Goal: Task Accomplishment & Management: Manage account settings

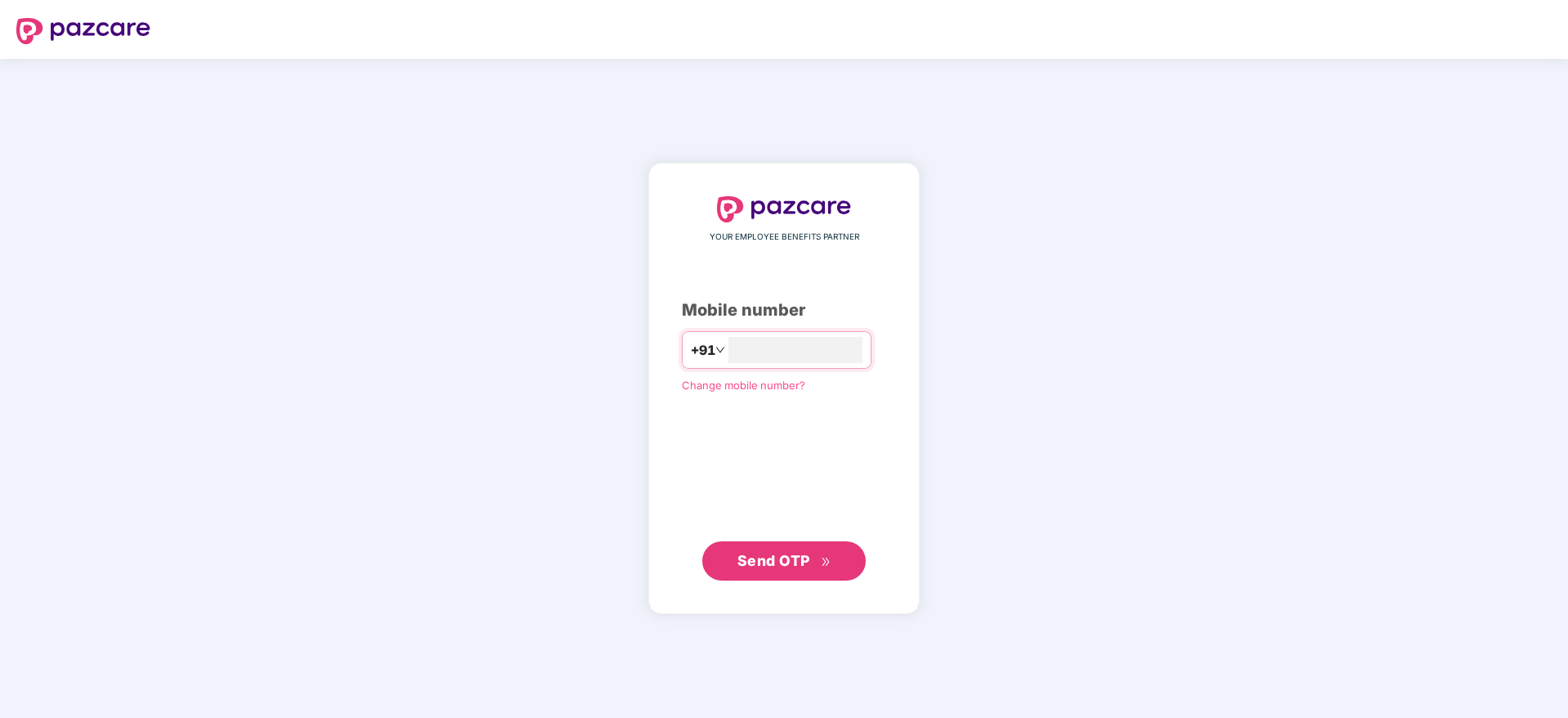
drag, startPoint x: 719, startPoint y: 327, endPoint x: 728, endPoint y: 332, distance: 10.3
click at [722, 329] on div "YOUR EMPLOYEE BENEFITS PARTNER Mobile number +91 Change mobile number? Send OTP" at bounding box center [784, 388] width 204 height 385
click at [745, 345] on input "number" at bounding box center [795, 350] width 134 height 26
type input "**********"
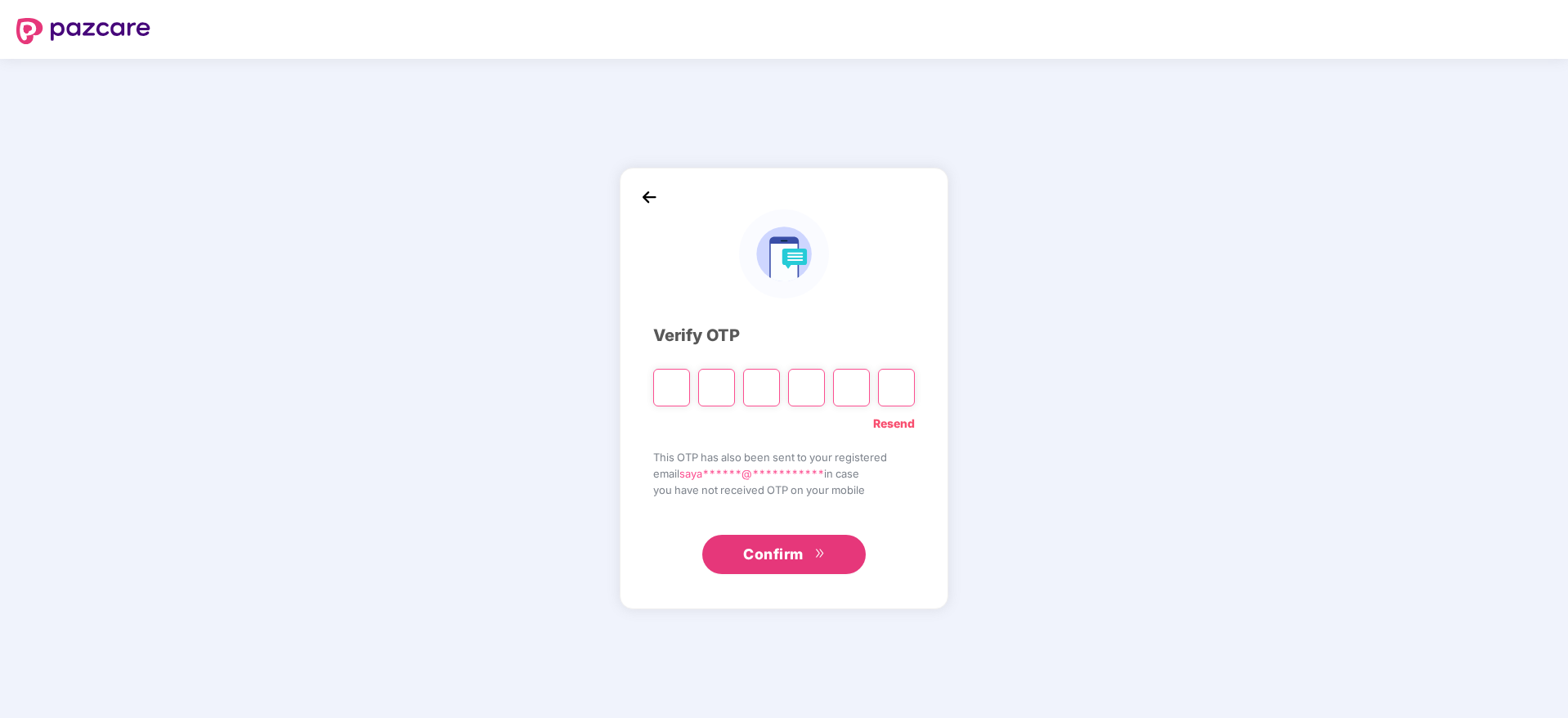
type input "*"
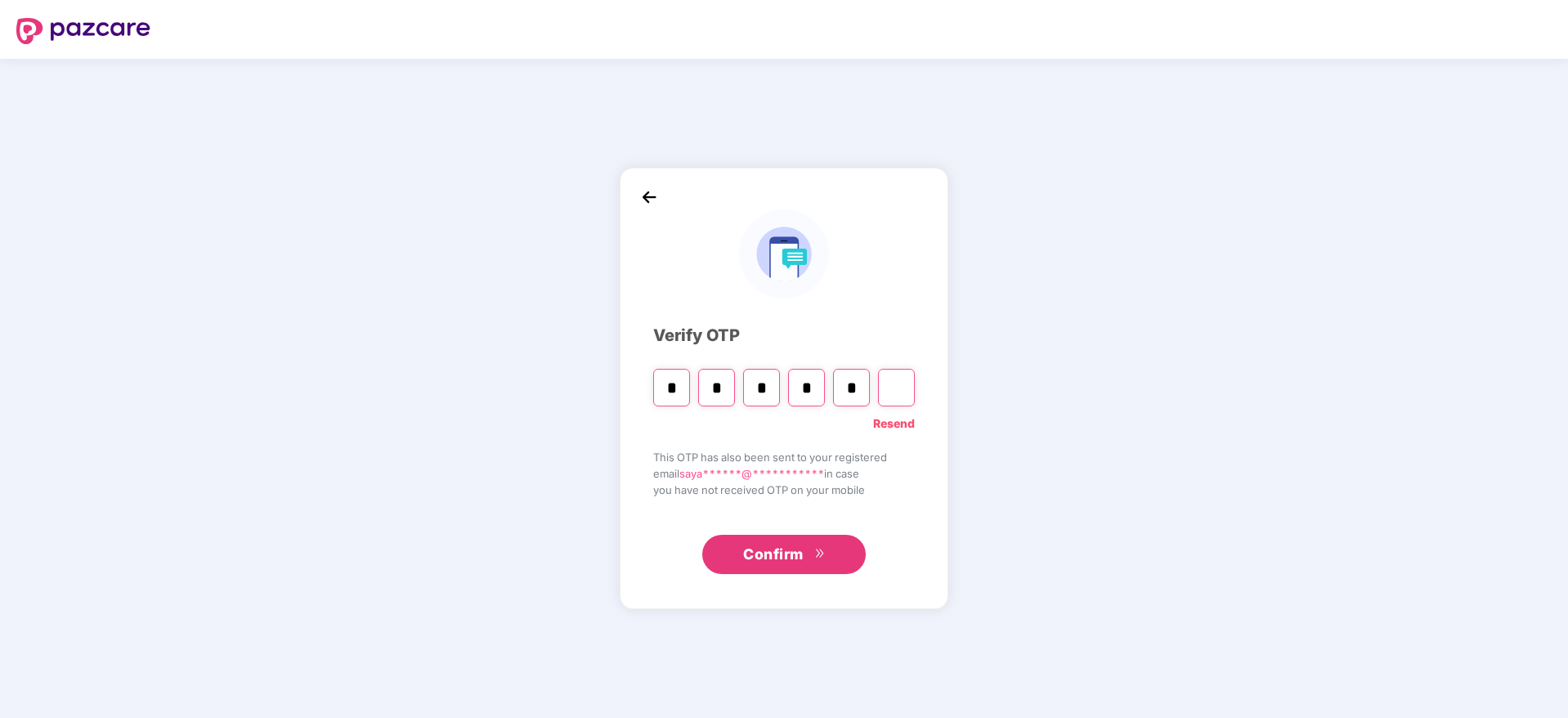
type input "*"
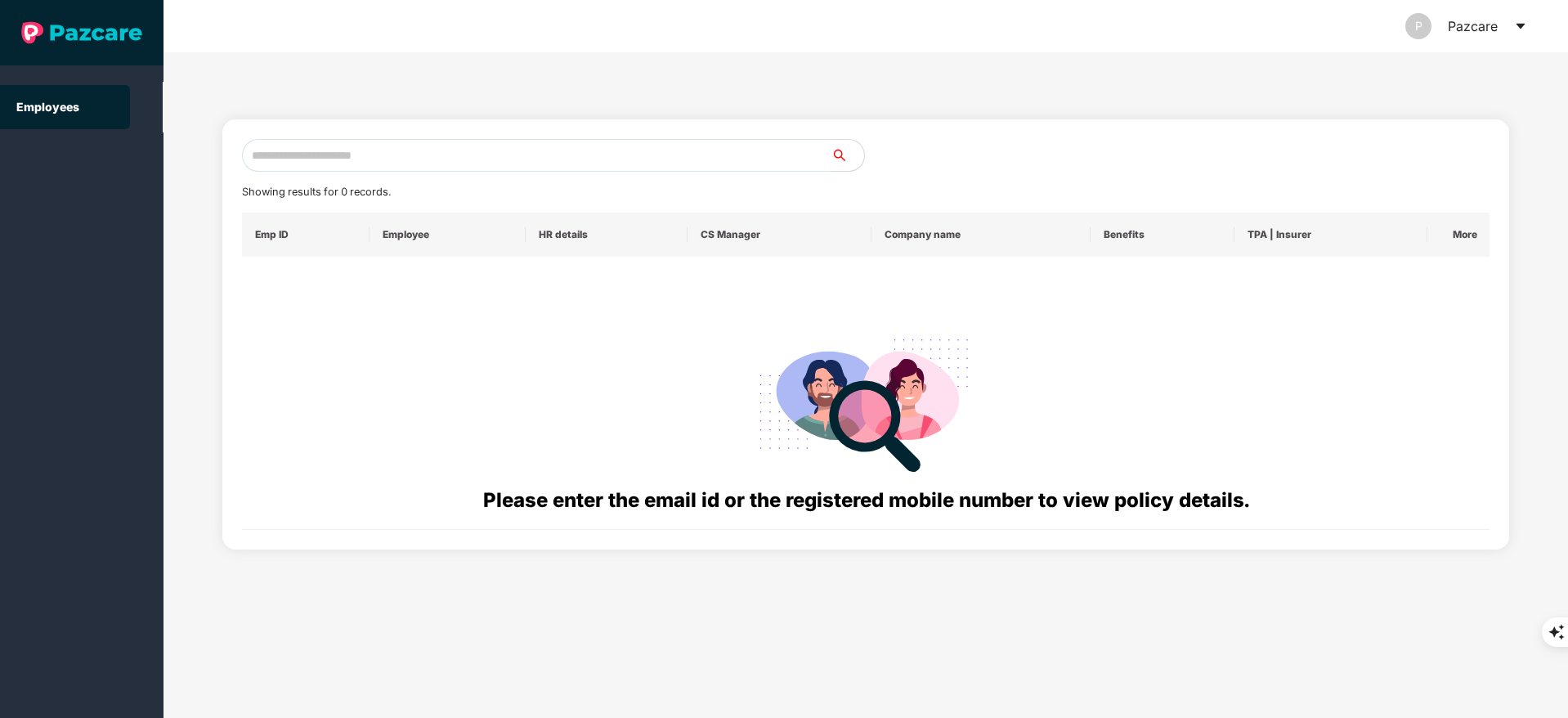
click at [367, 161] on input "text" at bounding box center [536, 156] width 589 height 33
paste input "**********"
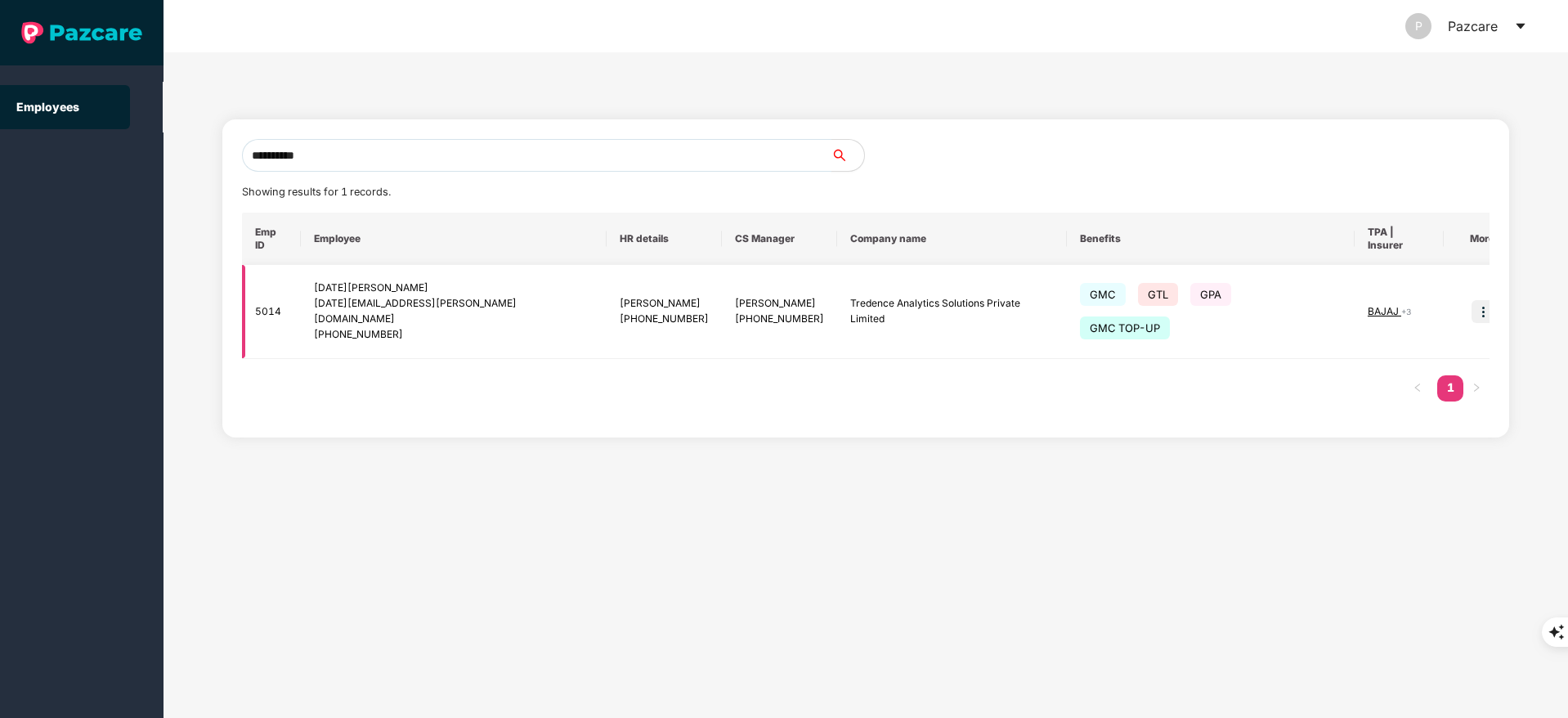
type input "**********"
click at [1471, 300] on img at bounding box center [1482, 311] width 23 height 23
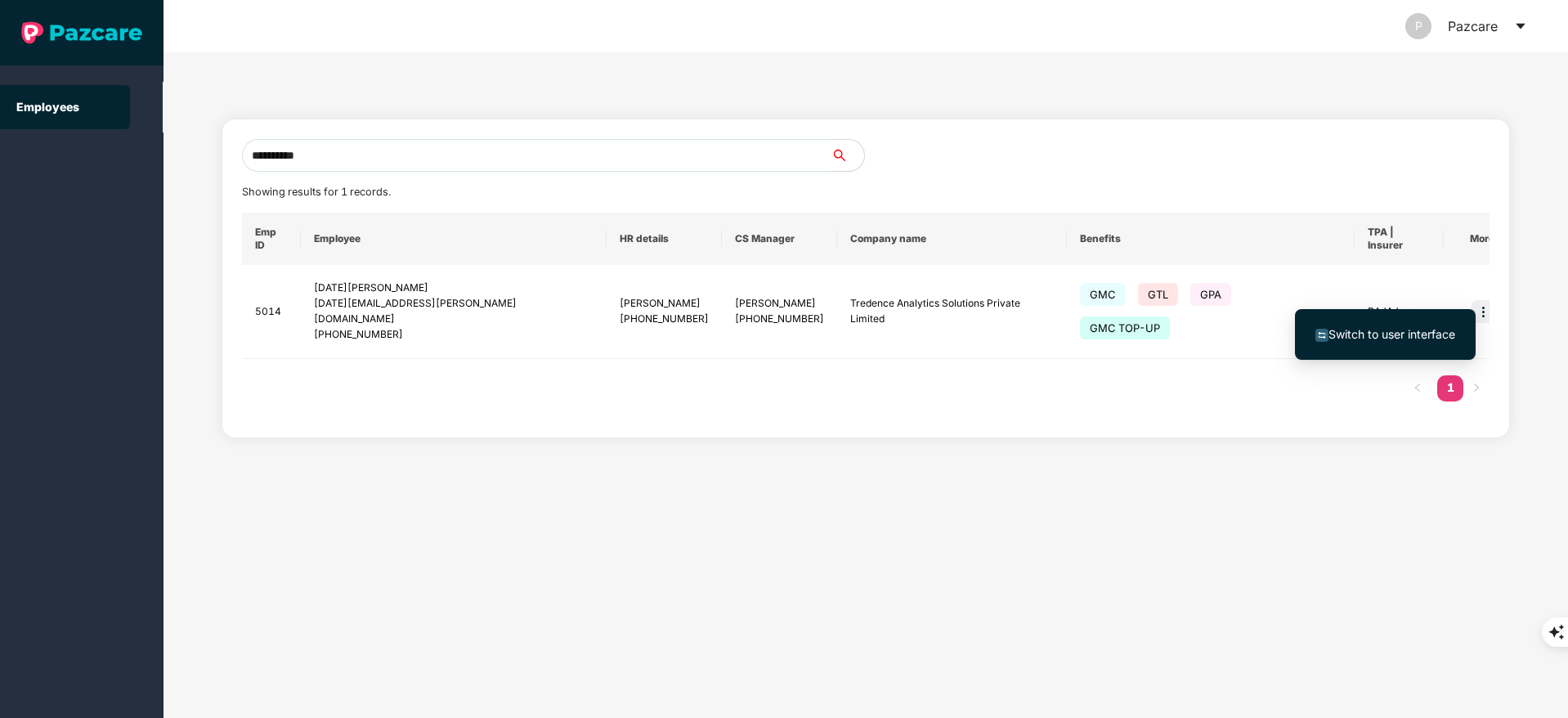
click at [1420, 328] on span "Switch to user interface" at bounding box center [1391, 333] width 127 height 14
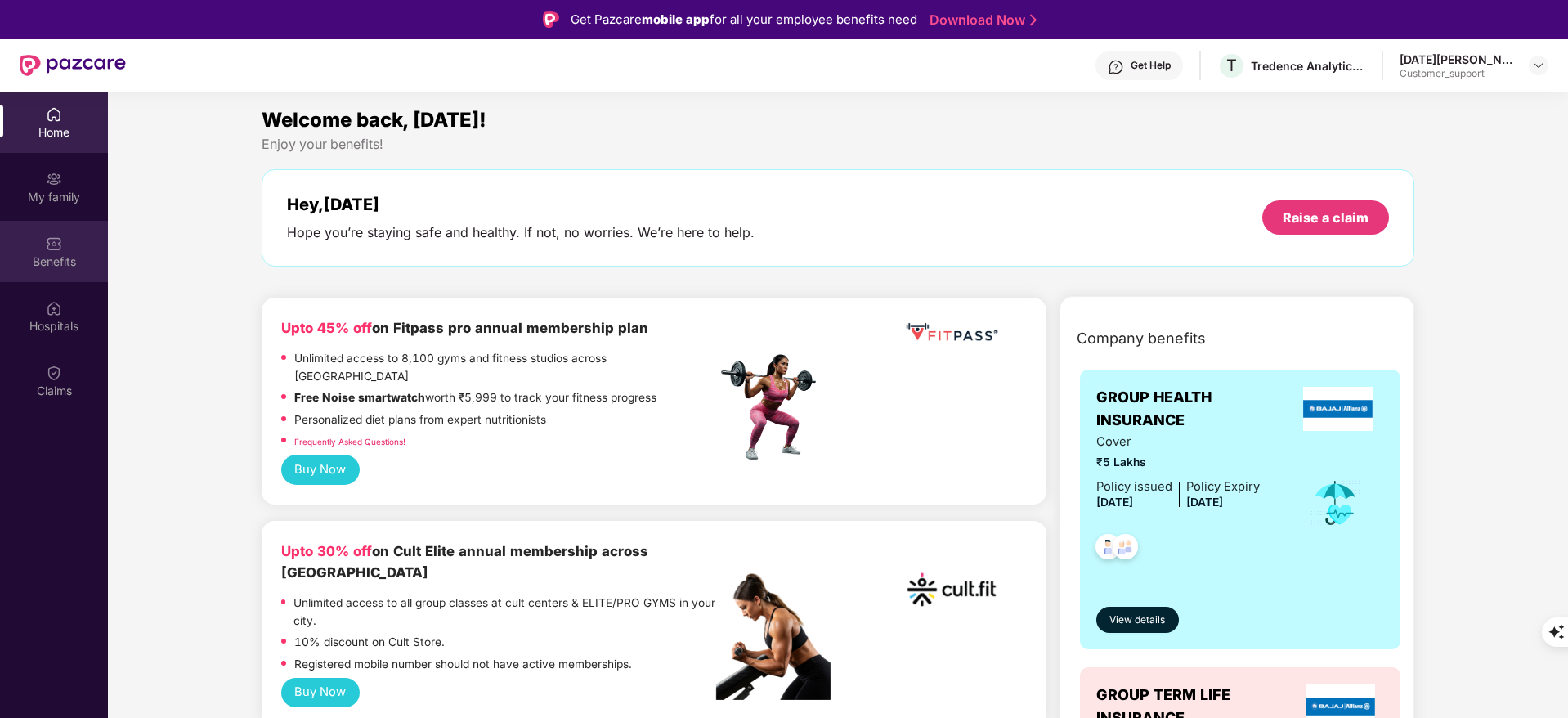
click at [52, 248] on img at bounding box center [54, 244] width 16 height 16
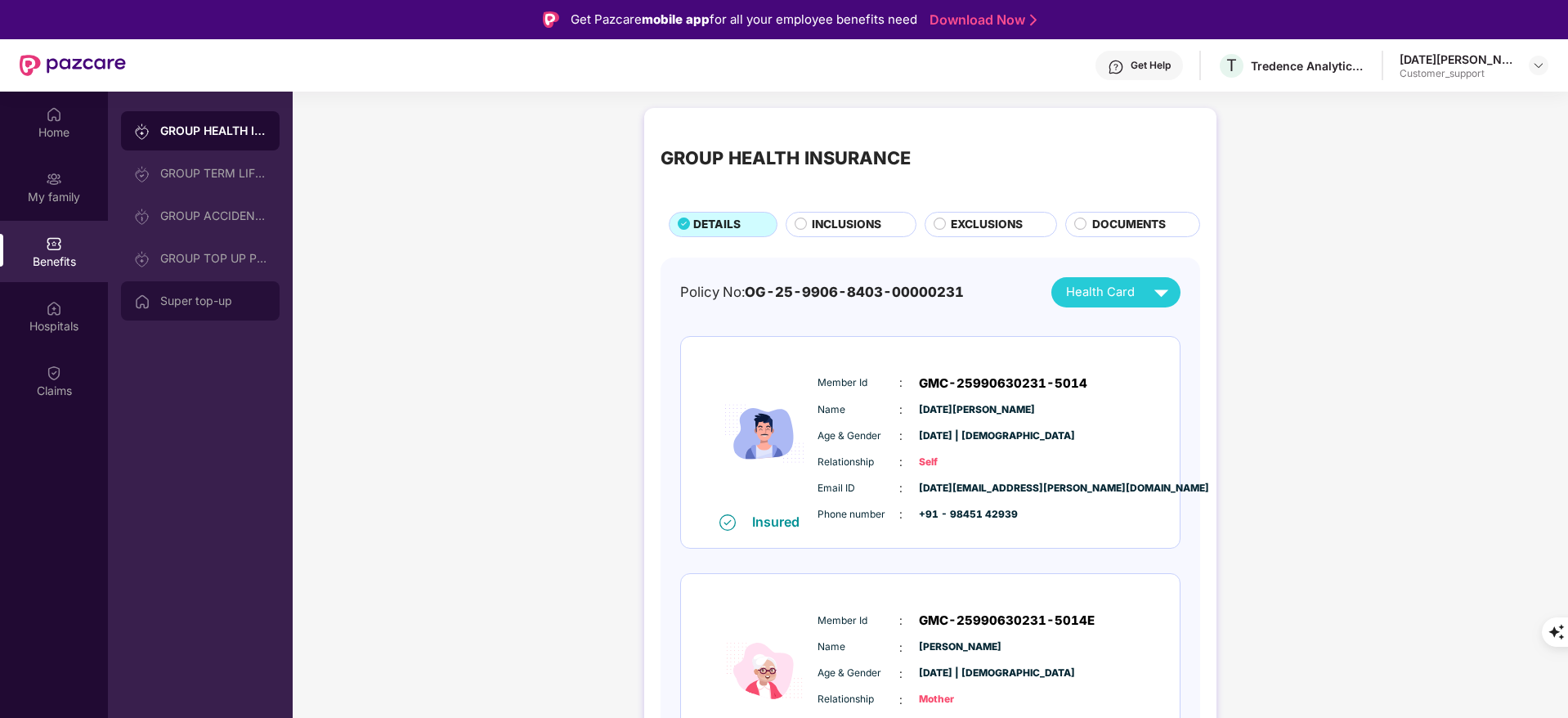
click at [228, 298] on div "Super top-up" at bounding box center [213, 301] width 107 height 13
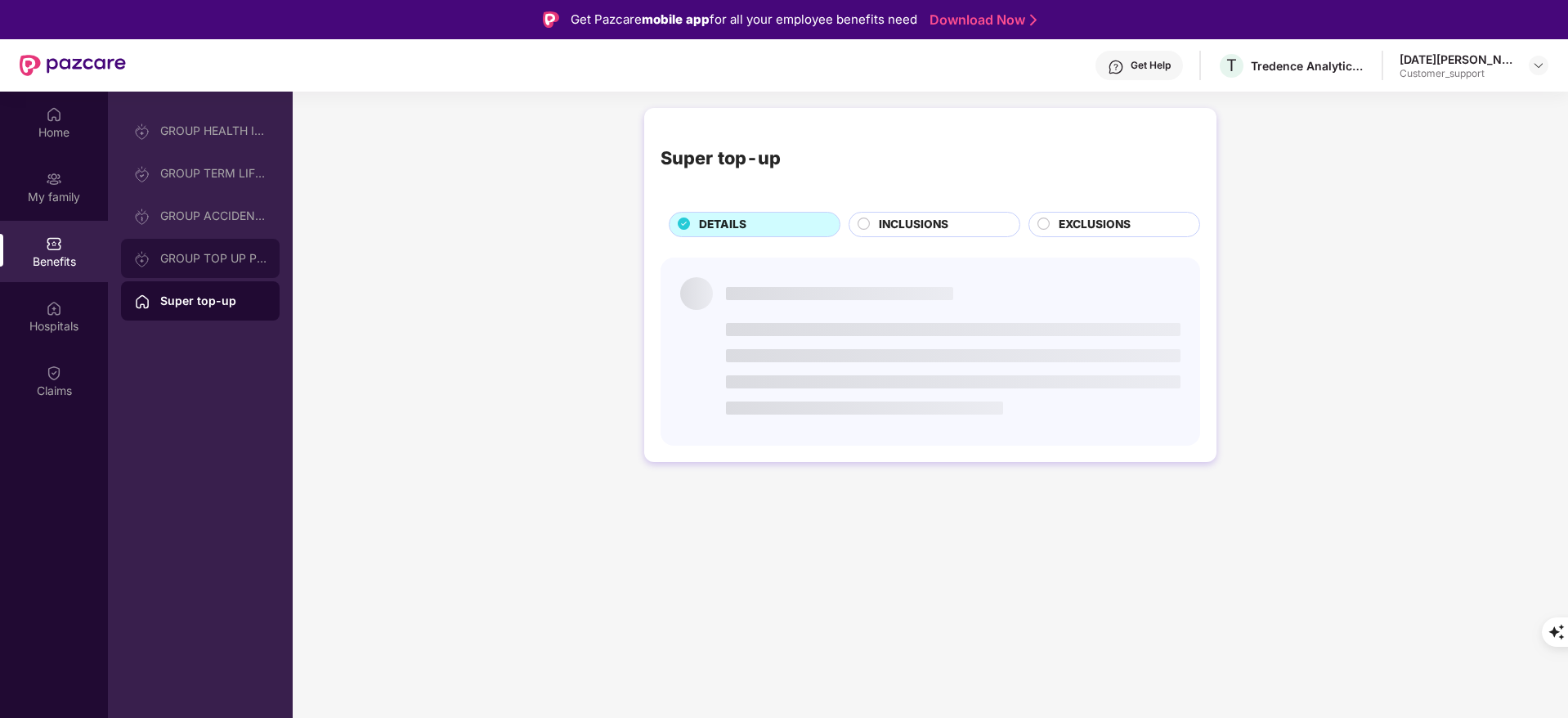
click at [213, 258] on div "GROUP TOP UP POLICY" at bounding box center [213, 258] width 107 height 13
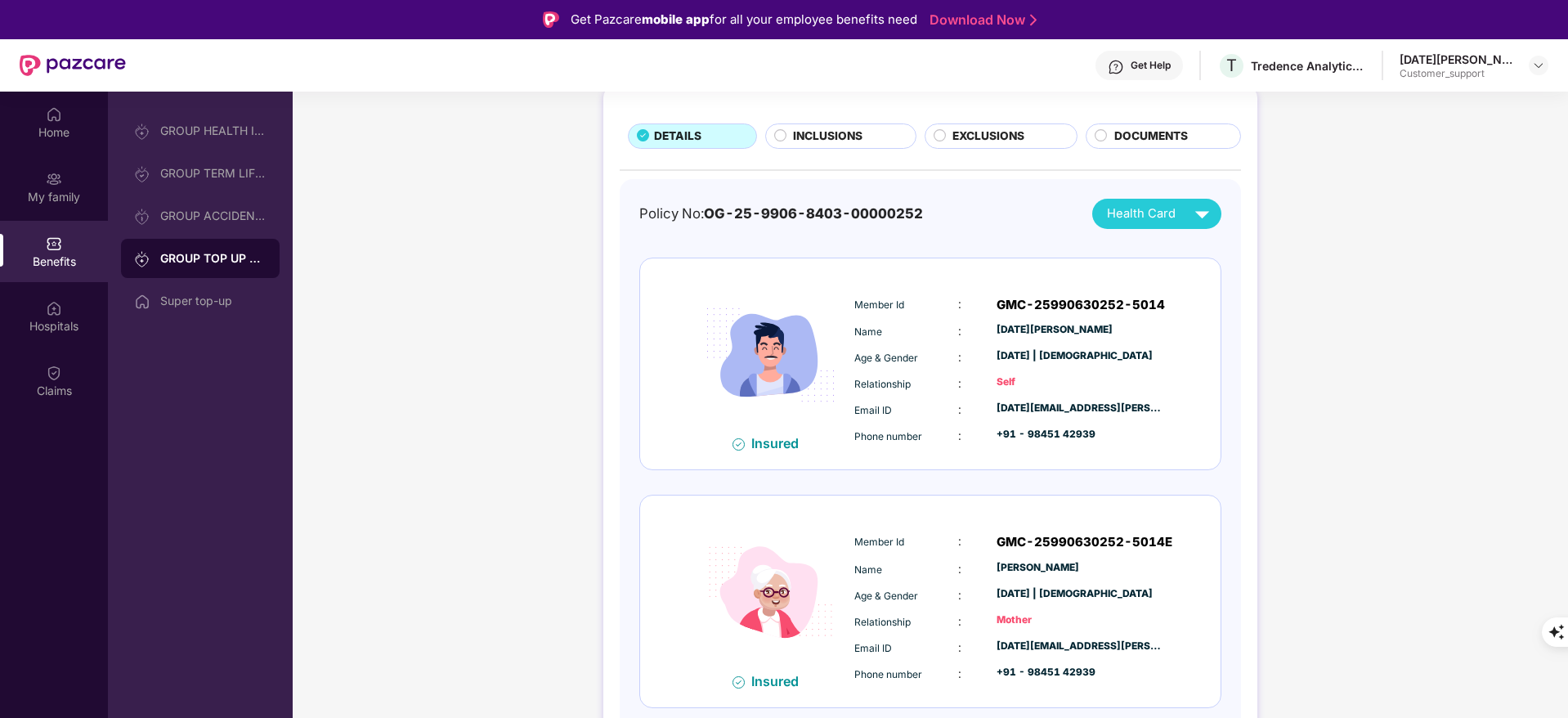
scroll to position [92, 0]
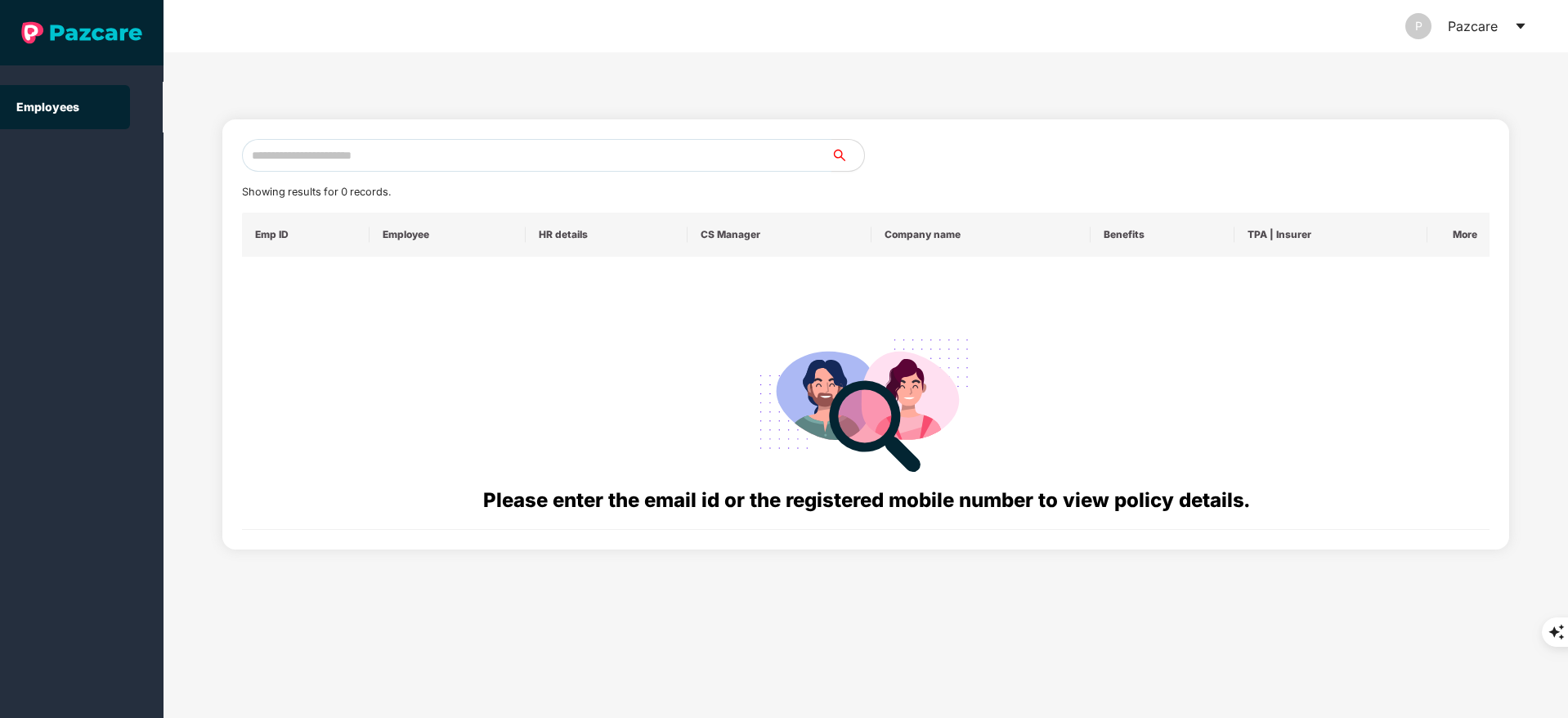
click at [450, 163] on input "text" at bounding box center [536, 156] width 589 height 33
paste input "**********"
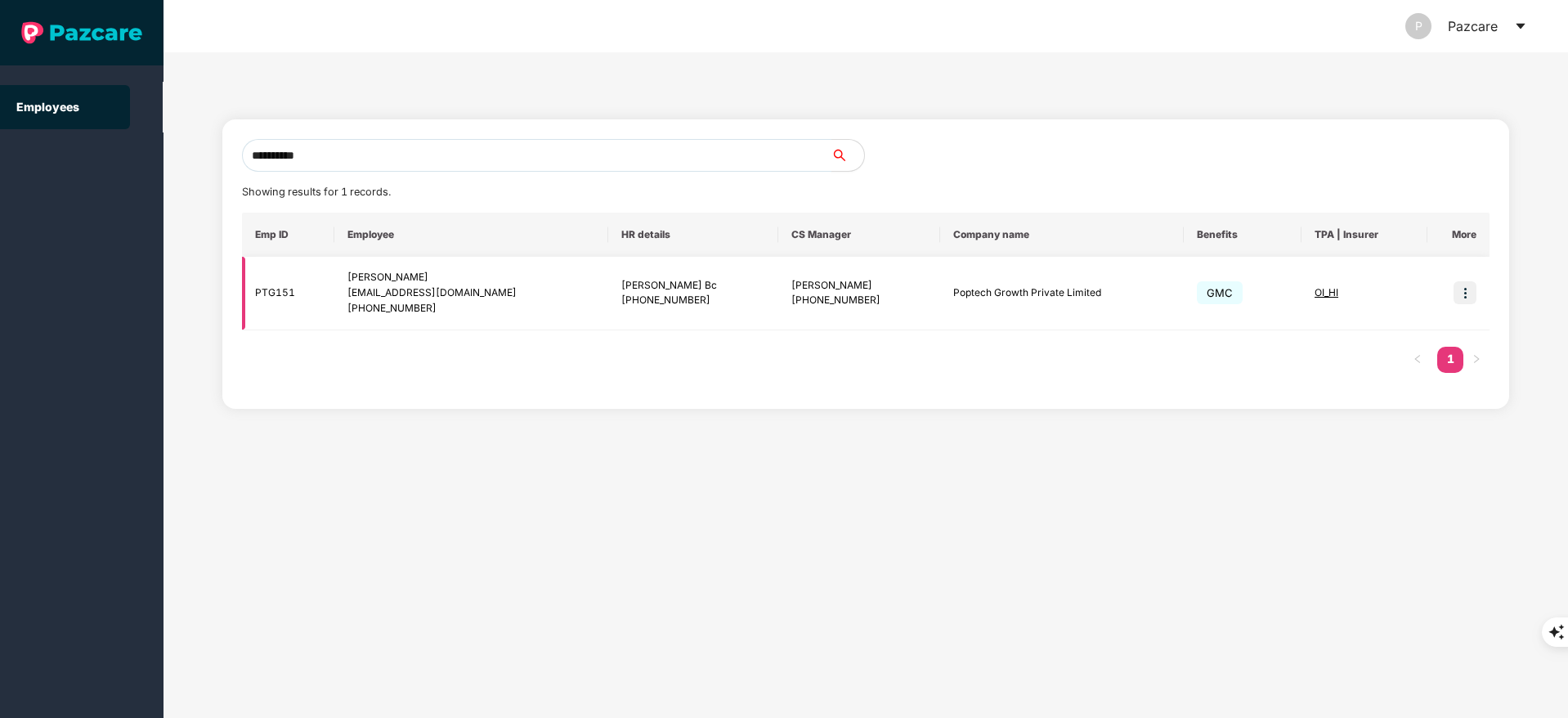
type input "**********"
click at [1475, 293] on img at bounding box center [1464, 292] width 23 height 23
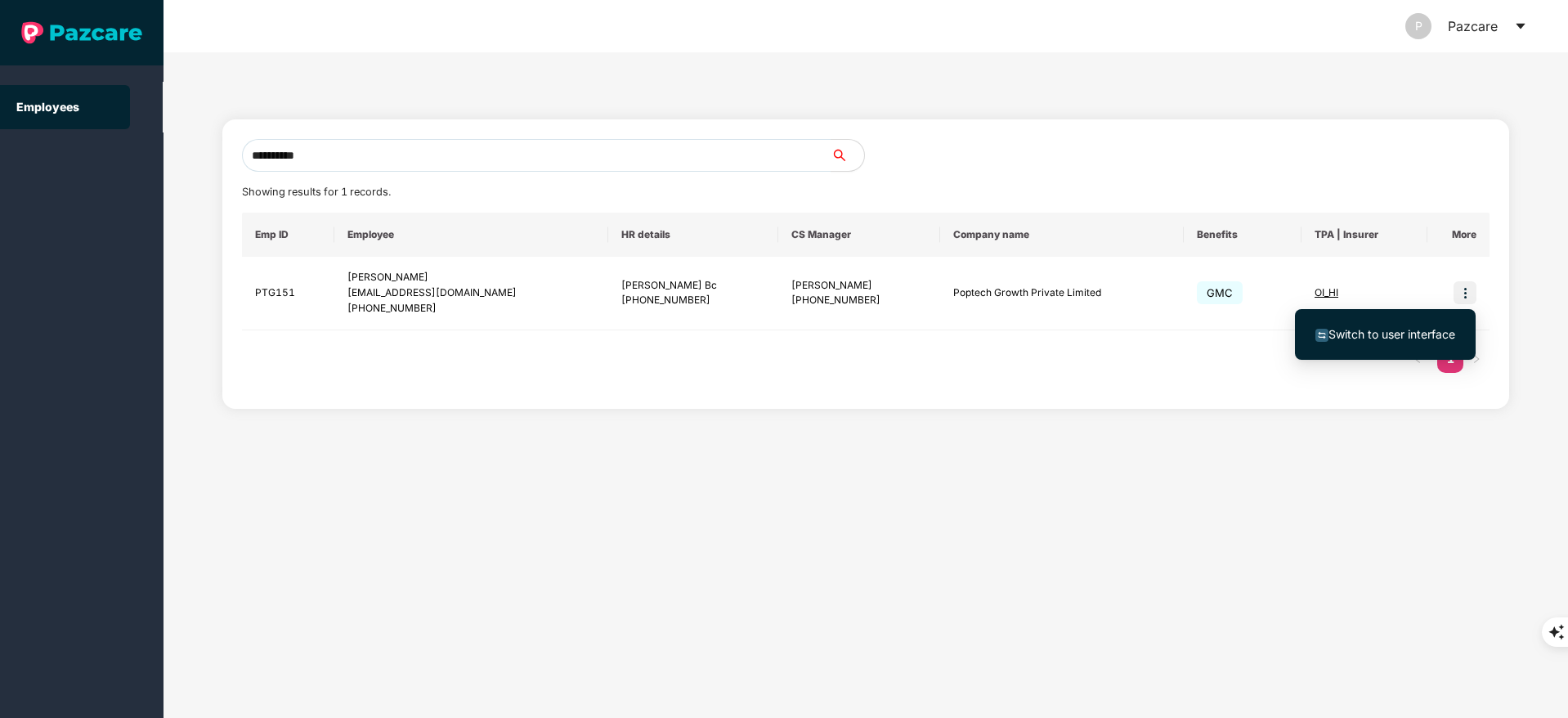
click at [1391, 332] on span "Switch to user interface" at bounding box center [1391, 333] width 127 height 14
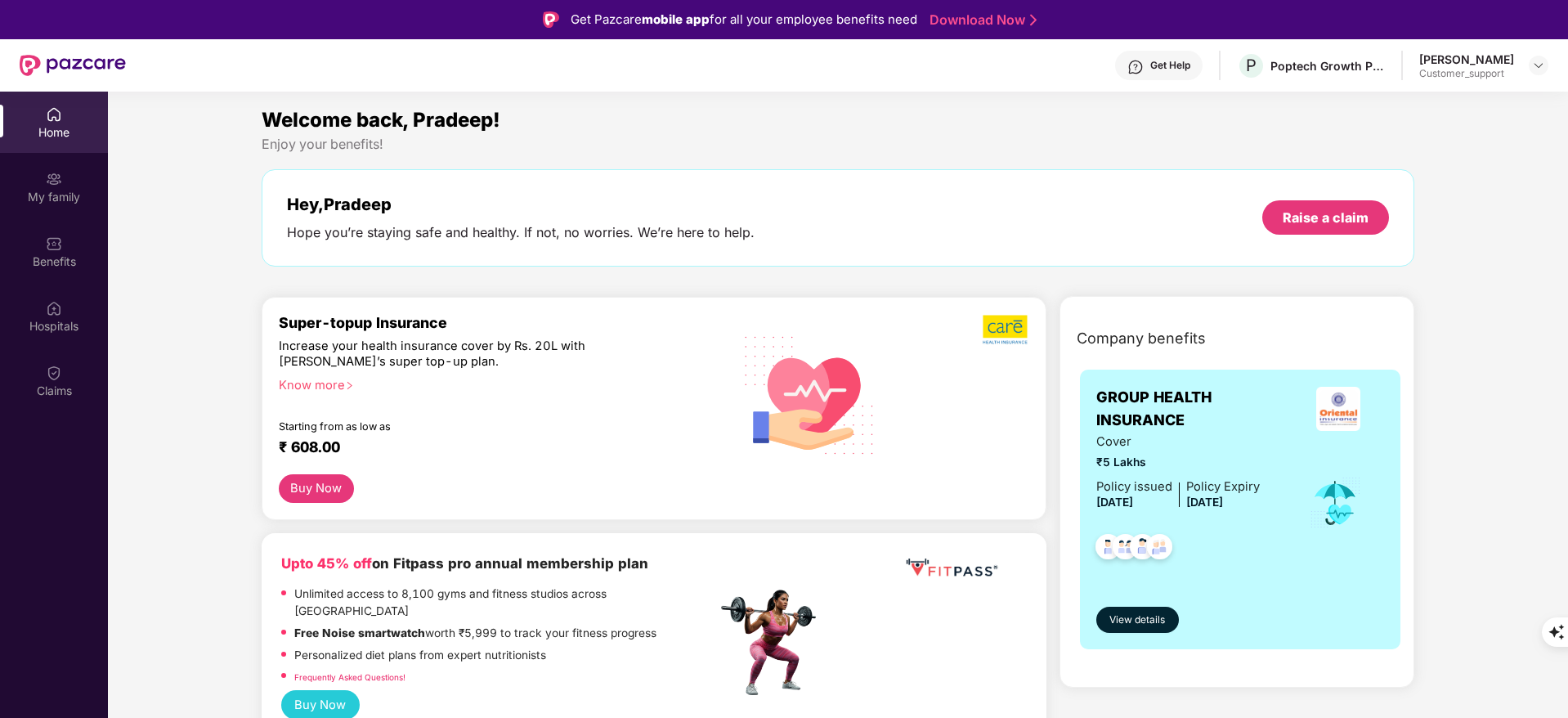
click at [59, 260] on div "Benefits" at bounding box center [54, 262] width 107 height 16
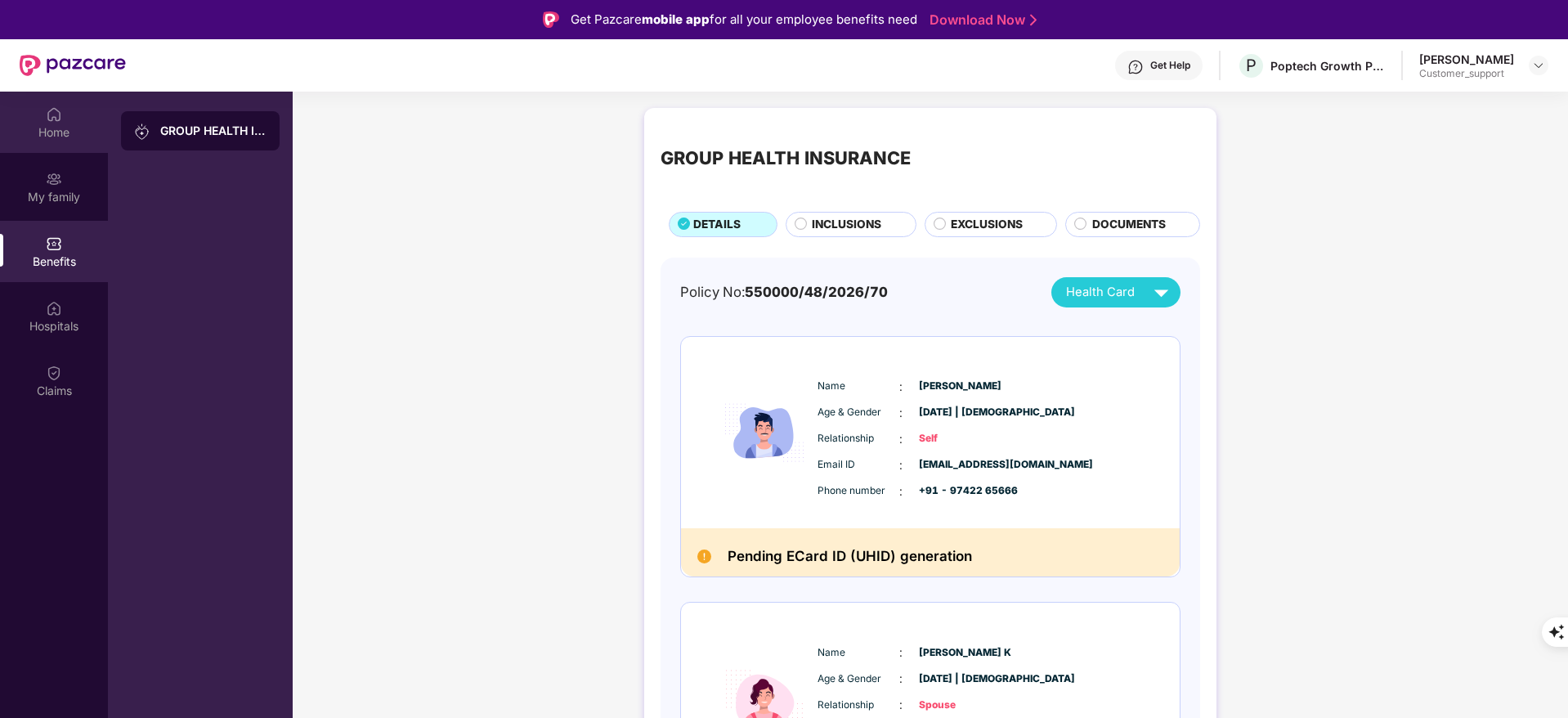
click at [35, 138] on div "Home" at bounding box center [54, 132] width 107 height 16
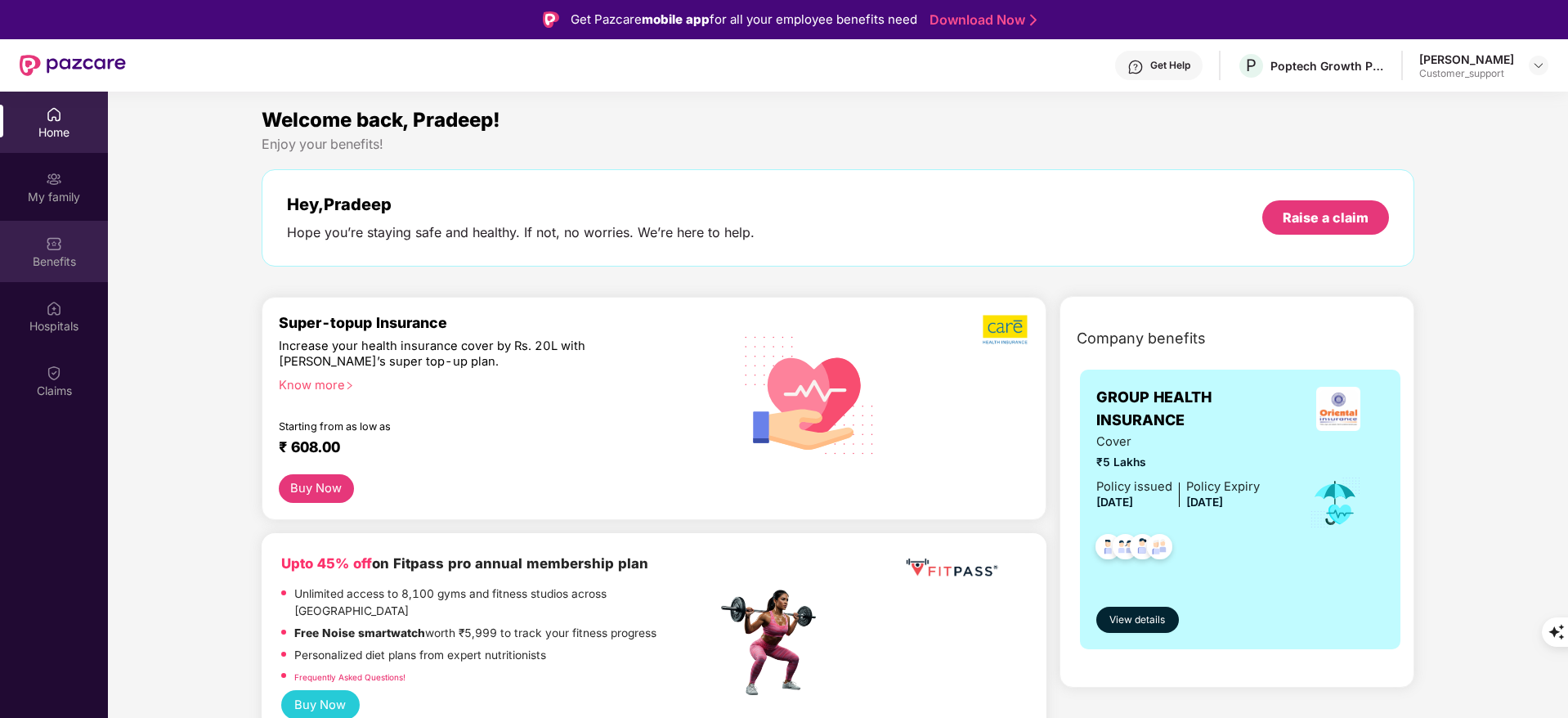
click at [52, 240] on img at bounding box center [54, 244] width 16 height 16
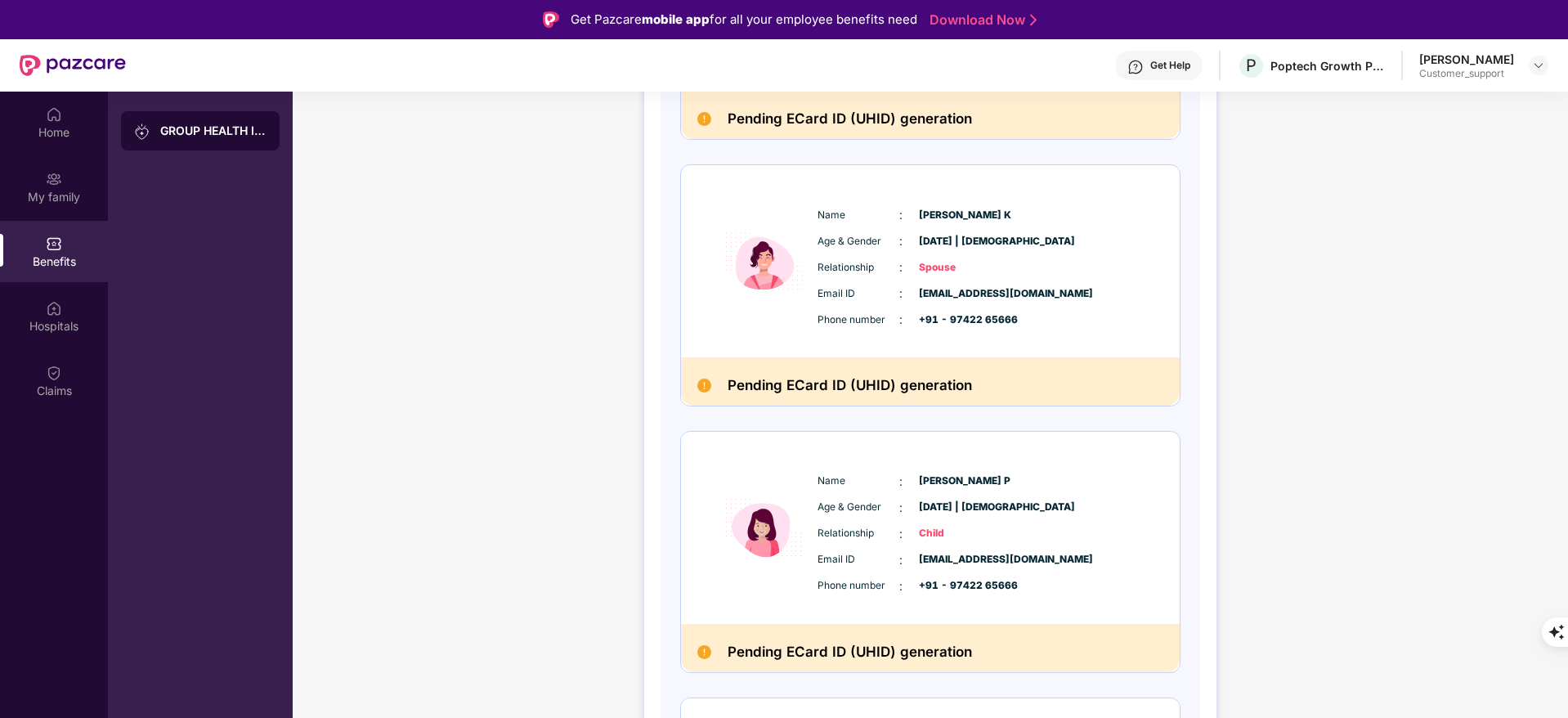
scroll to position [491, 0]
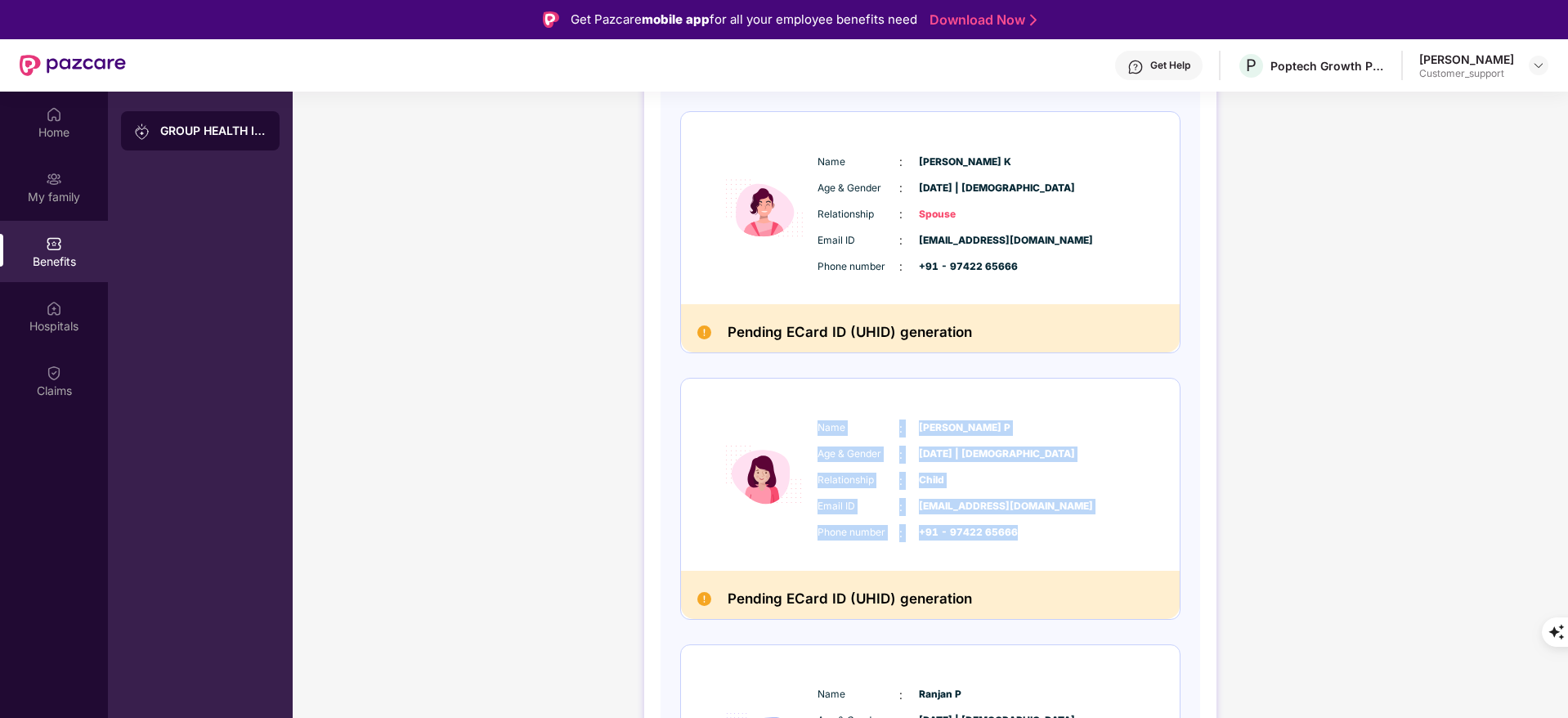
drag, startPoint x: 814, startPoint y: 426, endPoint x: 1032, endPoint y: 527, distance: 240.3
click at [1032, 527] on div "Name : Nayanika P Age & Gender : 03 Nov 2024 | Female Relationship : Child Emai…" at bounding box center [979, 481] width 332 height 139
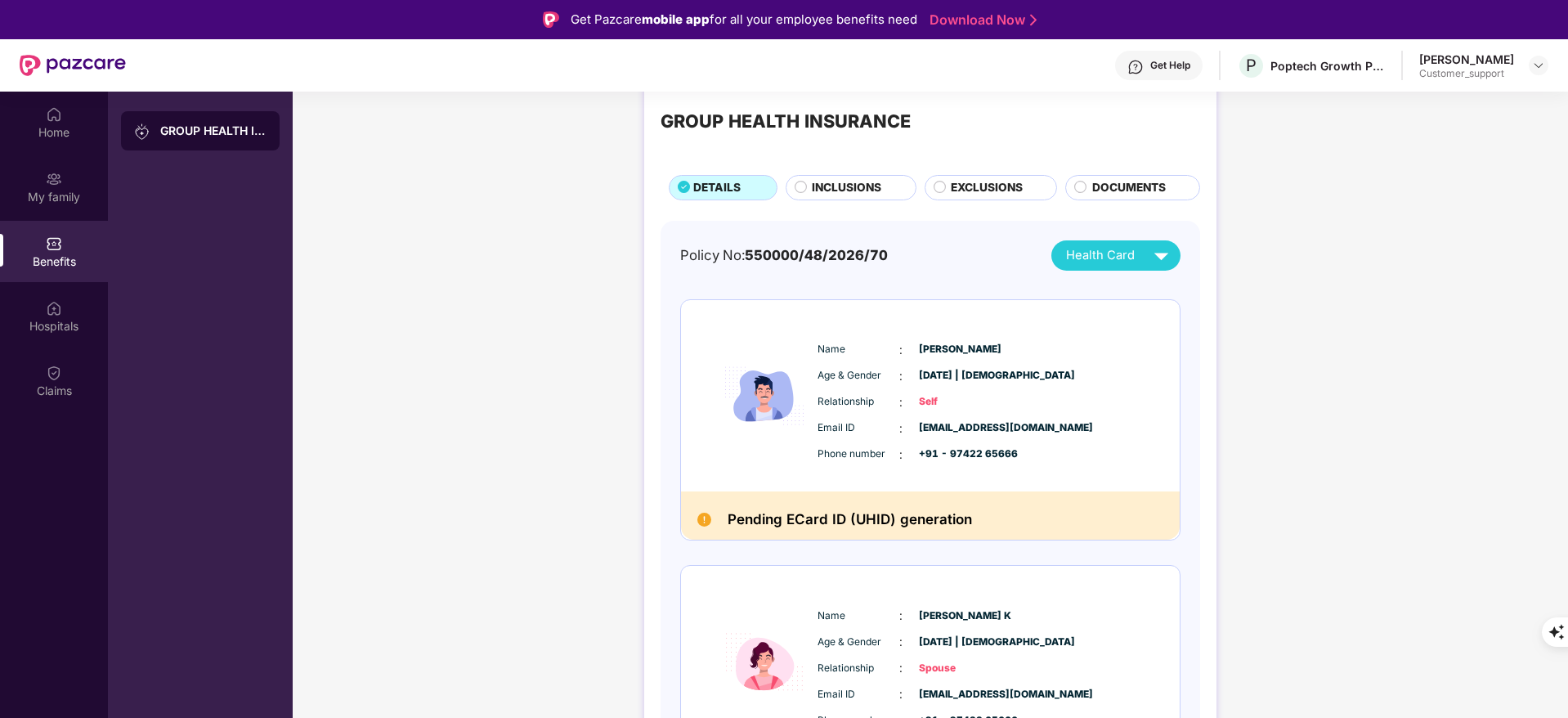
scroll to position [0, 0]
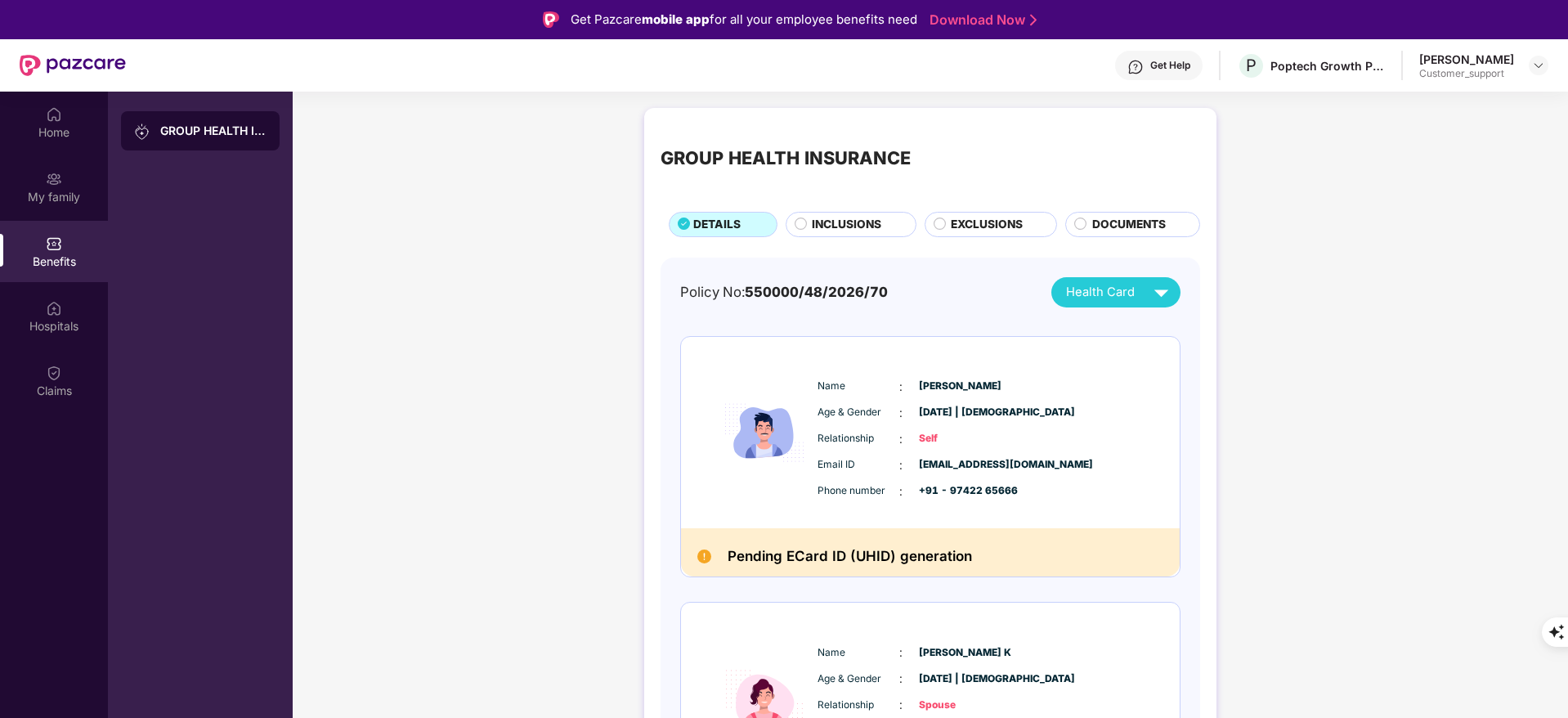
drag, startPoint x: 814, startPoint y: 387, endPoint x: 1027, endPoint y: 386, distance: 213.0
click at [1027, 386] on div "Name : Pradeep Jayappa Age & Gender : 03 July 1988 | Male Relationship : Self E…" at bounding box center [979, 439] width 332 height 139
copy div "Name : Pradeep Jayappa"
click at [1086, 426] on div "Name : Pradeep Jayappa Age & Gender : 03 July 1988 | Male Relationship : Self E…" at bounding box center [979, 439] width 332 height 139
drag, startPoint x: 815, startPoint y: 387, endPoint x: 1158, endPoint y: 385, distance: 343.0
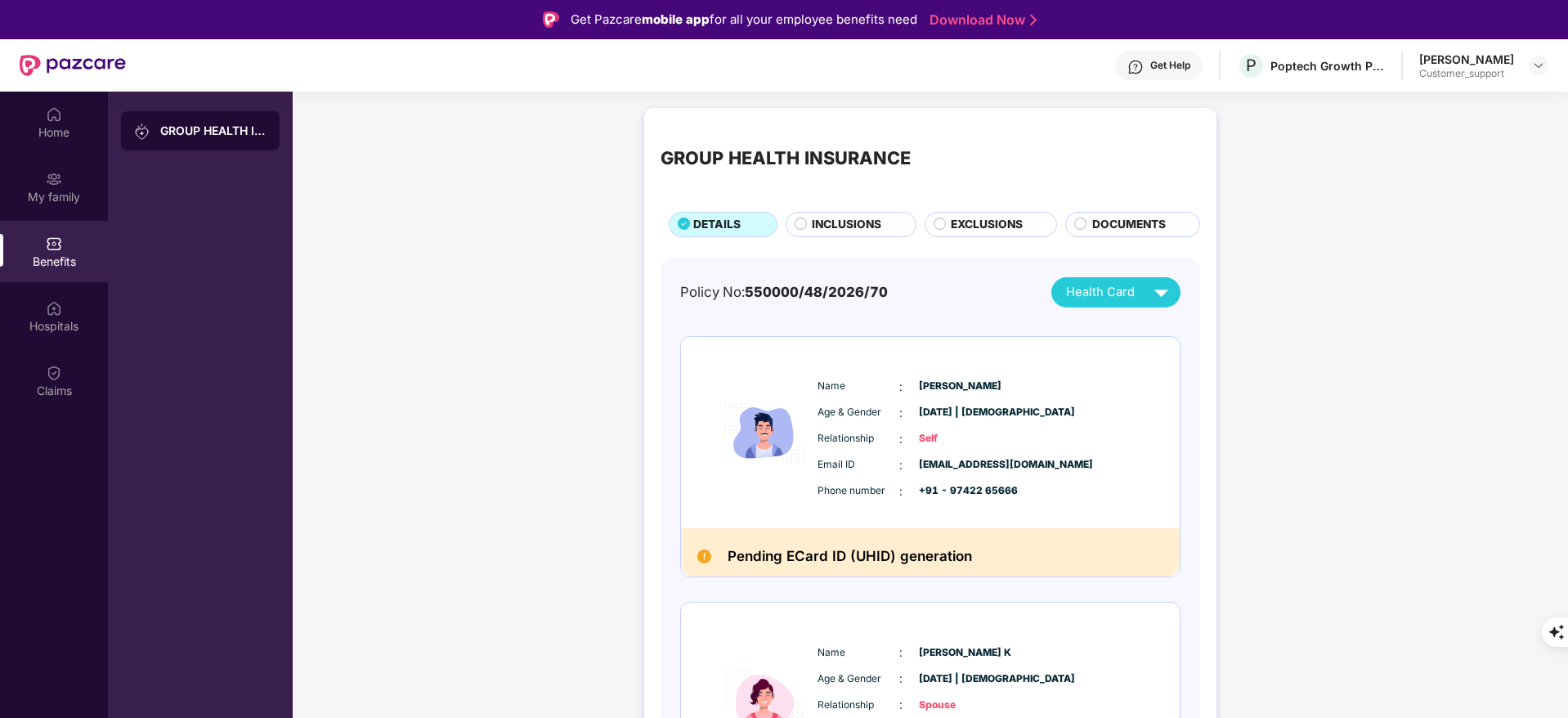
click at [1158, 385] on div "Name : Pradeep Jayappa Age & Gender : 03 July 1988 | Male Relationship : Self E…" at bounding box center [931, 433] width 499 height 192
copy div "Name : Pradeep Jayappa"
drag, startPoint x: 815, startPoint y: 460, endPoint x: 1119, endPoint y: 497, distance: 306.2
click at [1119, 497] on div "Email ID : pradeep@popclub.co Phone number : +91 - 97422 65666" at bounding box center [979, 478] width 332 height 44
copy div "Email ID : pradeep@popclub.co Phone number : +91 - 97422 65666"
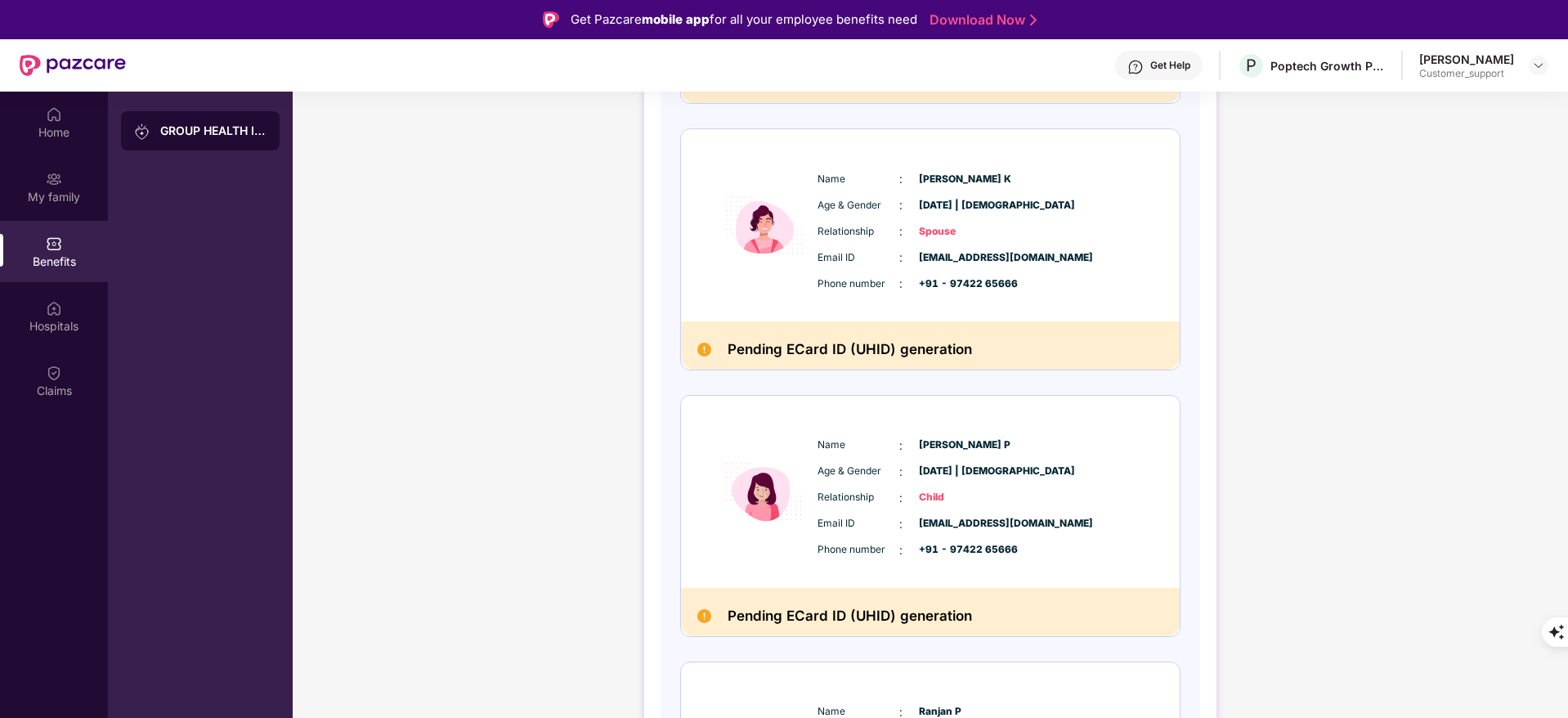
scroll to position [613, 0]
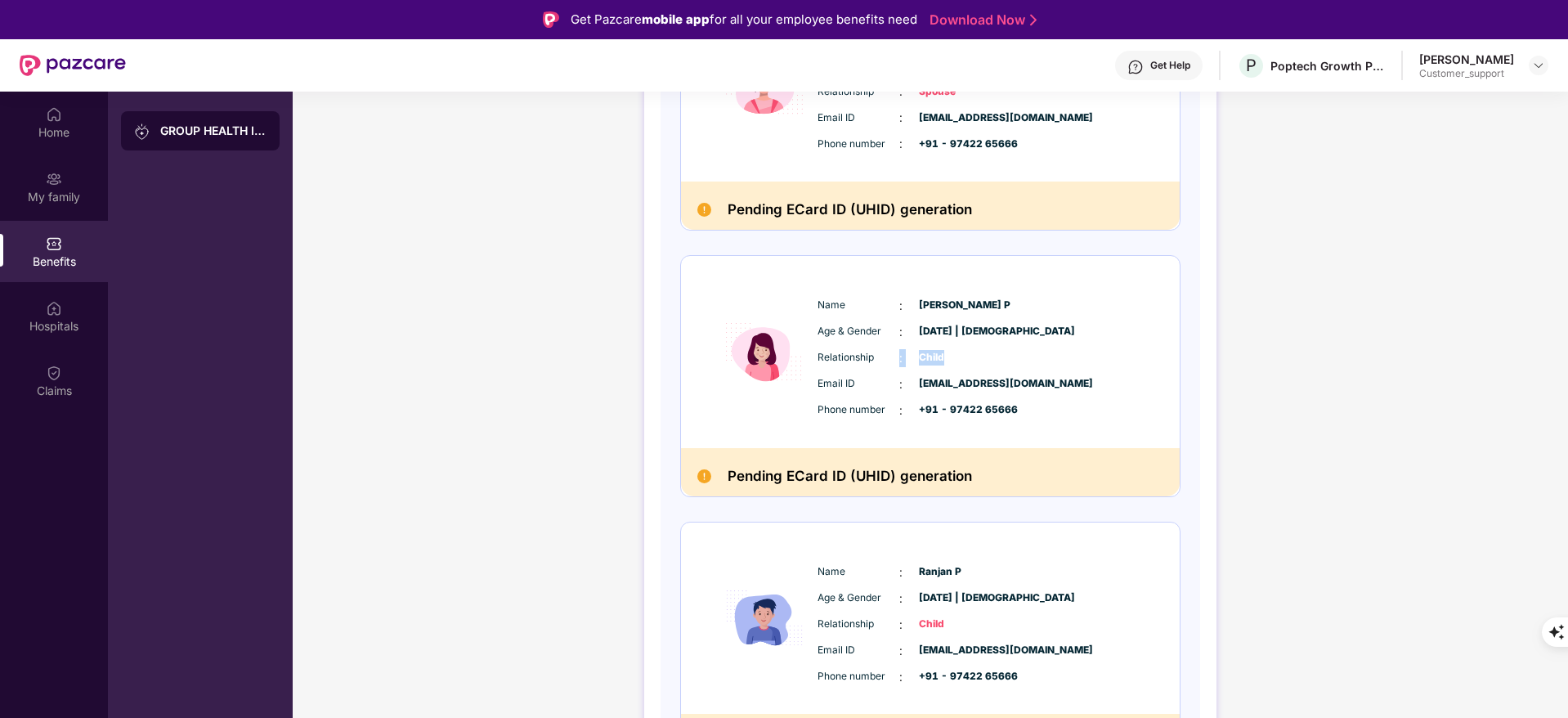
drag, startPoint x: 946, startPoint y: 352, endPoint x: 871, endPoint y: 345, distance: 75.3
click at [871, 345] on div "Name : Nayanika P Age & Gender : 03 Nov 2024 | Female Relationship : Child Emai…" at bounding box center [979, 358] width 332 height 139
click at [954, 363] on span "Child" at bounding box center [960, 357] width 82 height 15
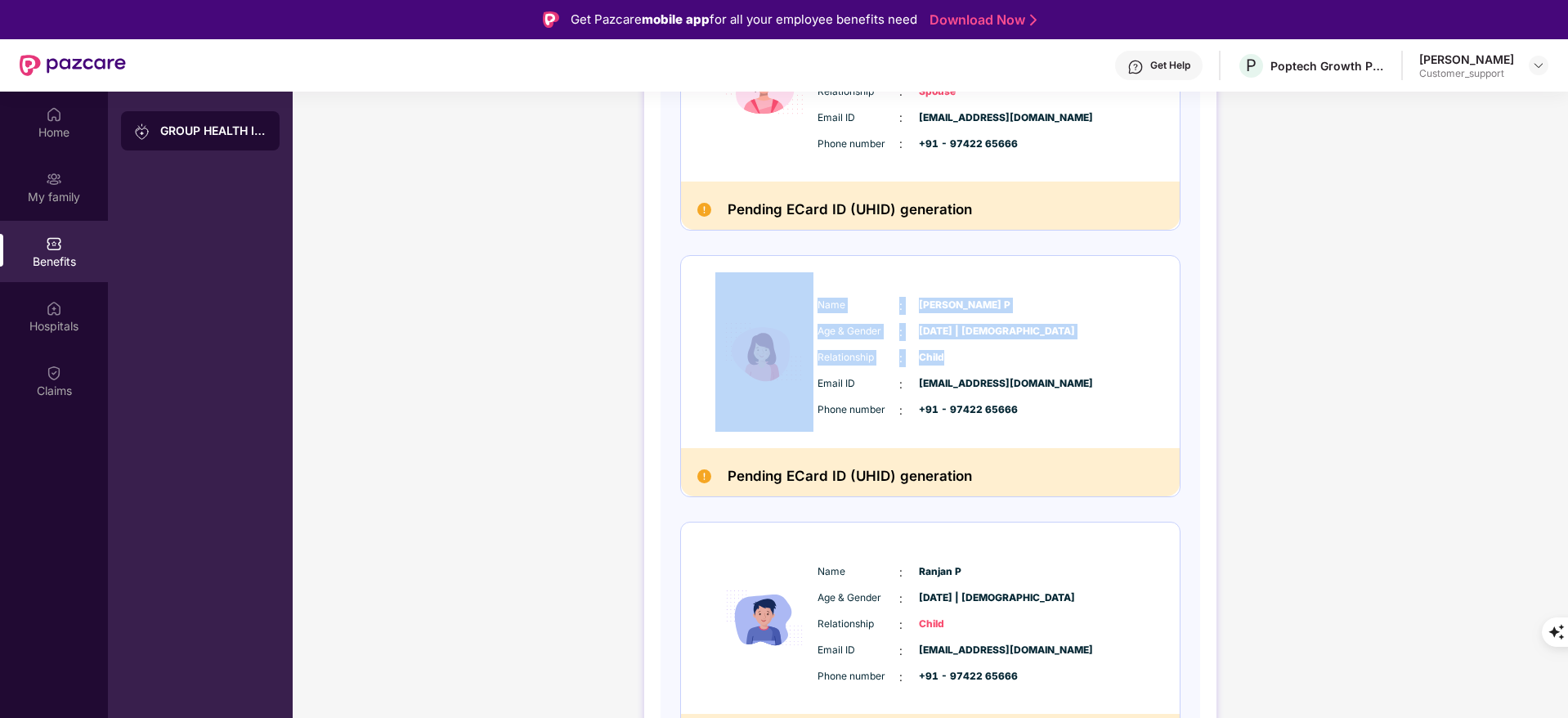
copy div "Name : Nayanika P Age & Gender : 03 Nov 2024 | Female Relationship : Child"
drag, startPoint x: 949, startPoint y: 355, endPoint x: 799, endPoint y: 303, distance: 158.8
click at [799, 303] on div "Name : Nayanika P Age & Gender : 03 Nov 2024 | Female Relationship : Child Emai…" at bounding box center [931, 352] width 499 height 192
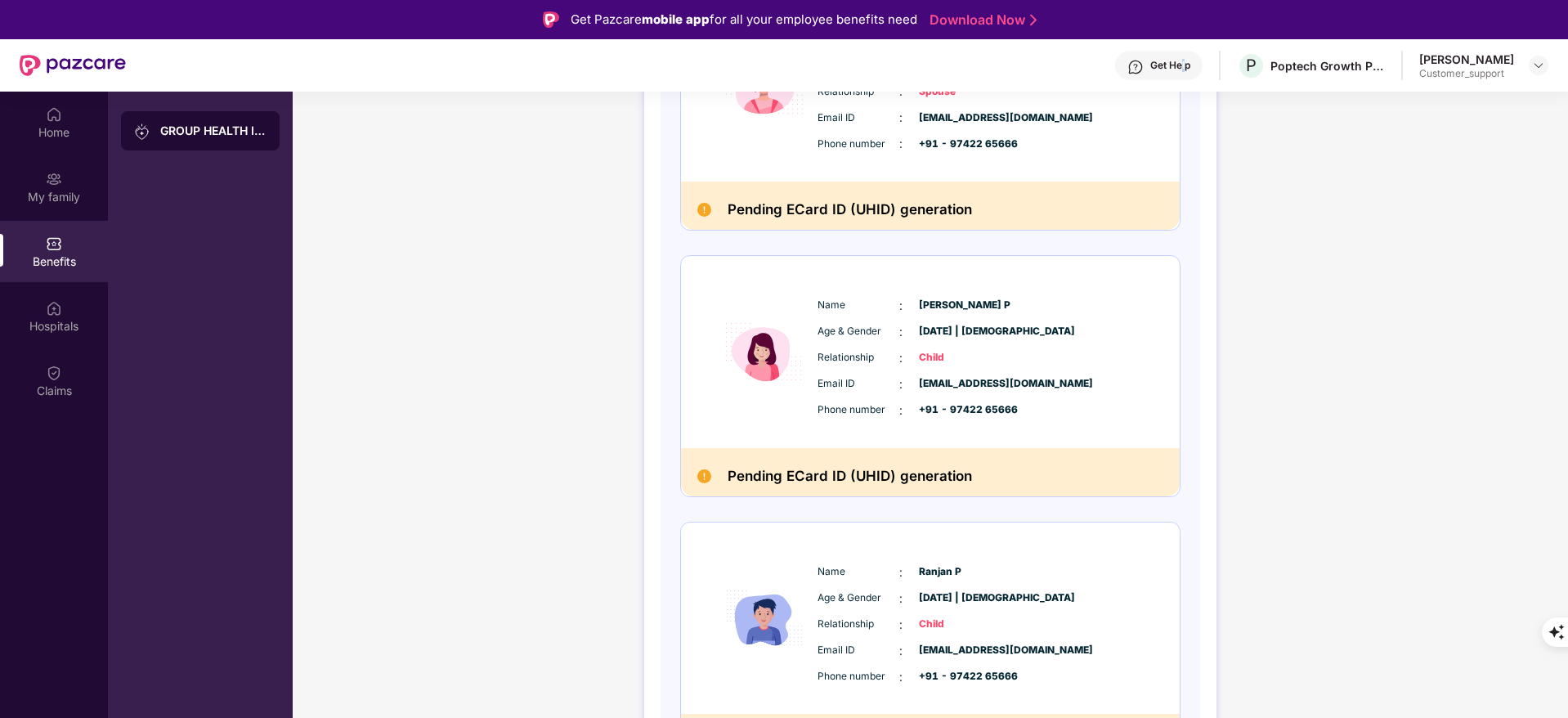
click at [1181, 64] on div "Get Help" at bounding box center [1170, 66] width 40 height 13
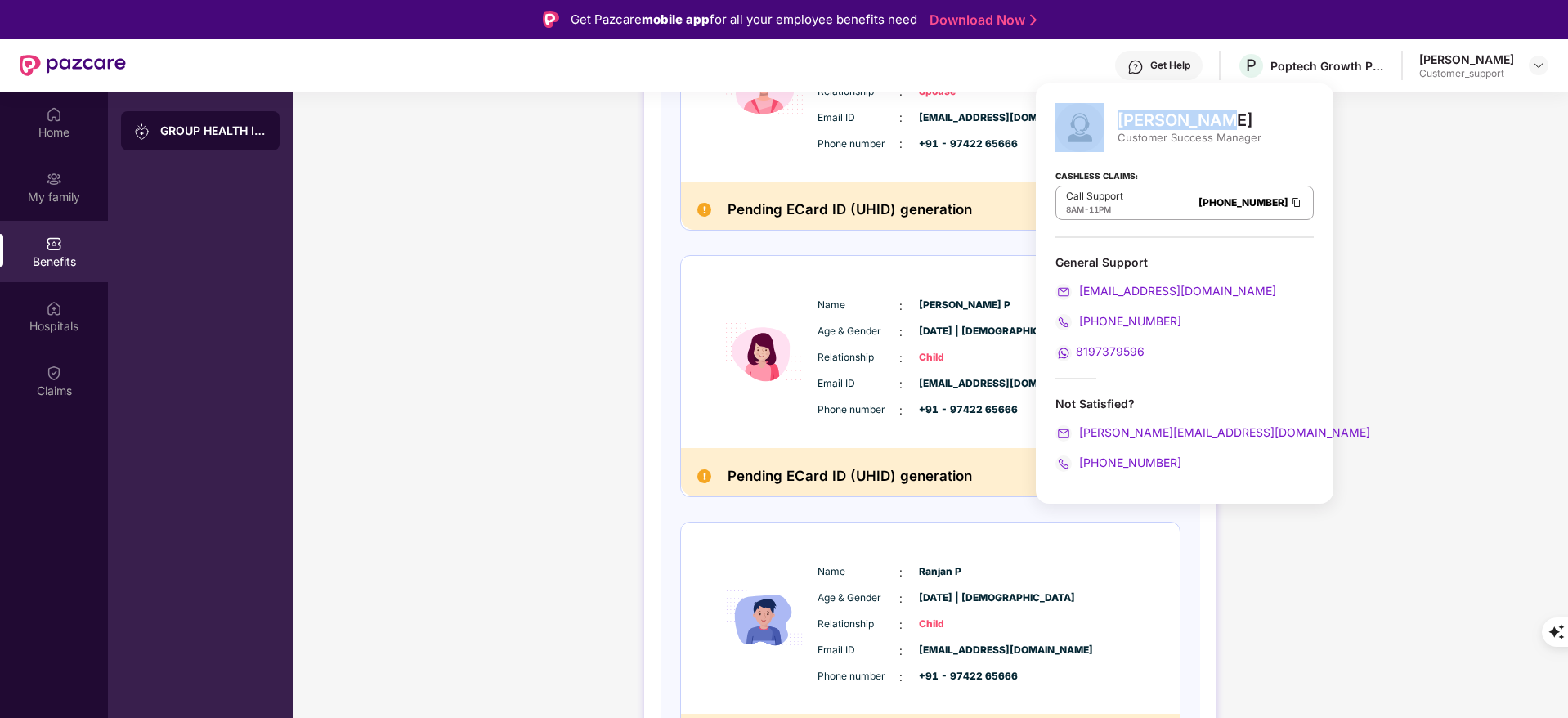
drag, startPoint x: 1115, startPoint y: 119, endPoint x: 1235, endPoint y: 121, distance: 120.0
click at [1235, 121] on div "Riya Mandal Customer Success Manager" at bounding box center [1185, 128] width 259 height 49
copy div "Riya Mandal"
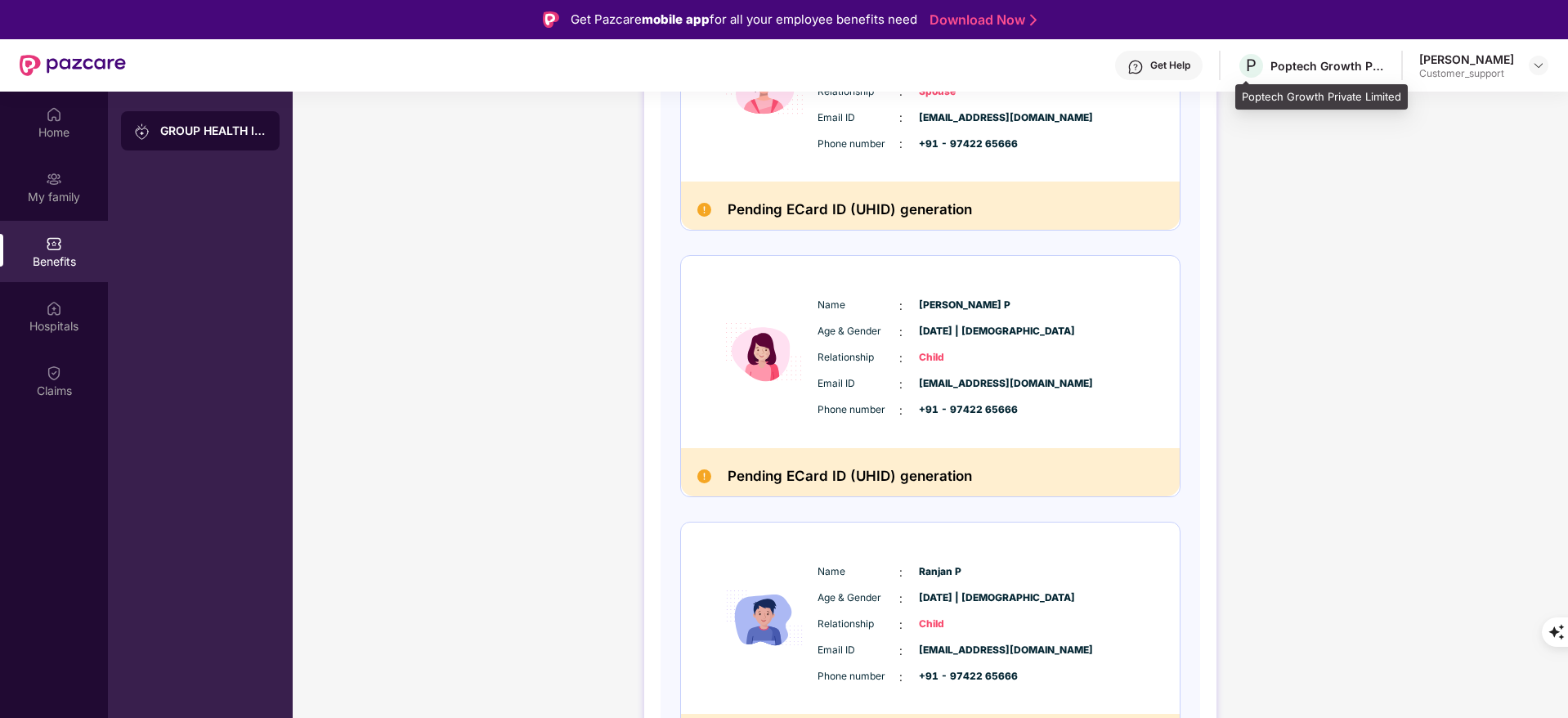
click at [1326, 63] on div "Poptech Growth Private Limited" at bounding box center [1328, 66] width 115 height 15
click at [1314, 106] on div "Poptech Growth Private Limited" at bounding box center [1320, 97] width 172 height 26
click at [1312, 100] on div "Poptech Growth Private Limited" at bounding box center [1320, 97] width 172 height 26
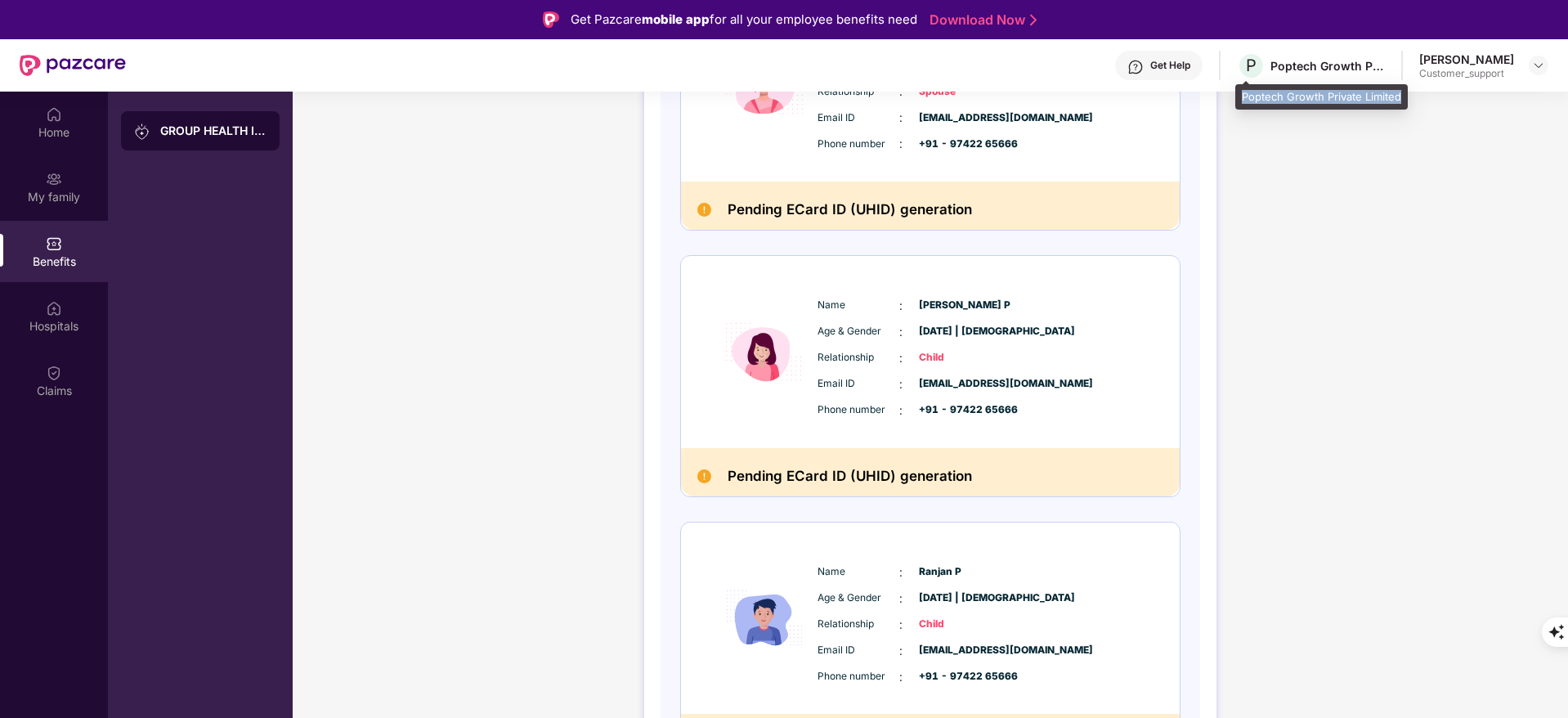
click at [1312, 100] on div "Poptech Growth Private Limited" at bounding box center [1320, 97] width 172 height 26
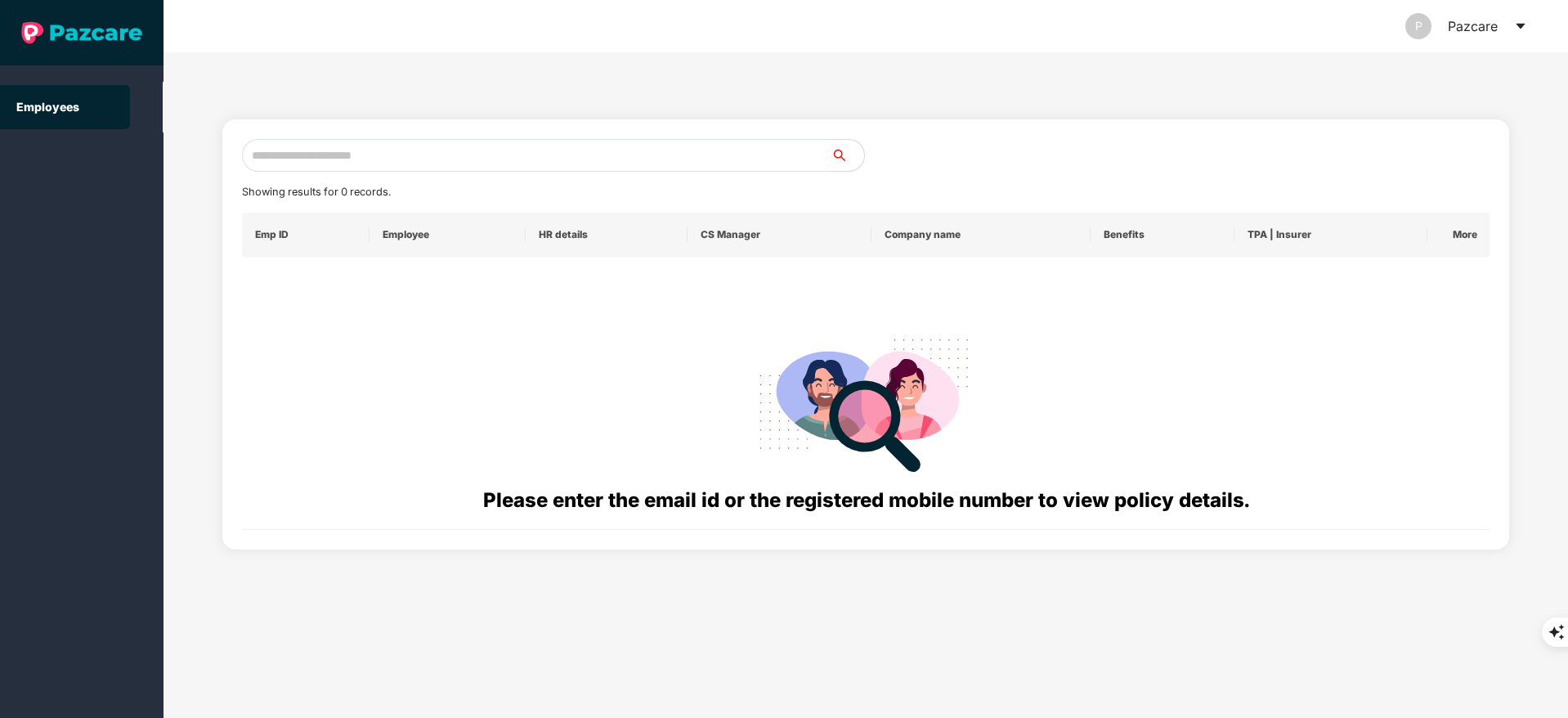
paste input "**********"
drag, startPoint x: 481, startPoint y: 146, endPoint x: 124, endPoint y: 151, distance: 357.0
click at [83, 159] on section "**********" at bounding box center [784, 359] width 1568 height 718
paste input "text"
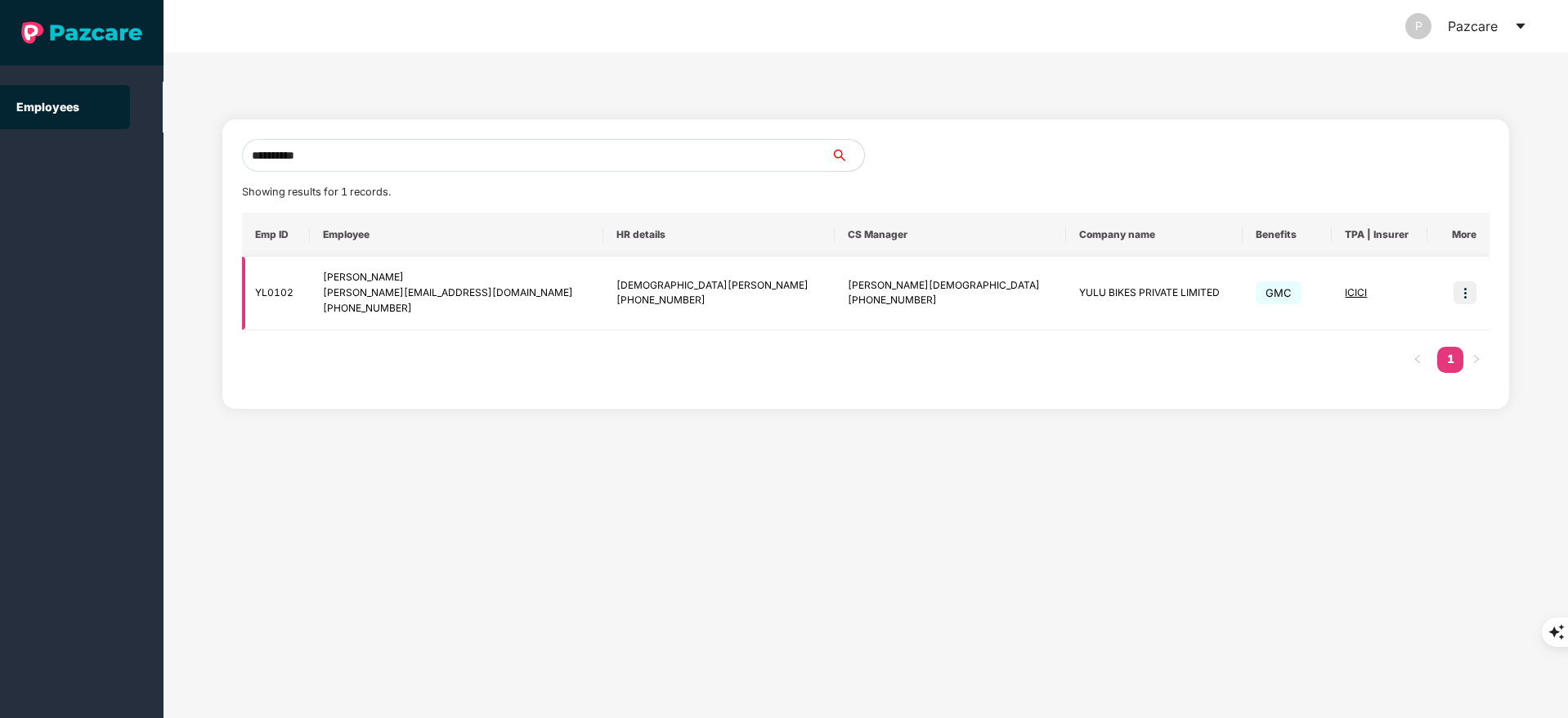
type input "**********"
click at [1472, 289] on img at bounding box center [1464, 292] width 23 height 23
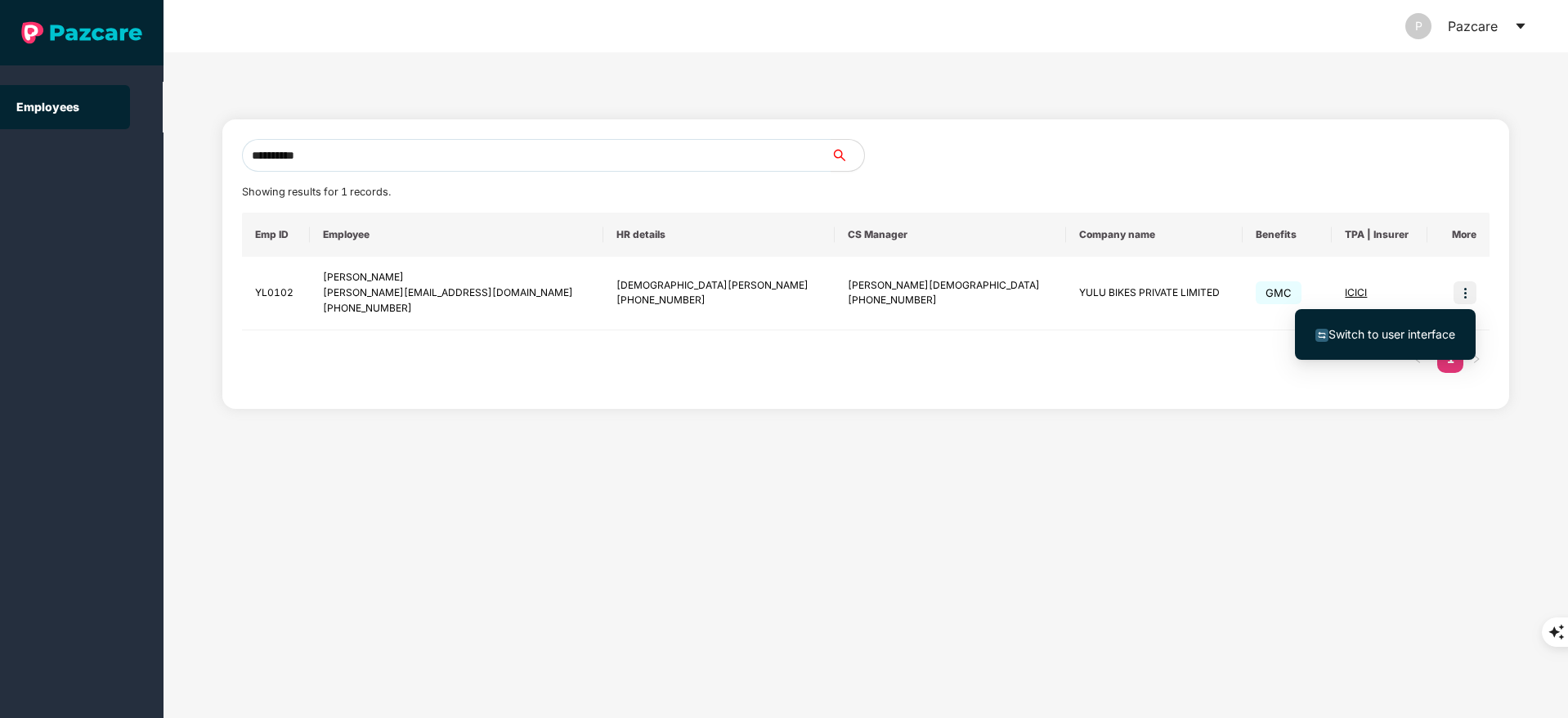
click at [1394, 327] on span "Switch to user interface" at bounding box center [1391, 333] width 127 height 14
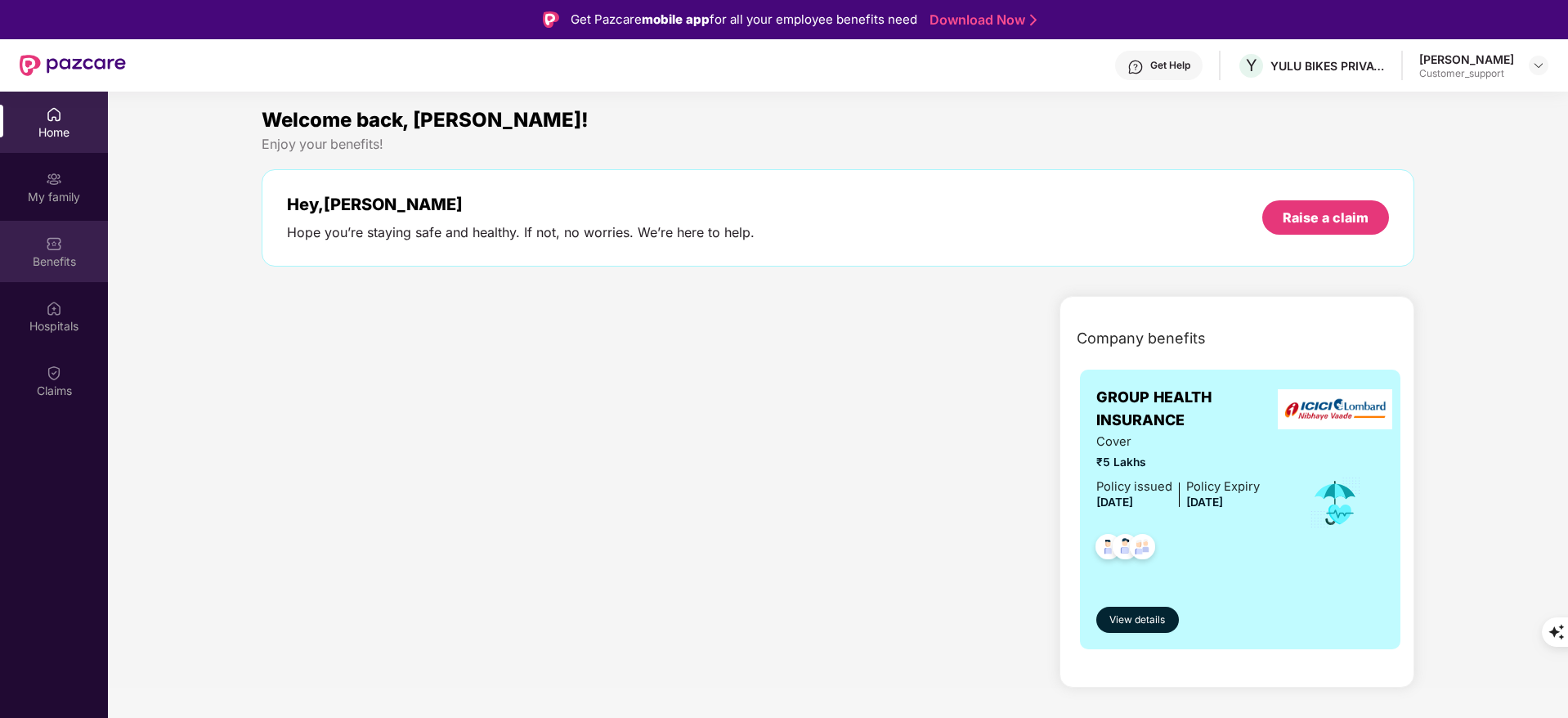
click at [40, 251] on div "Benefits" at bounding box center [54, 251] width 107 height 61
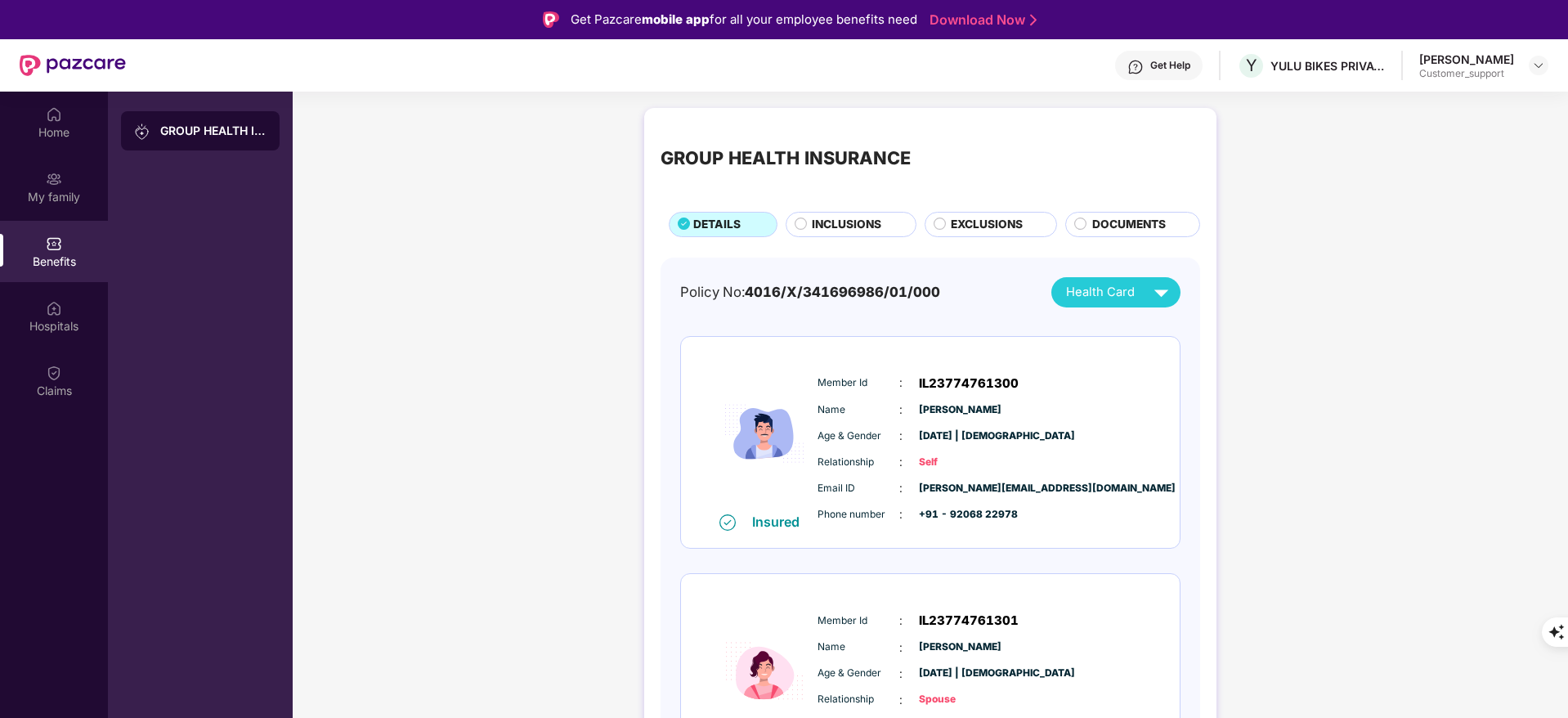
click at [970, 231] on span "EXCLUSIONS" at bounding box center [986, 225] width 72 height 18
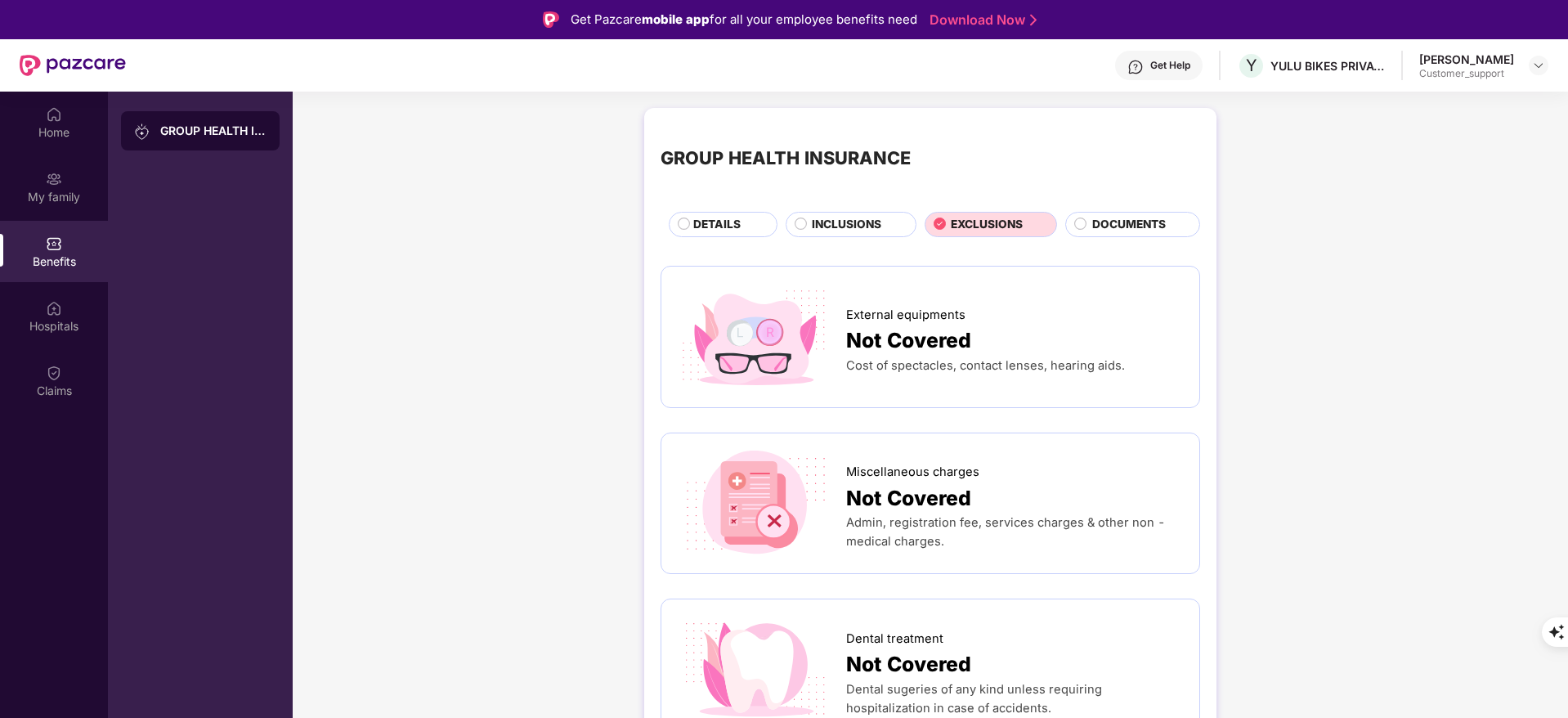
click at [827, 213] on div "INCLUSIONS" at bounding box center [851, 224] width 131 height 26
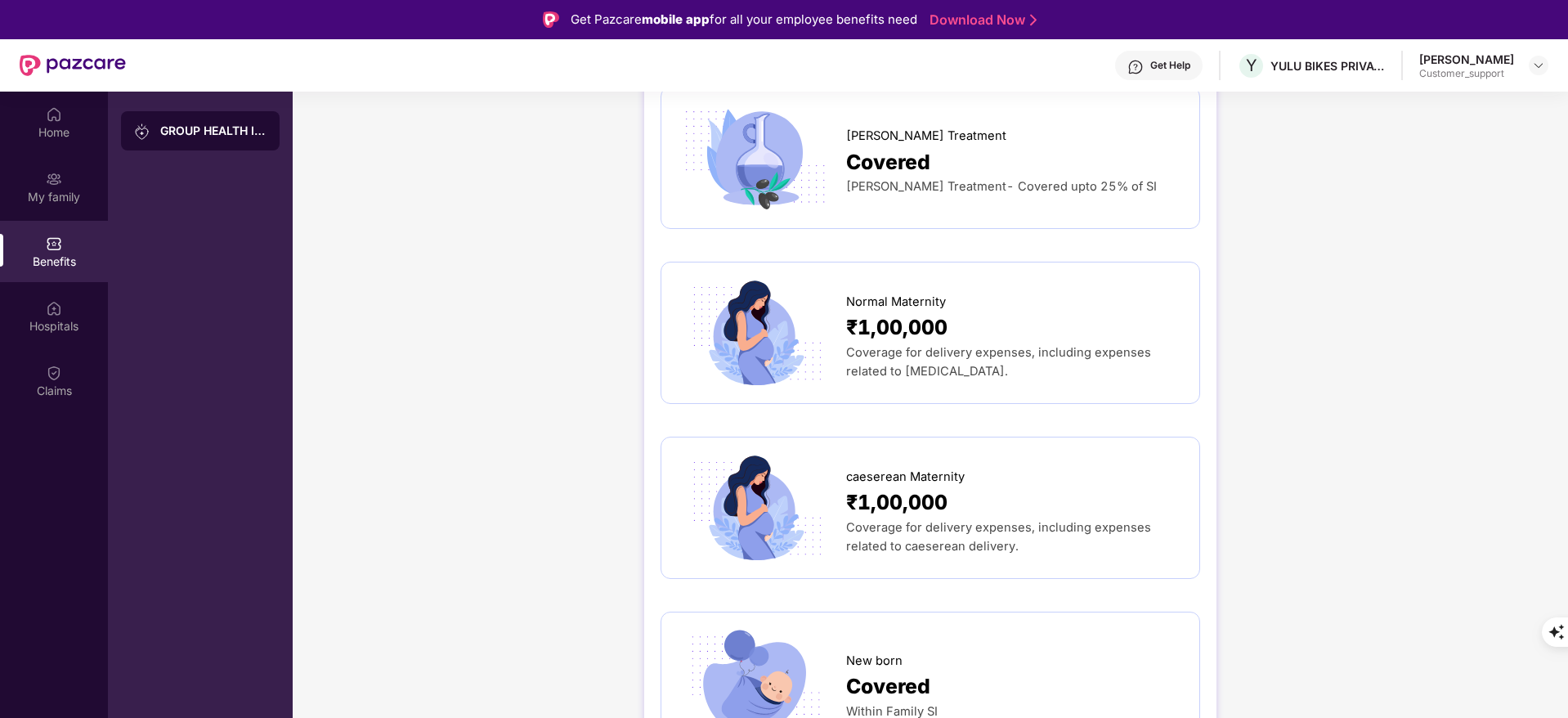
scroll to position [1595, 0]
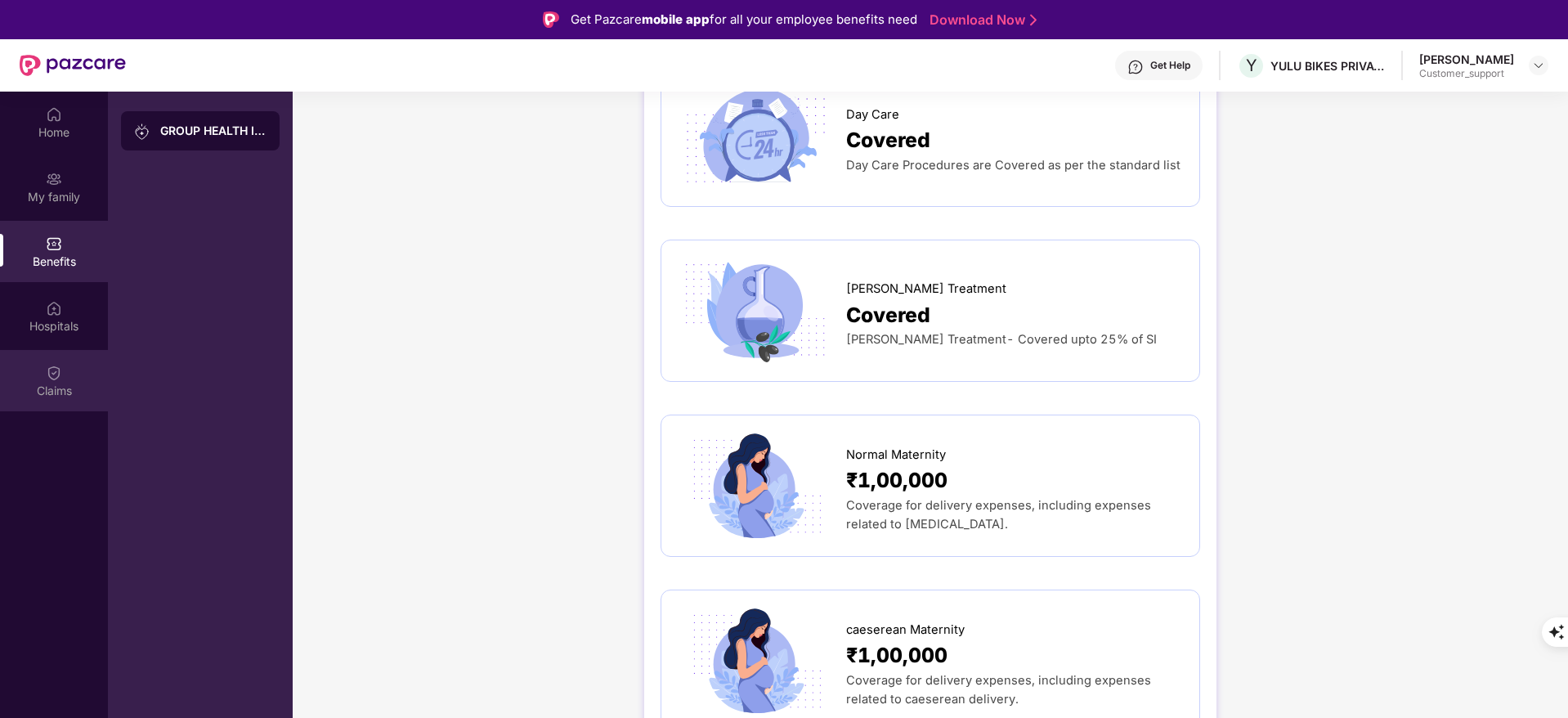
click at [76, 376] on div "Claims" at bounding box center [54, 380] width 107 height 61
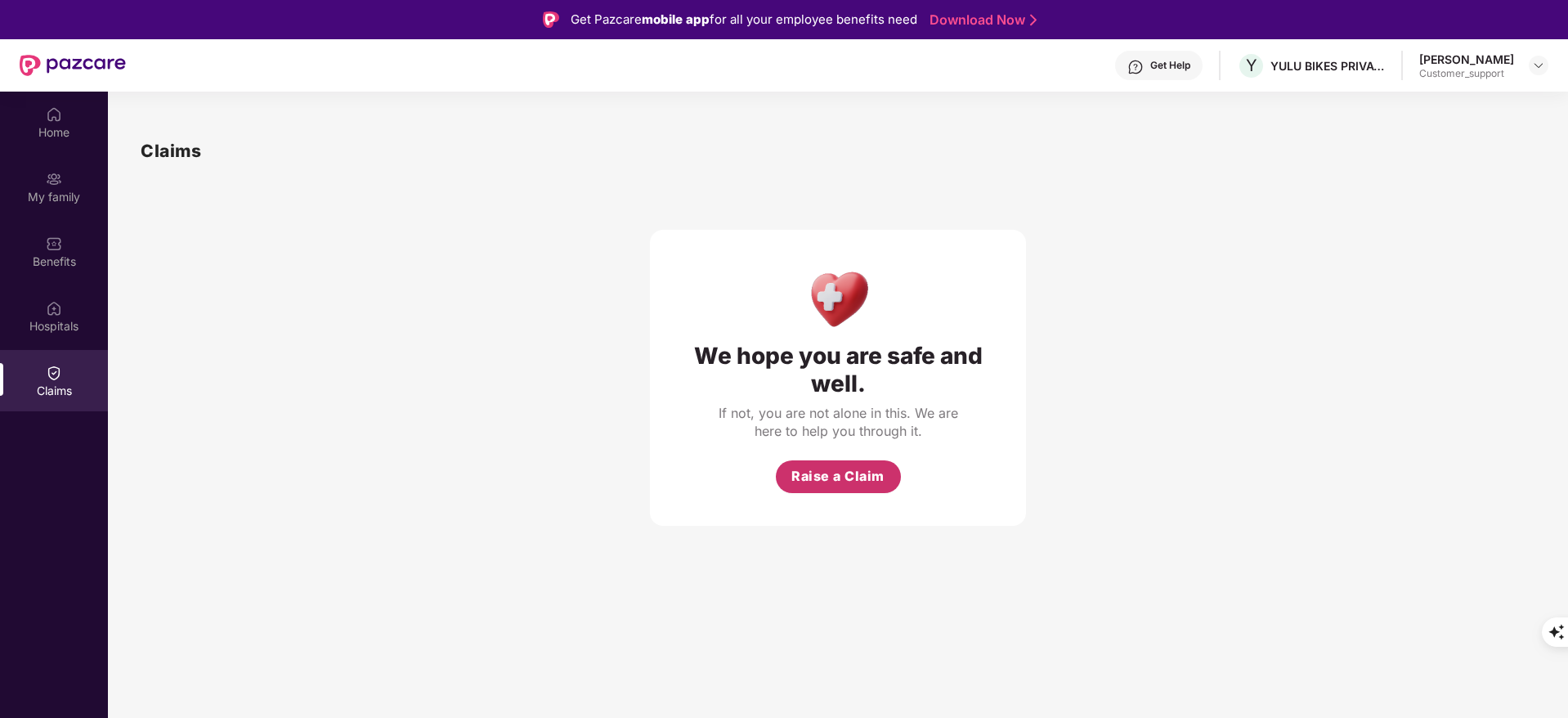
click at [834, 469] on span "Raise a Claim" at bounding box center [838, 477] width 93 height 20
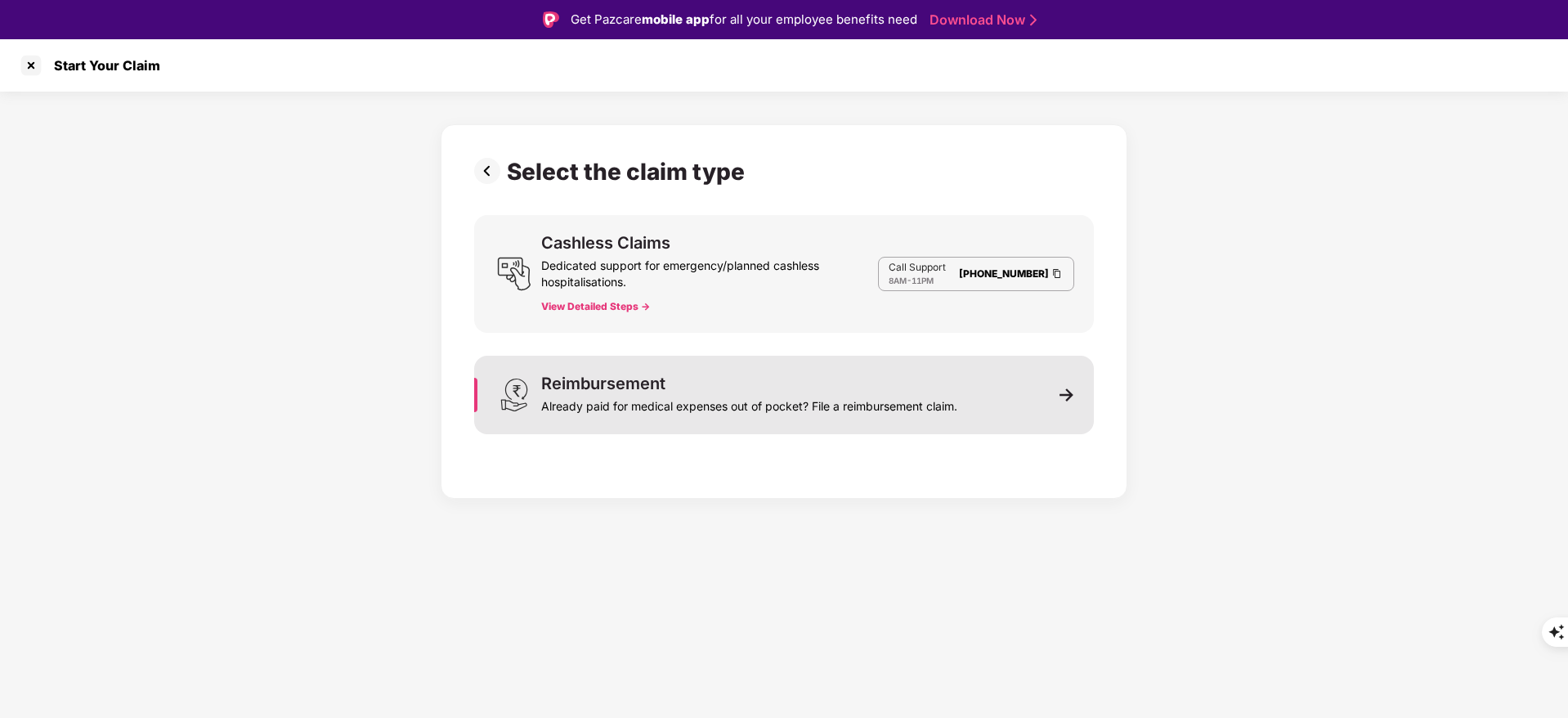
click at [980, 400] on div "Reimbursement Already paid for medical expenses out of pocket? File a reimburse…" at bounding box center [784, 395] width 619 height 78
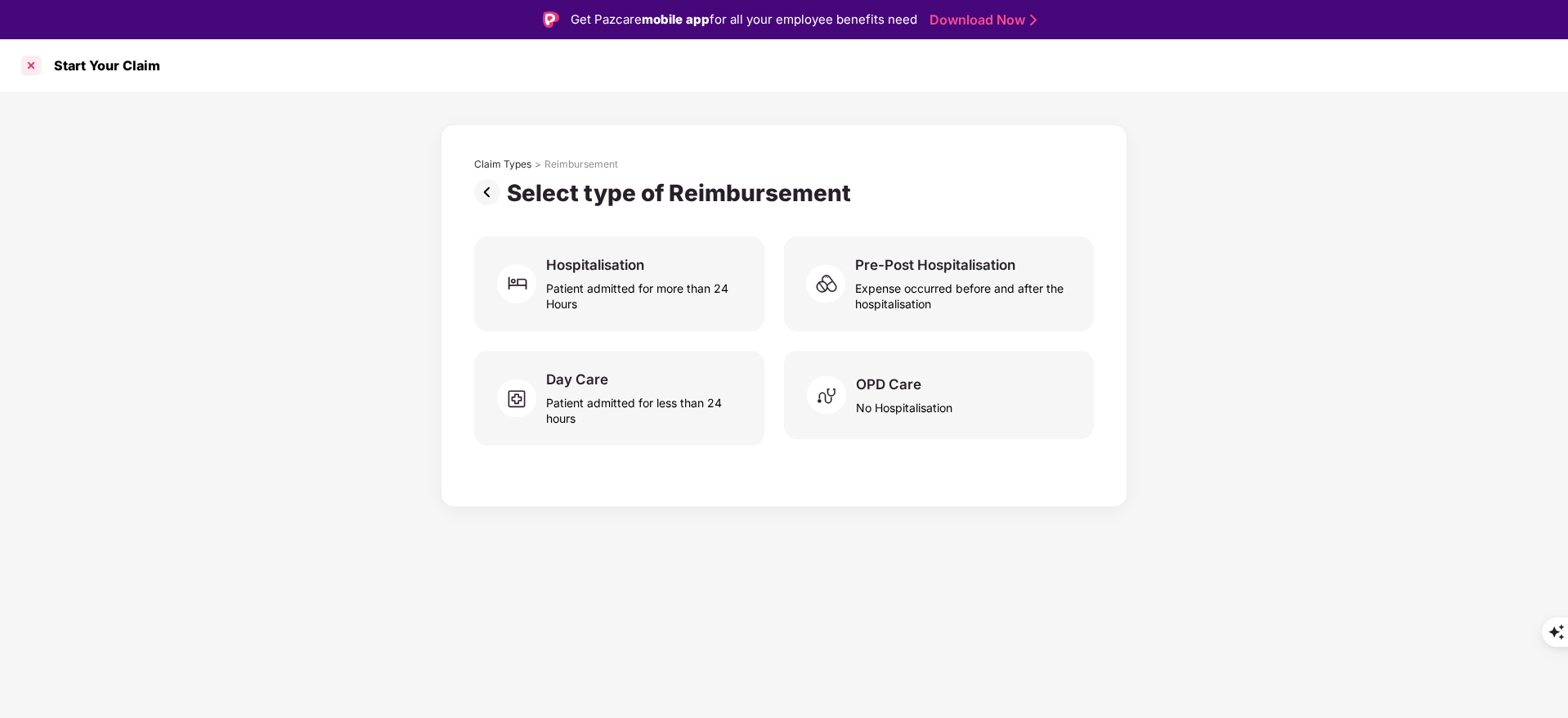
click at [36, 67] on div at bounding box center [31, 65] width 26 height 26
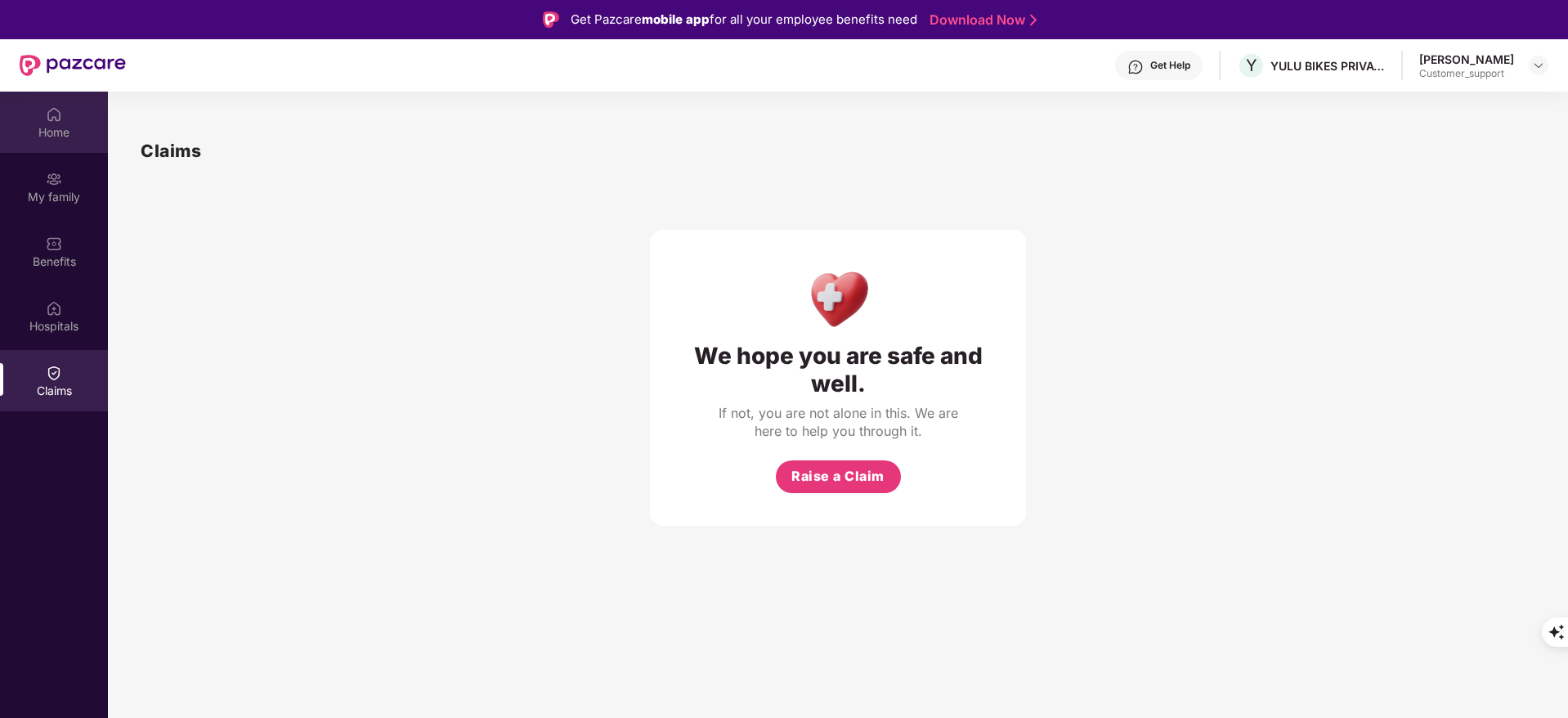
click at [56, 140] on div "Home" at bounding box center [54, 122] width 107 height 61
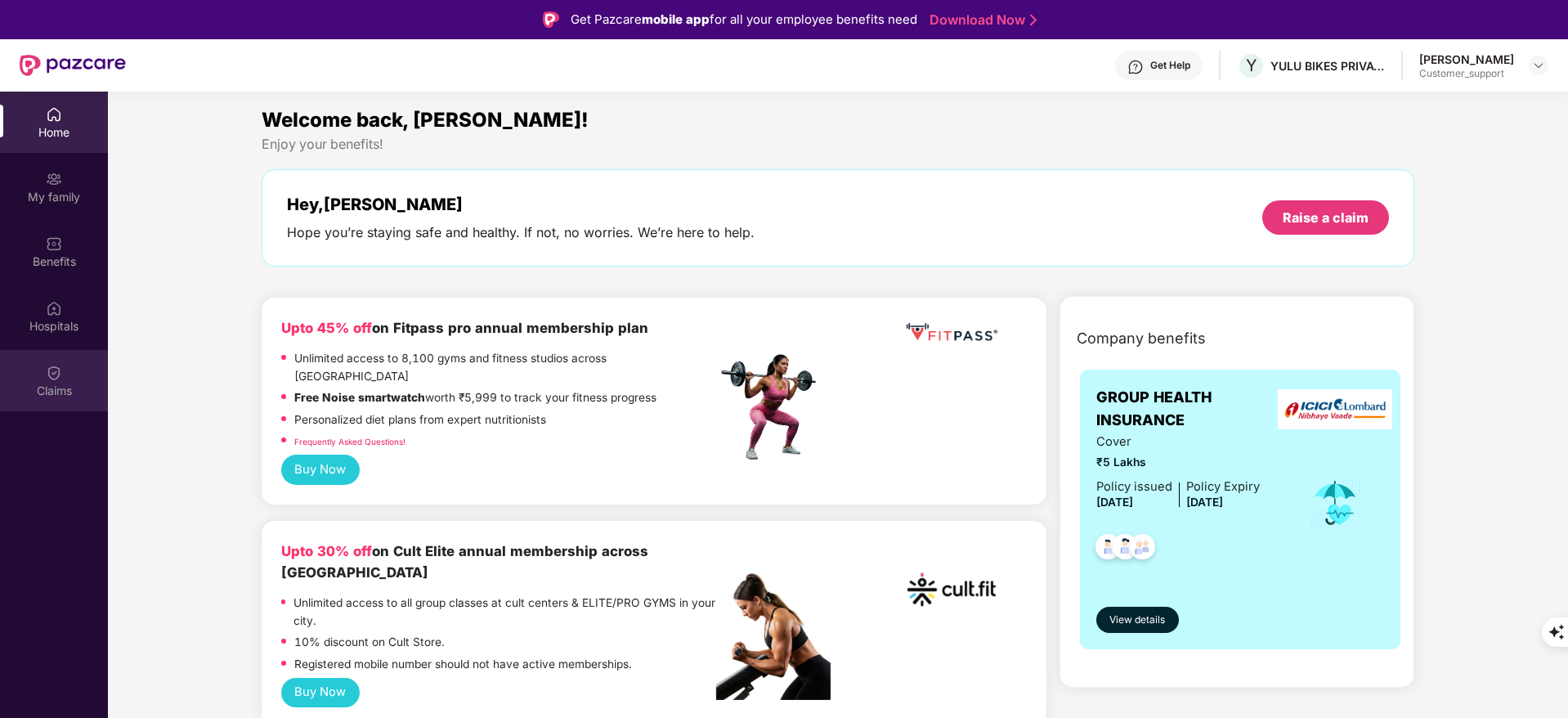
click at [47, 370] on img at bounding box center [54, 373] width 16 height 16
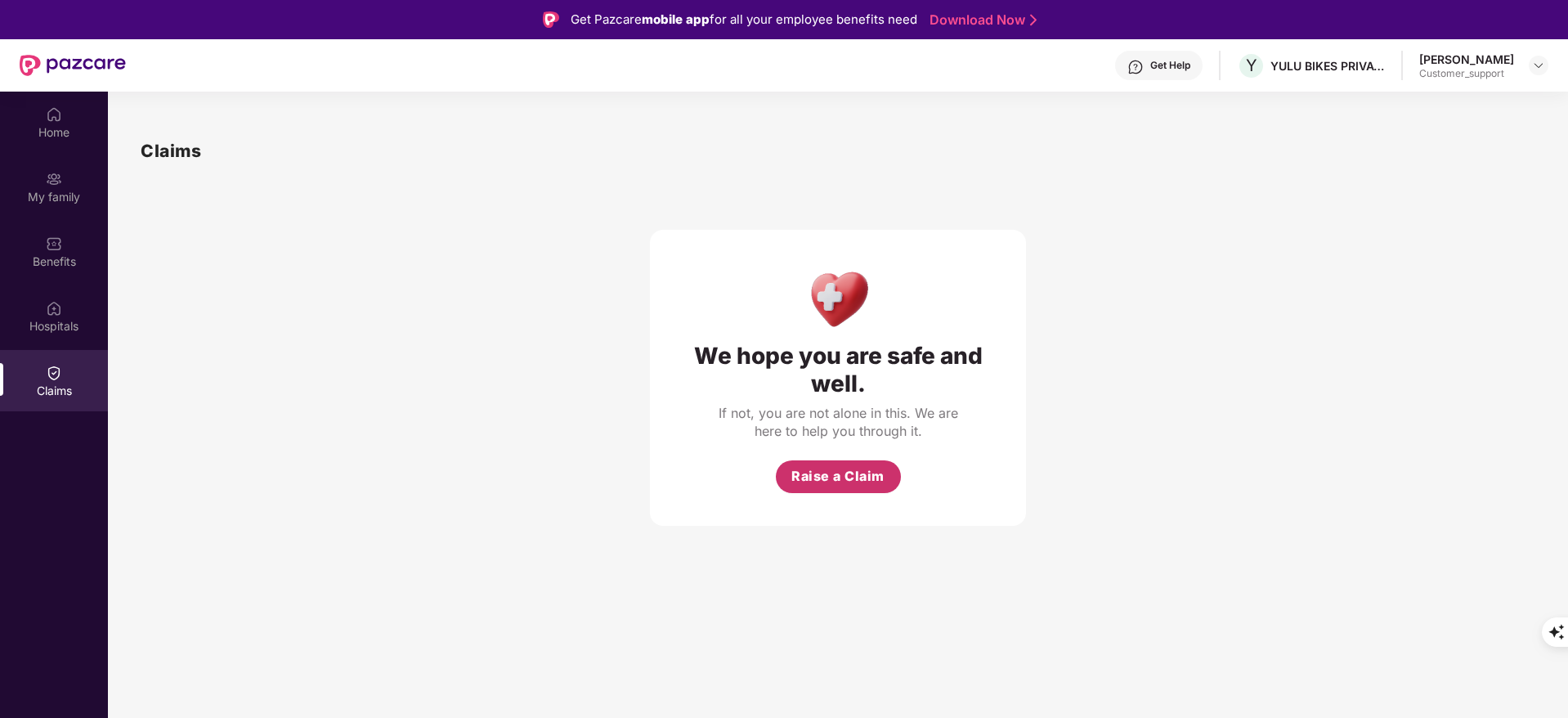
click at [869, 467] on span "Raise a Claim" at bounding box center [838, 477] width 93 height 20
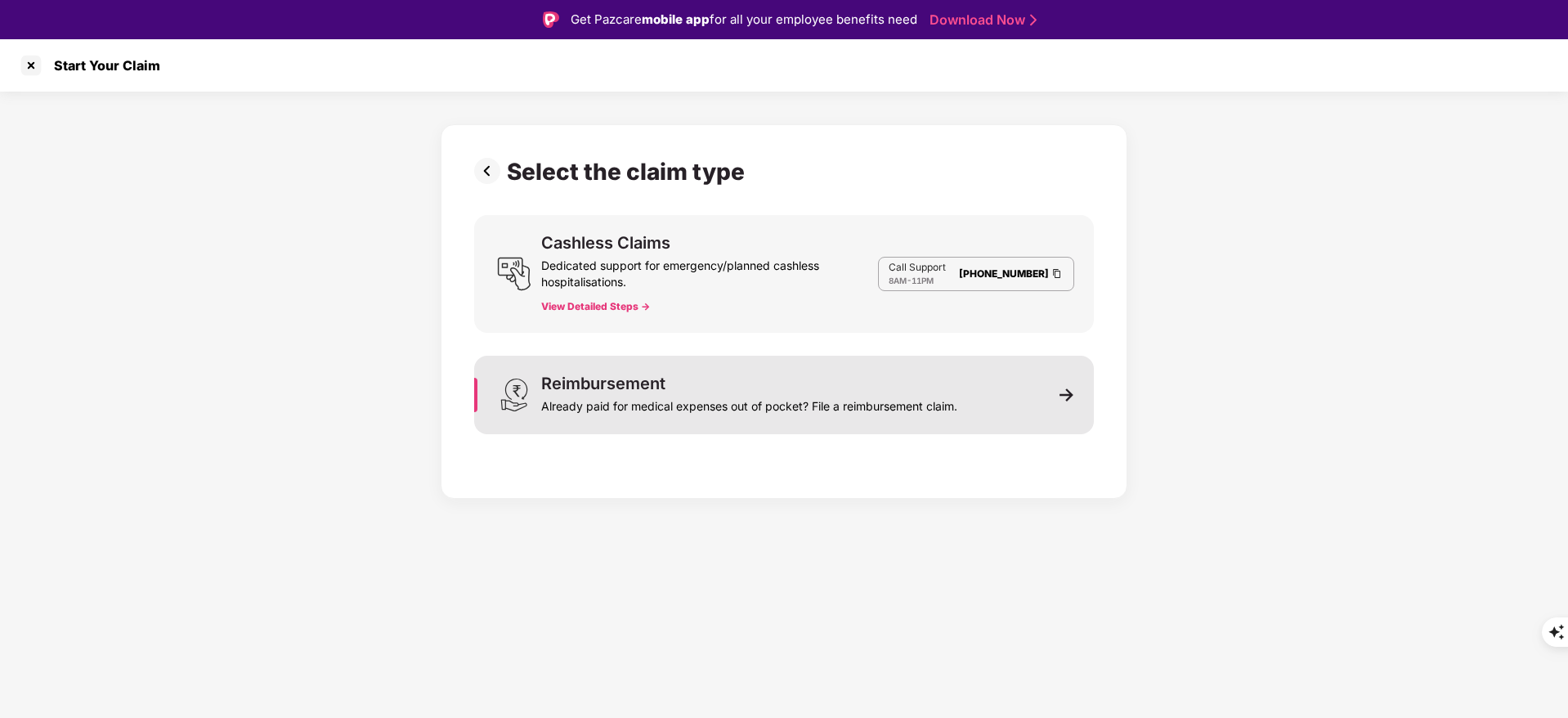
click at [884, 405] on div "Already paid for medical expenses out of pocket? File a reimbursement claim." at bounding box center [748, 403] width 416 height 23
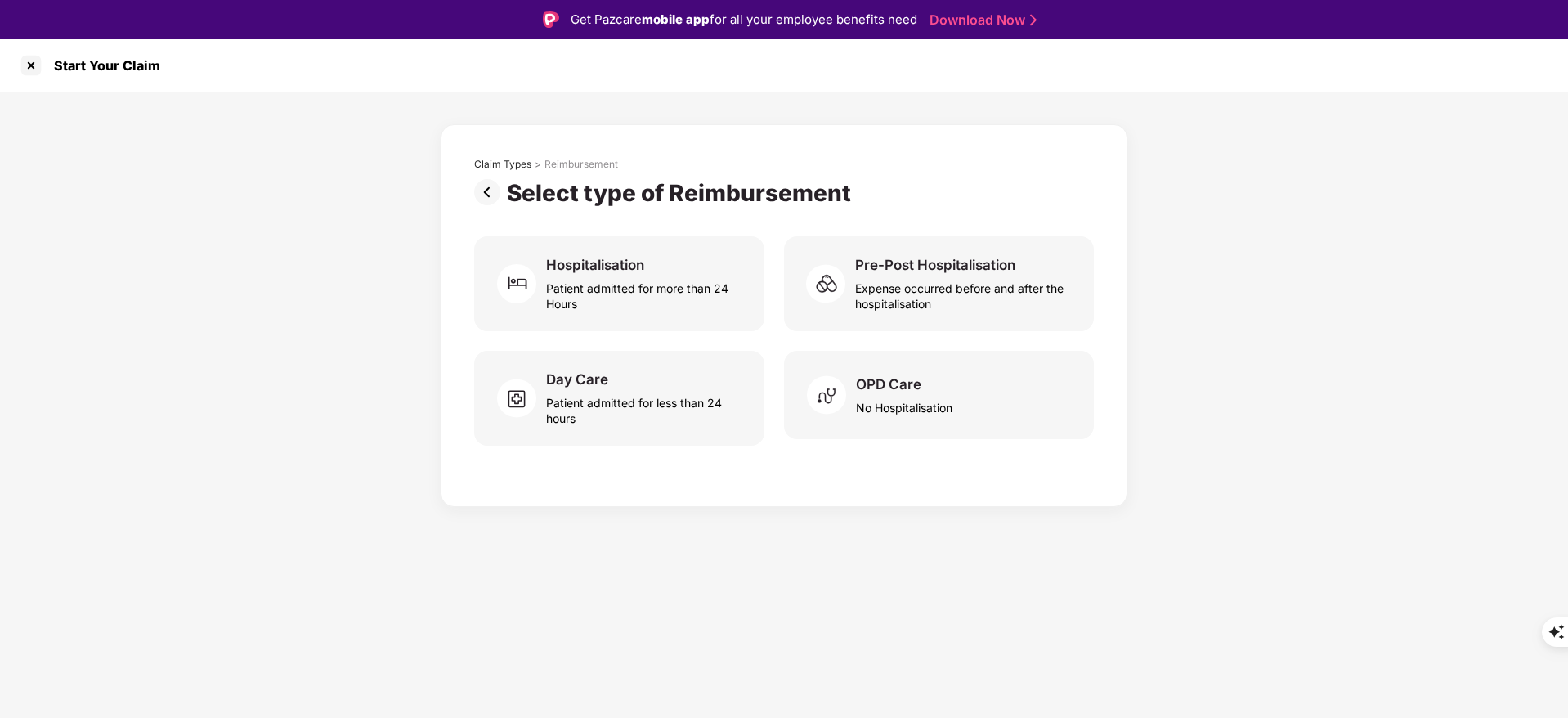
click at [478, 198] on img at bounding box center [491, 192] width 33 height 26
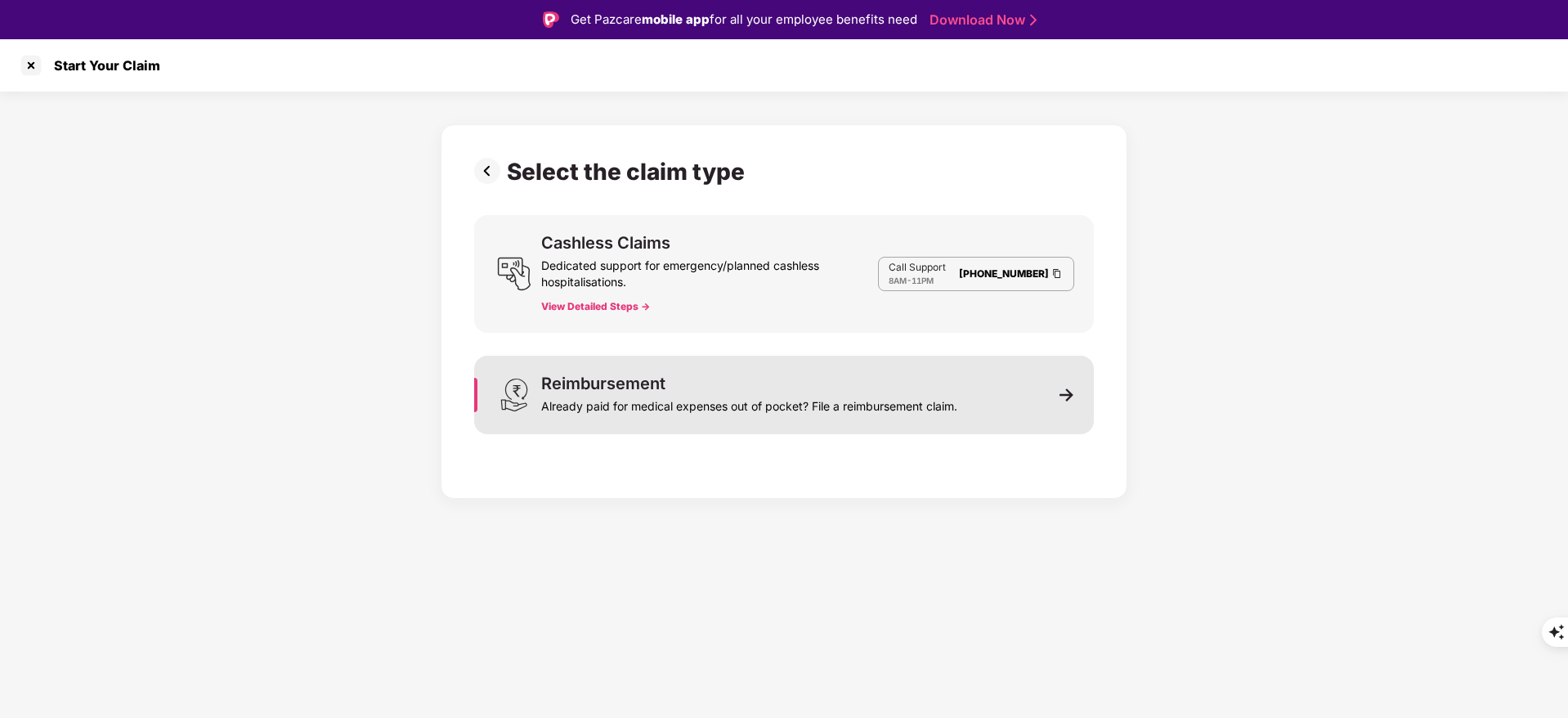
click at [1034, 411] on div "Reimbursement Already paid for medical expenses out of pocket? File a reimburse…" at bounding box center [784, 395] width 619 height 78
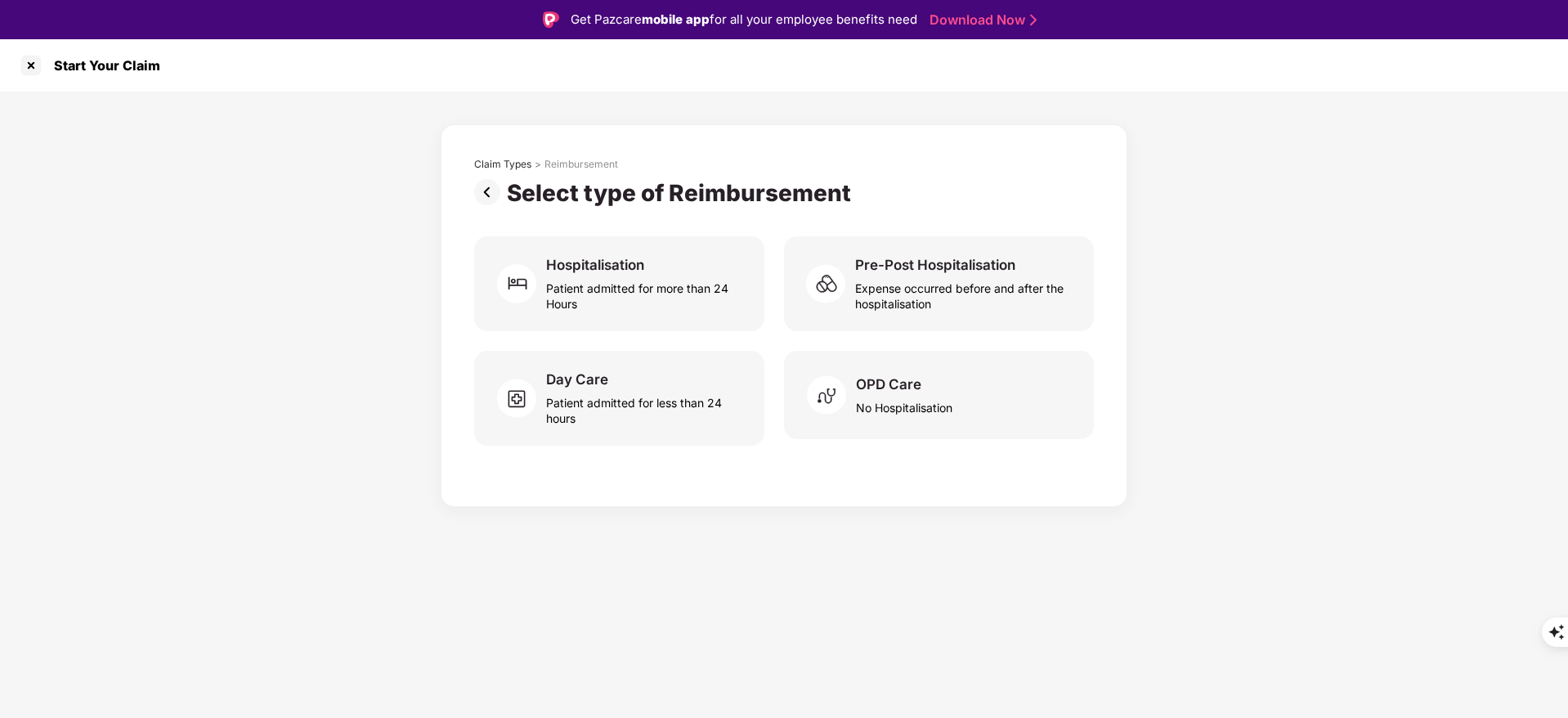
click at [487, 186] on img at bounding box center [491, 192] width 33 height 26
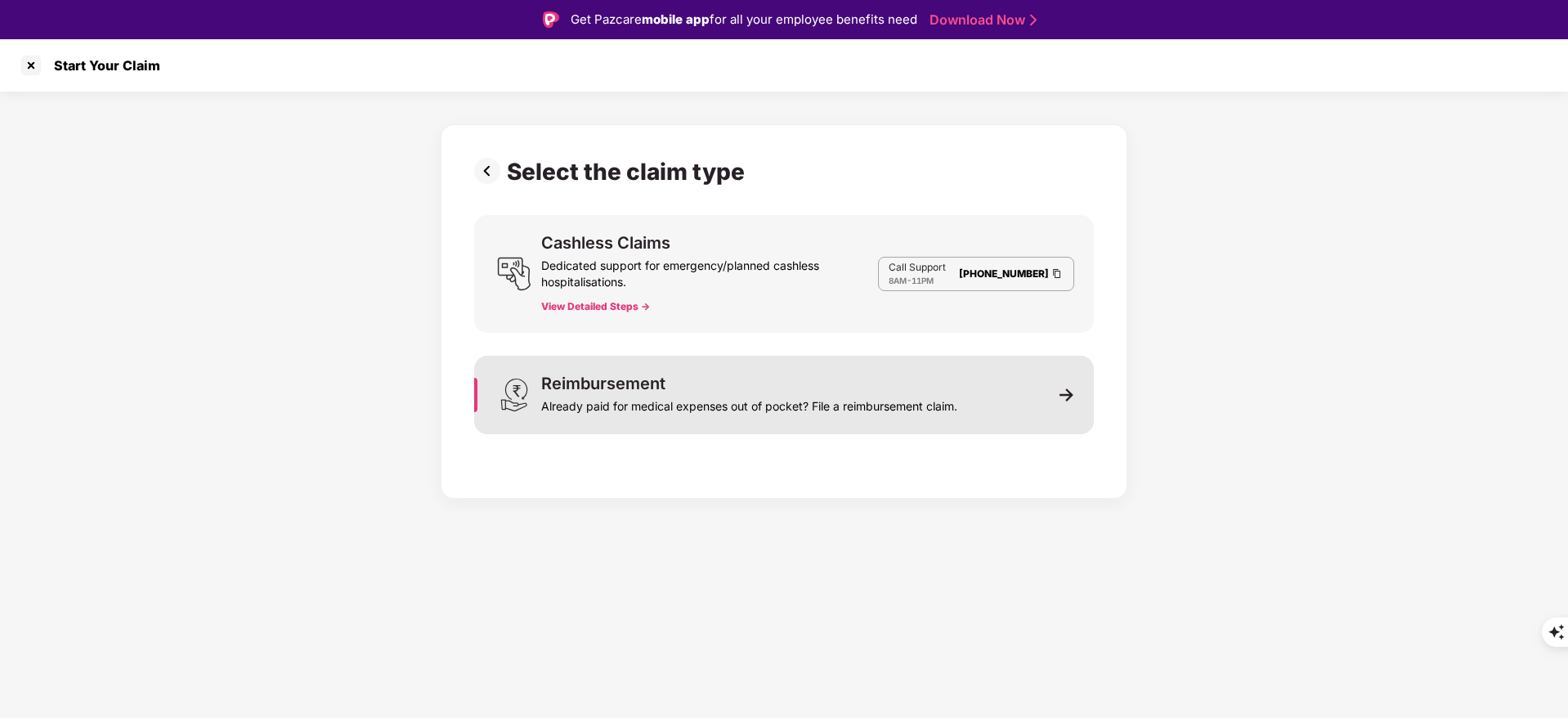
click at [767, 403] on div "Already paid for medical expenses out of pocket? File a reimbursement claim." at bounding box center [748, 403] width 416 height 23
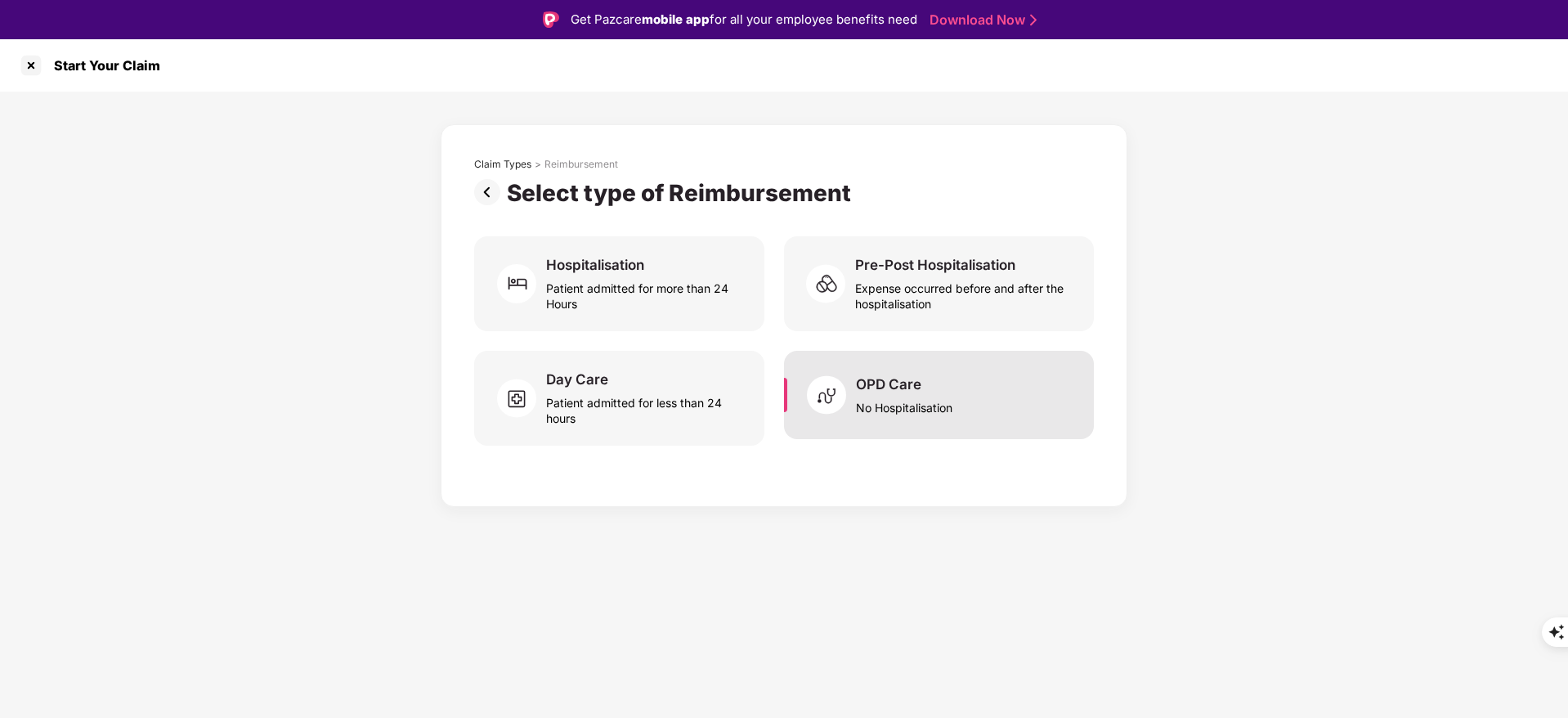
click at [932, 408] on div "No Hospitalisation" at bounding box center [904, 405] width 97 height 22
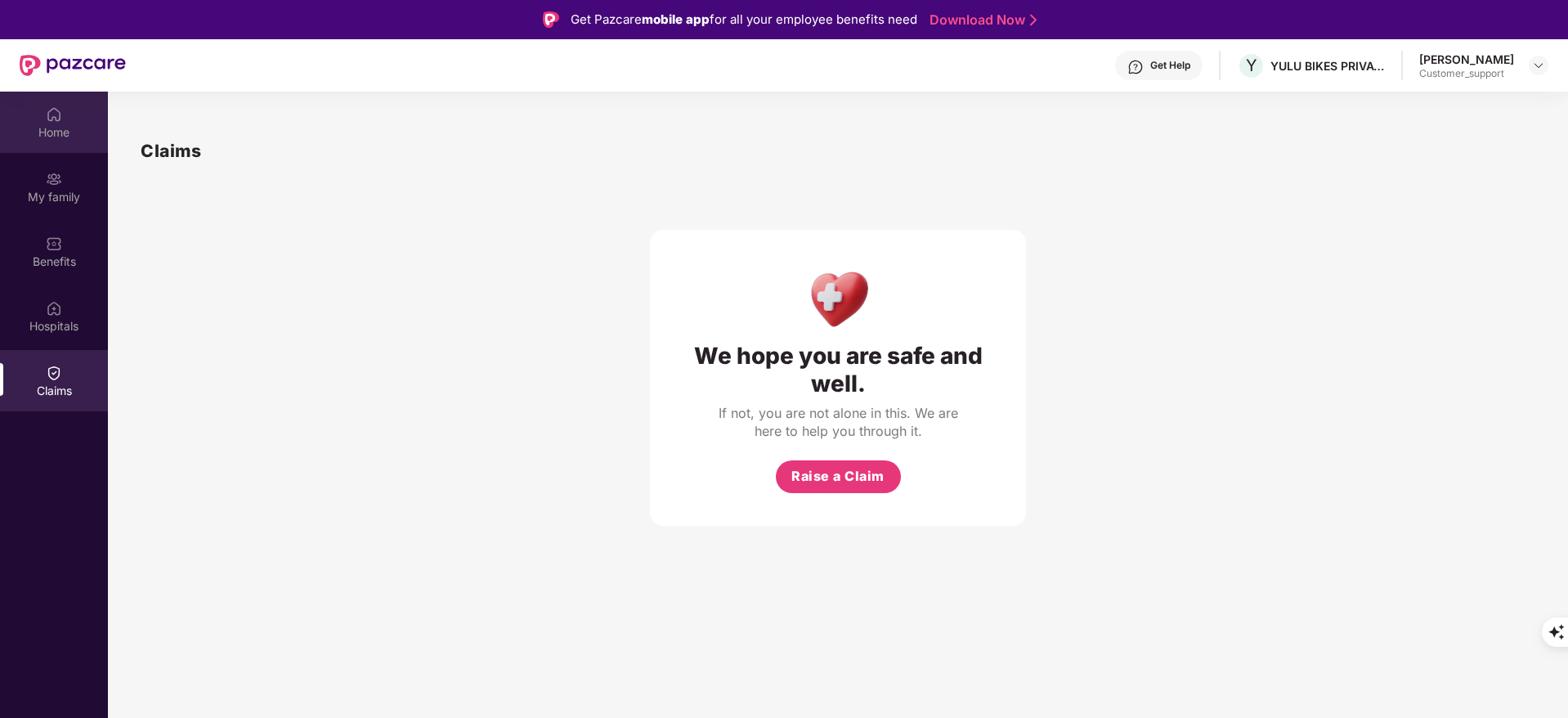
click at [71, 131] on div "Home" at bounding box center [54, 132] width 107 height 16
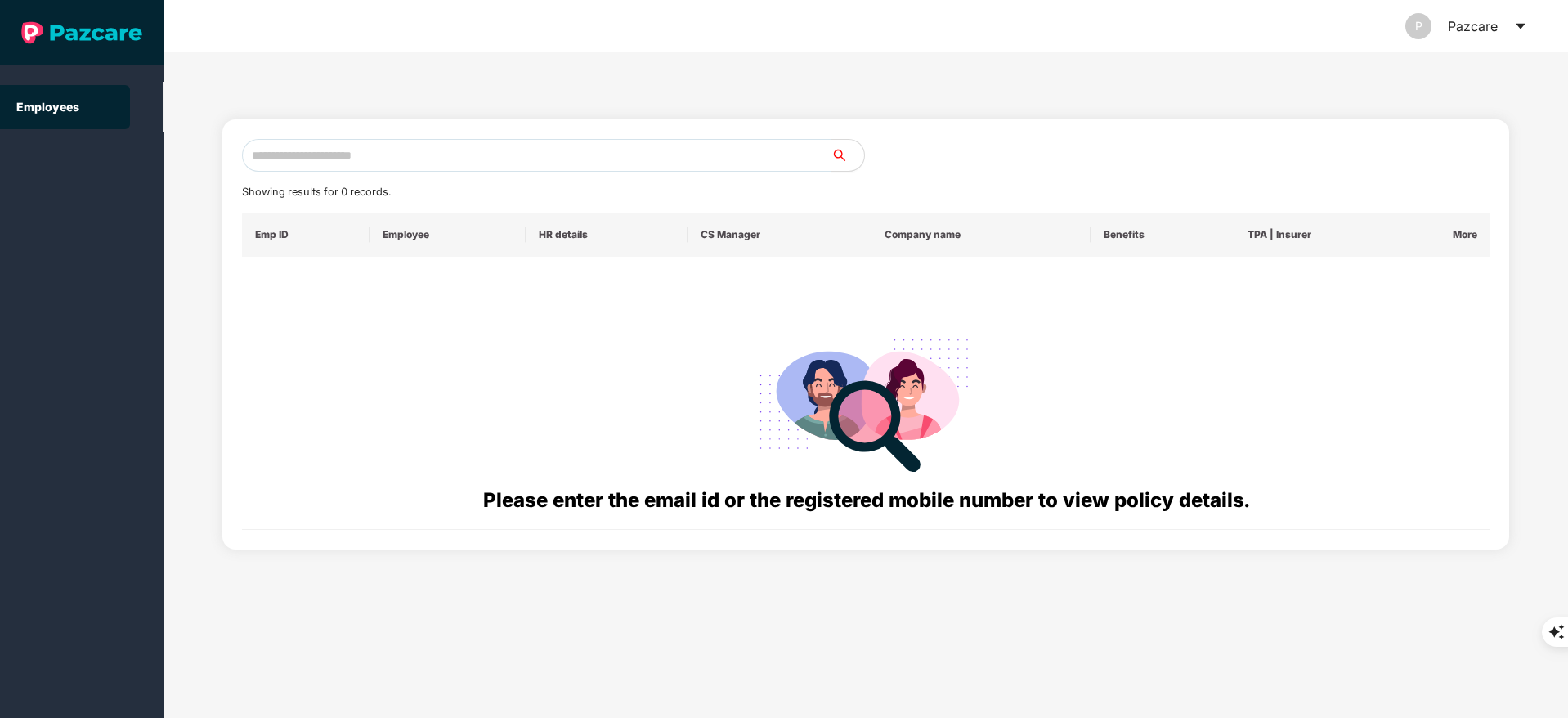
click at [348, 162] on input "text" at bounding box center [536, 156] width 589 height 33
paste input "**********"
type input "*"
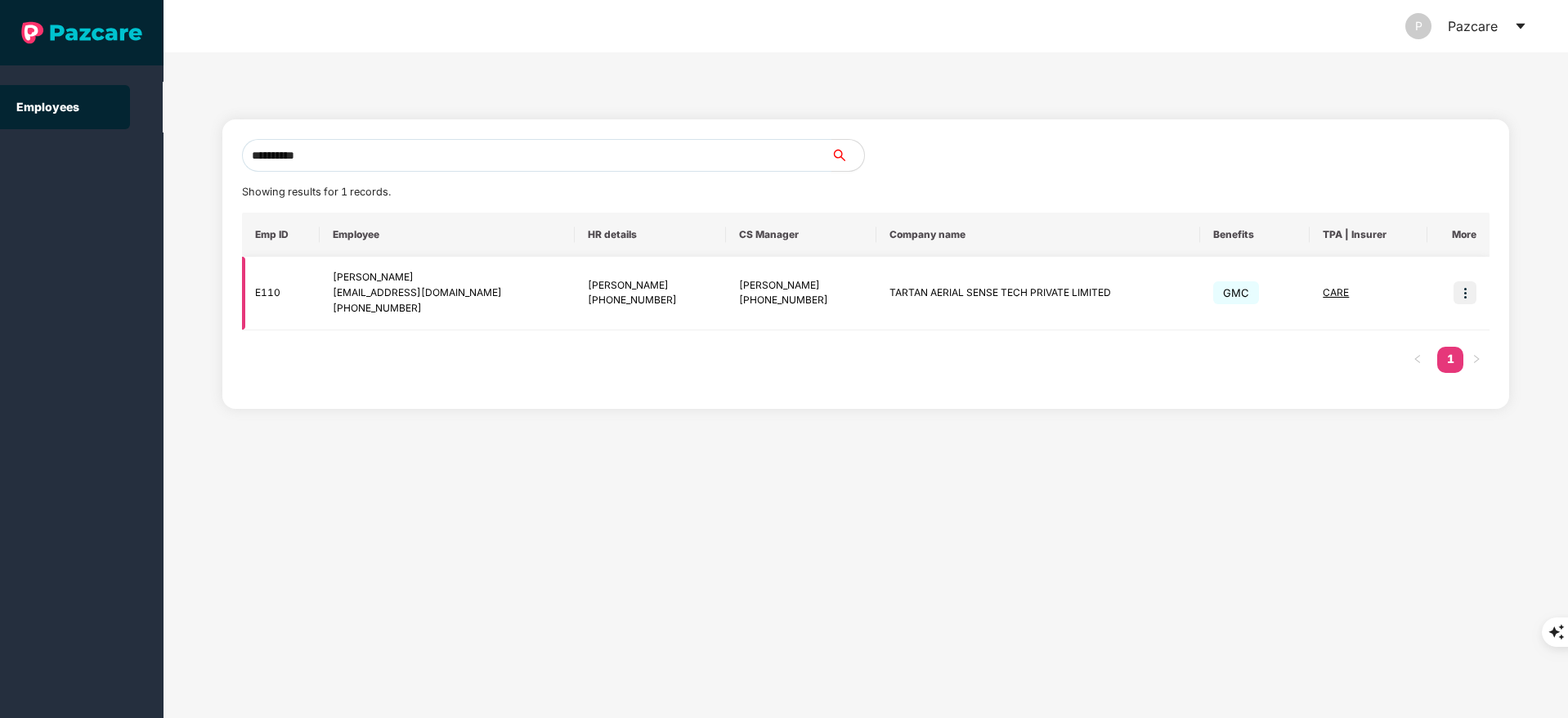
type input "**********"
click at [1478, 298] on td at bounding box center [1458, 293] width 62 height 74
click at [1472, 298] on img at bounding box center [1464, 292] width 23 height 23
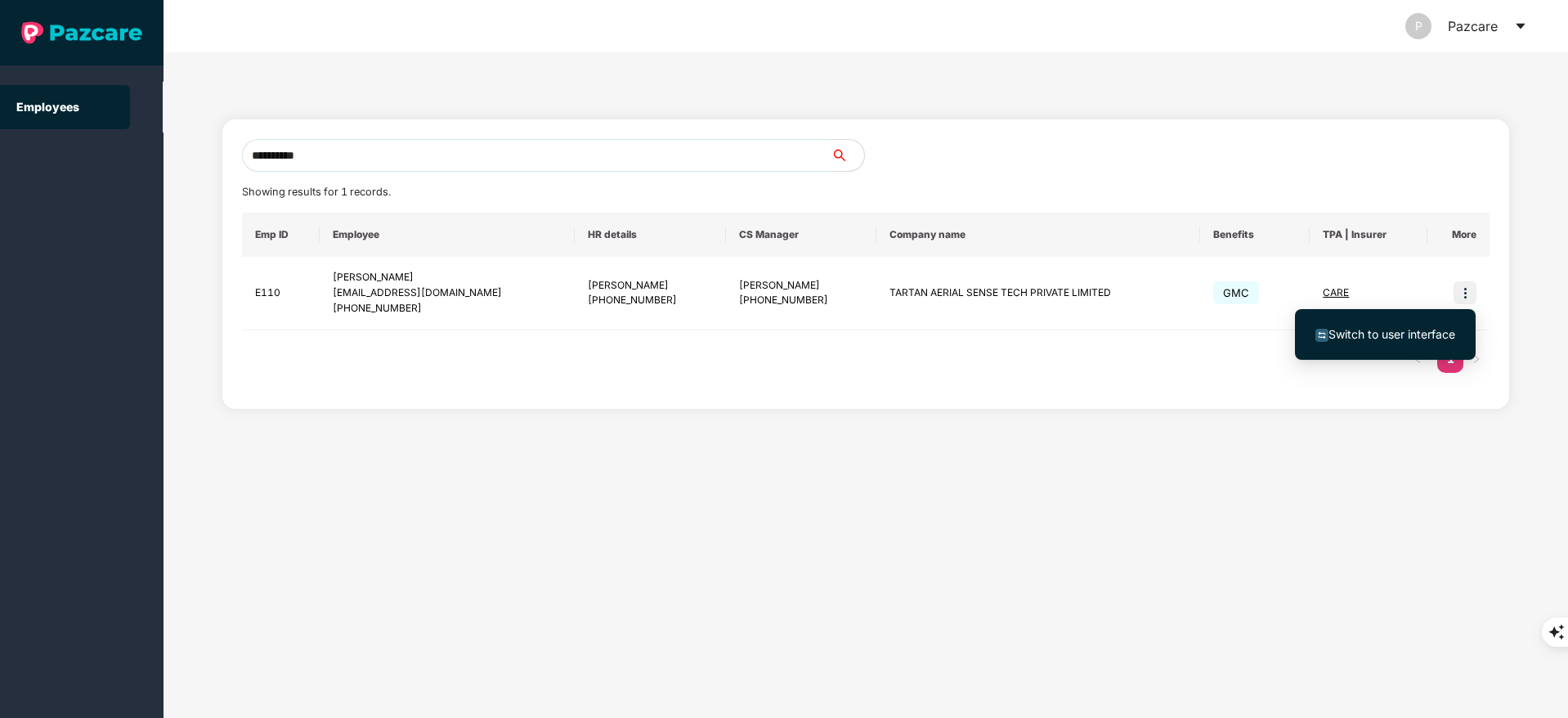
click at [1394, 343] on span "Switch to user interface" at bounding box center [1385, 334] width 140 height 18
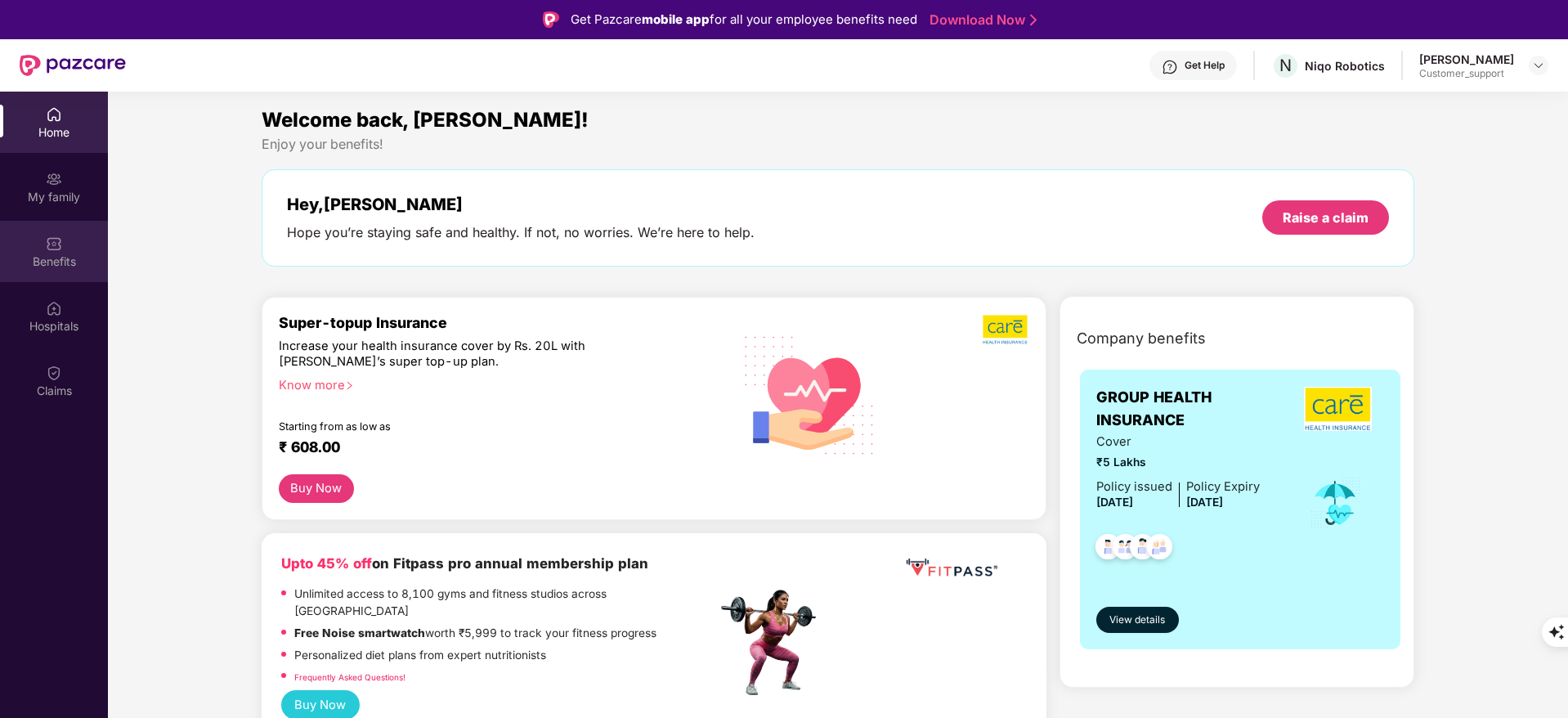
click at [39, 257] on div "Benefits" at bounding box center [54, 262] width 107 height 16
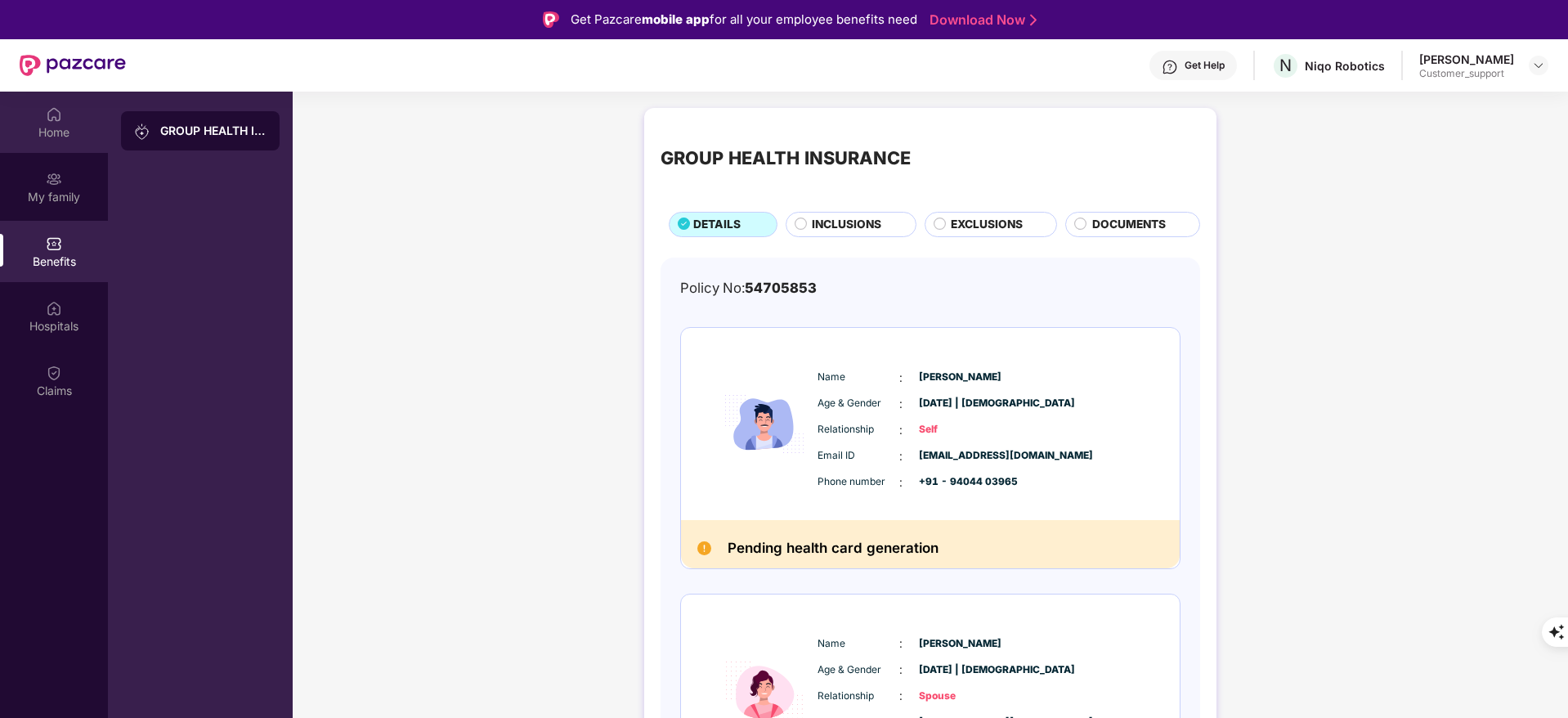
click at [30, 128] on div "Home" at bounding box center [54, 132] width 107 height 16
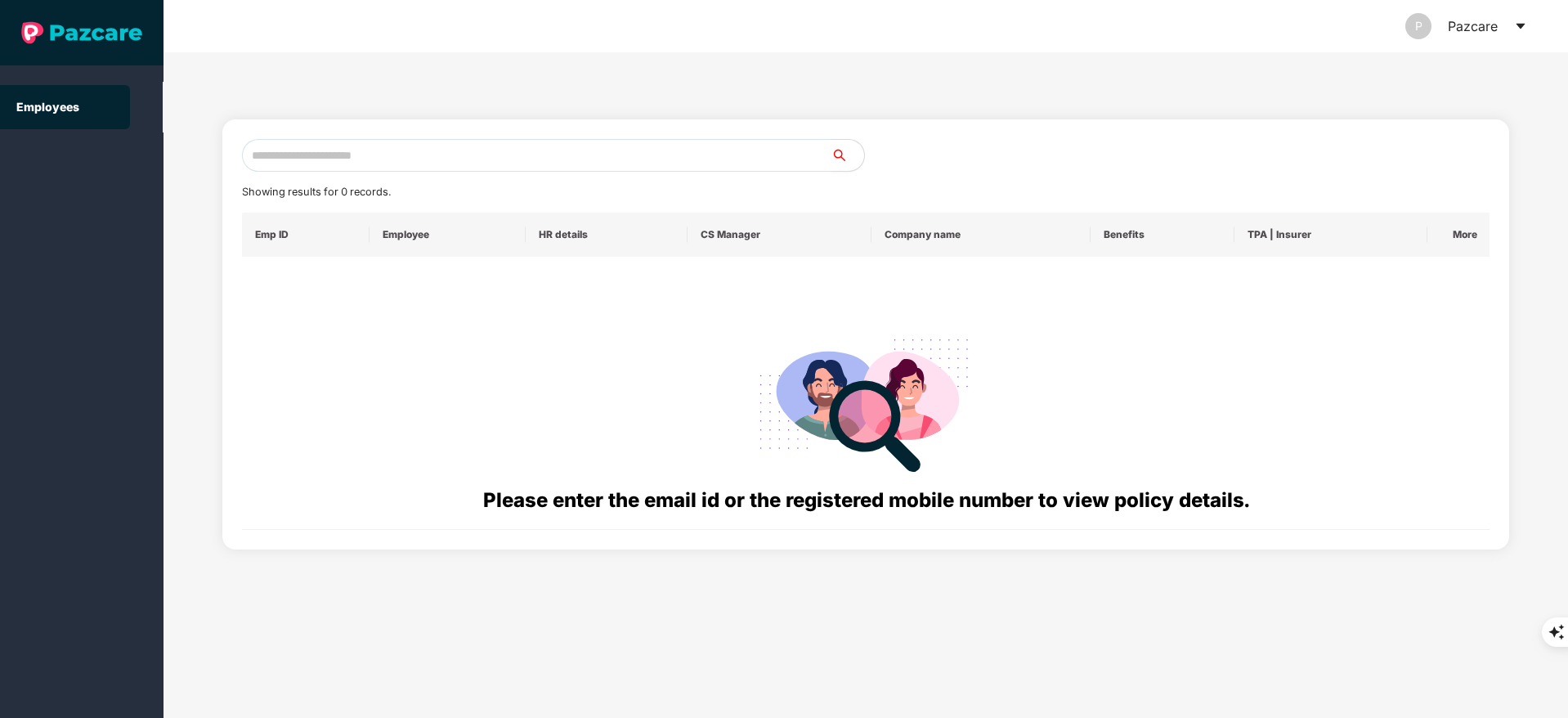
paste input "**********"
drag, startPoint x: 315, startPoint y: 164, endPoint x: 302, endPoint y: 155, distance: 15.8
click at [313, 164] on input "**********" at bounding box center [536, 156] width 589 height 33
drag, startPoint x: 266, startPoint y: 159, endPoint x: 0, endPoint y: 164, distance: 266.0
click at [0, 164] on section "**********" at bounding box center [784, 359] width 1568 height 718
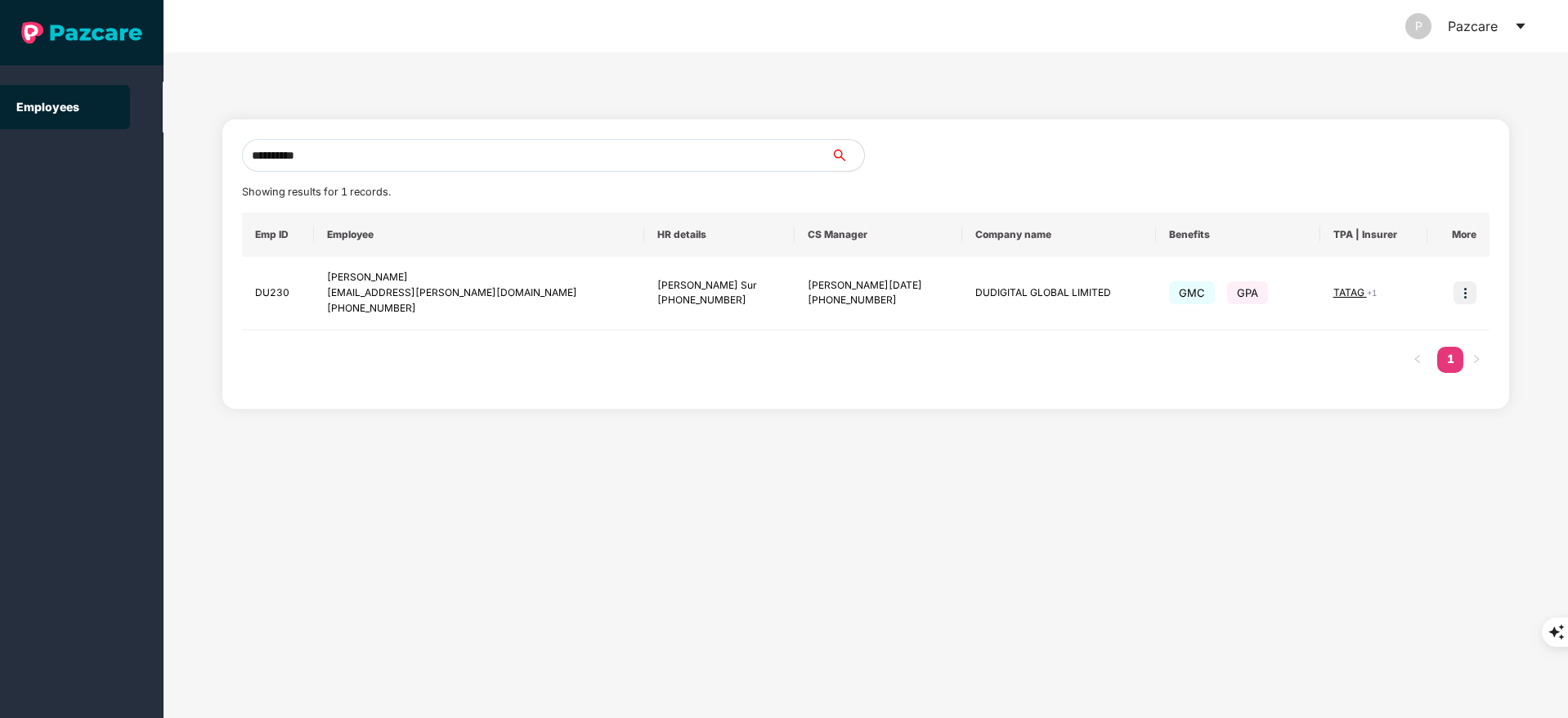
drag, startPoint x: 356, startPoint y: 154, endPoint x: 90, endPoint y: 157, distance: 266.0
click at [90, 157] on section "**********" at bounding box center [784, 359] width 1568 height 718
paste input "text"
drag, startPoint x: 373, startPoint y: 156, endPoint x: 108, endPoint y: 157, distance: 265.0
click at [109, 156] on section "**********" at bounding box center [784, 359] width 1568 height 718
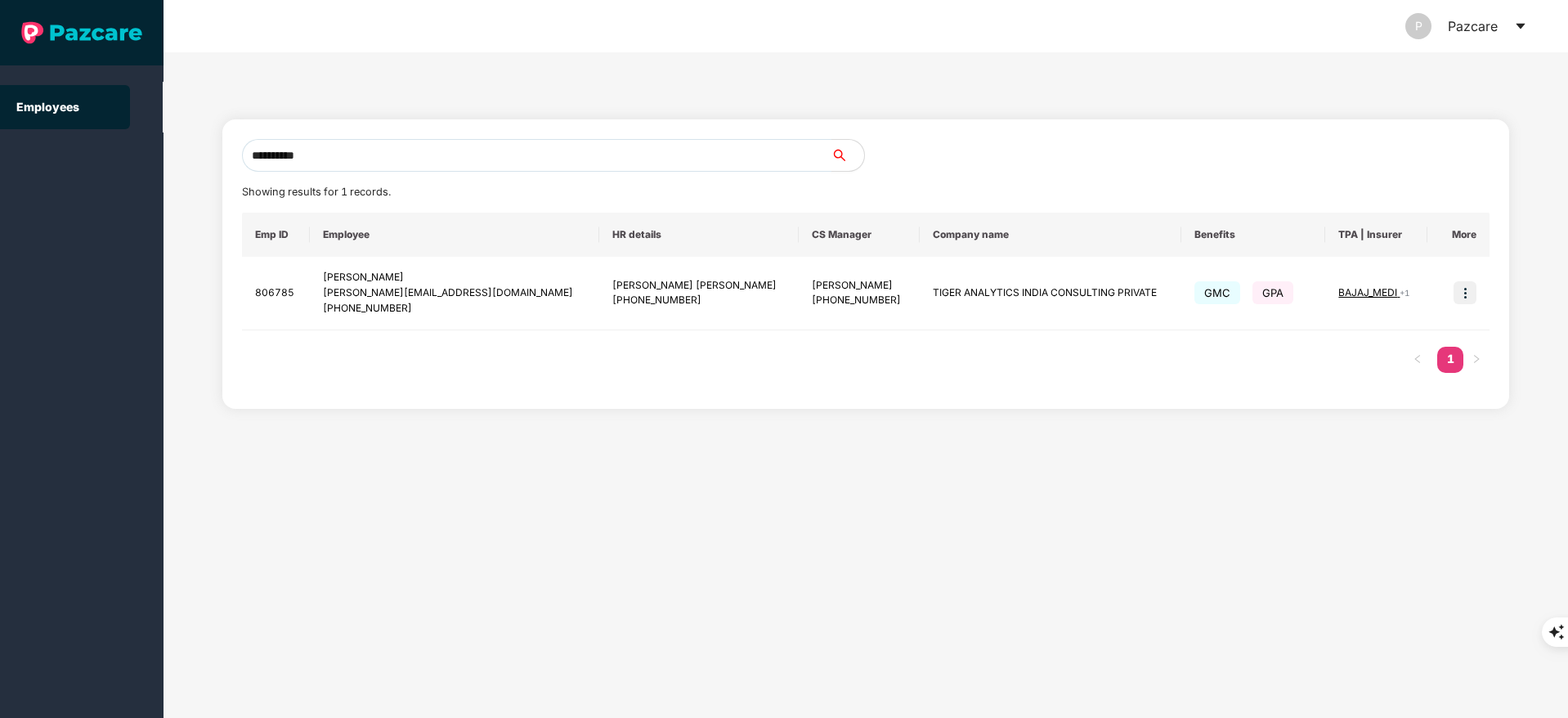
paste input "**"
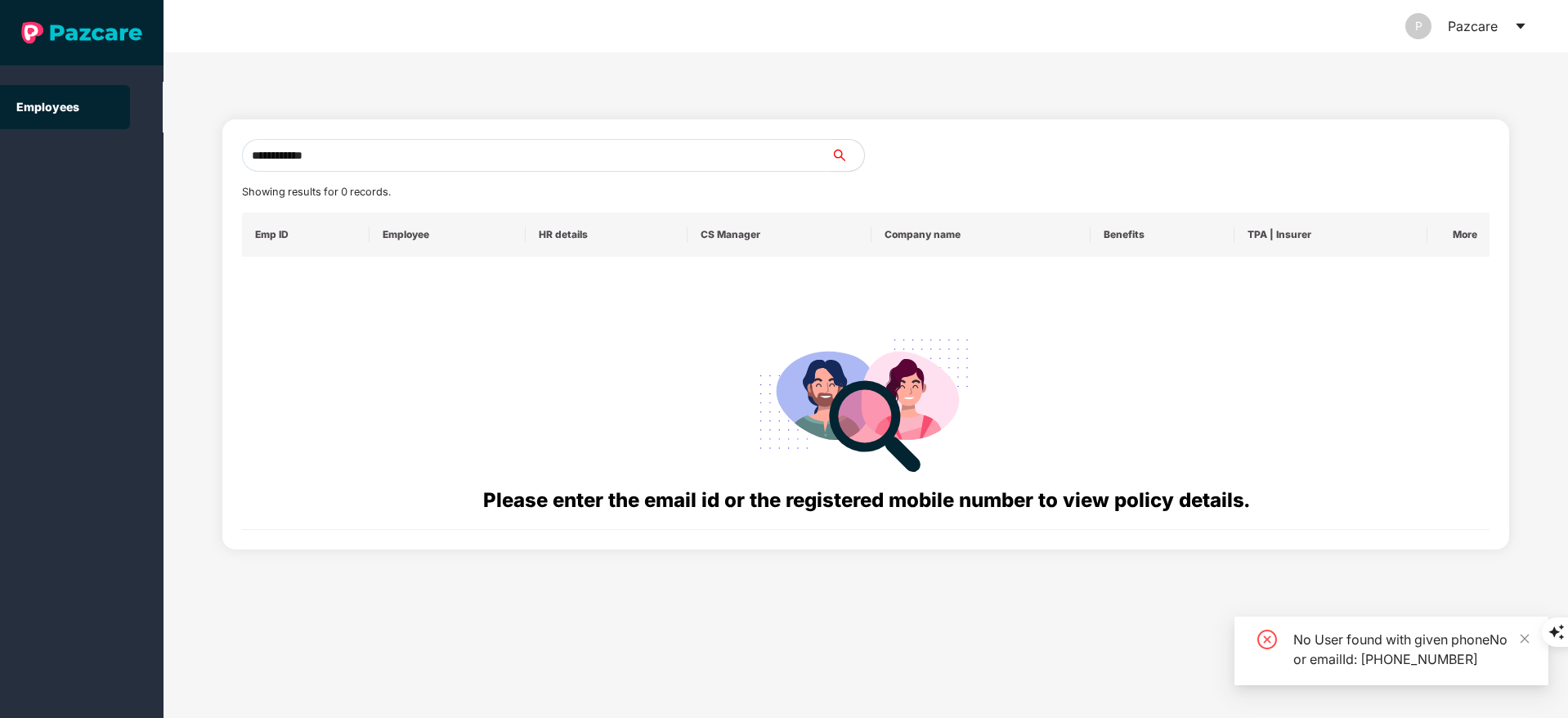
drag, startPoint x: 272, startPoint y: 156, endPoint x: 191, endPoint y: 156, distance: 81.0
click at [191, 156] on div "**********" at bounding box center [866, 385] width 1404 height 666
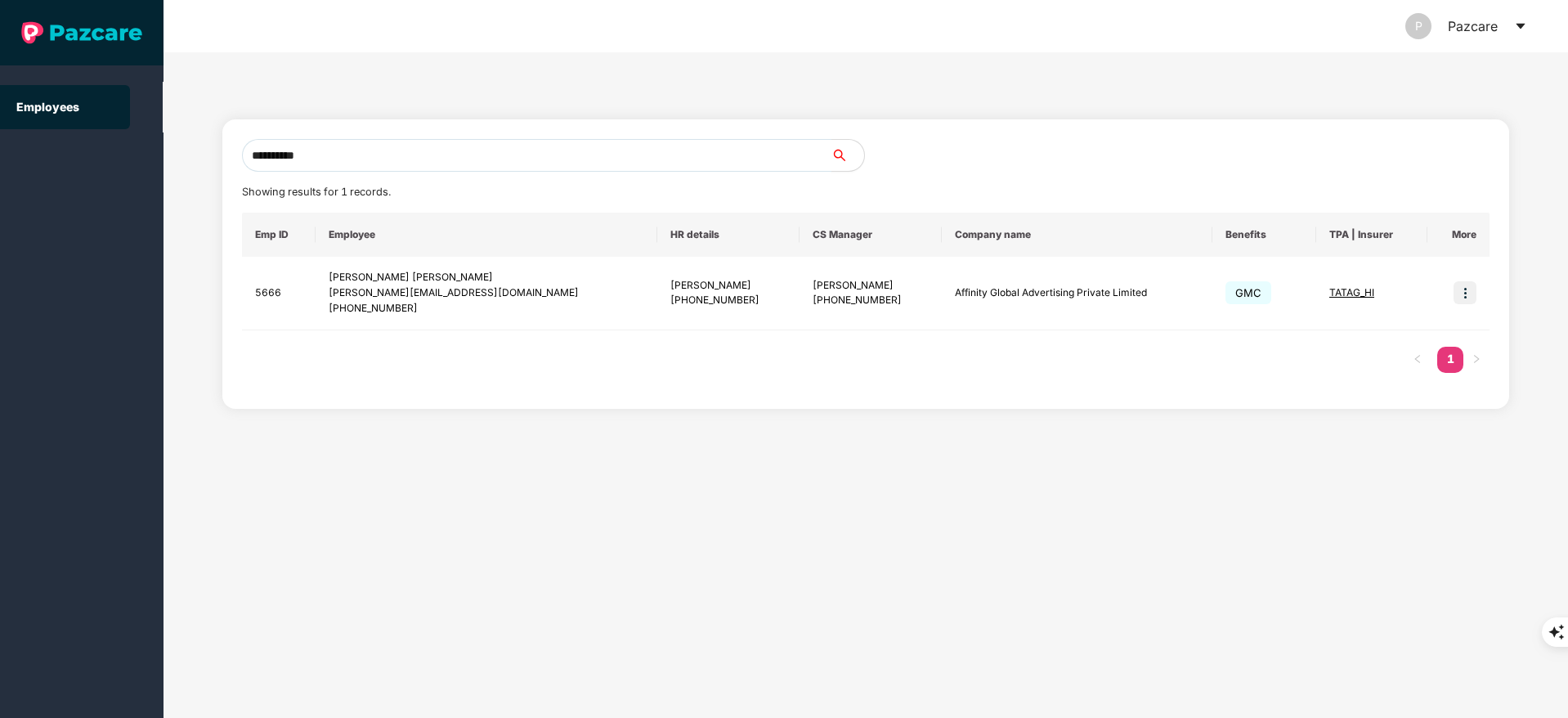
drag, startPoint x: 372, startPoint y: 143, endPoint x: 0, endPoint y: 151, distance: 372.1
click at [0, 151] on section "**********" at bounding box center [784, 359] width 1568 height 718
paste input "**"
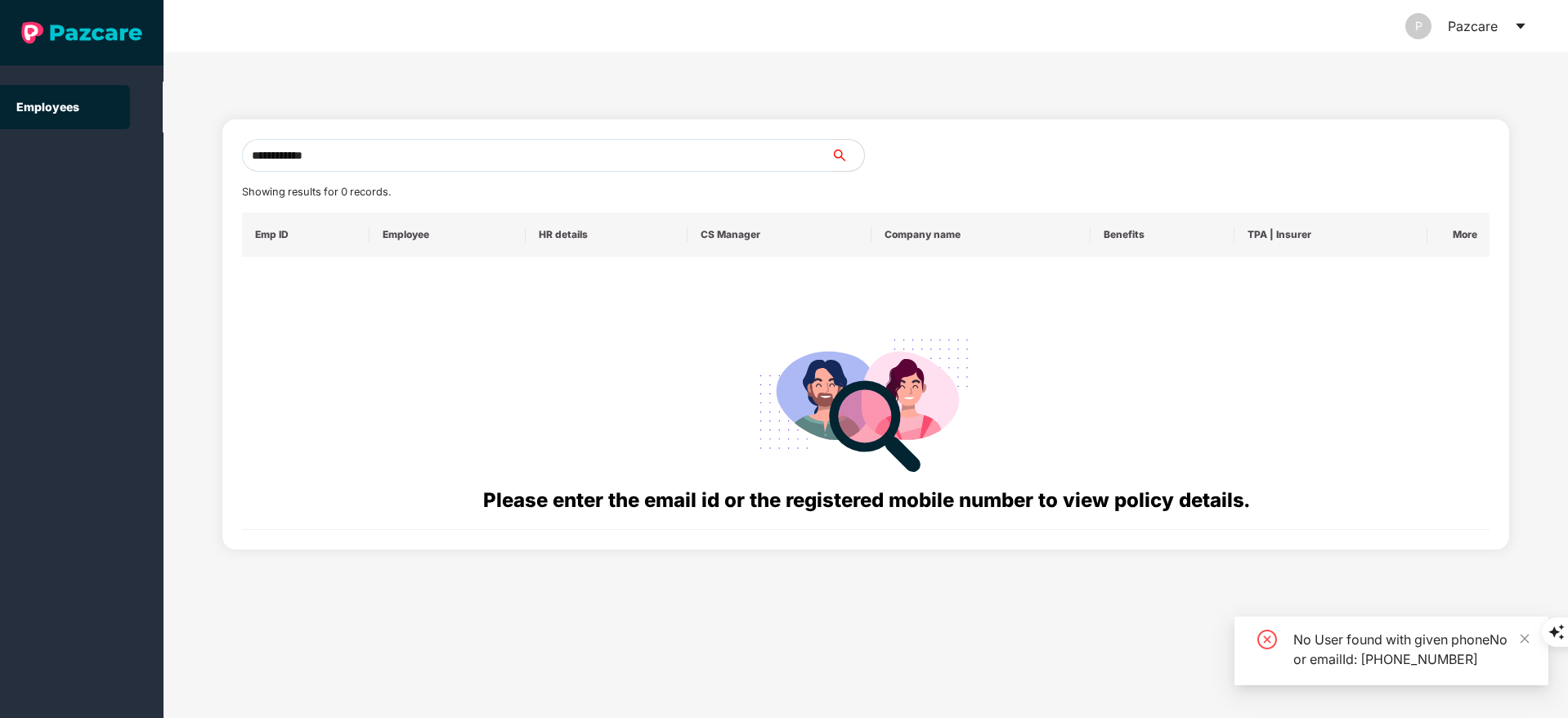
drag, startPoint x: 267, startPoint y: 163, endPoint x: 178, endPoint y: 163, distance: 89.0
click at [178, 163] on div "**********" at bounding box center [866, 385] width 1404 height 666
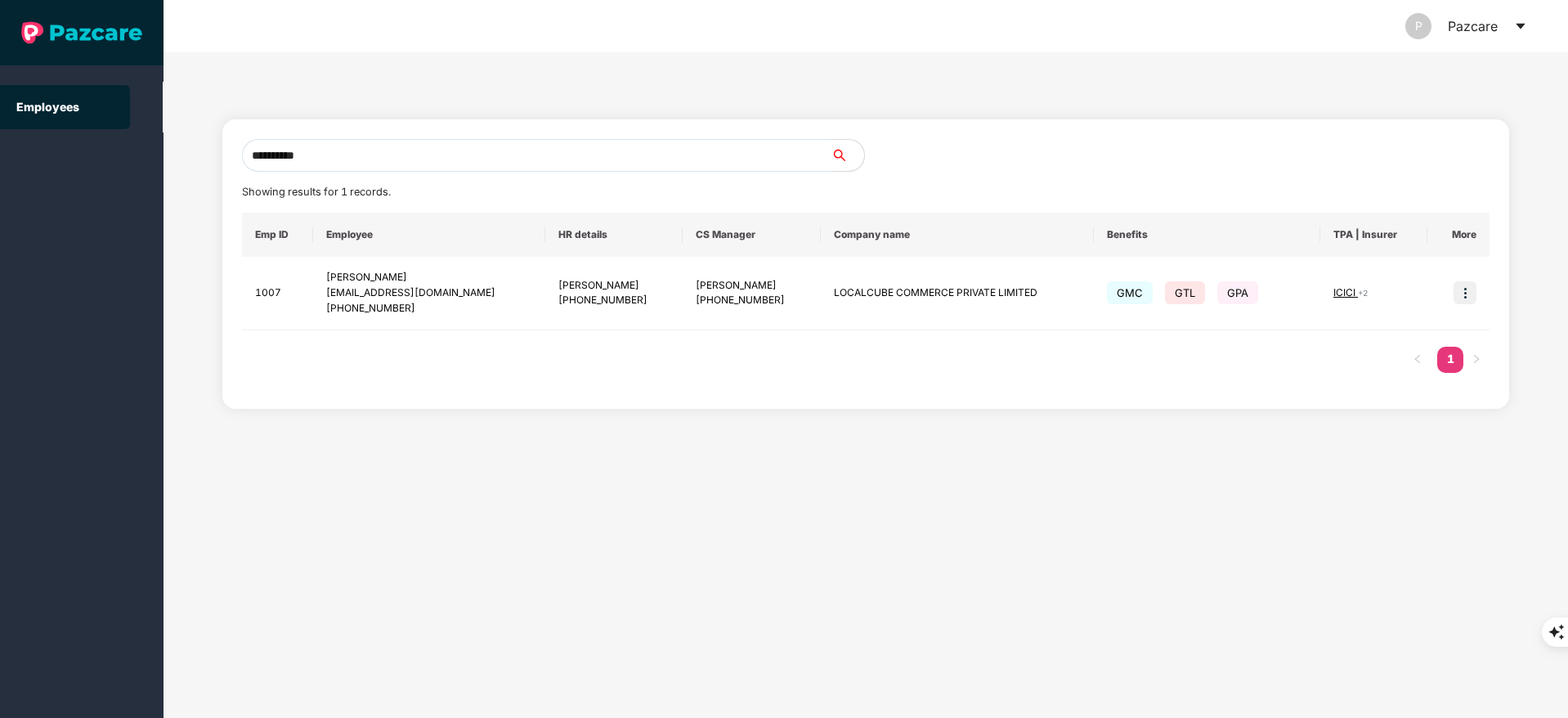
drag, startPoint x: 366, startPoint y: 152, endPoint x: 198, endPoint y: 155, distance: 168.0
click at [127, 157] on section "**********" at bounding box center [784, 359] width 1568 height 718
paste input "text"
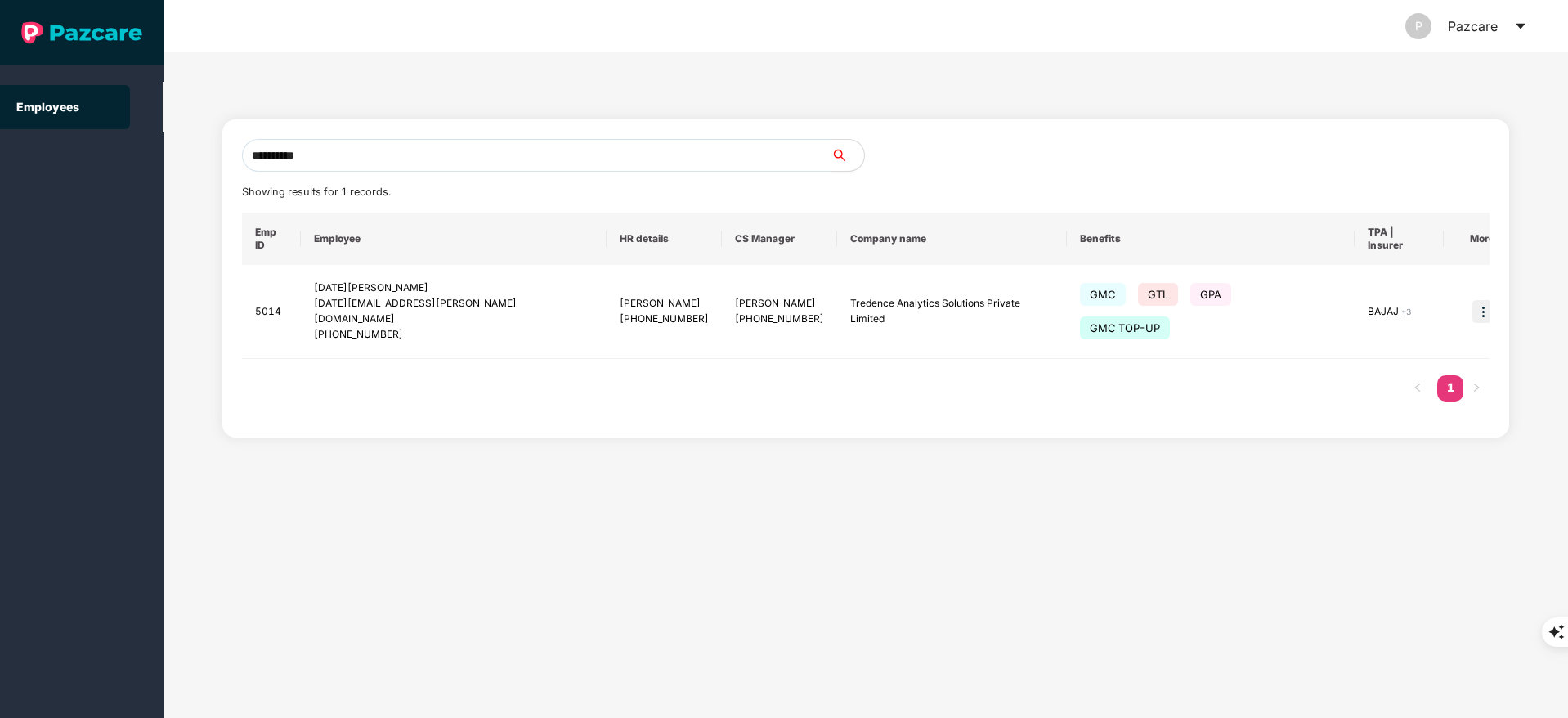
drag, startPoint x: 378, startPoint y: 158, endPoint x: 0, endPoint y: 159, distance: 378.0
click at [0, 159] on section "**********" at bounding box center [784, 359] width 1568 height 718
paste input "text"
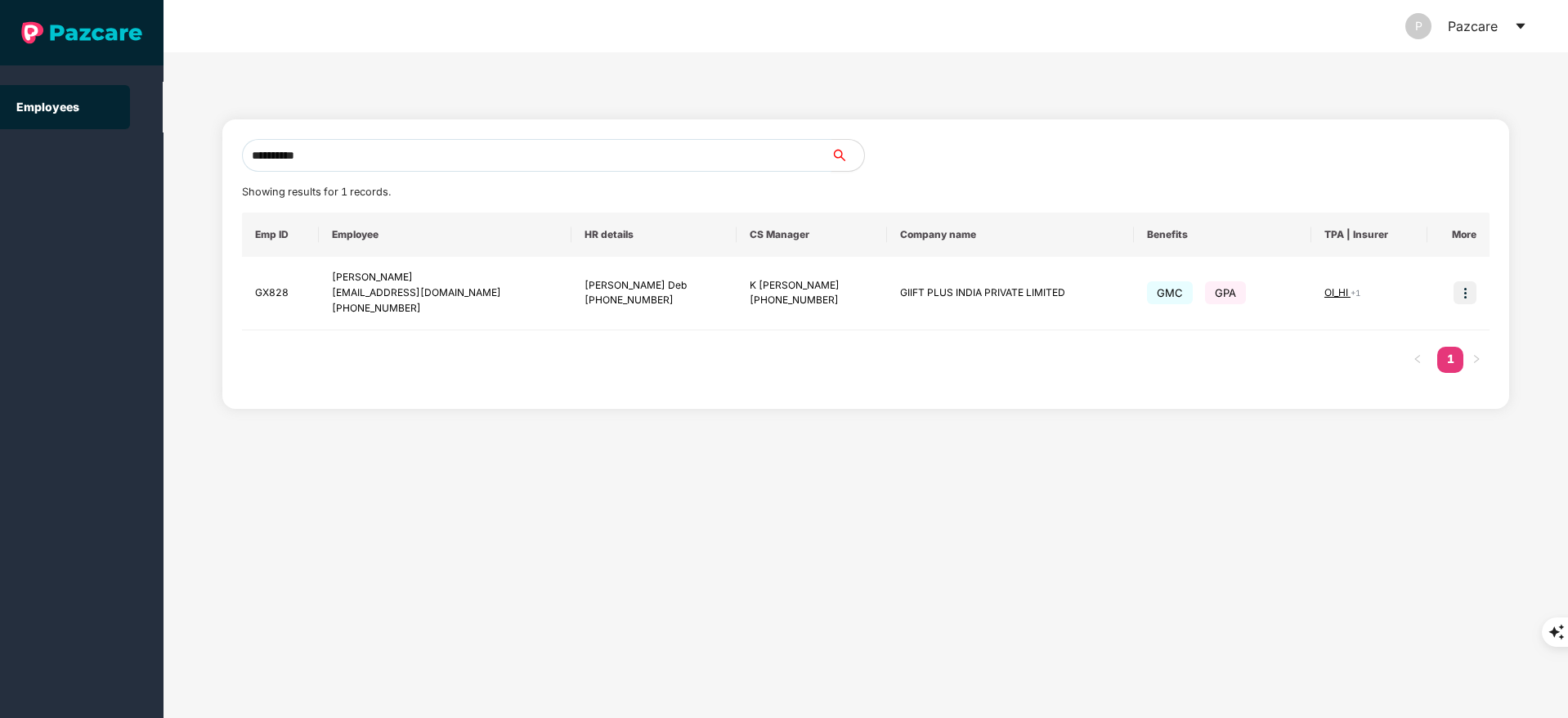
click at [351, 169] on input "**********" at bounding box center [536, 156] width 589 height 33
drag, startPoint x: 351, startPoint y: 156, endPoint x: 63, endPoint y: 158, distance: 288.0
click at [63, 158] on section "**********" at bounding box center [784, 359] width 1568 height 718
paste input "text"
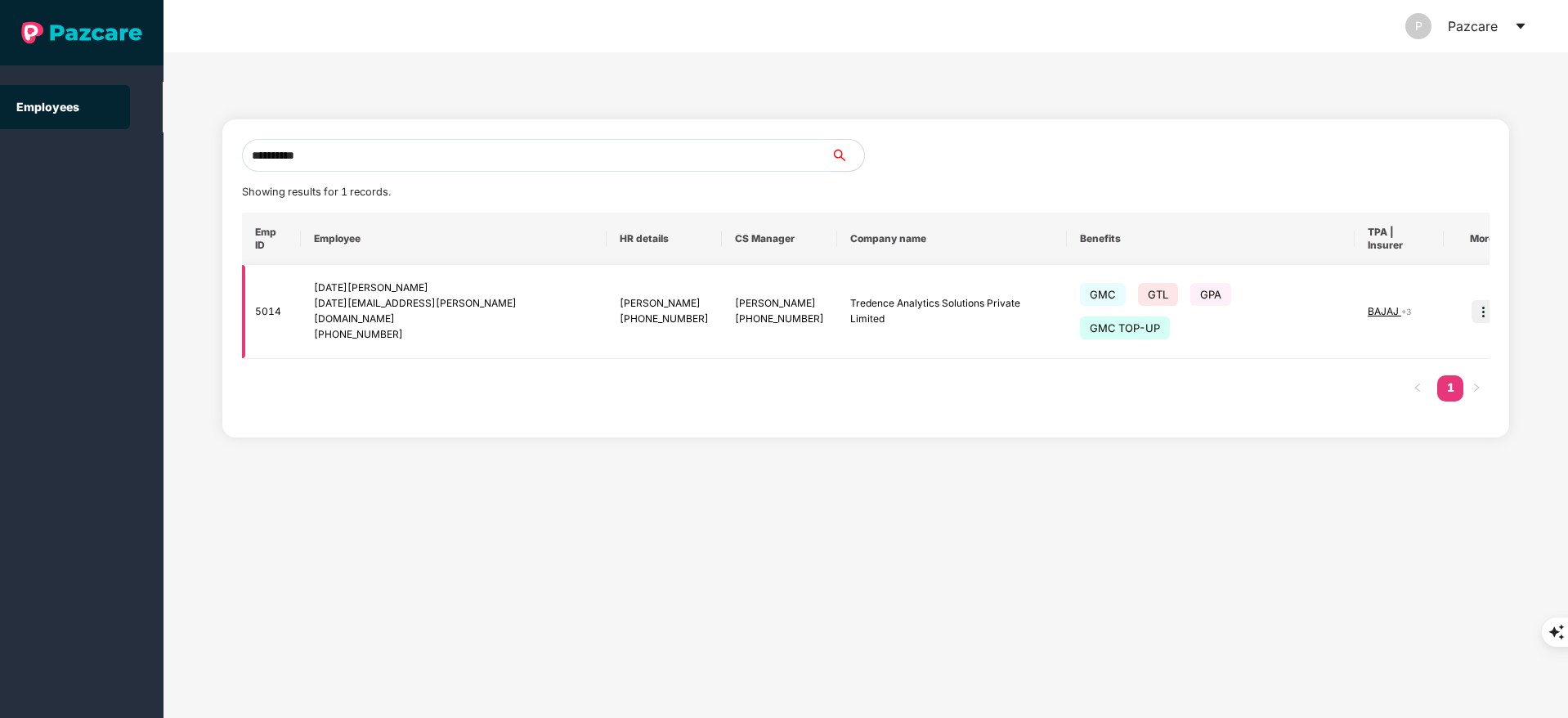
type input "**********"
click at [1471, 300] on img at bounding box center [1482, 311] width 23 height 23
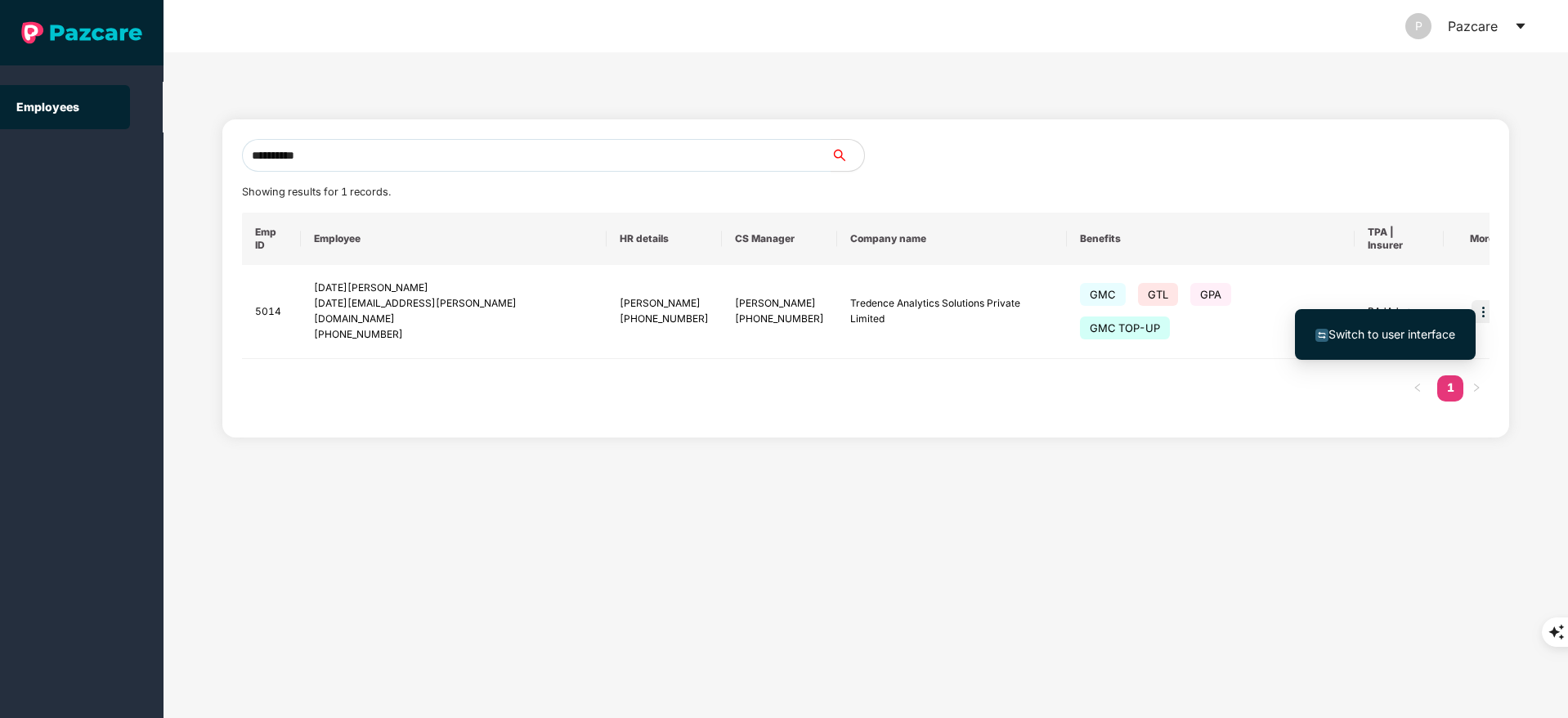
click at [1410, 328] on span "Switch to user interface" at bounding box center [1391, 333] width 127 height 14
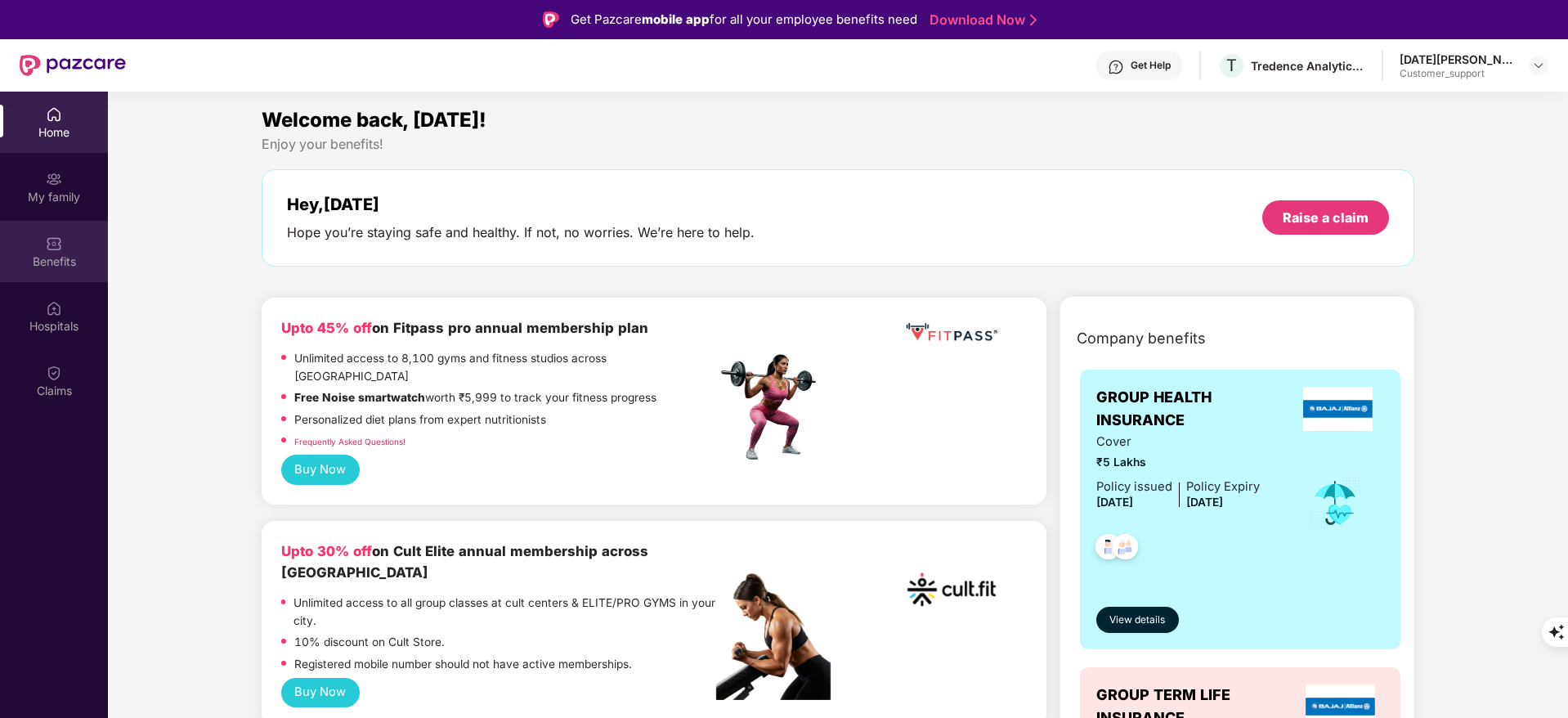
click at [57, 243] on img at bounding box center [54, 244] width 16 height 16
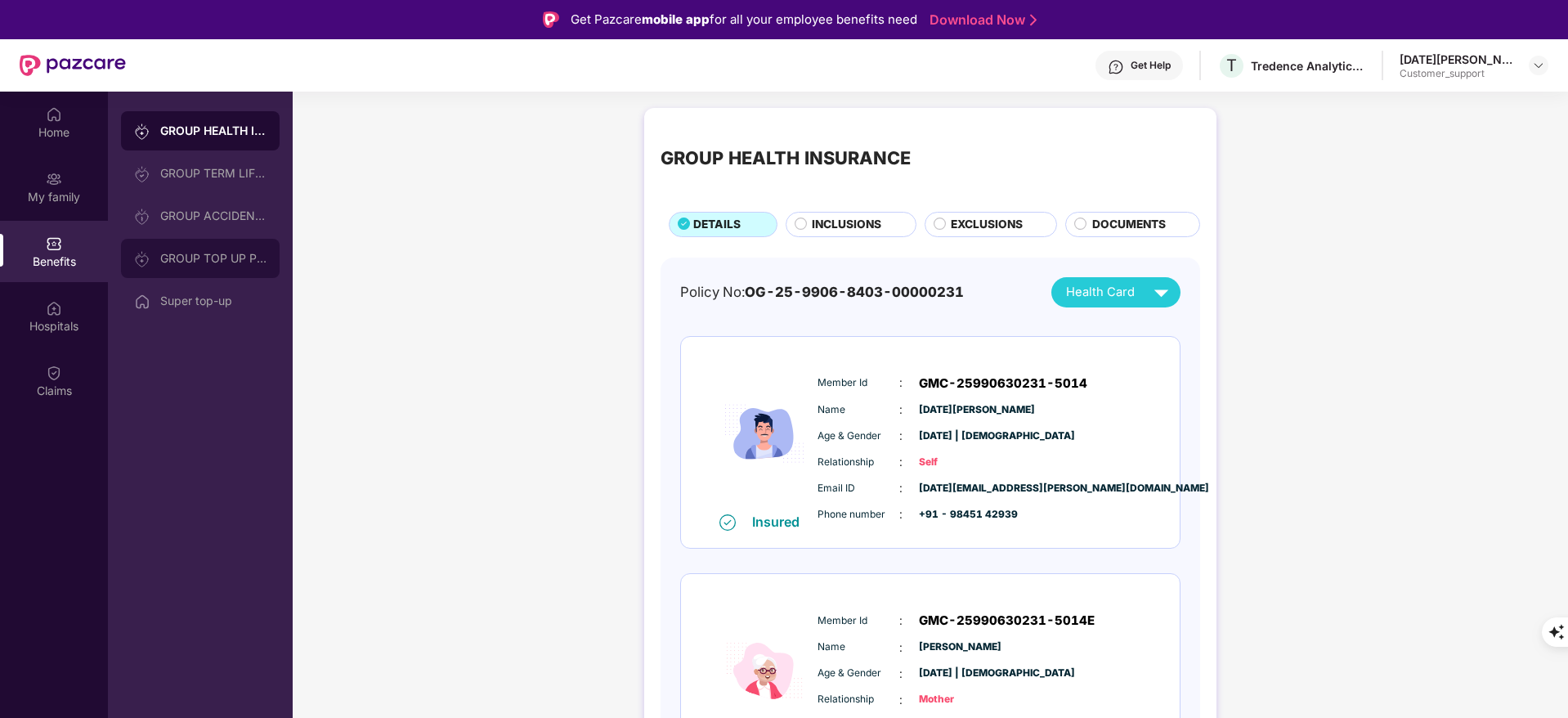
click at [228, 255] on div "GROUP TOP UP POLICY" at bounding box center [213, 258] width 107 height 13
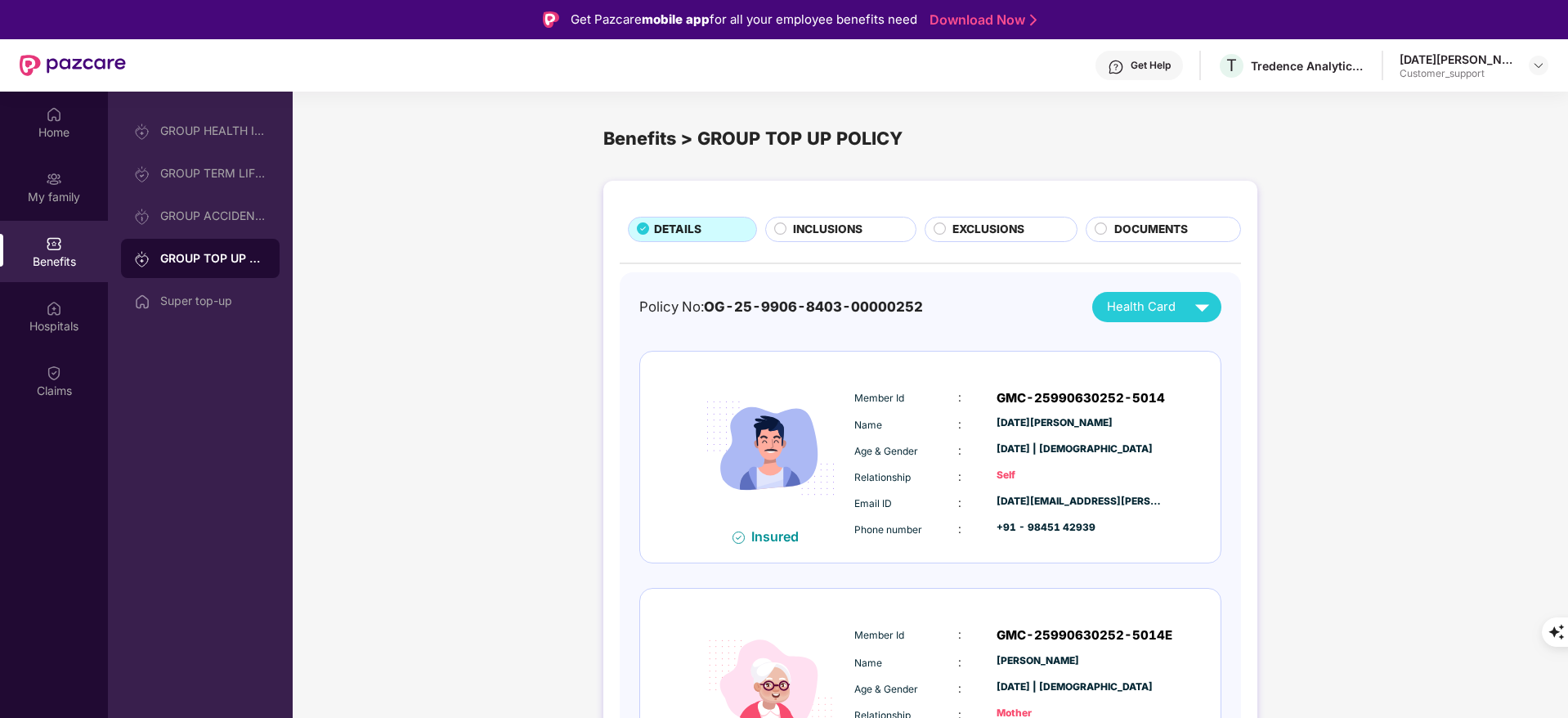
click at [1033, 494] on div "kartik.murthy@tredence.com" at bounding box center [1080, 501] width 168 height 15
click at [1034, 495] on div "kartik.murthy@tredence.com" at bounding box center [1080, 501] width 168 height 15
copy div "kartik.murthy@tredence.com"
click at [1082, 397] on div "GMC-25990630252-5014" at bounding box center [1080, 398] width 168 height 20
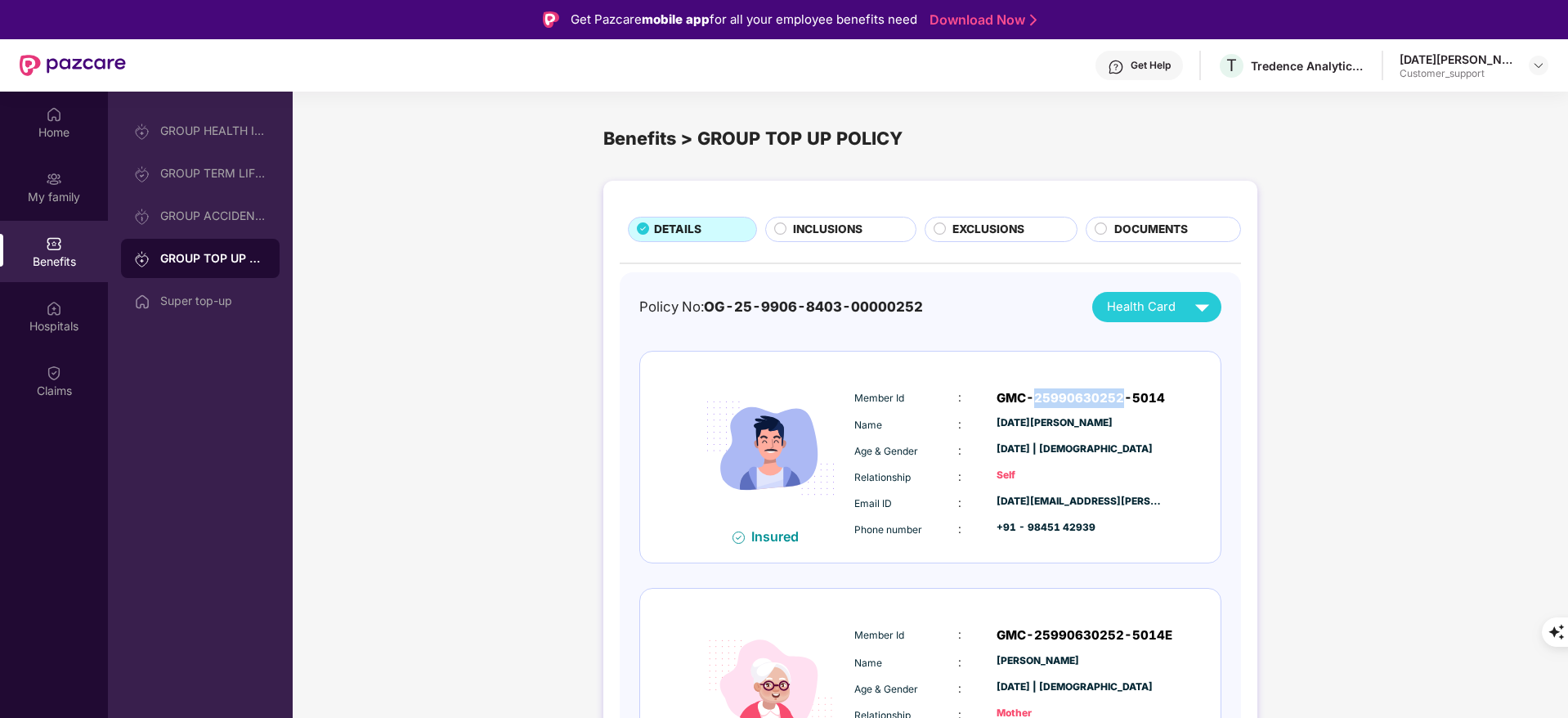
click at [1082, 397] on div "GMC-25990630252-5014" at bounding box center [1080, 398] width 168 height 20
copy div "GMC-25990630252-5014"
click at [75, 130] on div "Home" at bounding box center [54, 132] width 107 height 16
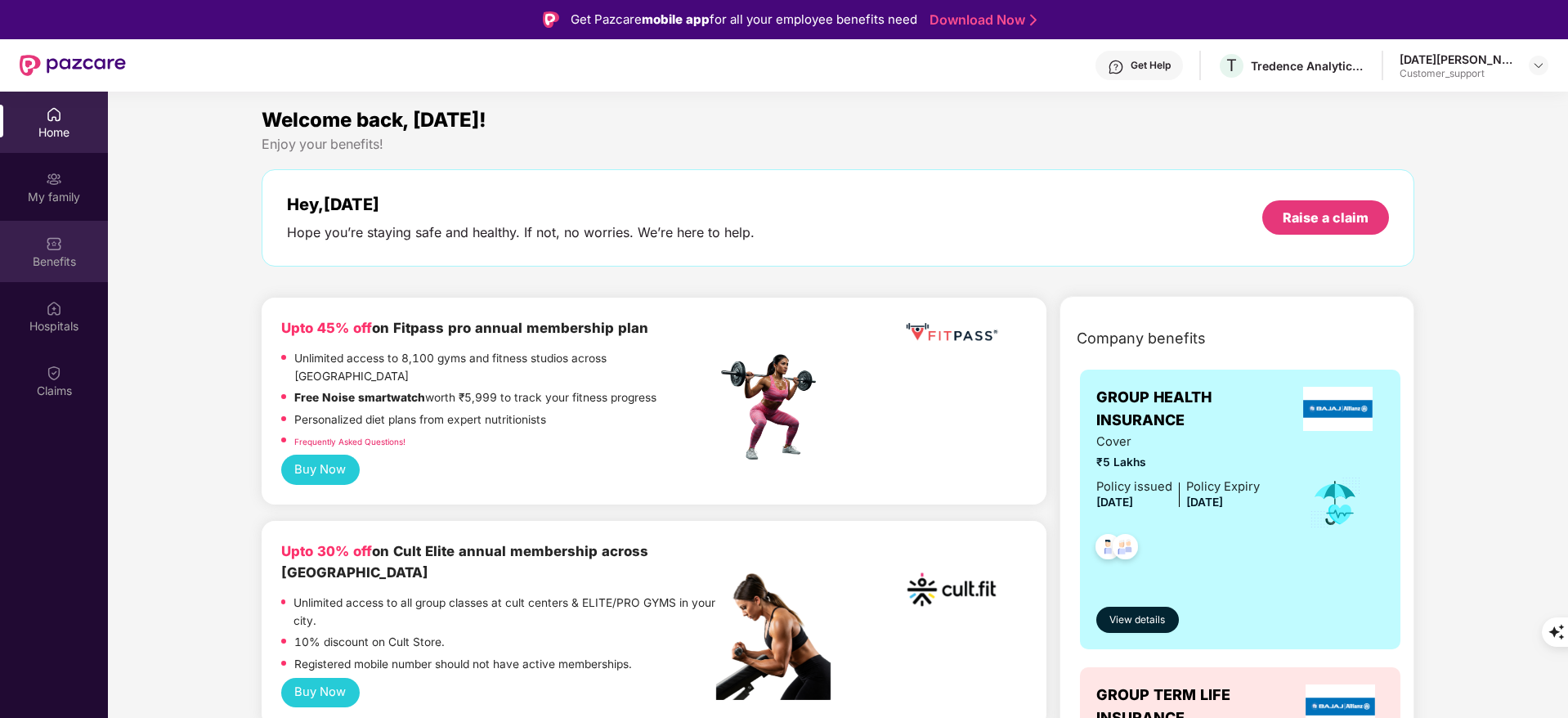
click at [28, 250] on div "Benefits" at bounding box center [54, 251] width 107 height 61
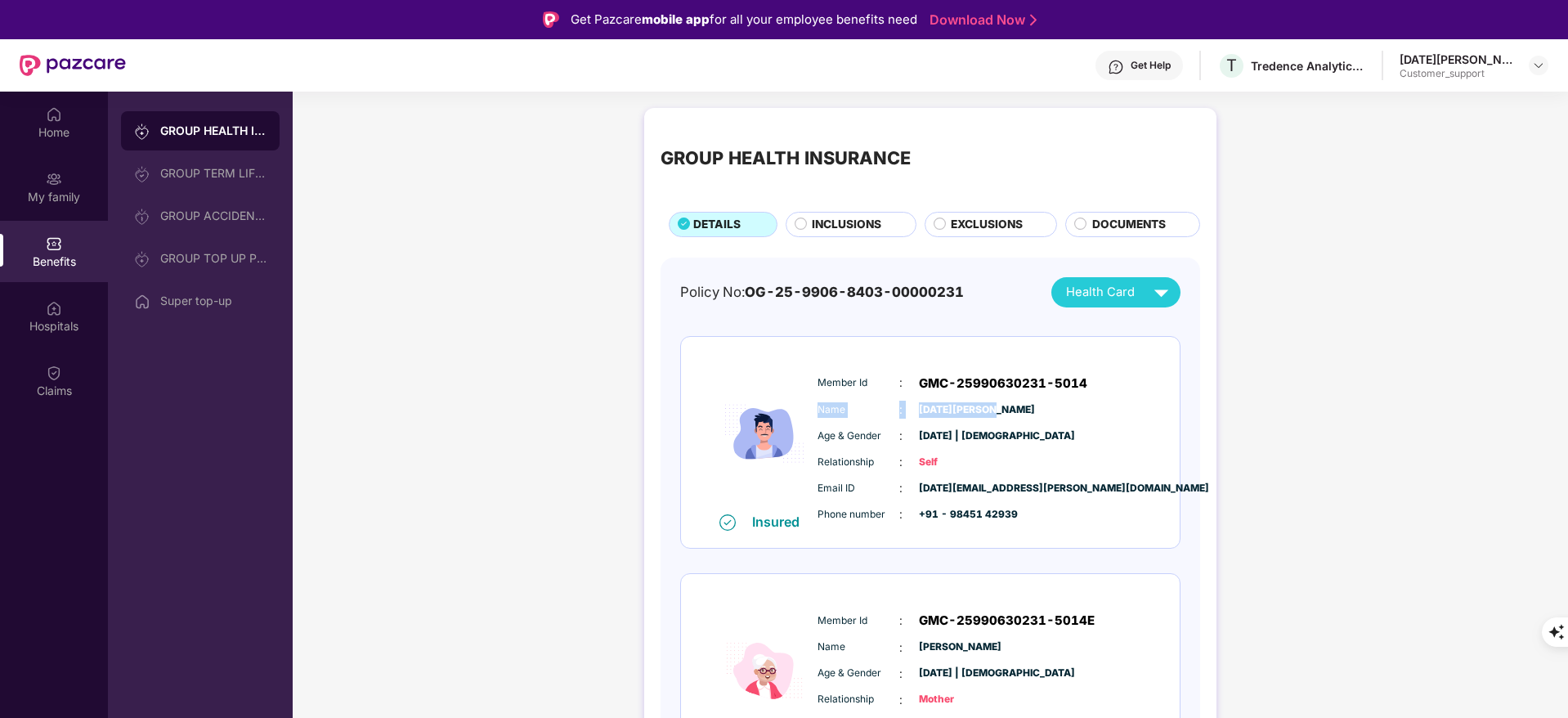
drag, startPoint x: 813, startPoint y: 412, endPoint x: 988, endPoint y: 412, distance: 175.0
click at [988, 412] on div "Member Id : GMC-25990630231-5014 Name : Kartik Murthy Age & Gender : 23 Feb 197…" at bounding box center [979, 448] width 332 height 167
copy div "Name : Kartik Murthy"
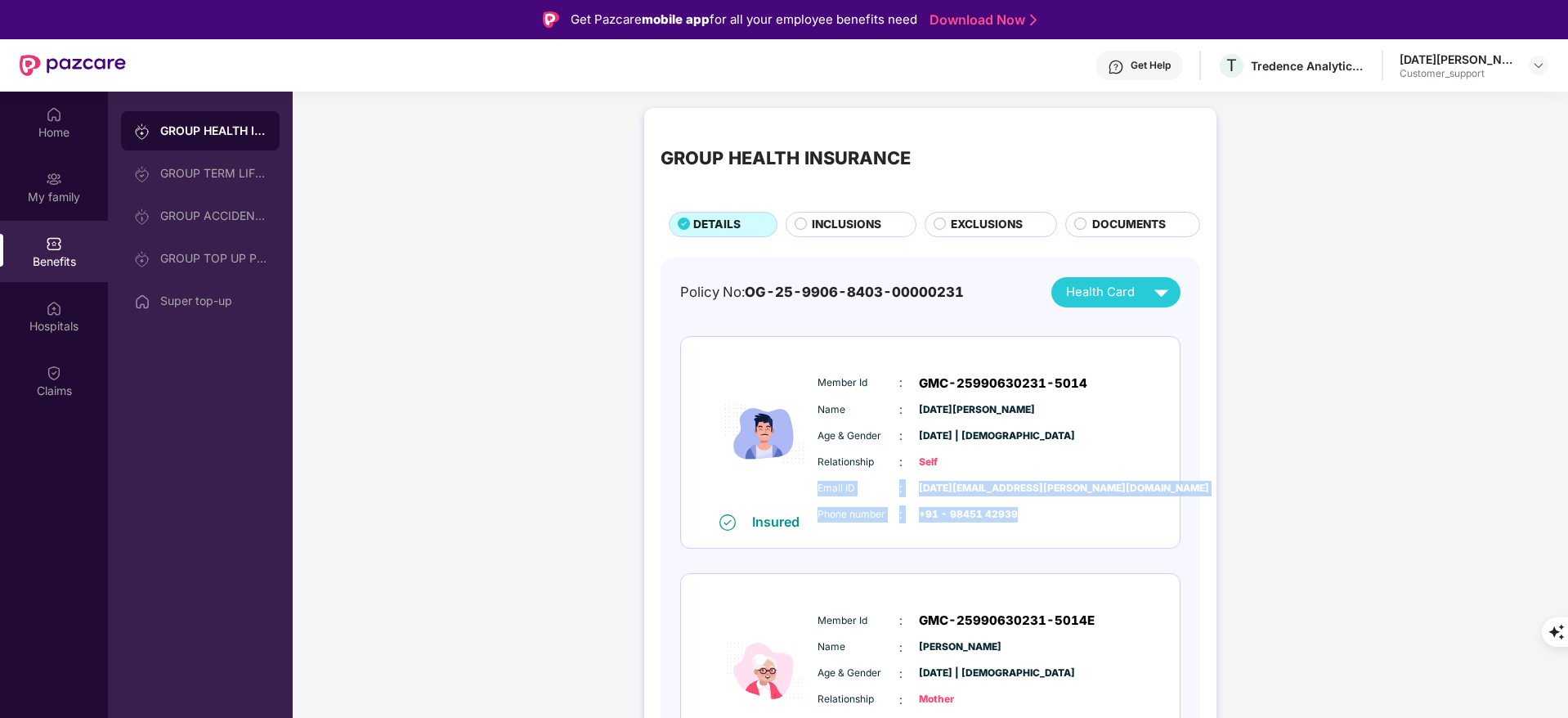
drag, startPoint x: 816, startPoint y: 485, endPoint x: 1050, endPoint y: 514, distance: 235.8
click at [1050, 514] on div "Email ID : kartik.murthy@tredence.com Phone number : +91 - 98451 42939" at bounding box center [979, 501] width 332 height 44
copy div "Email ID : kartik.murthy@tredence.com Phone number : +91 - 98451 42939"
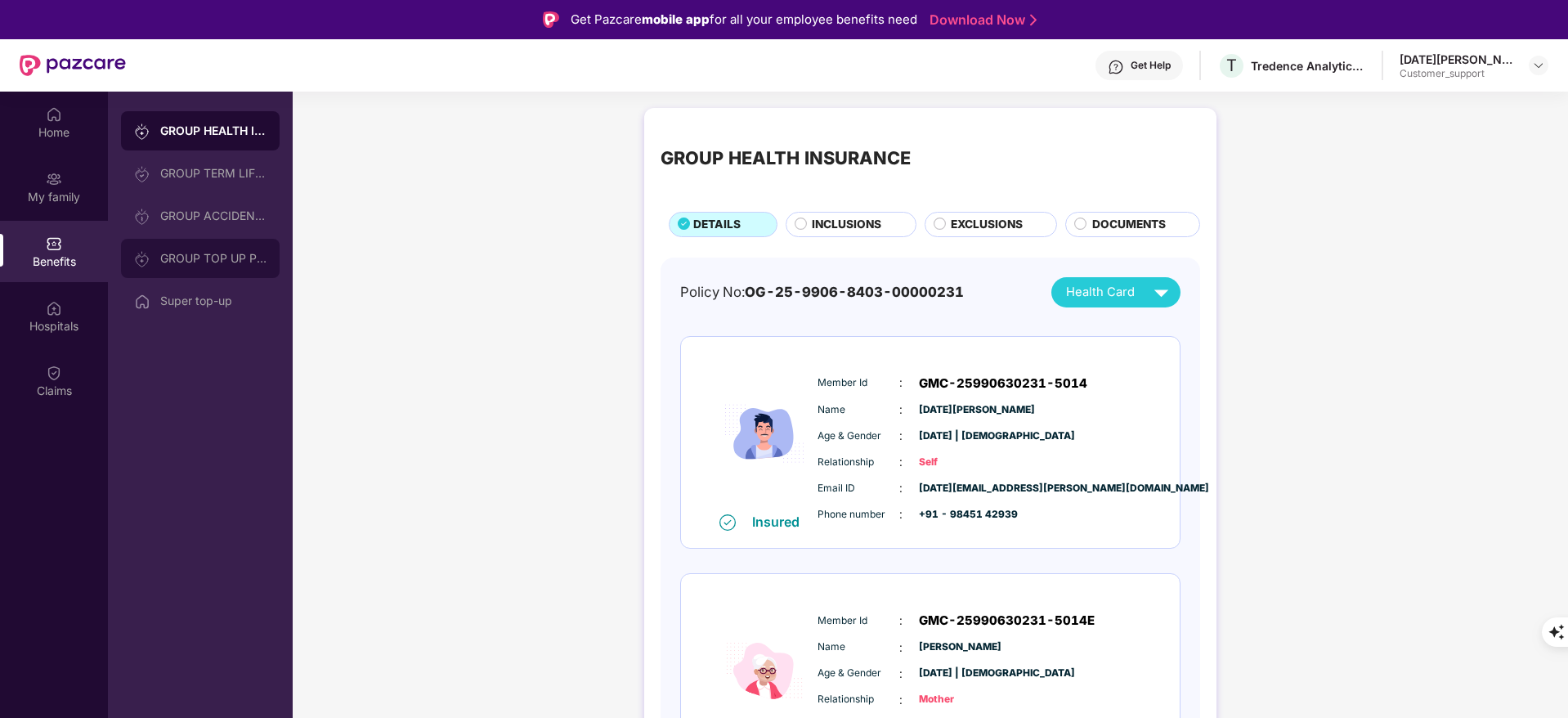
click at [179, 251] on div "GROUP TOP UP POLICY" at bounding box center [213, 258] width 107 height 13
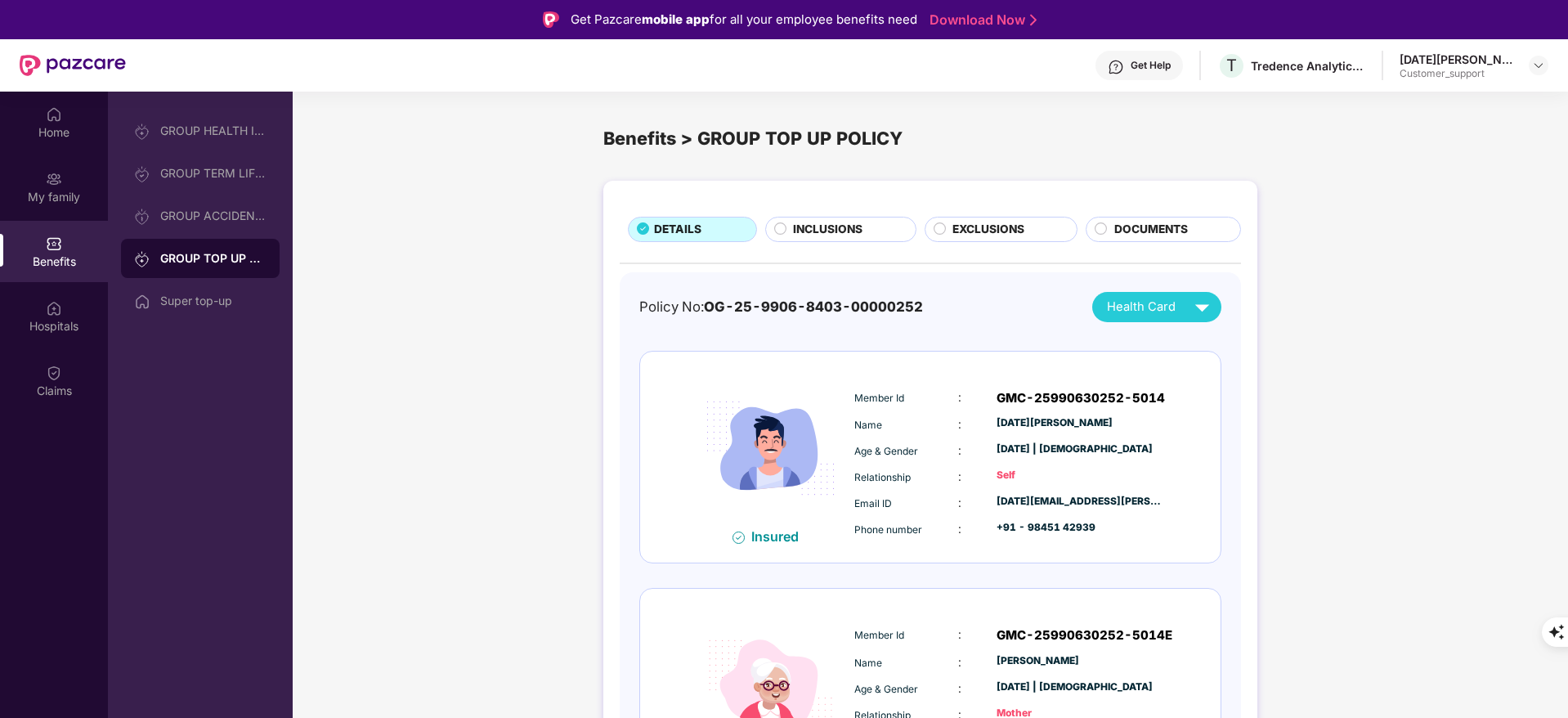
click at [1105, 390] on div "GMC-25990630252-5014" at bounding box center [1080, 398] width 168 height 20
click at [1105, 390] on div "GMC-25990630252-5014" at bounding box center [1080, 398] width 168 height 20
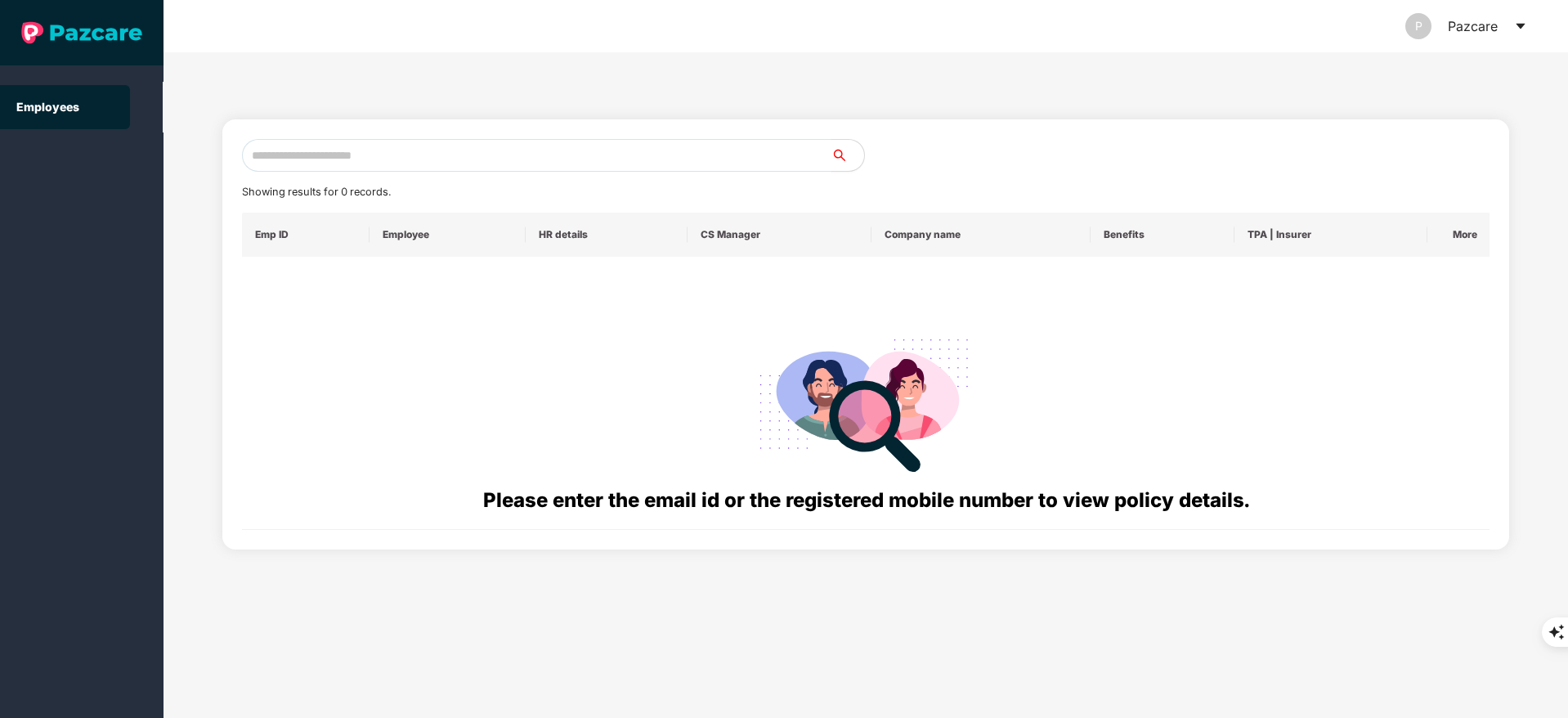
click at [314, 140] on input "text" at bounding box center [536, 156] width 589 height 33
paste input "**********"
drag, startPoint x: 266, startPoint y: 156, endPoint x: 60, endPoint y: 165, distance: 206.2
click at [60, 165] on section "**********" at bounding box center [784, 359] width 1568 height 718
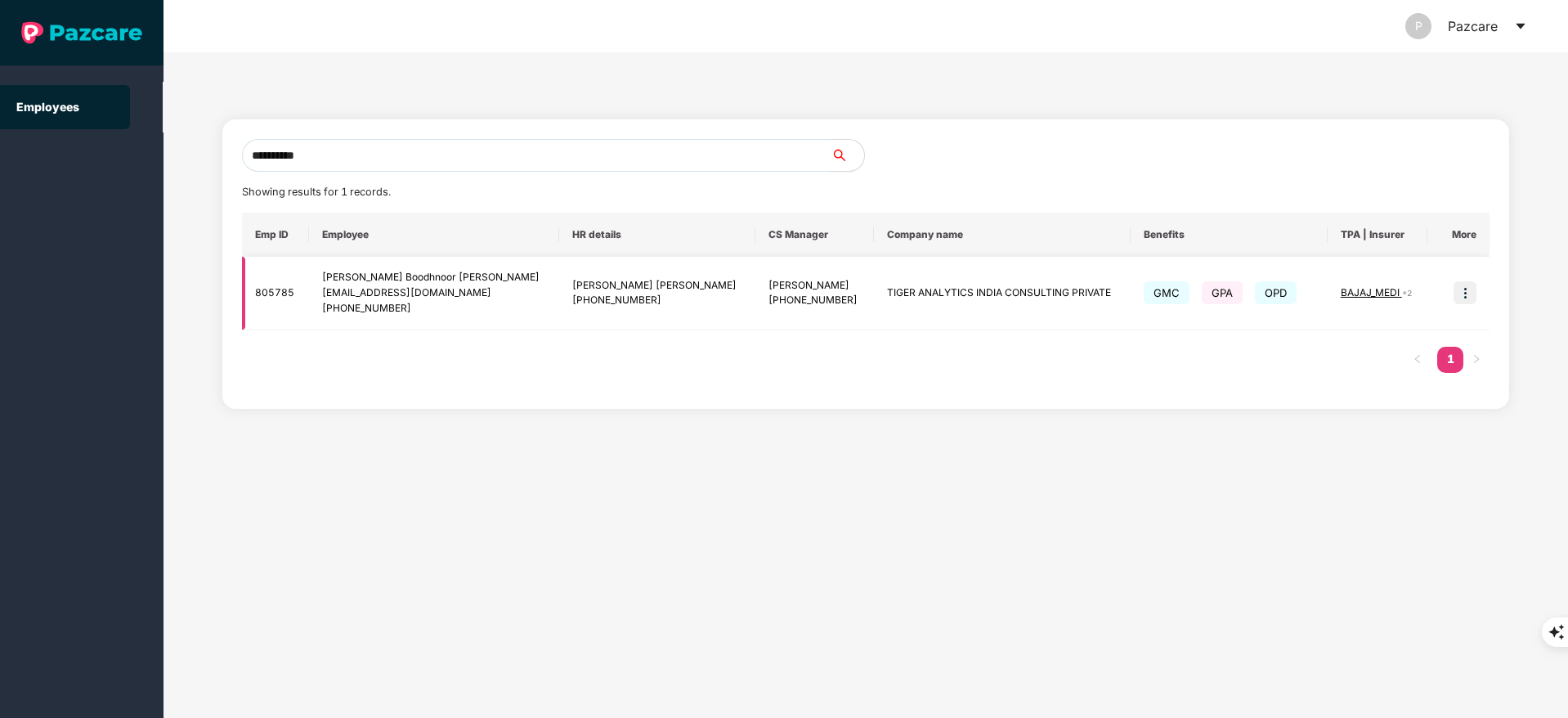
click at [1473, 298] on img at bounding box center [1464, 292] width 23 height 23
click at [394, 292] on div "sanjay.boodhnoor@tigeranalytics.com" at bounding box center [434, 292] width 224 height 15
copy div "sanjay.boodhnoor@tigeranalytics.com"
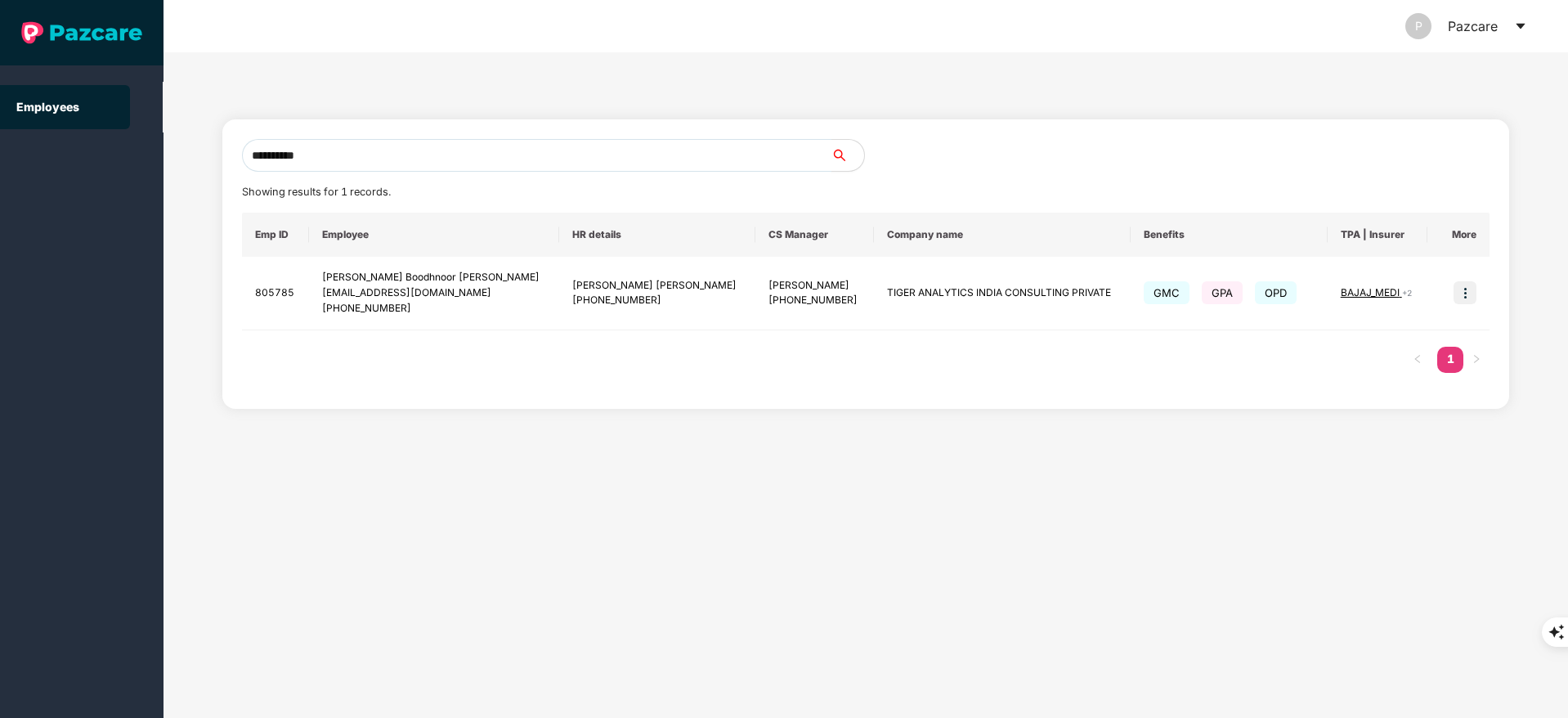
drag, startPoint x: 371, startPoint y: 161, endPoint x: 0, endPoint y: 159, distance: 371.0
click at [0, 159] on section "**********" at bounding box center [784, 359] width 1568 height 718
paste input "**"
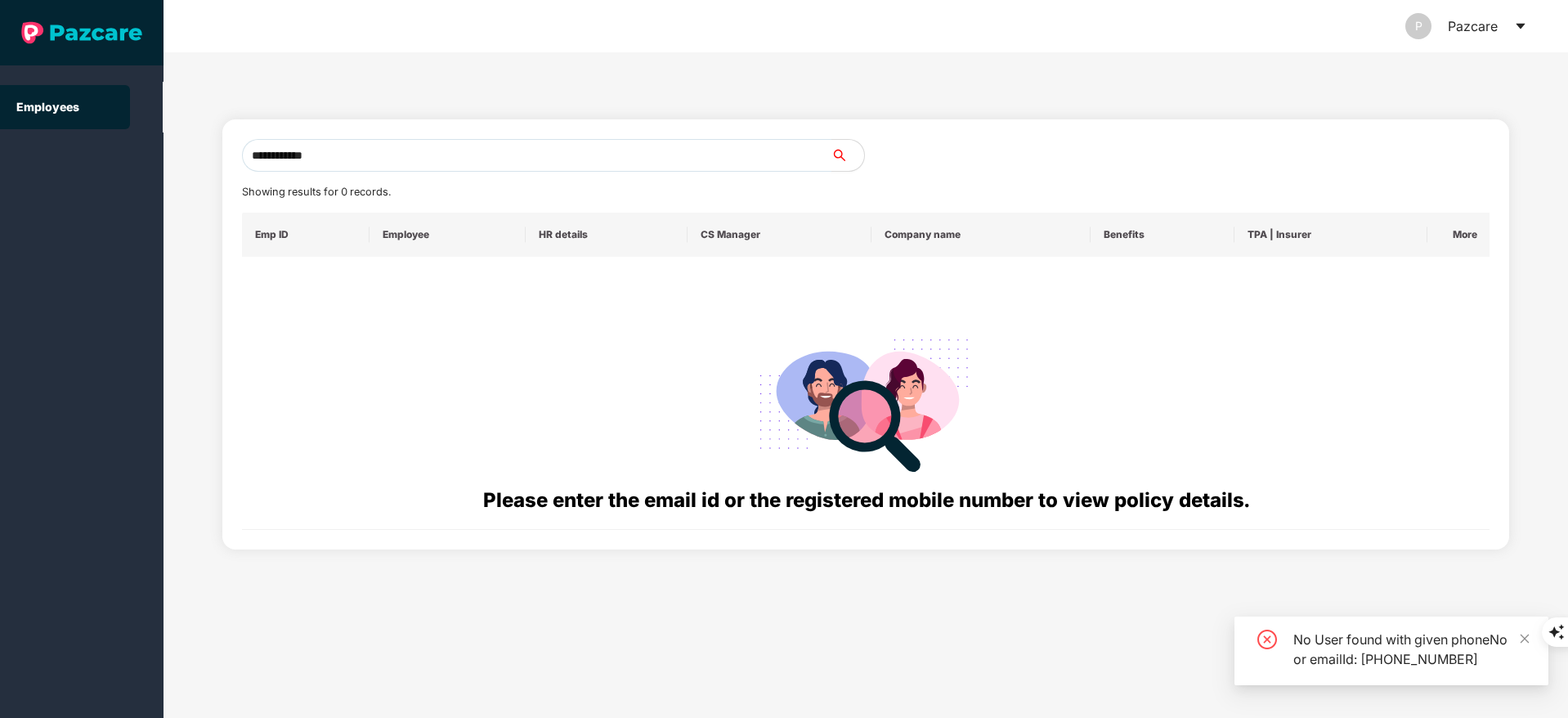
drag, startPoint x: 267, startPoint y: 156, endPoint x: 185, endPoint y: 159, distance: 82.1
click at [185, 159] on div "**********" at bounding box center [866, 385] width 1404 height 666
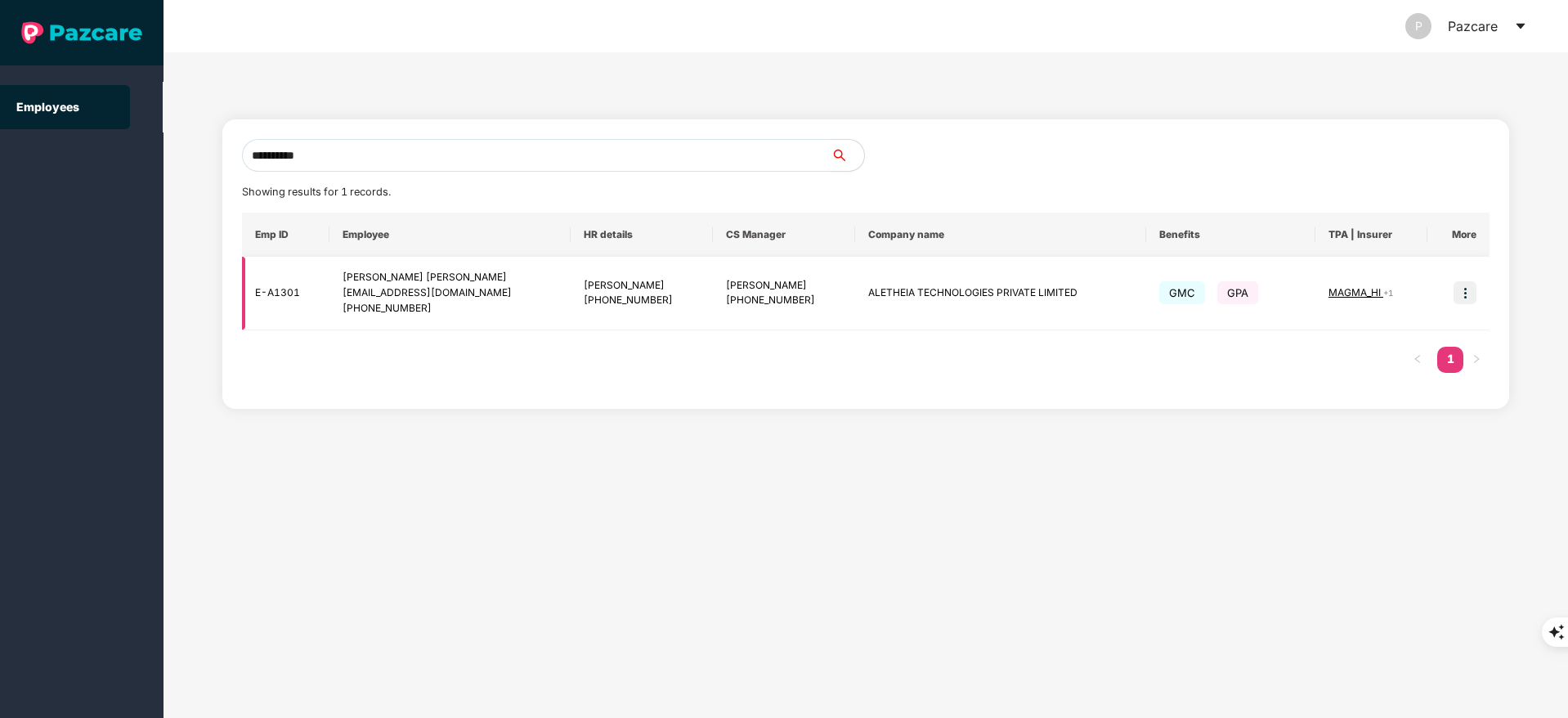
type input "**********"
click at [1469, 288] on img at bounding box center [1464, 292] width 23 height 23
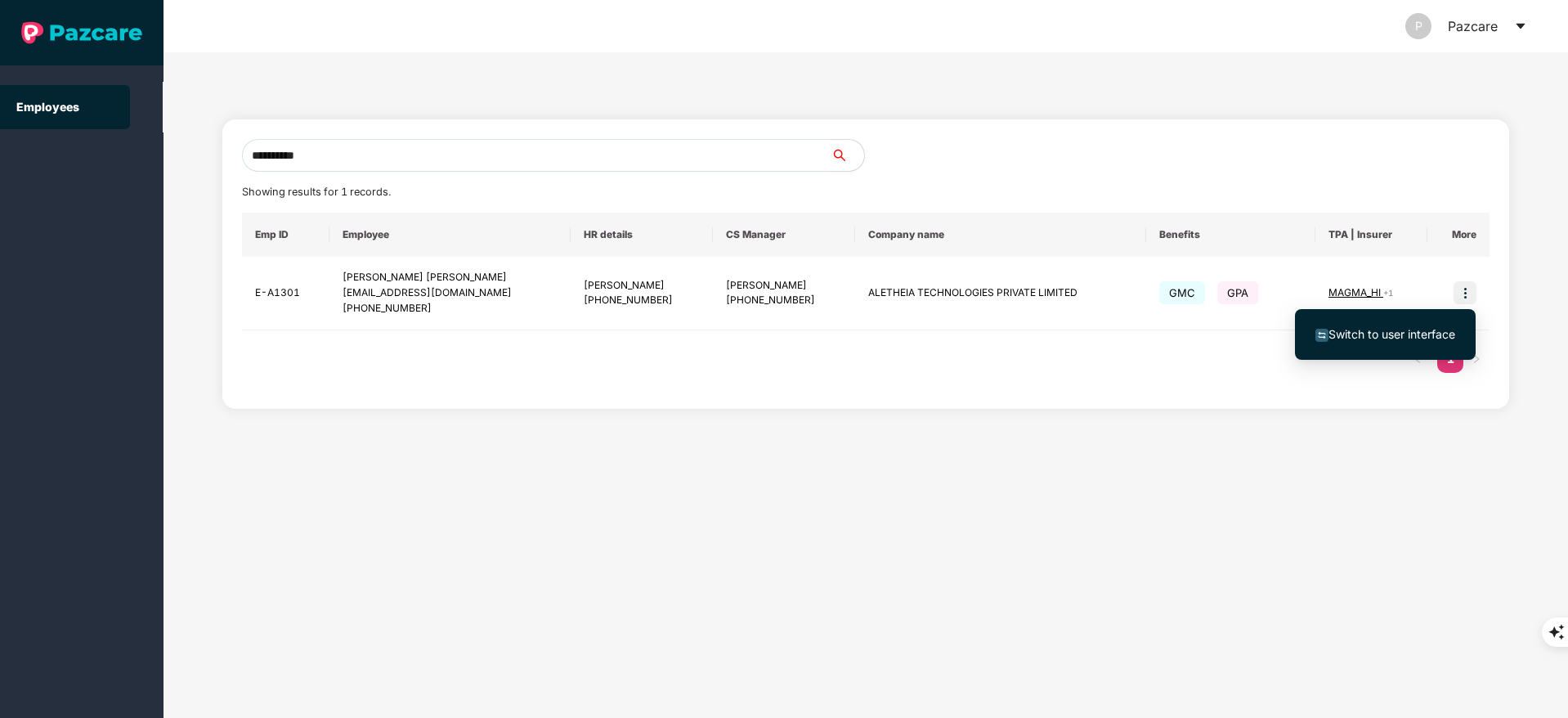
click at [1405, 334] on span "Switch to user interface" at bounding box center [1391, 333] width 127 height 14
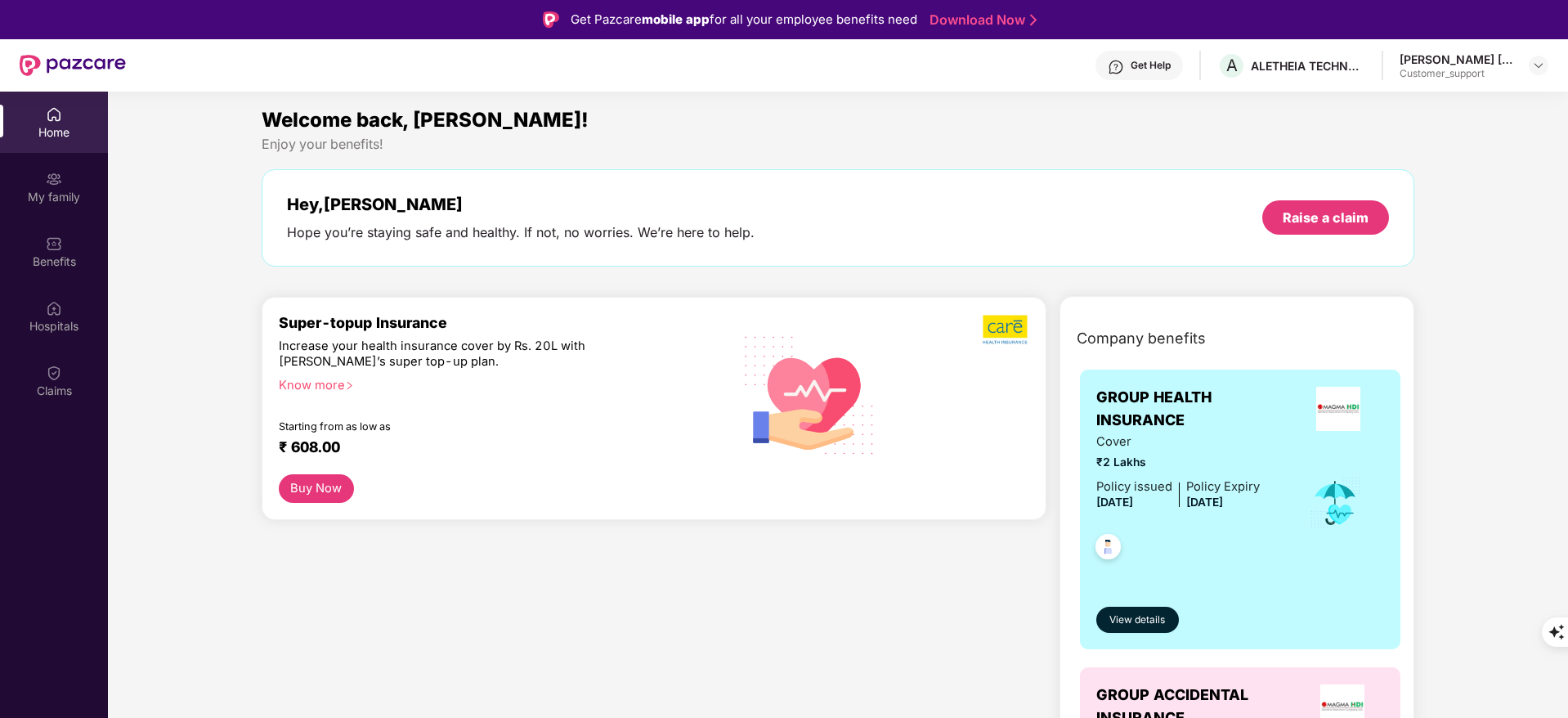
click at [51, 318] on div "Hospitals" at bounding box center [54, 326] width 107 height 16
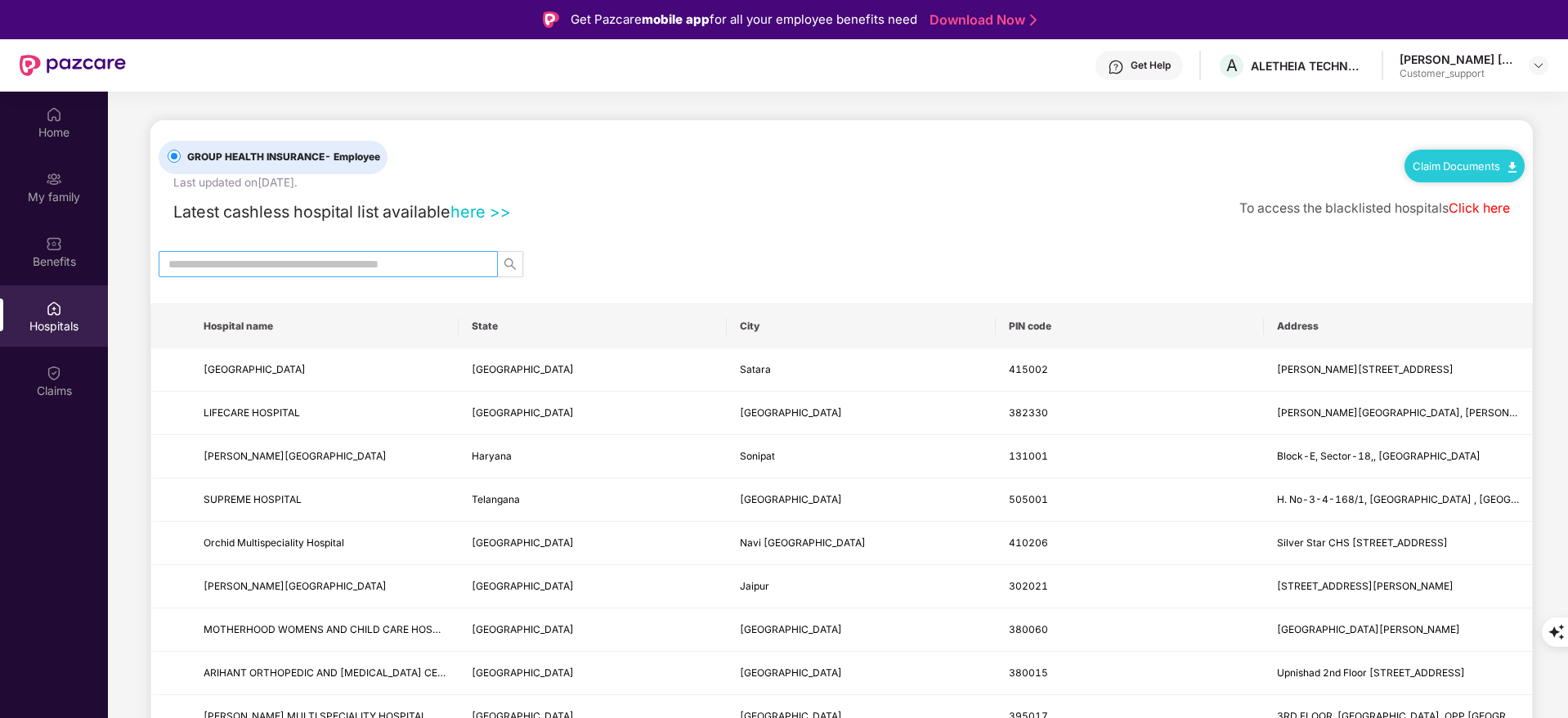
click at [451, 266] on input "text" at bounding box center [321, 264] width 307 height 18
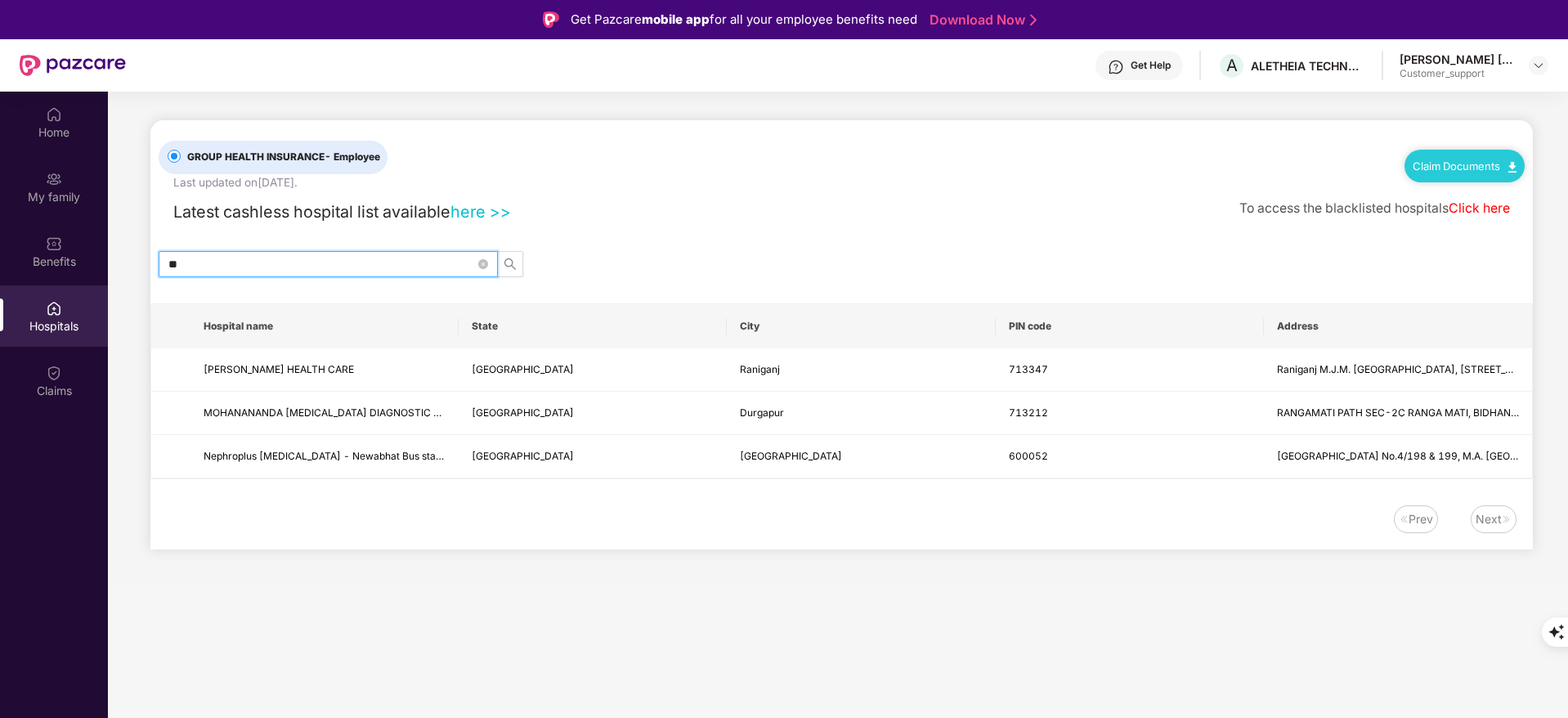
type input "*"
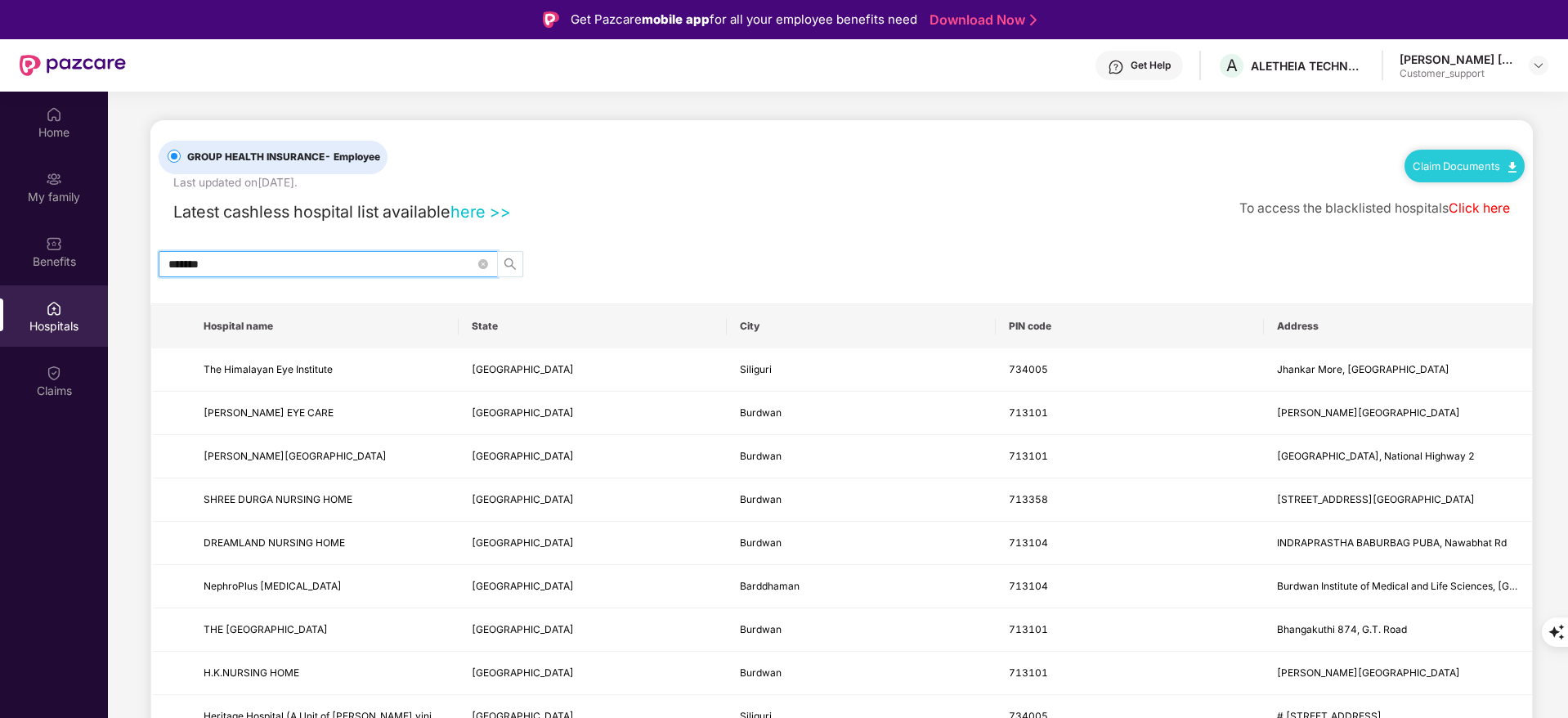
click at [516, 267] on span "search" at bounding box center [510, 264] width 25 height 13
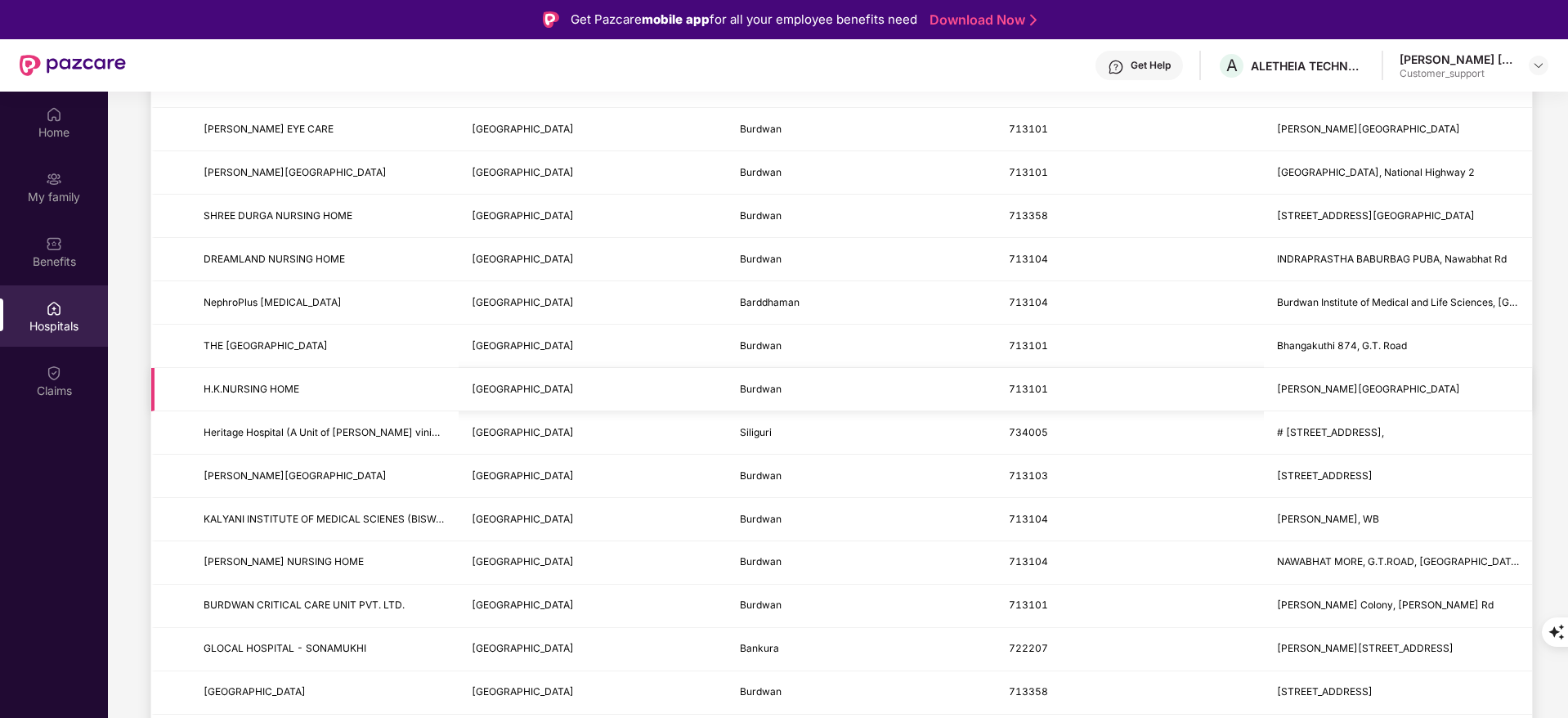
scroll to position [245, 0]
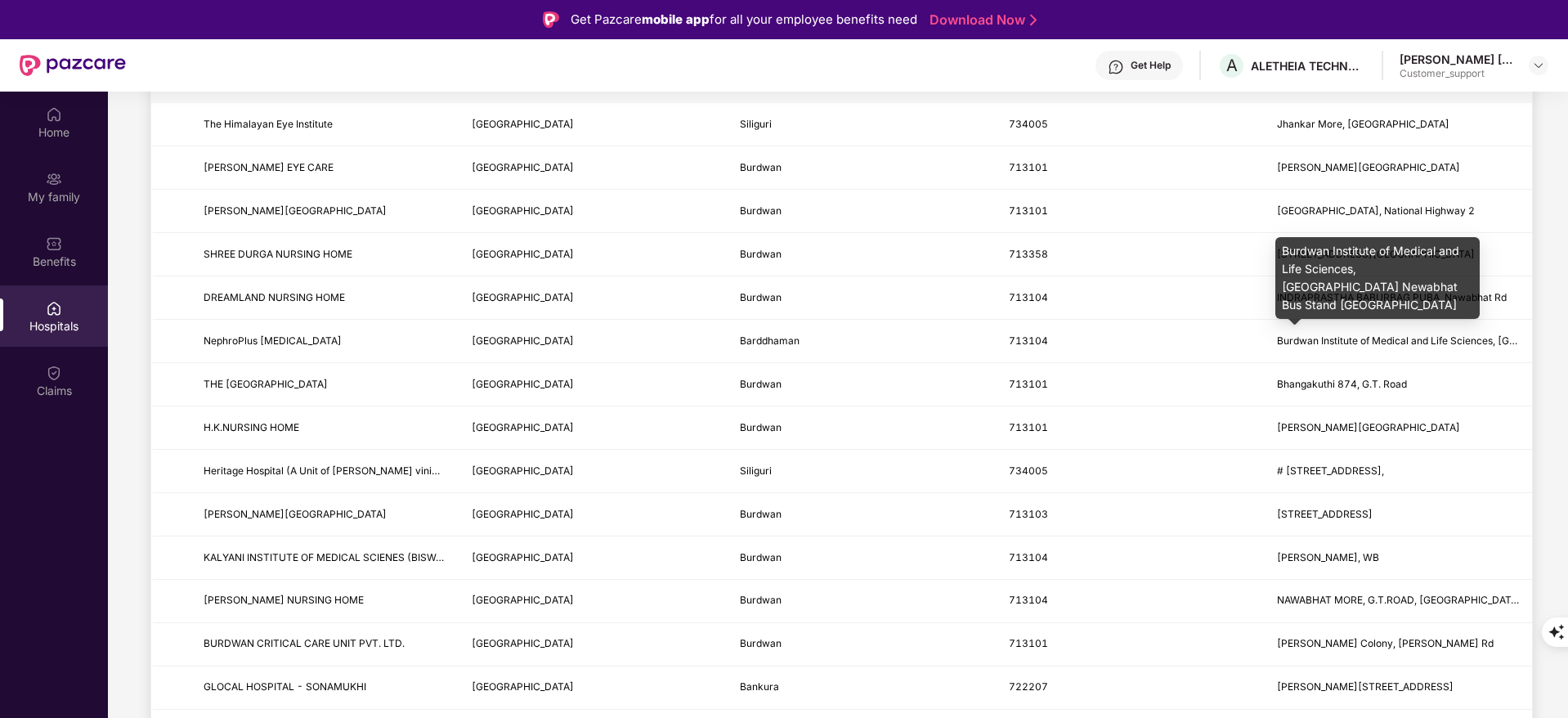
type input "*******"
click at [1371, 311] on div "Burdwan Institute of Medical and Life Sciences, Shrach Renaissance Township New…" at bounding box center [1377, 278] width 204 height 82
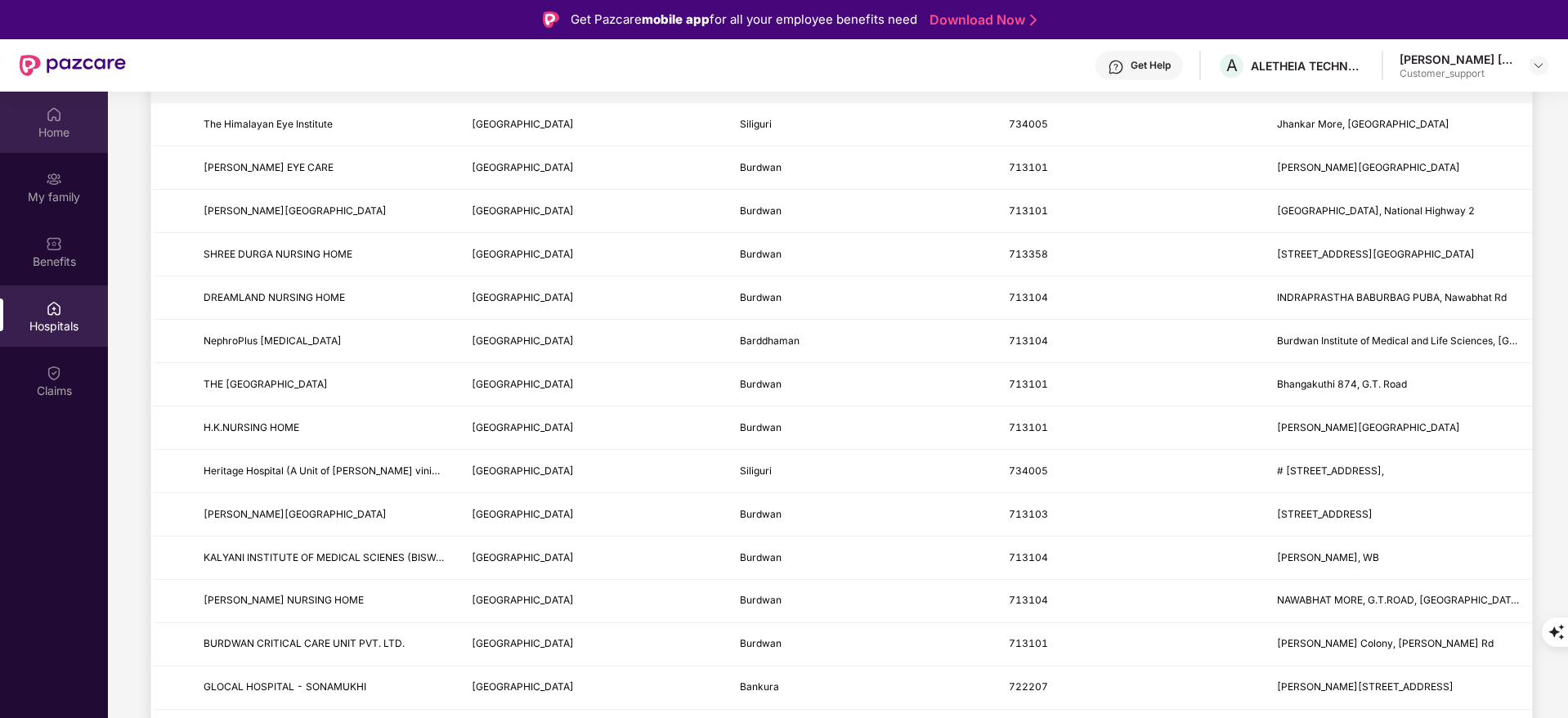
click at [34, 123] on div "Home" at bounding box center [54, 122] width 107 height 61
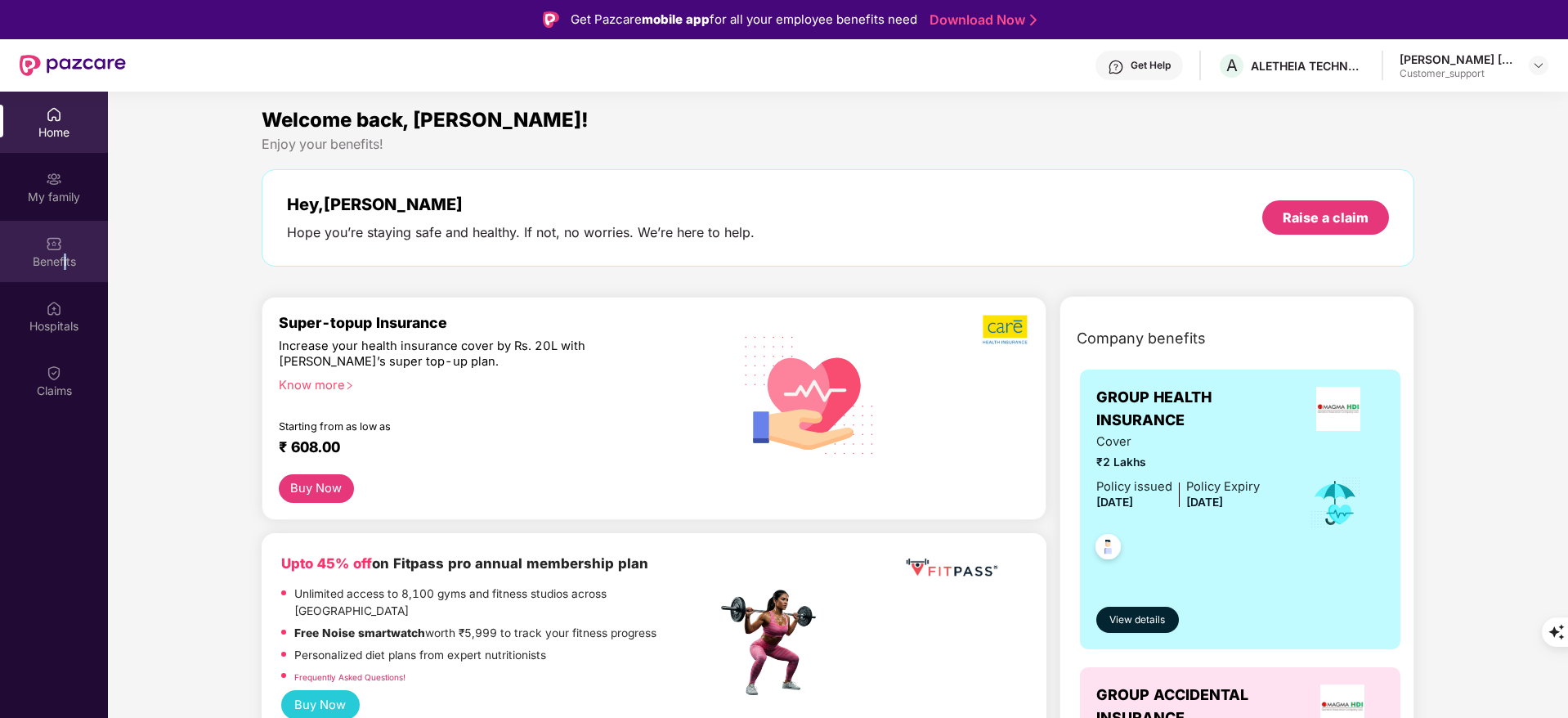
click at [62, 278] on div "Benefits" at bounding box center [54, 251] width 107 height 61
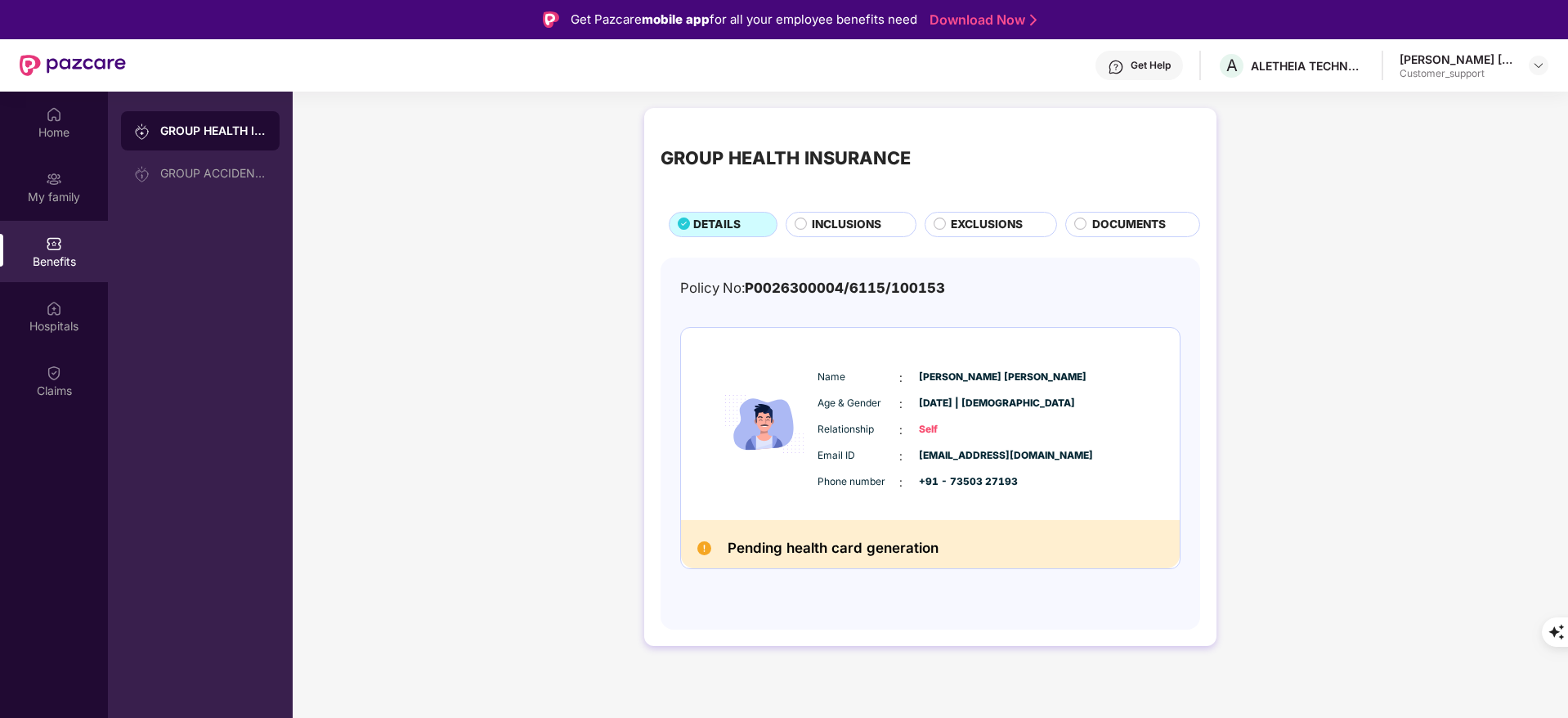
click at [856, 248] on div "GROUP HEALTH INSURANCE DETAILS INCLUSIONS EXCLUSIONS DOCUMENTS Policy No: P0026…" at bounding box center [930, 376] width 572 height 538
click at [854, 211] on div "INCLUSIONS" at bounding box center [851, 224] width 131 height 26
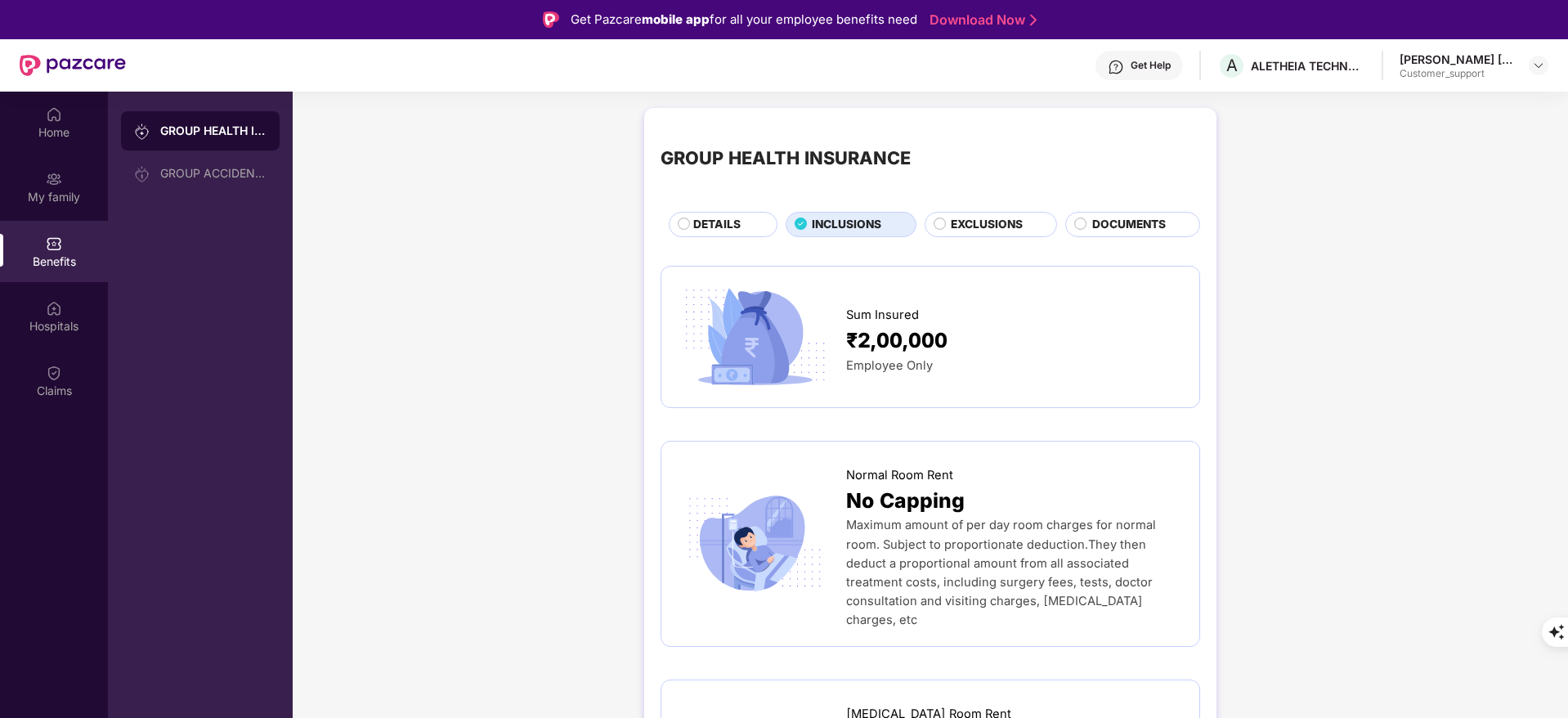
click at [992, 214] on div "EXCLUSIONS" at bounding box center [991, 224] width 133 height 26
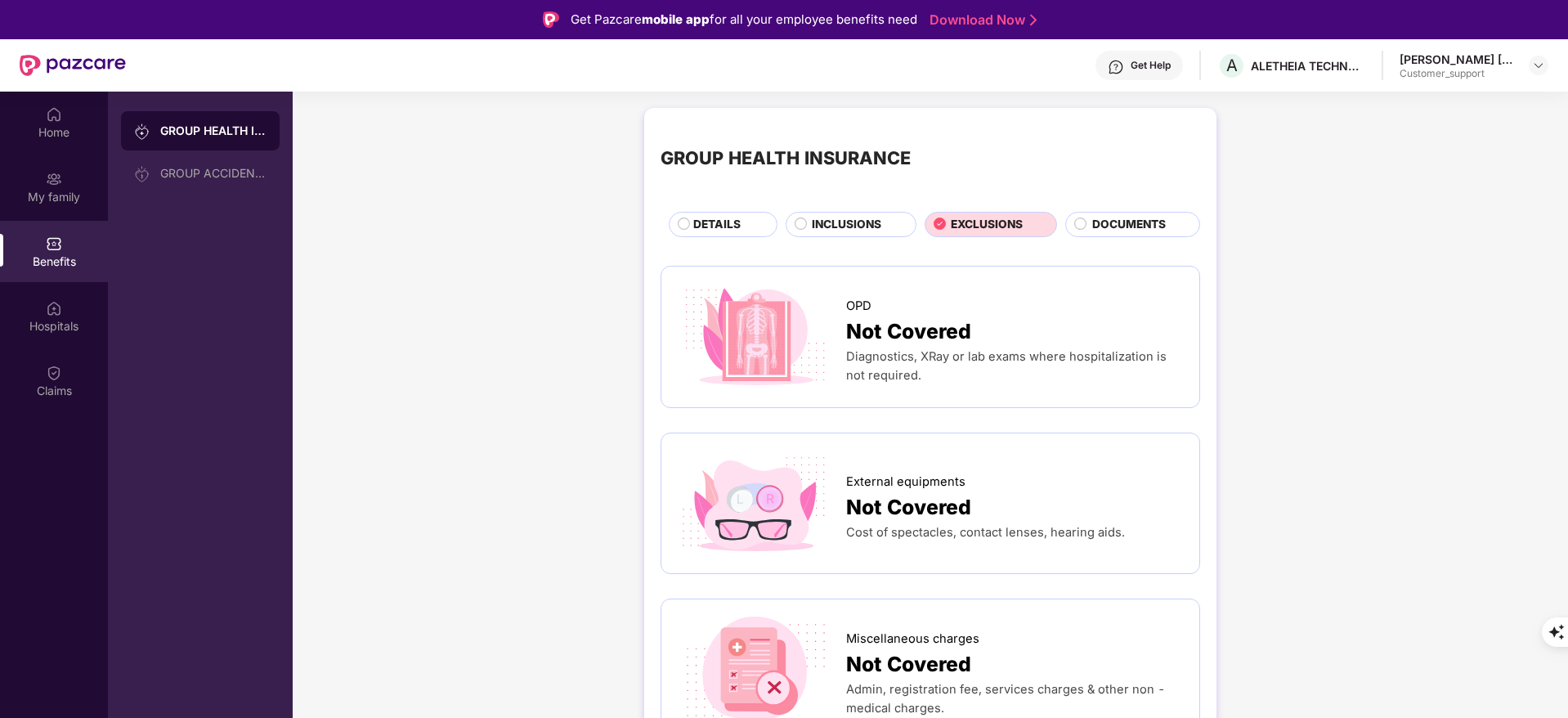
click at [803, 222] on div "INCLUSIONS" at bounding box center [854, 226] width 103 height 20
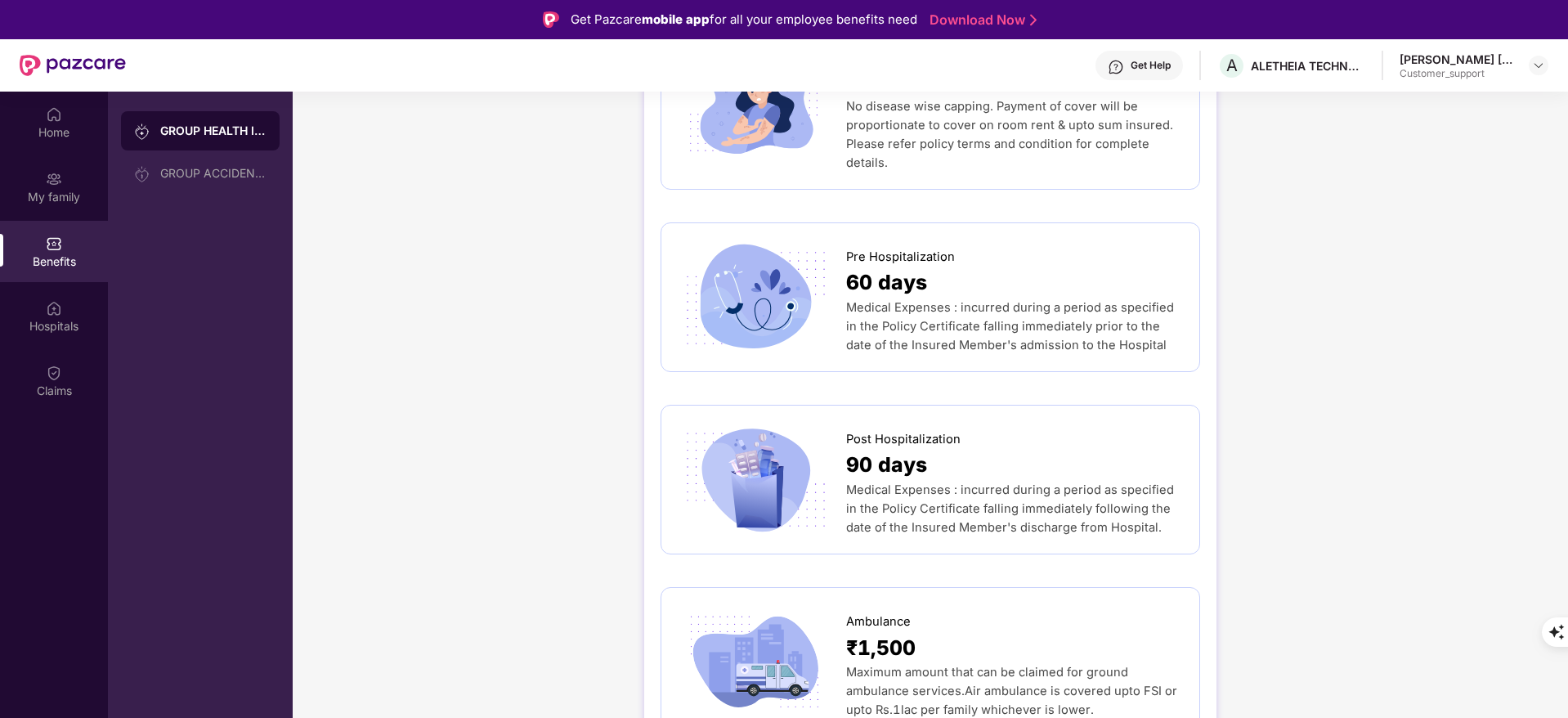
scroll to position [859, 0]
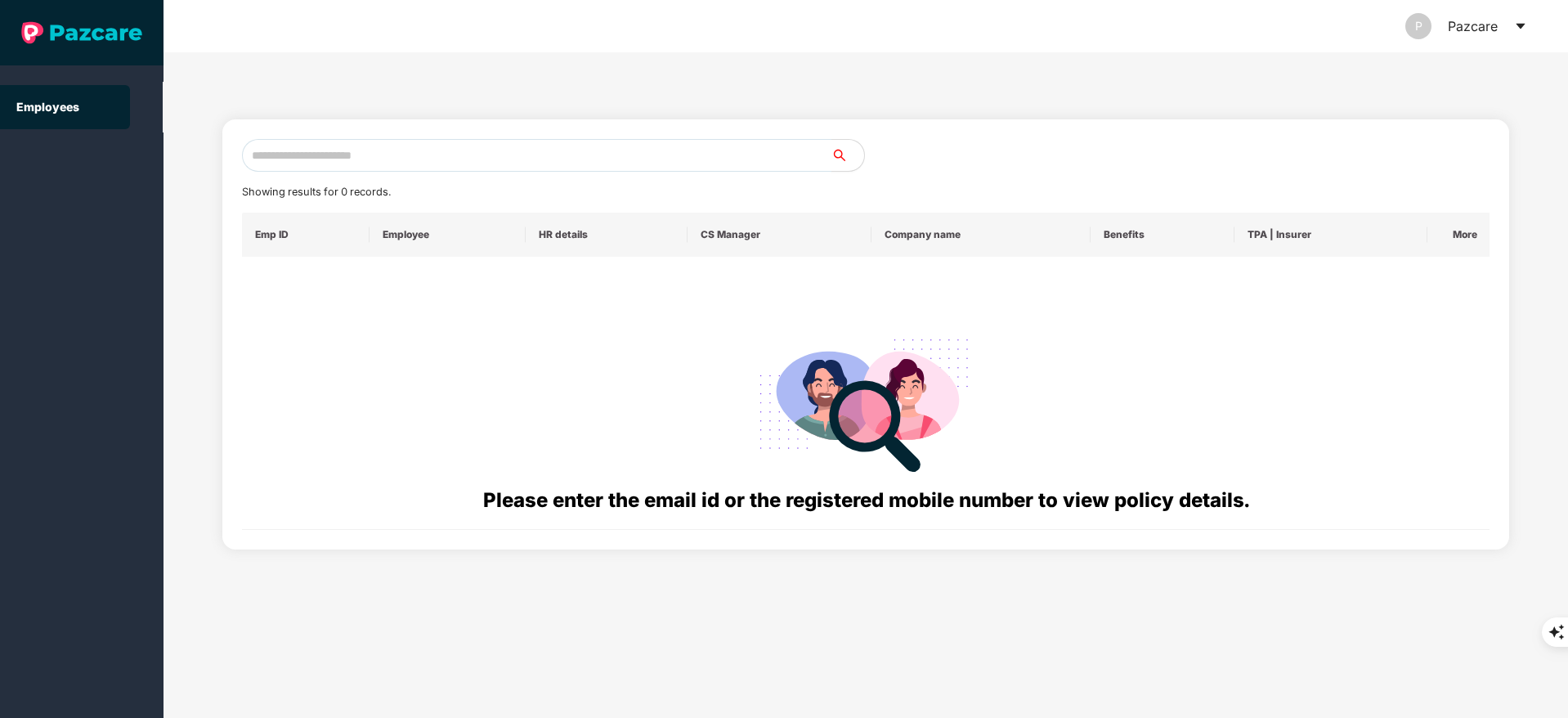
click at [363, 164] on input "text" at bounding box center [536, 156] width 589 height 33
paste input "**********"
drag, startPoint x: 264, startPoint y: 164, endPoint x: 111, endPoint y: 161, distance: 153.0
click at [111, 161] on section "**********" at bounding box center [784, 359] width 1568 height 718
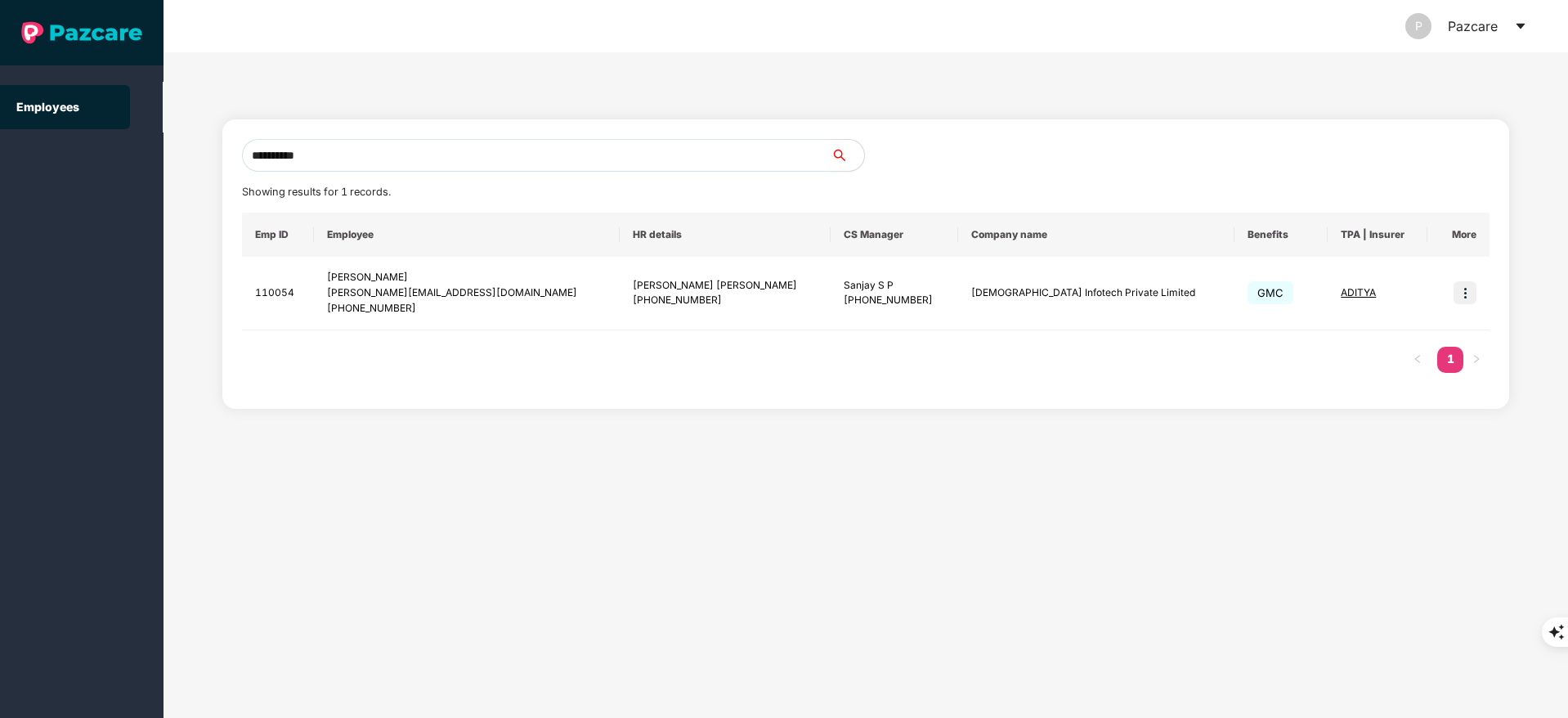
type input "**********"
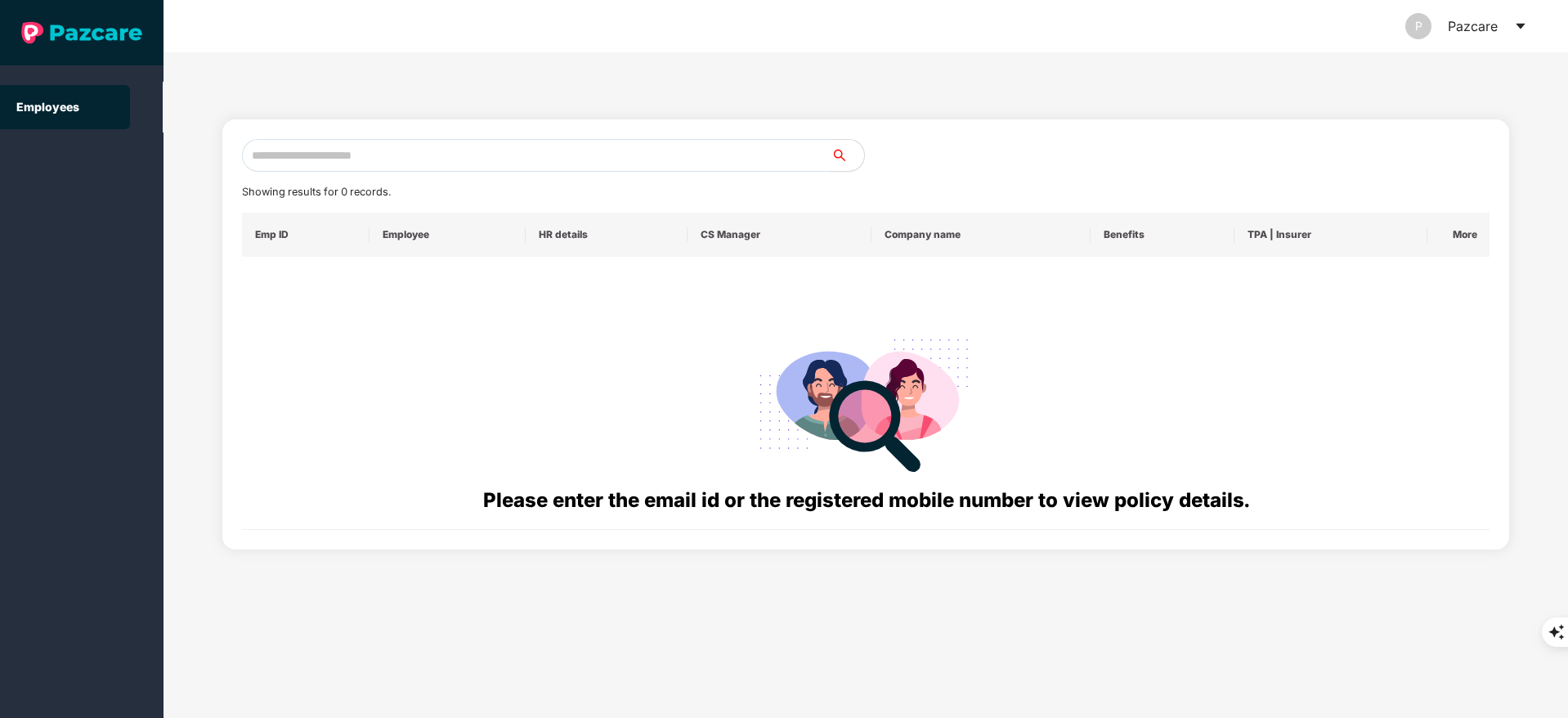
click at [1478, 28] on div "Pazcare" at bounding box center [1472, 26] width 50 height 52
click at [1515, 28] on icon "caret-down" at bounding box center [1520, 26] width 13 height 13
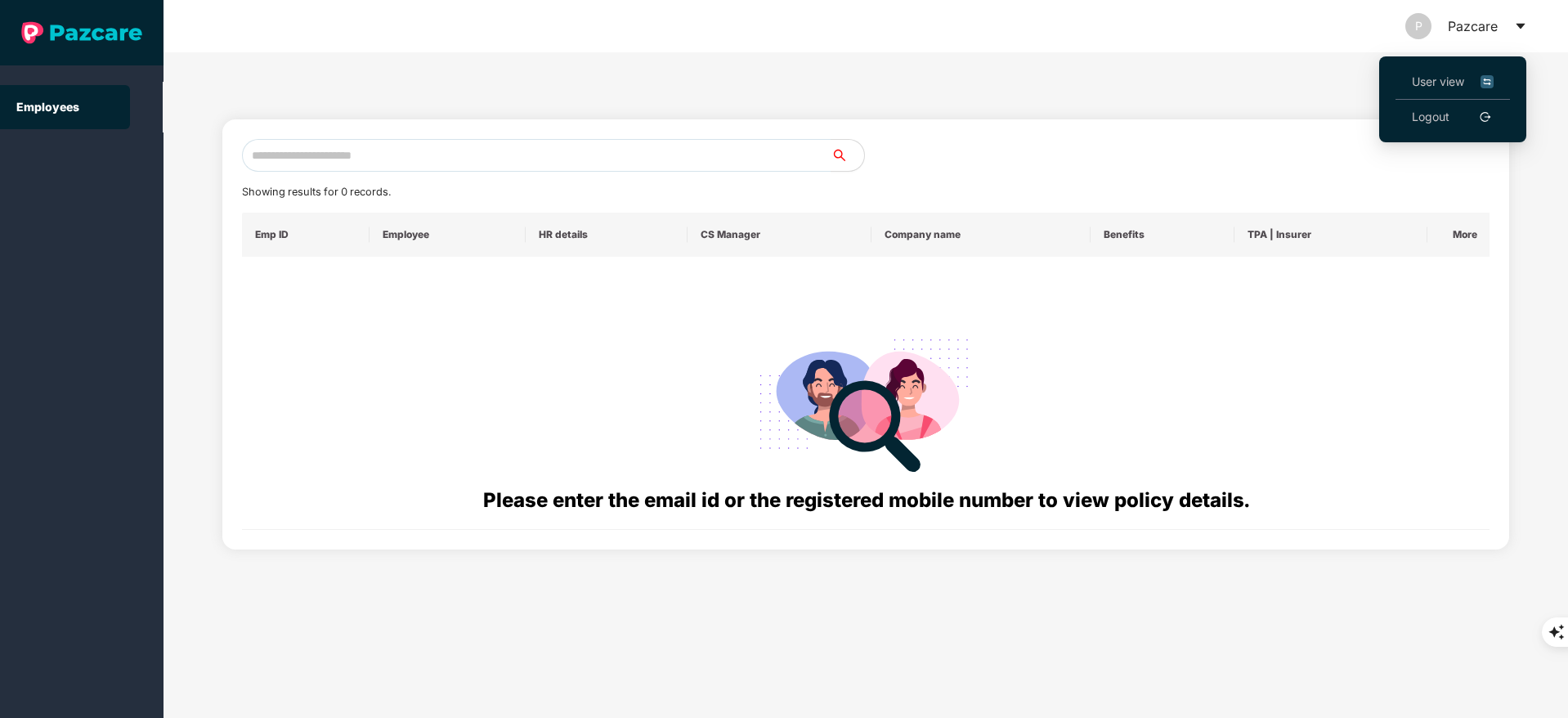
click at [1452, 73] on span "User view" at bounding box center [1452, 82] width 82 height 18
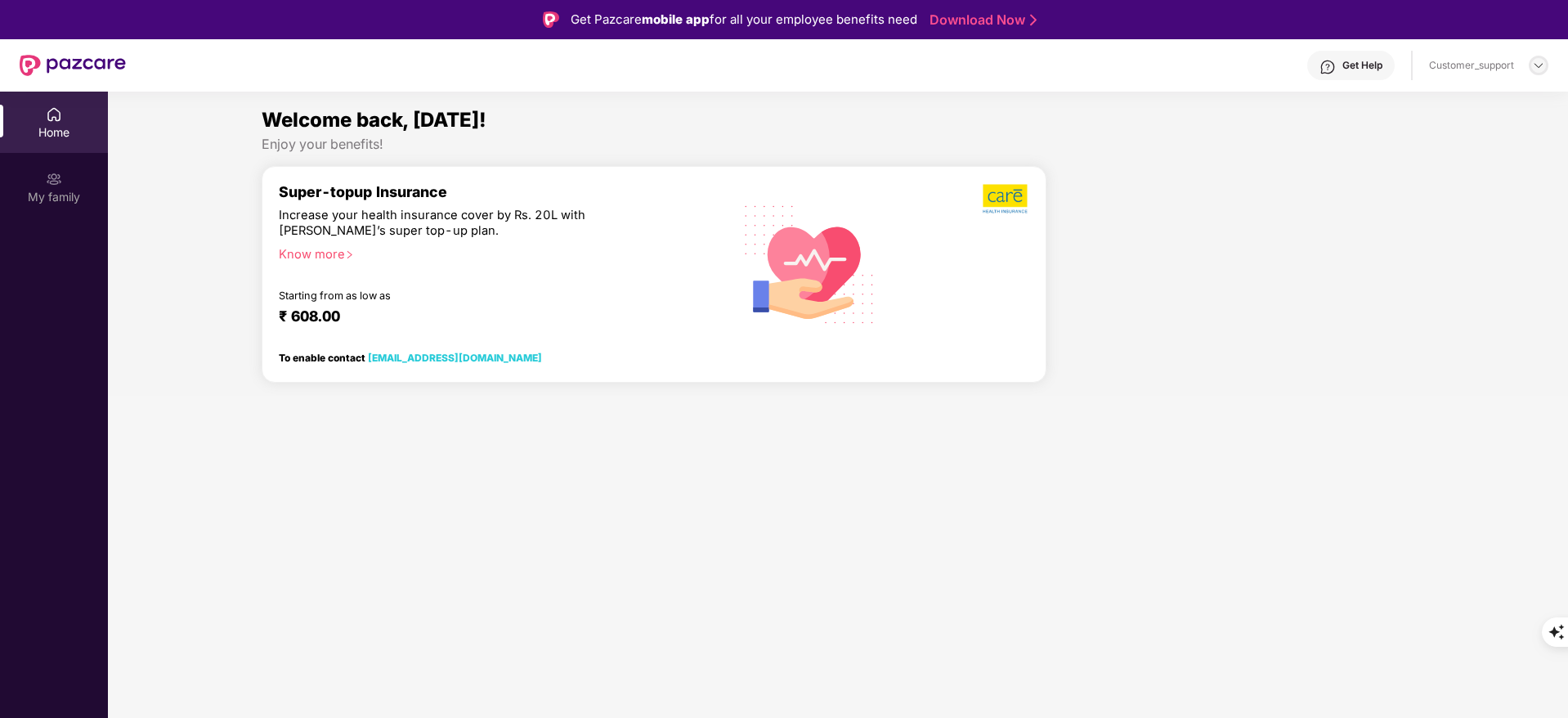
click at [1532, 63] on img at bounding box center [1538, 66] width 13 height 13
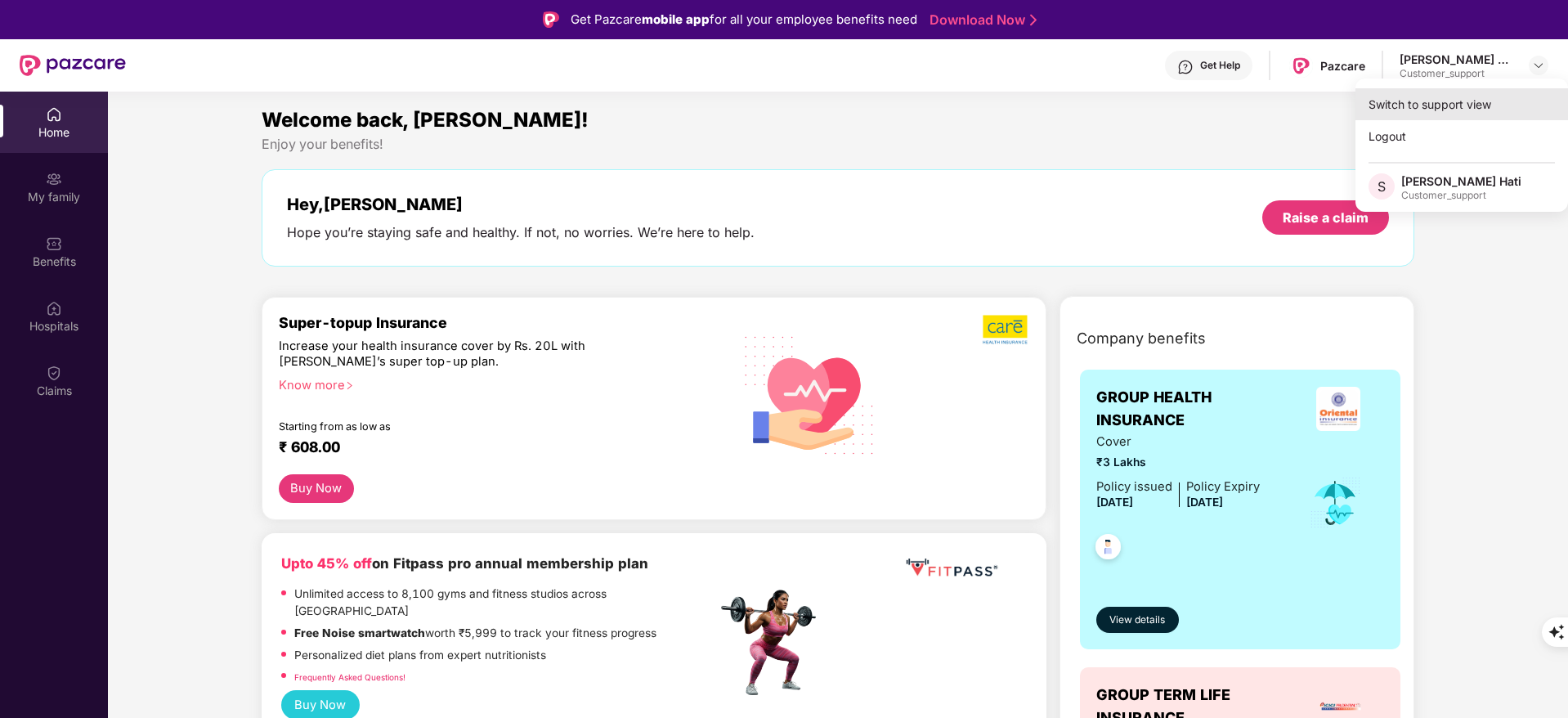
click at [1461, 104] on div "Switch to support view" at bounding box center [1461, 104] width 212 height 32
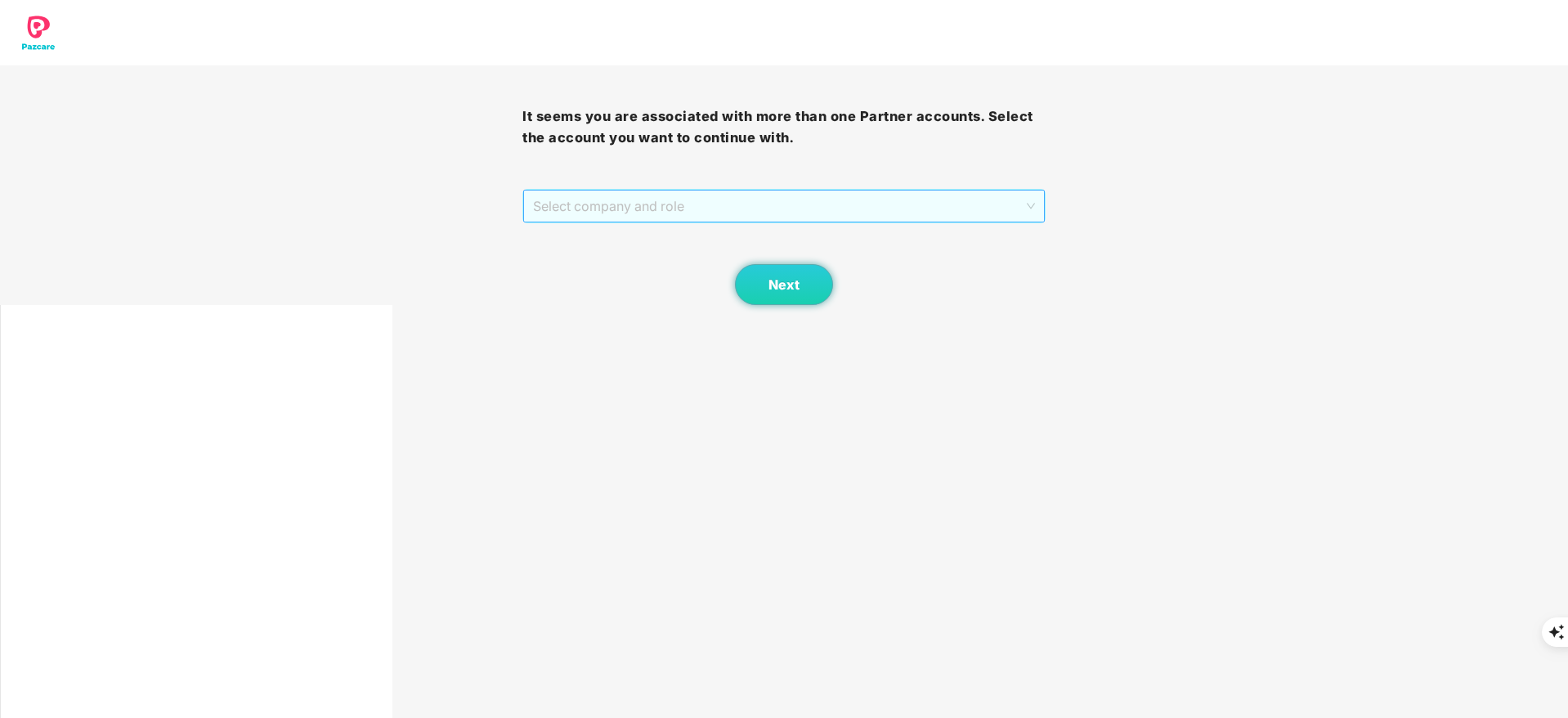
click at [789, 197] on span "Select company and role" at bounding box center [783, 206] width 501 height 31
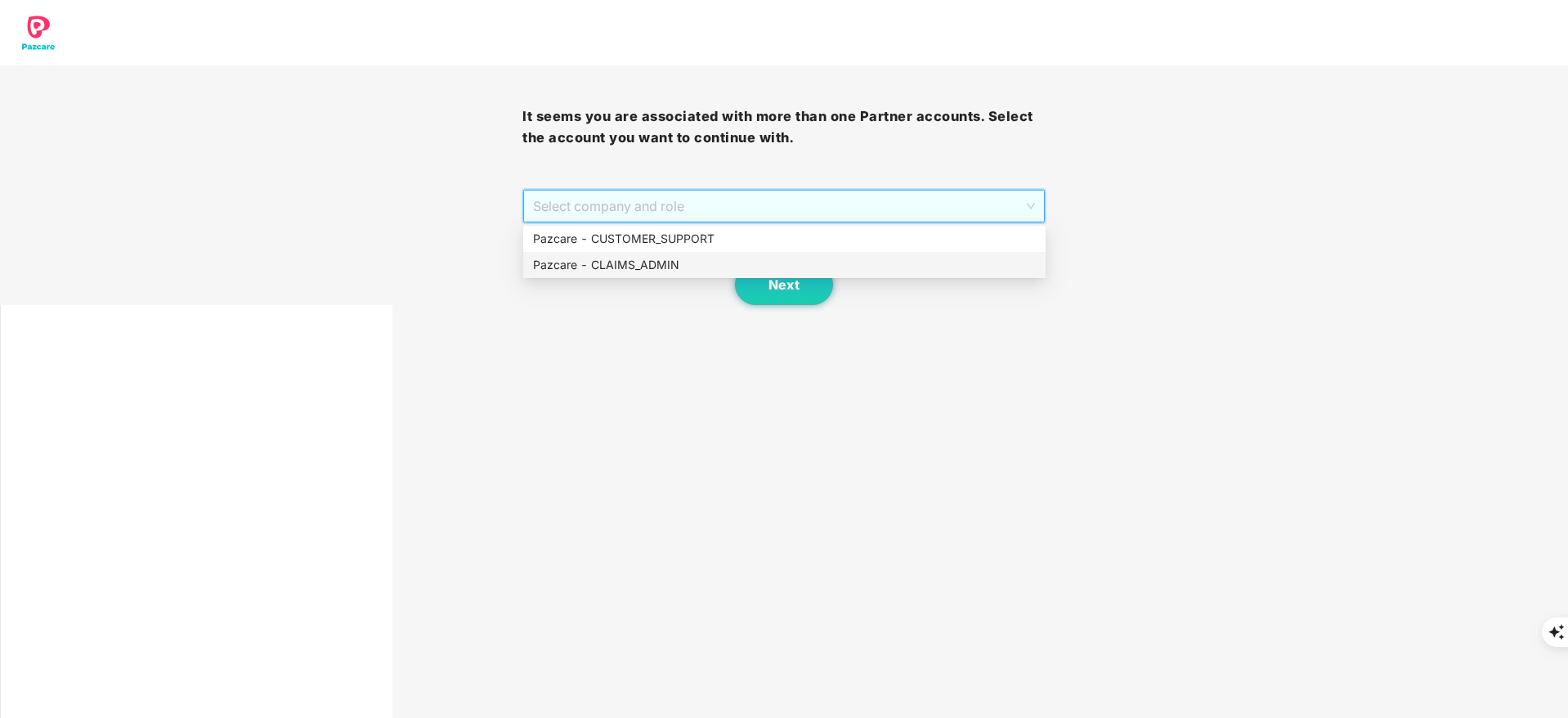
click at [738, 262] on div "Pazcare - CLAIMS_ADMIN" at bounding box center [784, 265] width 503 height 18
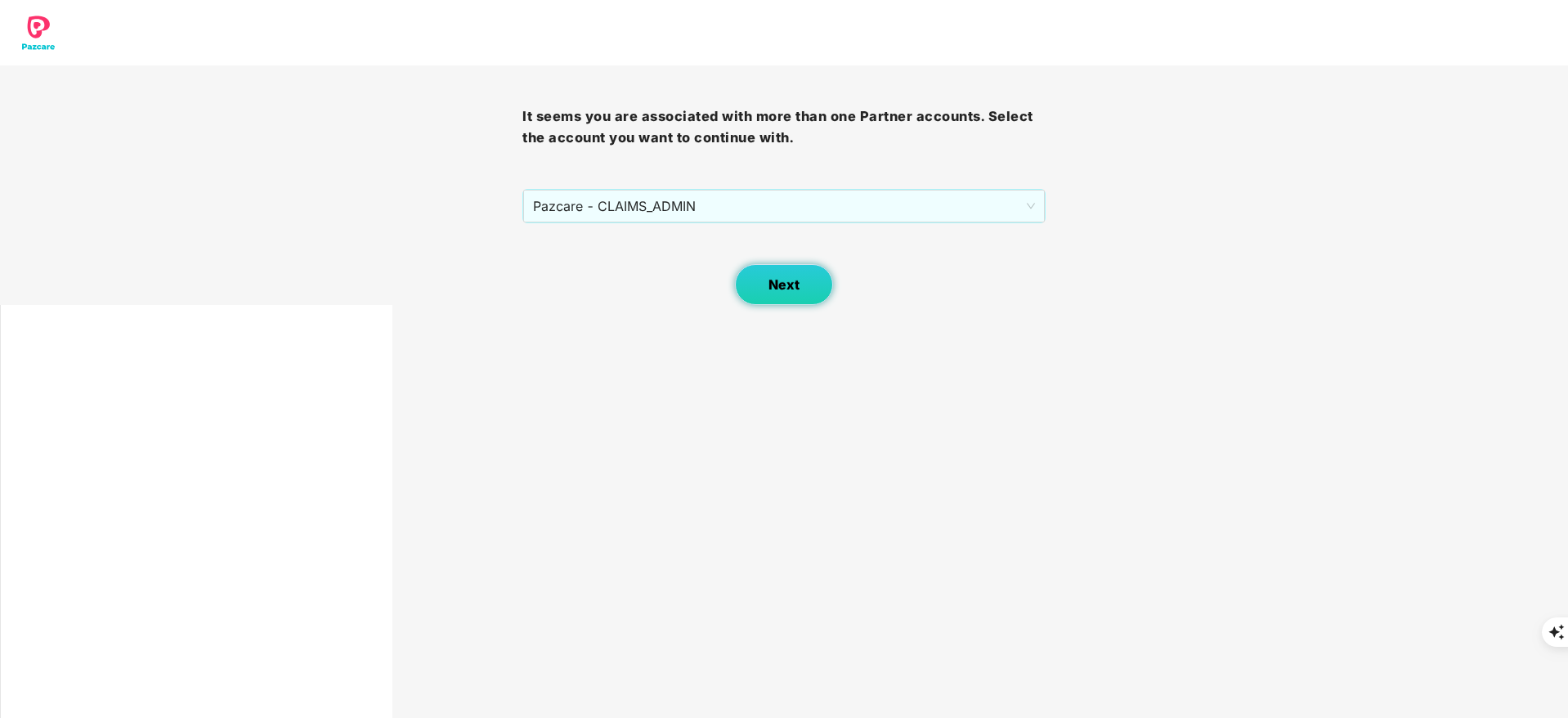
click at [779, 292] on span "Next" at bounding box center [784, 284] width 31 height 15
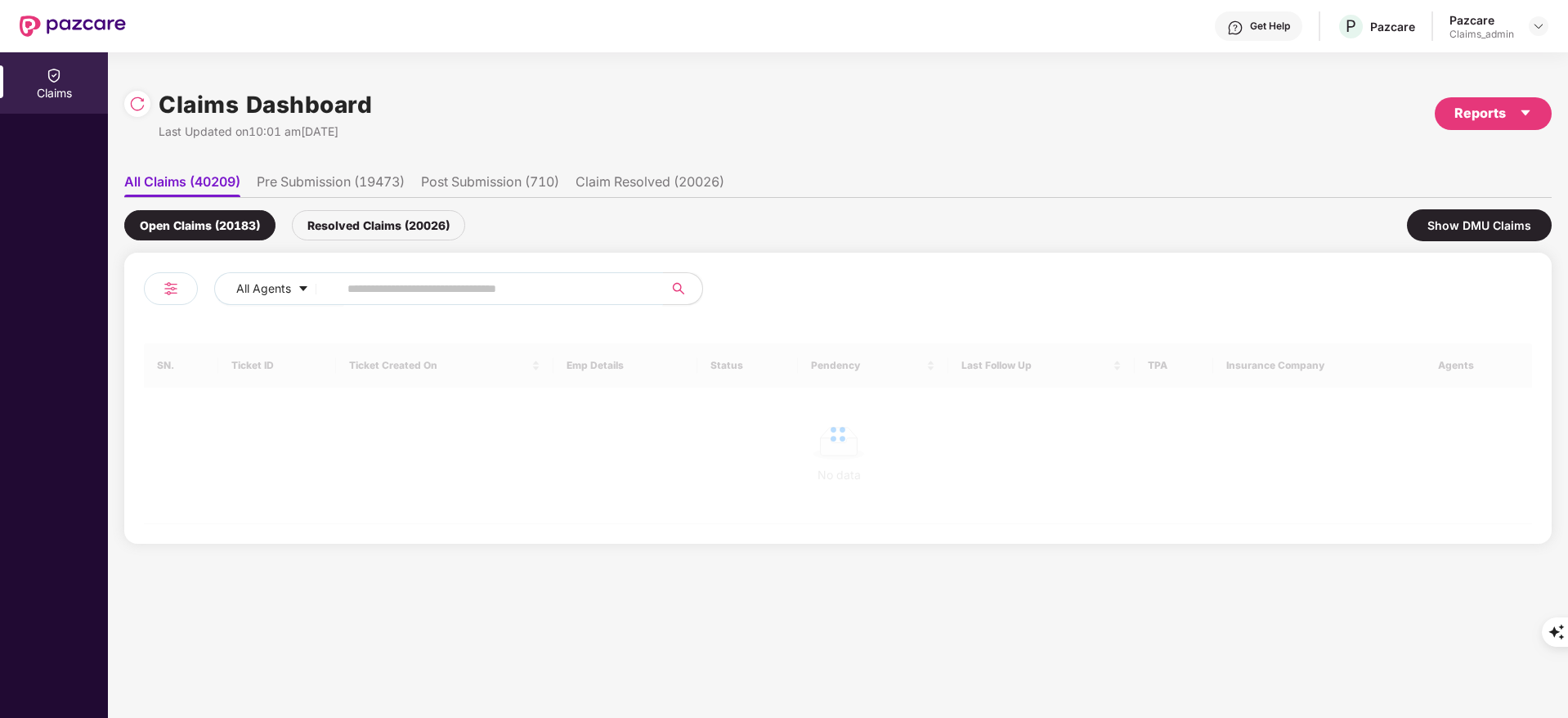
click at [403, 287] on input "text" at bounding box center [494, 288] width 293 height 25
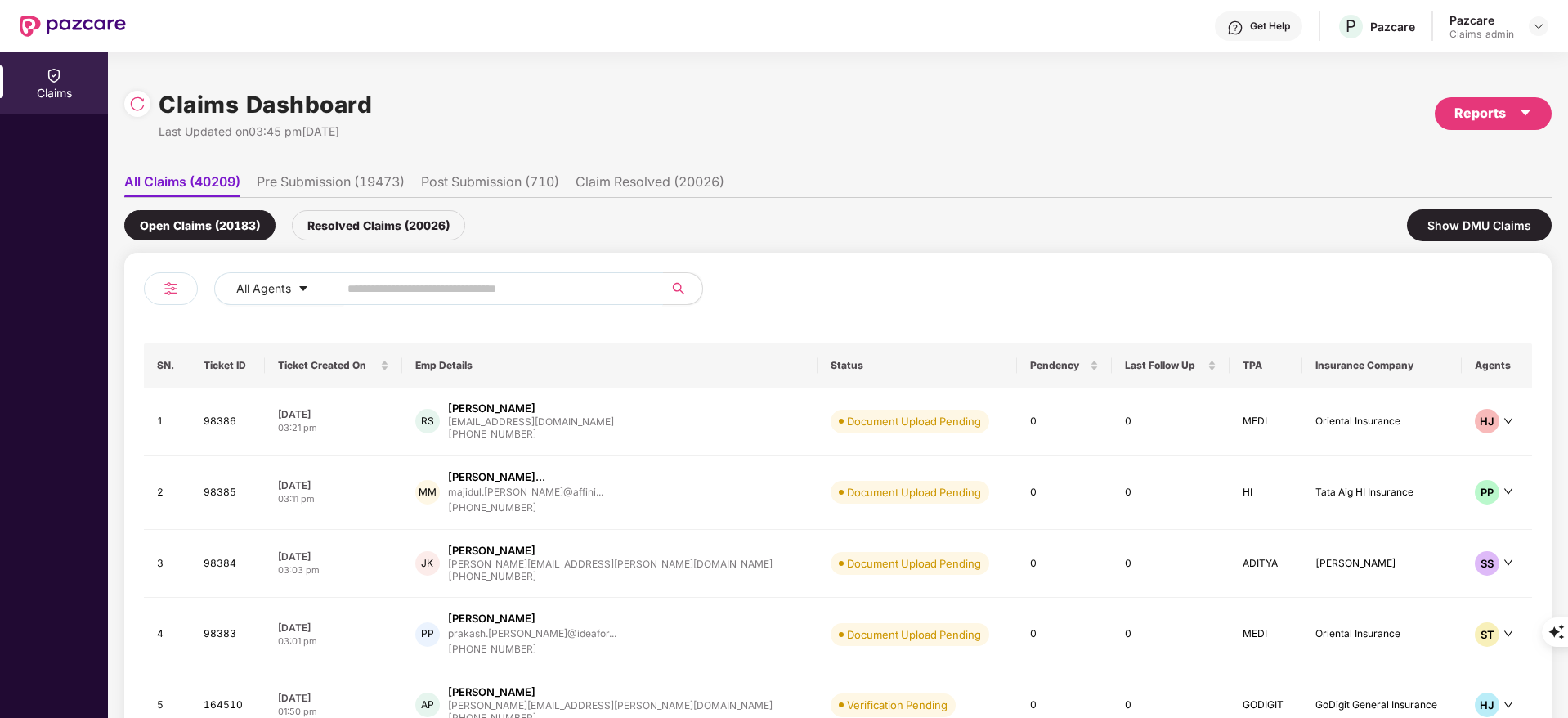
paste input "*******"
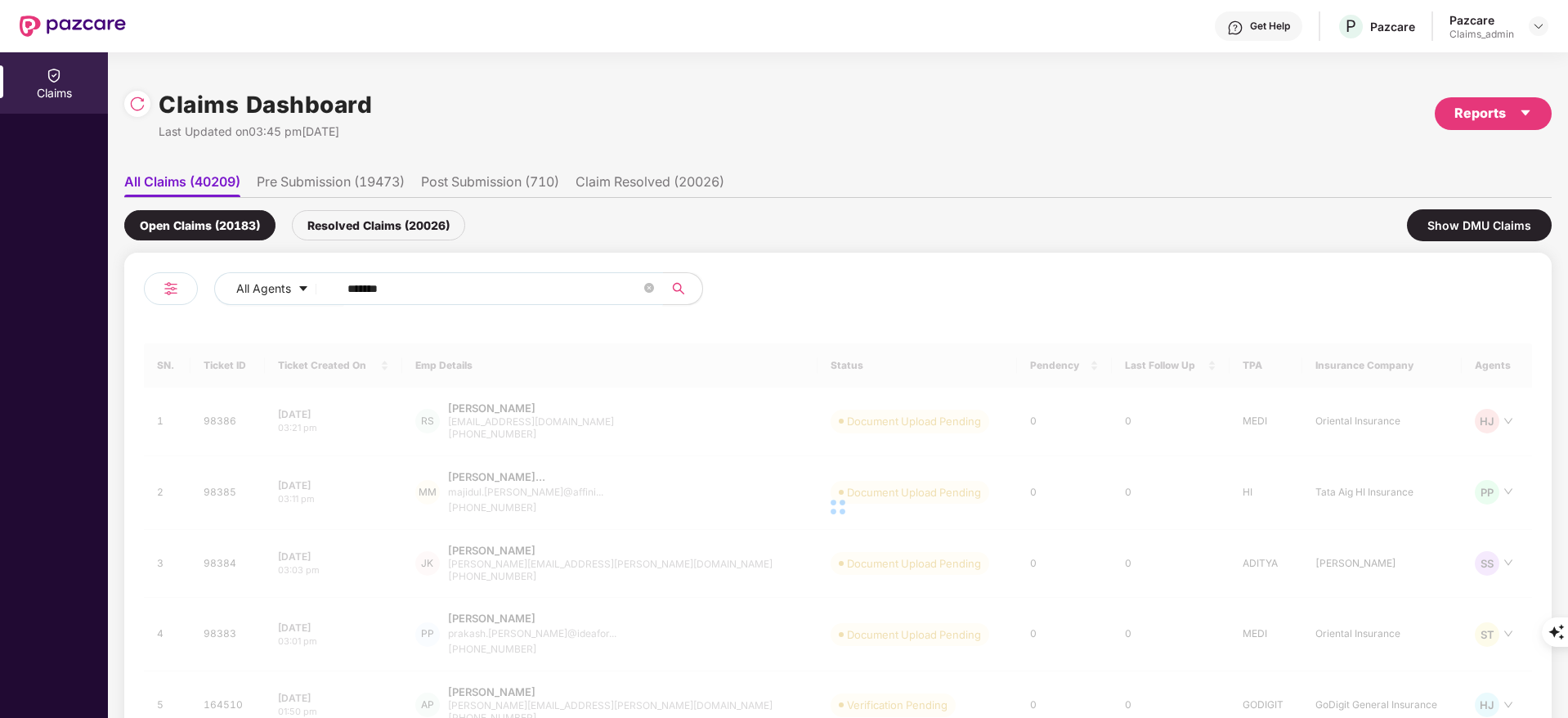
click at [355, 289] on input "*******" at bounding box center [494, 288] width 293 height 25
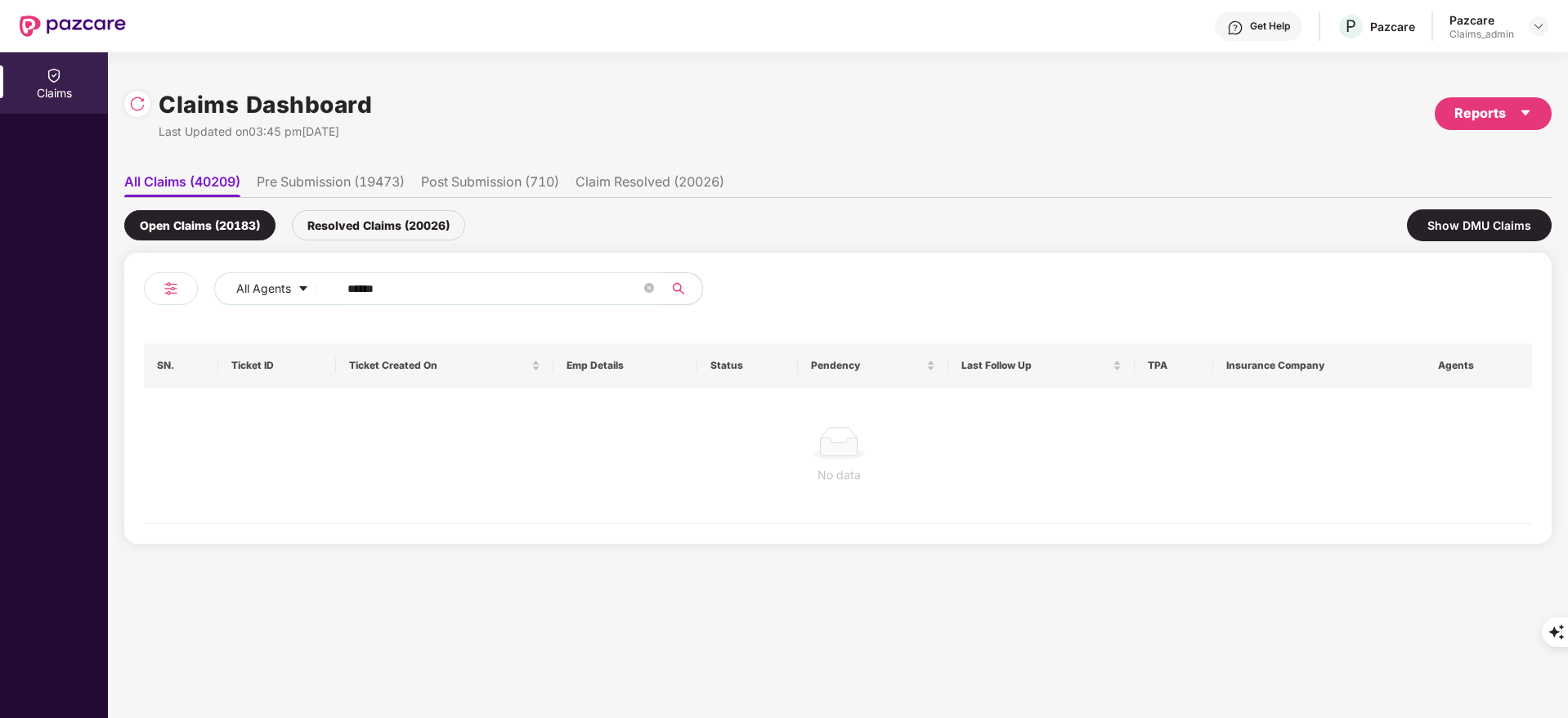
type input "******"
click at [406, 211] on div "Resolved Claims (20026)" at bounding box center [378, 225] width 173 height 30
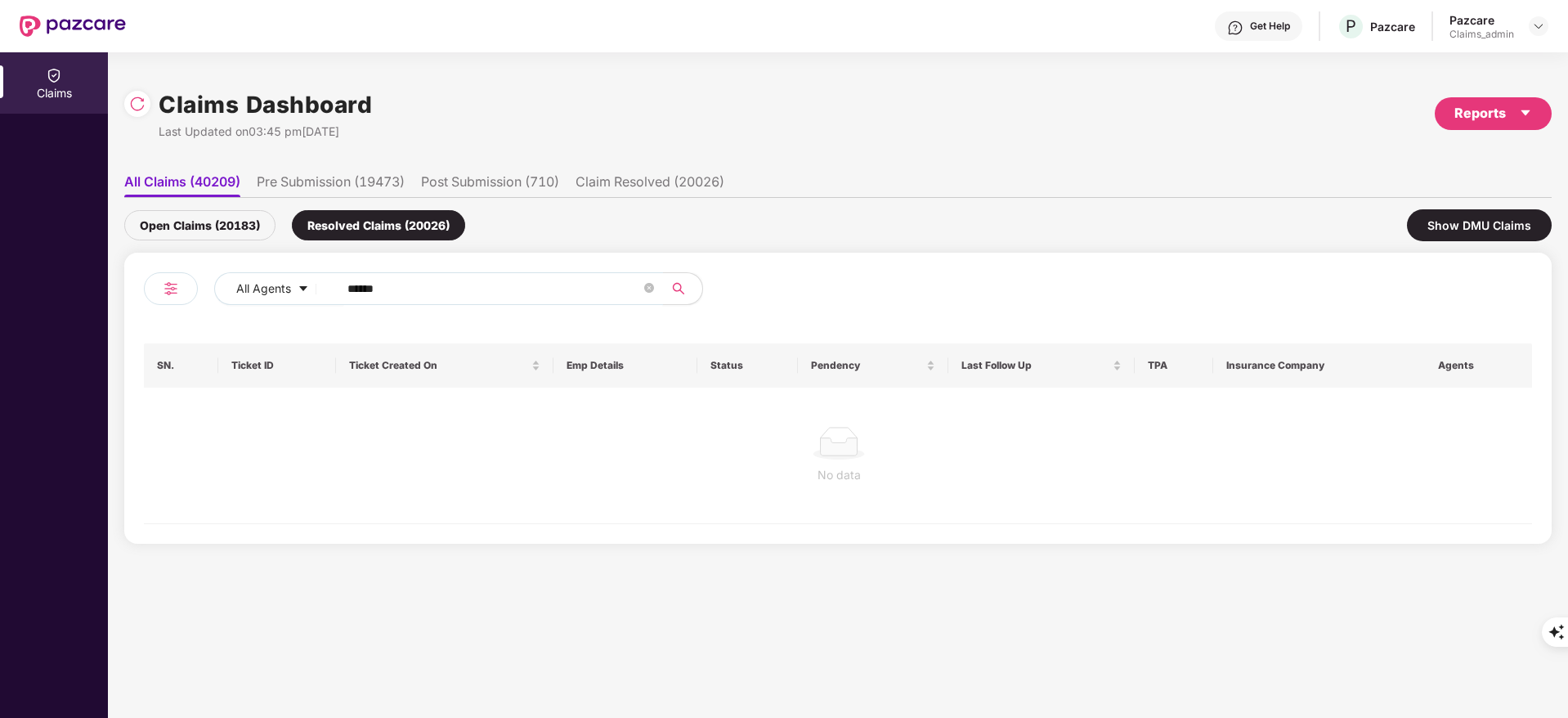
click at [339, 290] on span "******" at bounding box center [495, 289] width 335 height 33
click at [204, 231] on div "Open Claims (20183)" at bounding box center [199, 225] width 151 height 30
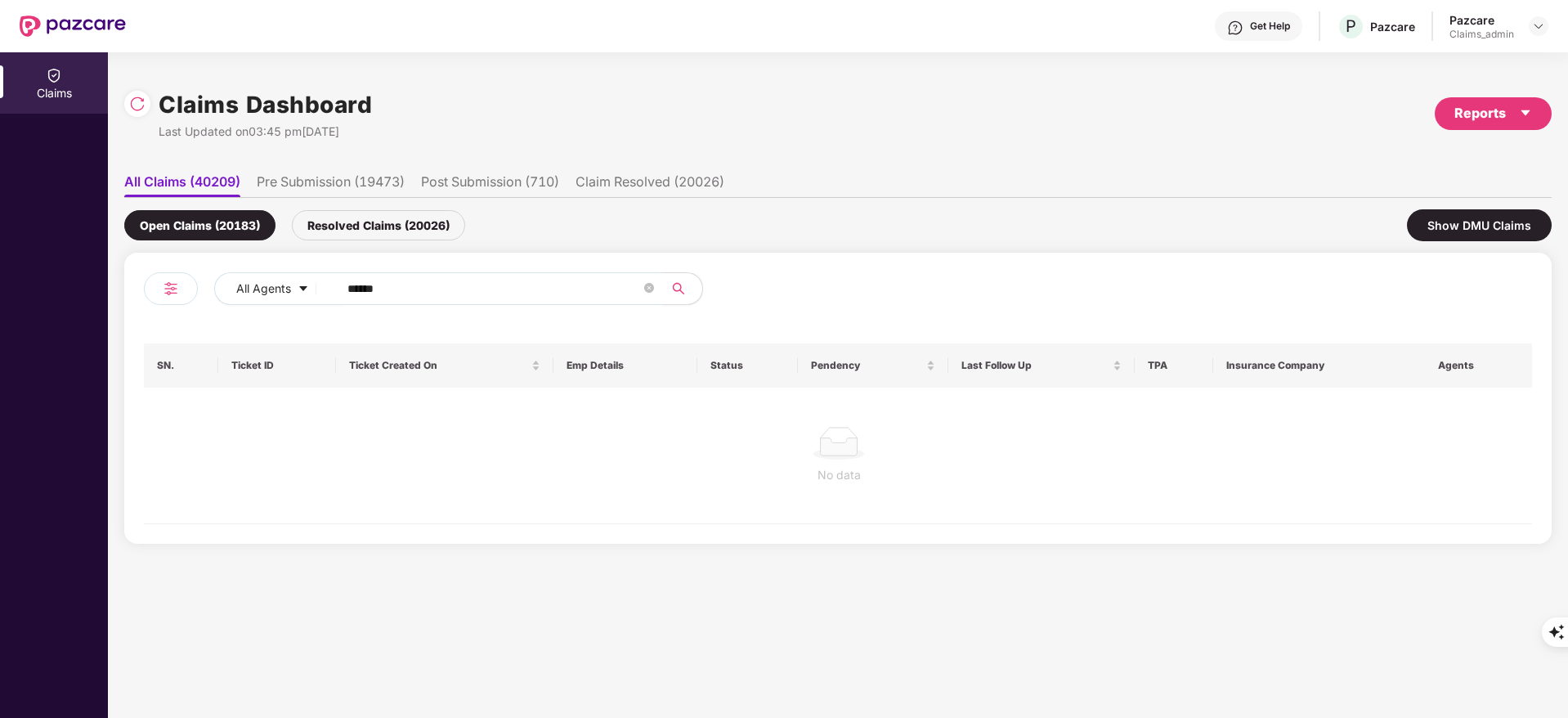
click at [348, 187] on li "Pre Submission (19473)" at bounding box center [331, 185] width 148 height 24
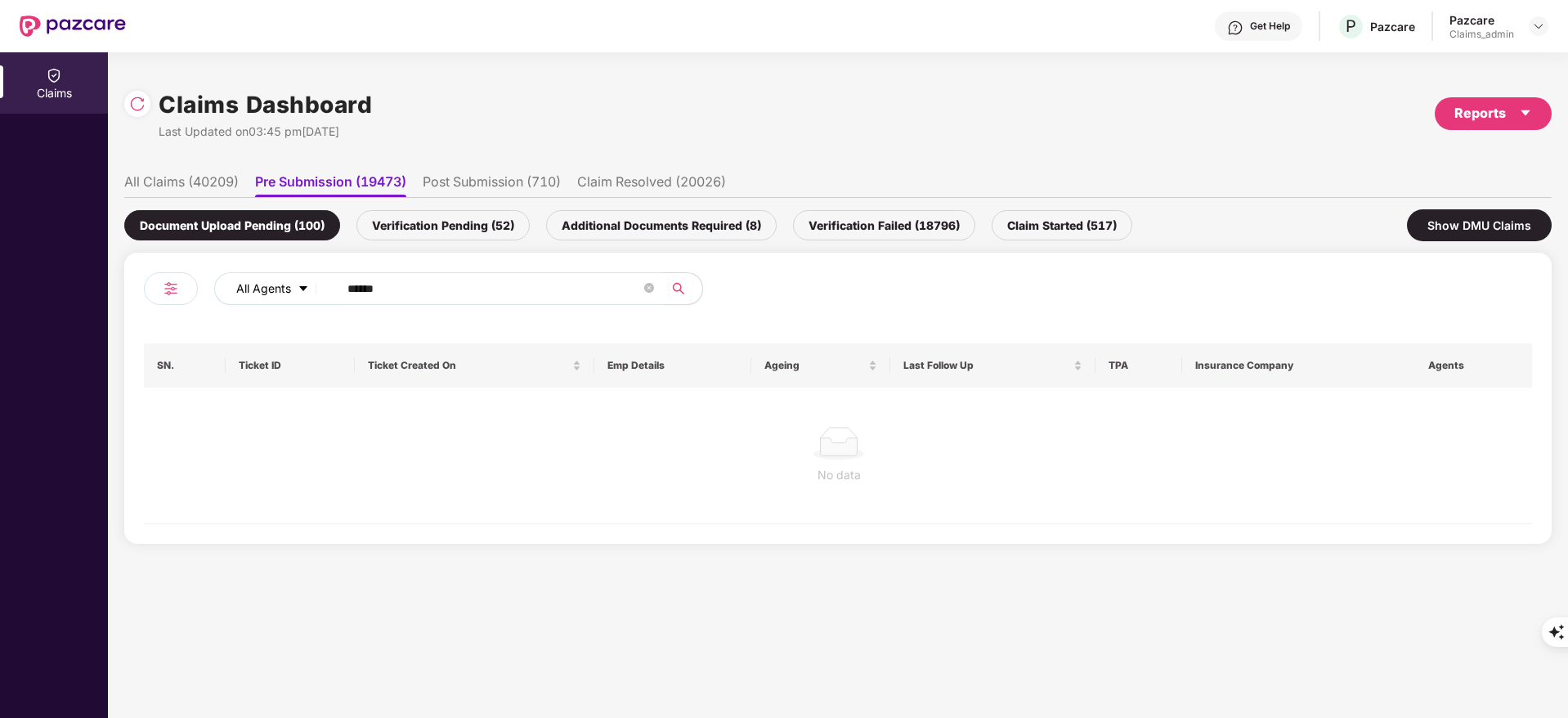
drag, startPoint x: 436, startPoint y: 284, endPoint x: 316, endPoint y: 286, distance: 120.0
click at [316, 286] on div "All Agents ******" at bounding box center [630, 289] width 833 height 33
type input "******"
click at [181, 167] on ul "All Claims (40209) Pre Submission (19473) Post Submission (710) Claim Resolved …" at bounding box center [837, 181] width 1427 height 33
click at [186, 186] on li "All Claims (40209)" at bounding box center [181, 185] width 115 height 24
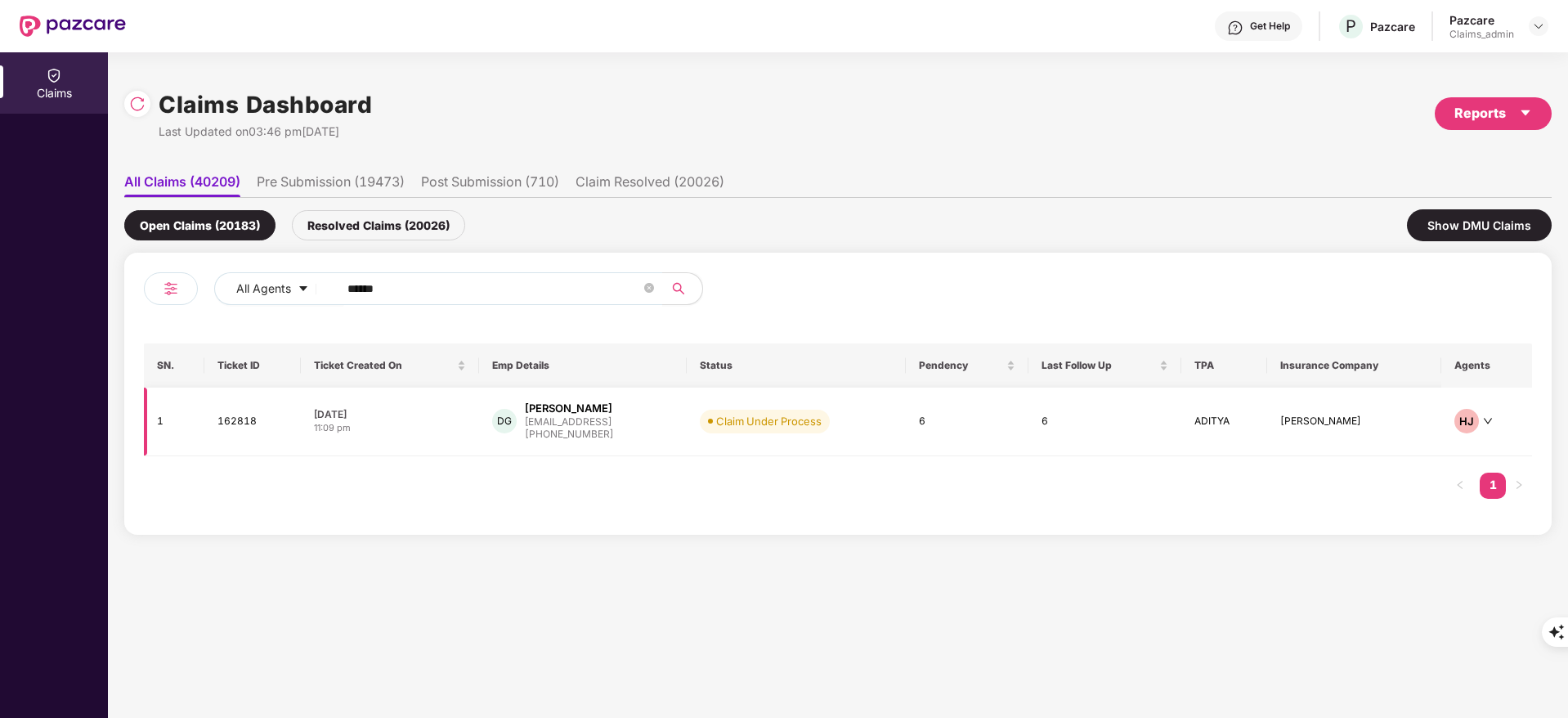
click at [663, 414] on div "DG Dhinakaran Govindaraj dhinakarang@skellam.ai +918754173771" at bounding box center [582, 422] width 181 height 42
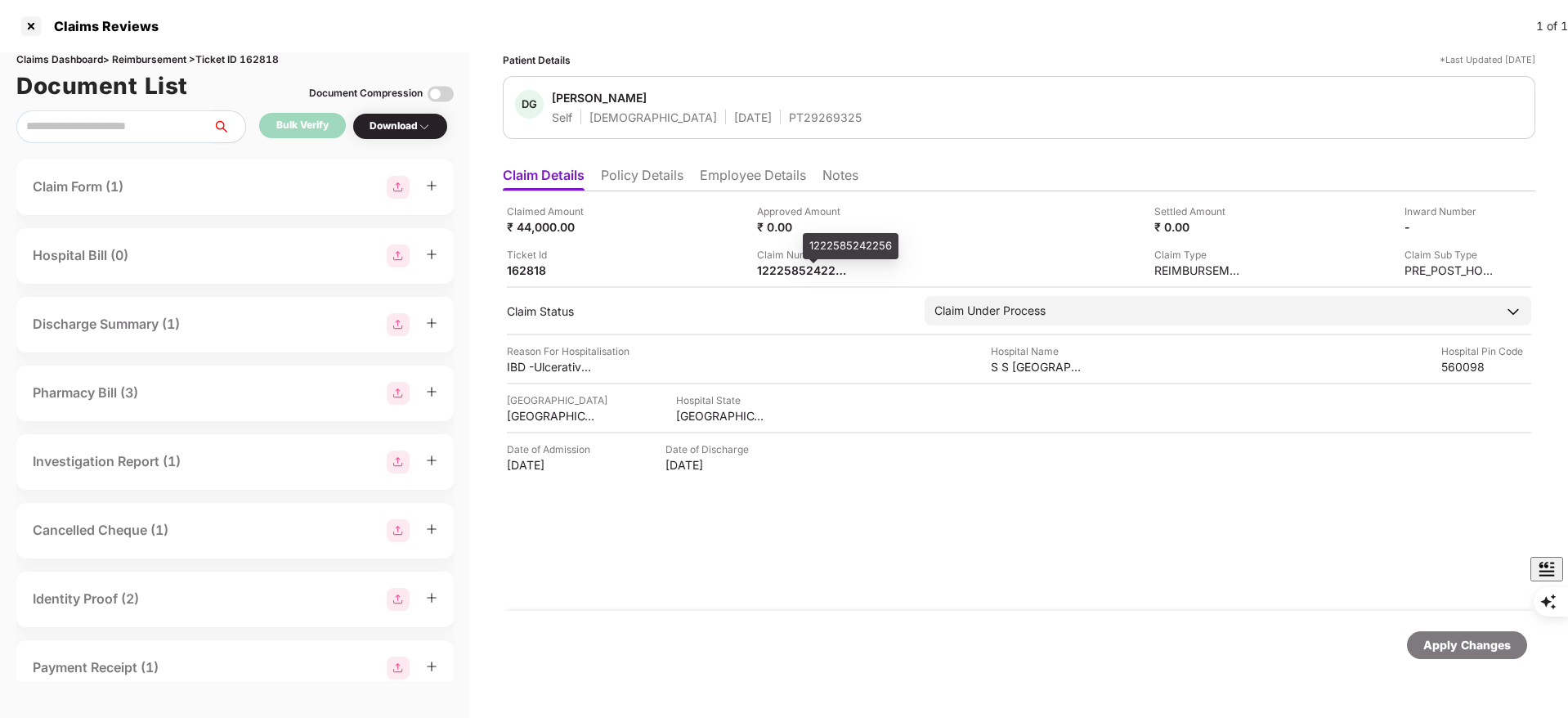
click at [838, 241] on div "1222585242256" at bounding box center [850, 246] width 96 height 26
drag, startPoint x: 844, startPoint y: 268, endPoint x: 834, endPoint y: 268, distance: 10.0
click at [834, 268] on div "1222585242256" at bounding box center [801, 270] width 90 height 15
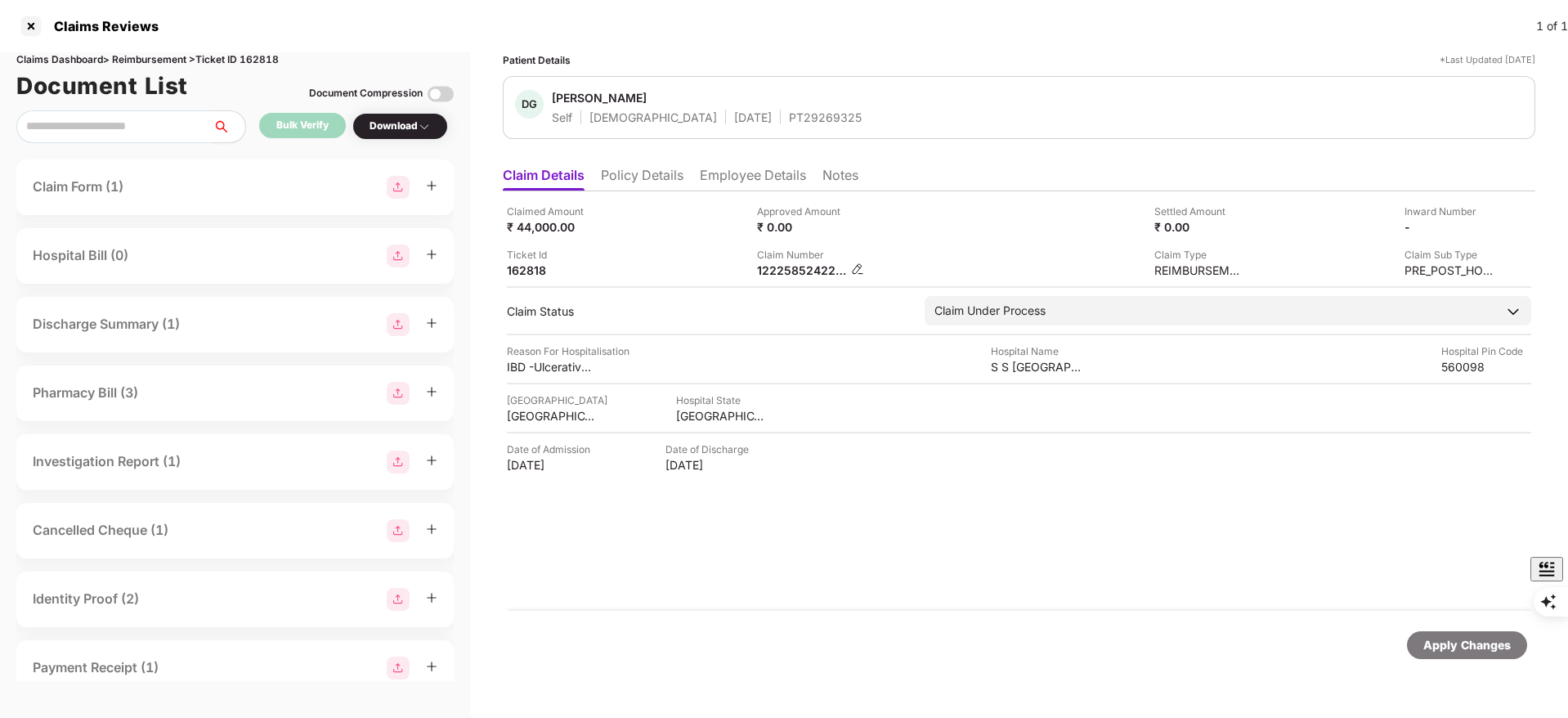
click at [860, 268] on img at bounding box center [857, 269] width 13 height 13
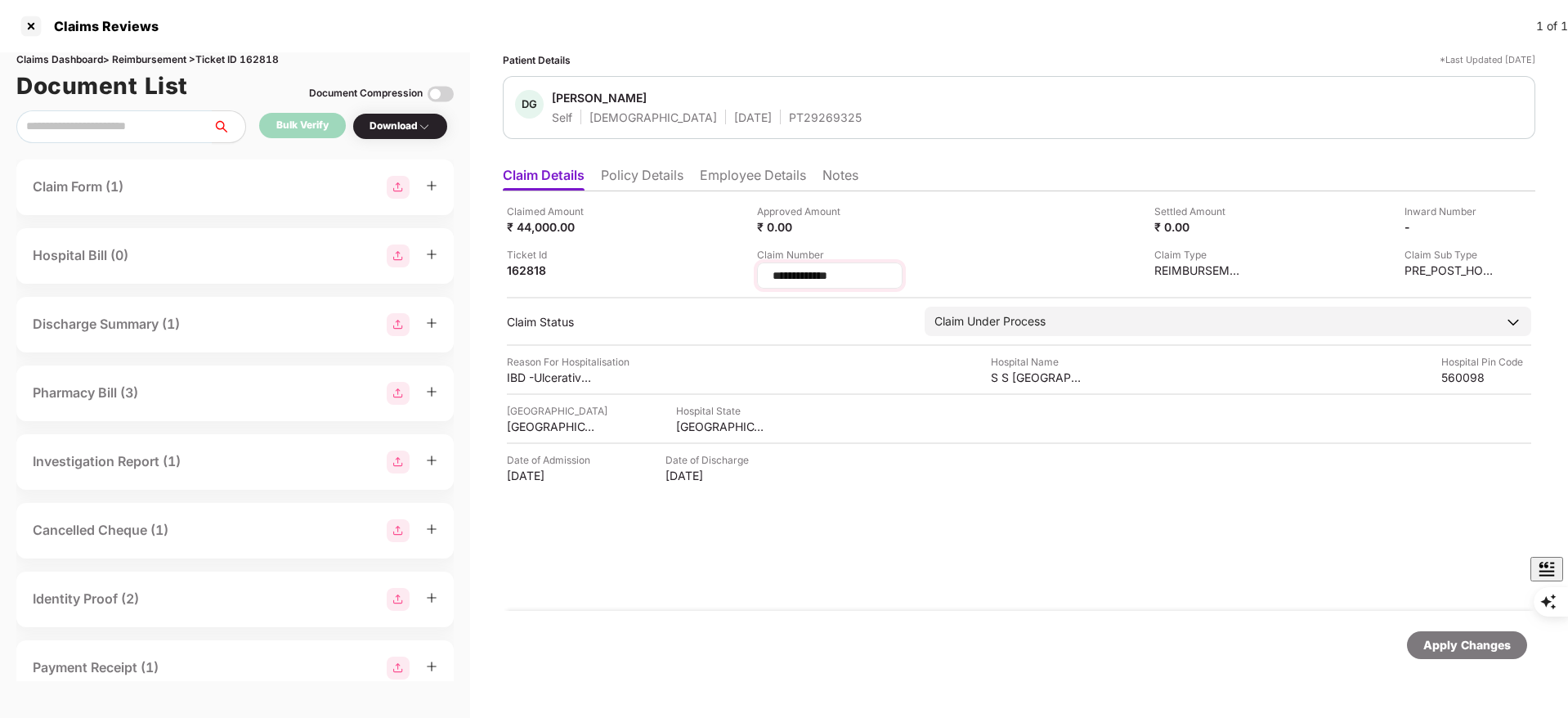
click at [881, 282] on input "**********" at bounding box center [829, 276] width 117 height 17
type input "**********"
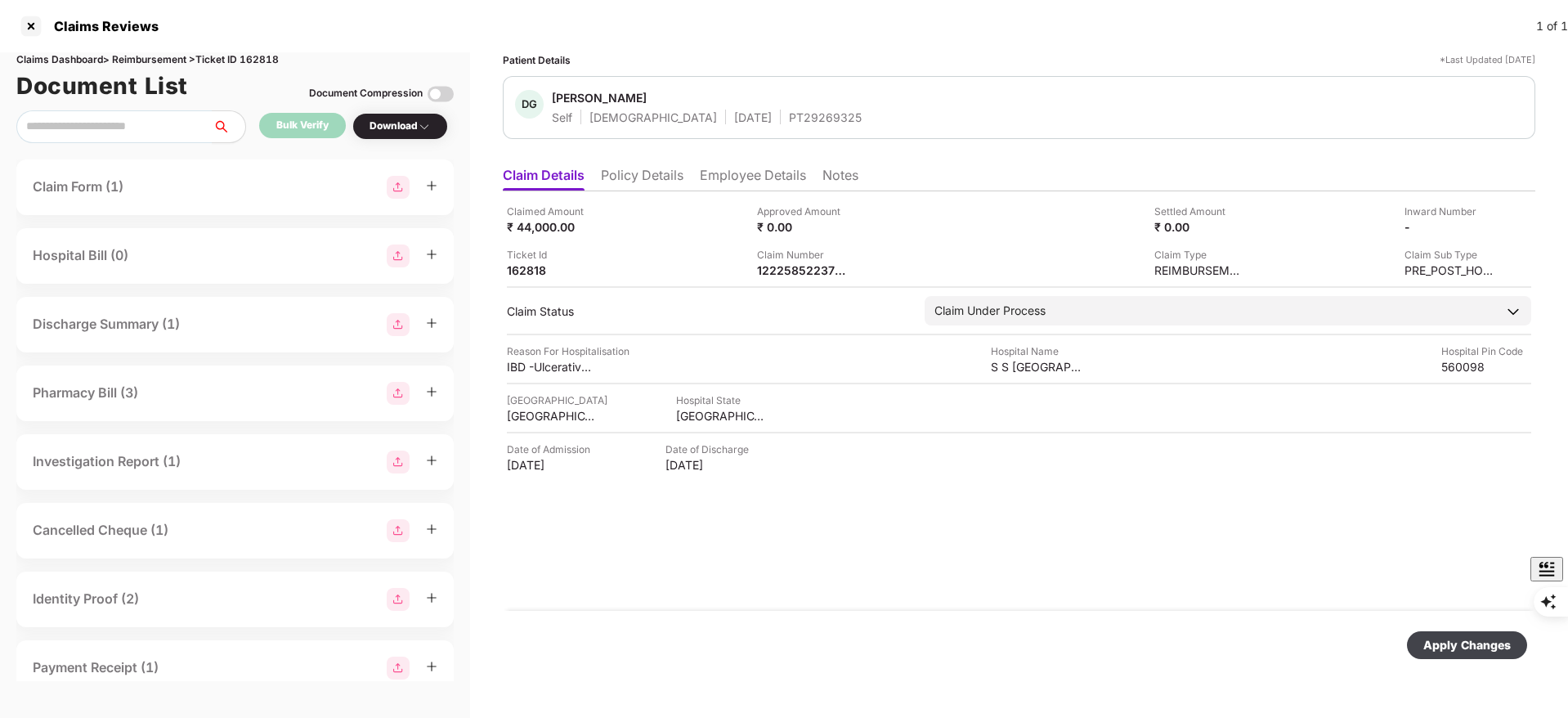
click at [1437, 646] on div "Apply Changes" at bounding box center [1467, 645] width 87 height 18
click at [826, 251] on div "1222585223776/01" at bounding box center [857, 246] width 108 height 26
click at [827, 248] on div "1222585223776/01" at bounding box center [857, 246] width 108 height 26
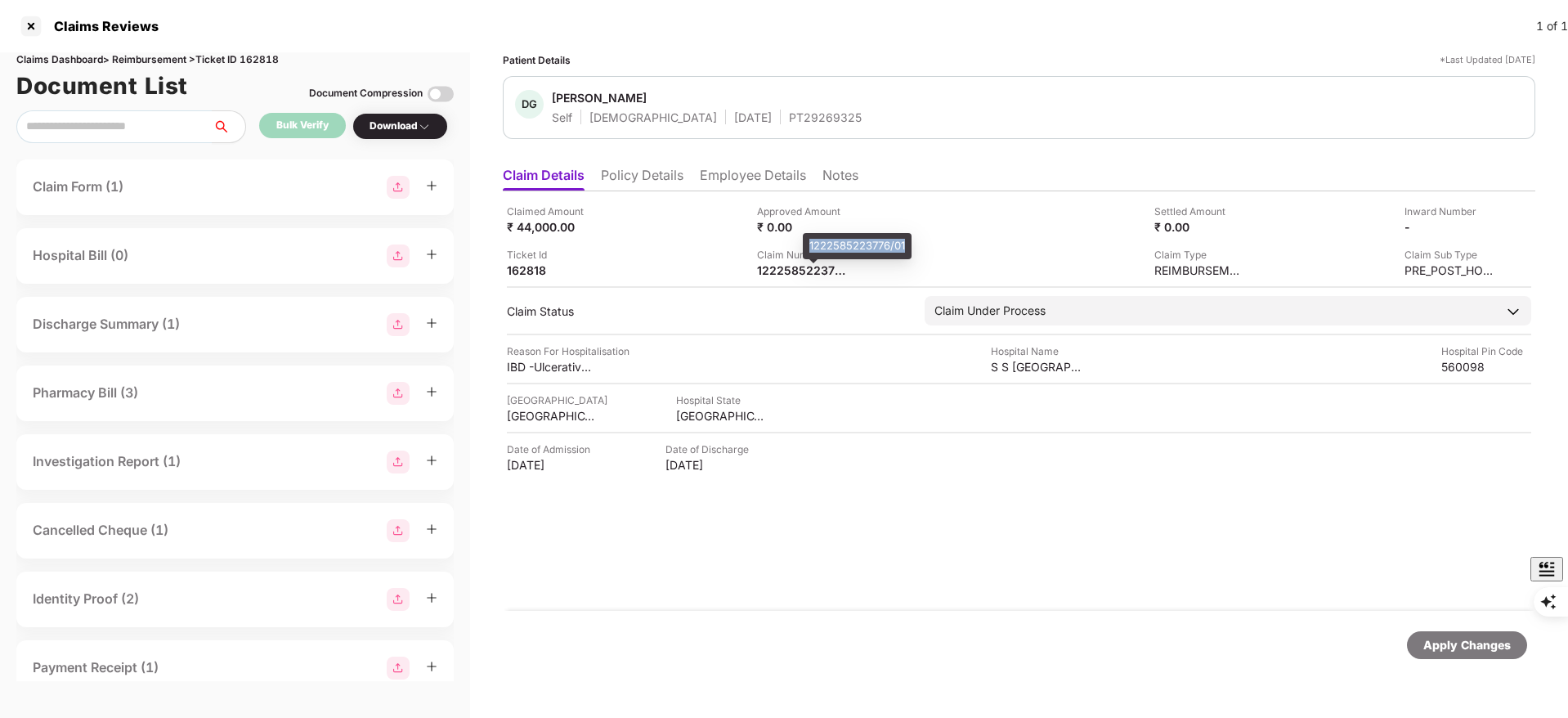
copy body "1222585223776/01"
click at [39, 36] on div at bounding box center [31, 26] width 26 height 26
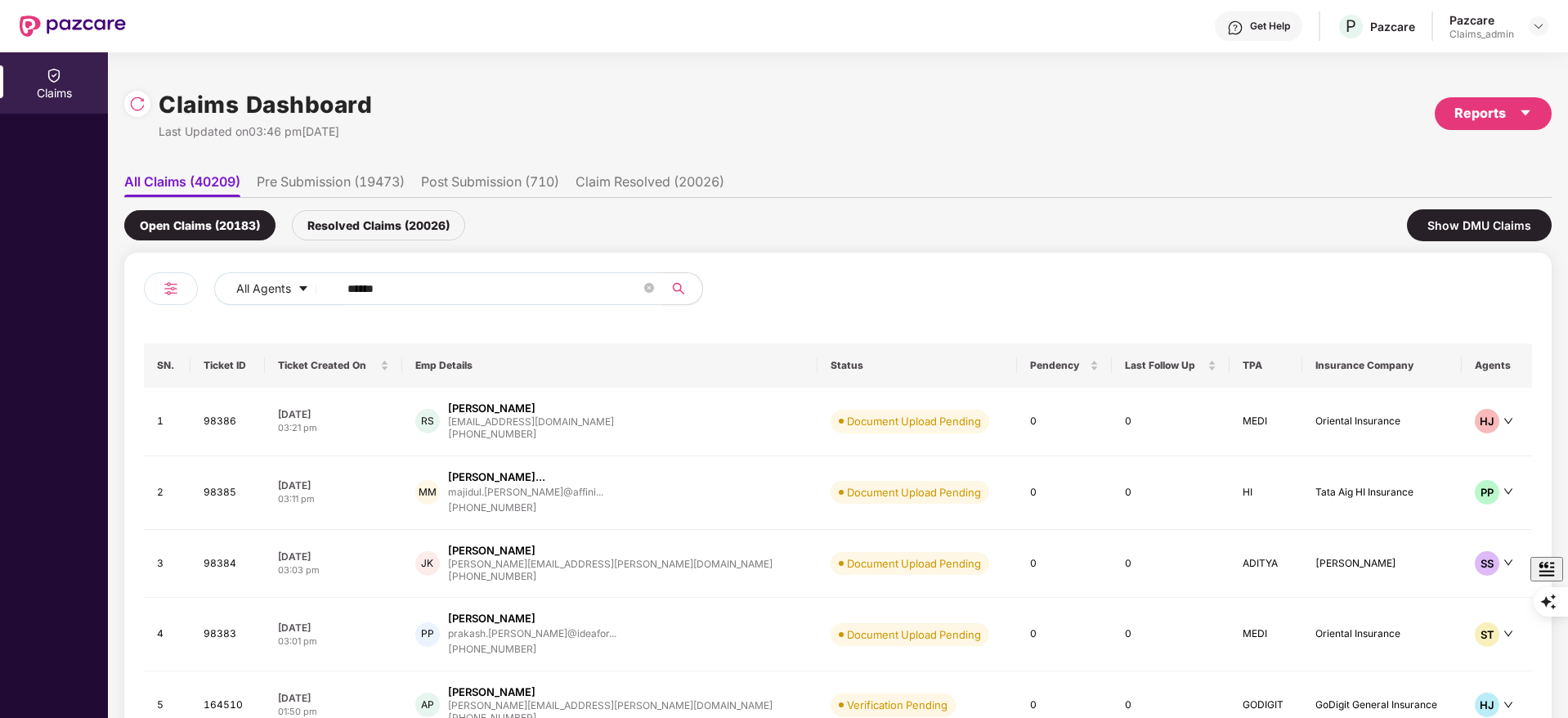
click at [40, 24] on img at bounding box center [73, 26] width 107 height 21
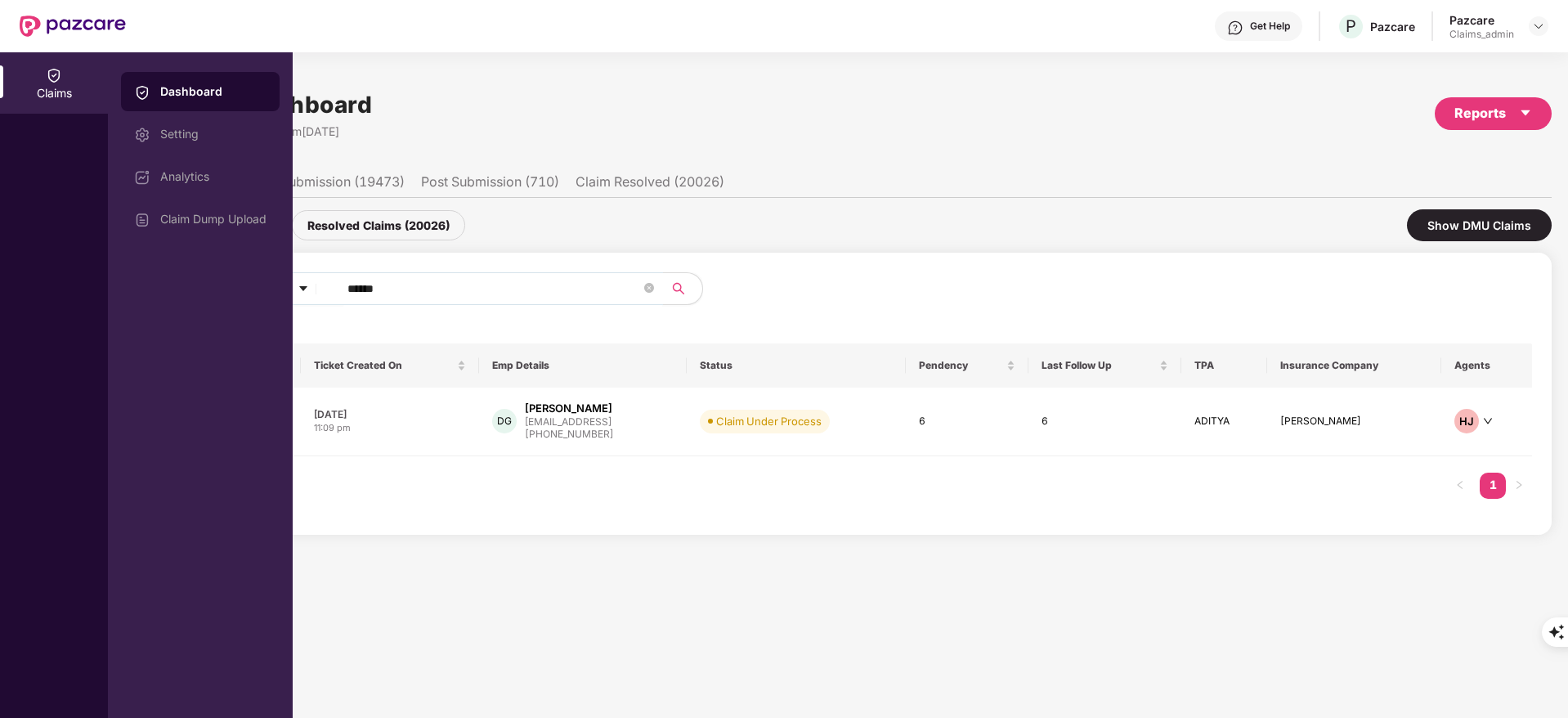
drag, startPoint x: 435, startPoint y: 292, endPoint x: 258, endPoint y: 288, distance: 177.0
click at [258, 288] on div "Claims Dashboard Setting Analytics Claim Dump Upload Claims Dashboard Last Upda…" at bounding box center [784, 385] width 1568 height 666
paste input "text"
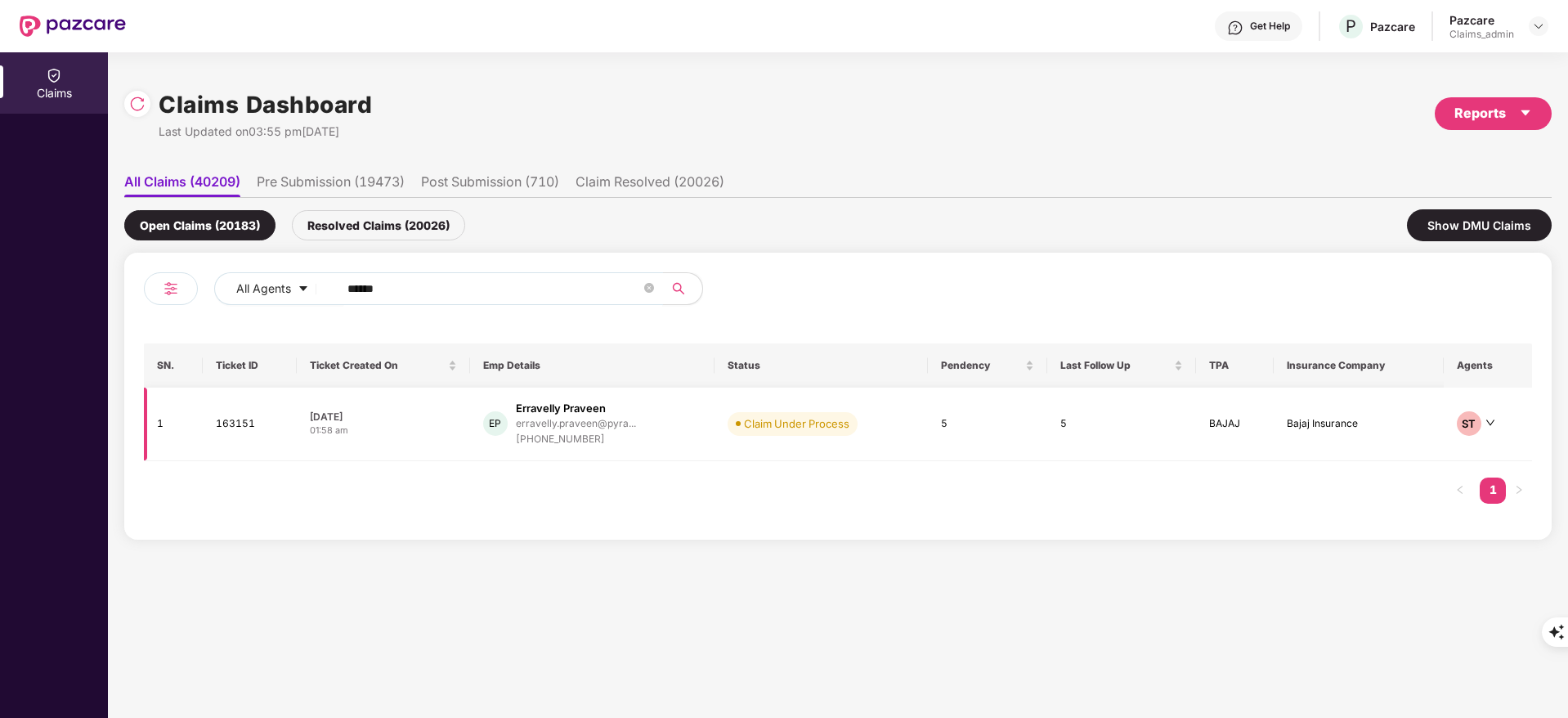
type input "******"
click at [594, 436] on div "+919030777845" at bounding box center [575, 439] width 120 height 15
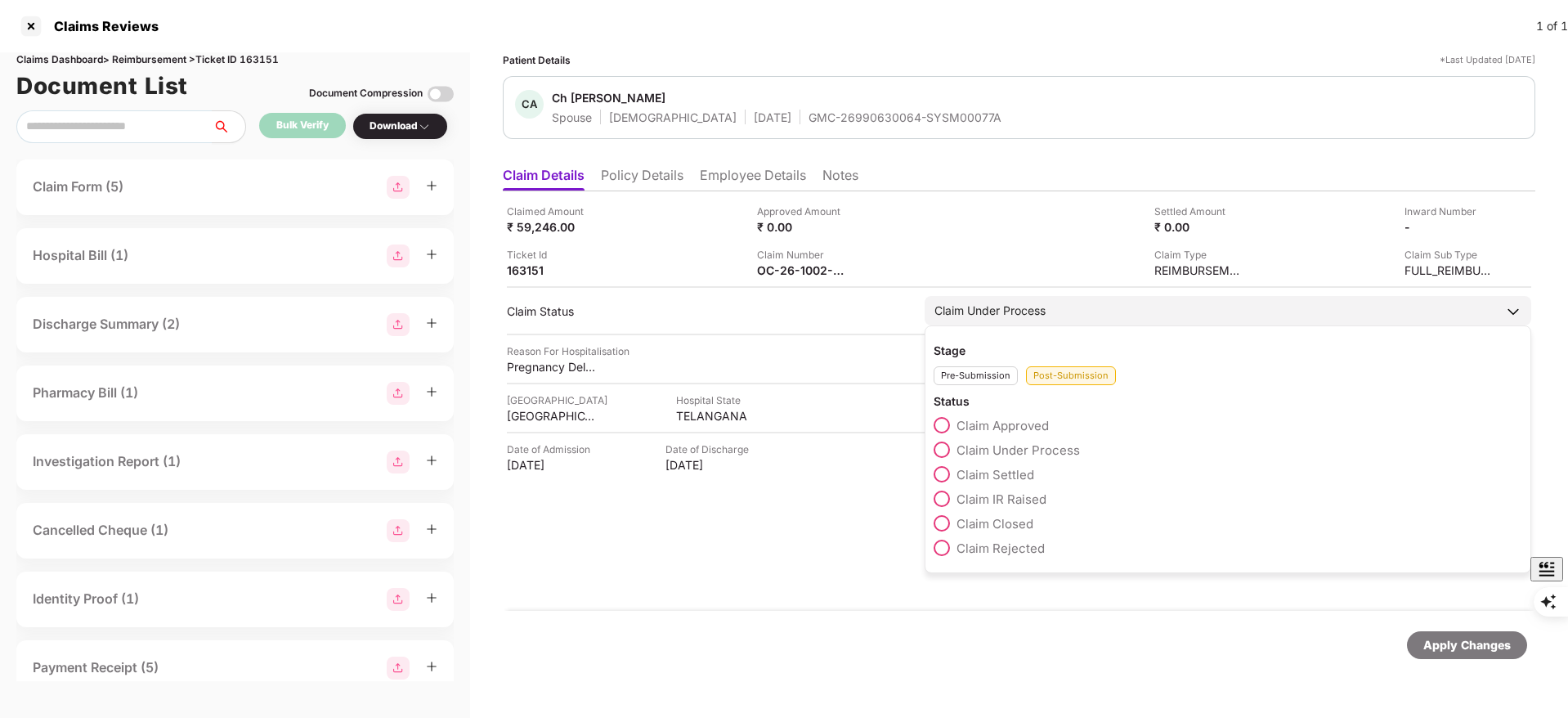
click at [979, 427] on span "Claim Approved" at bounding box center [1002, 426] width 92 height 15
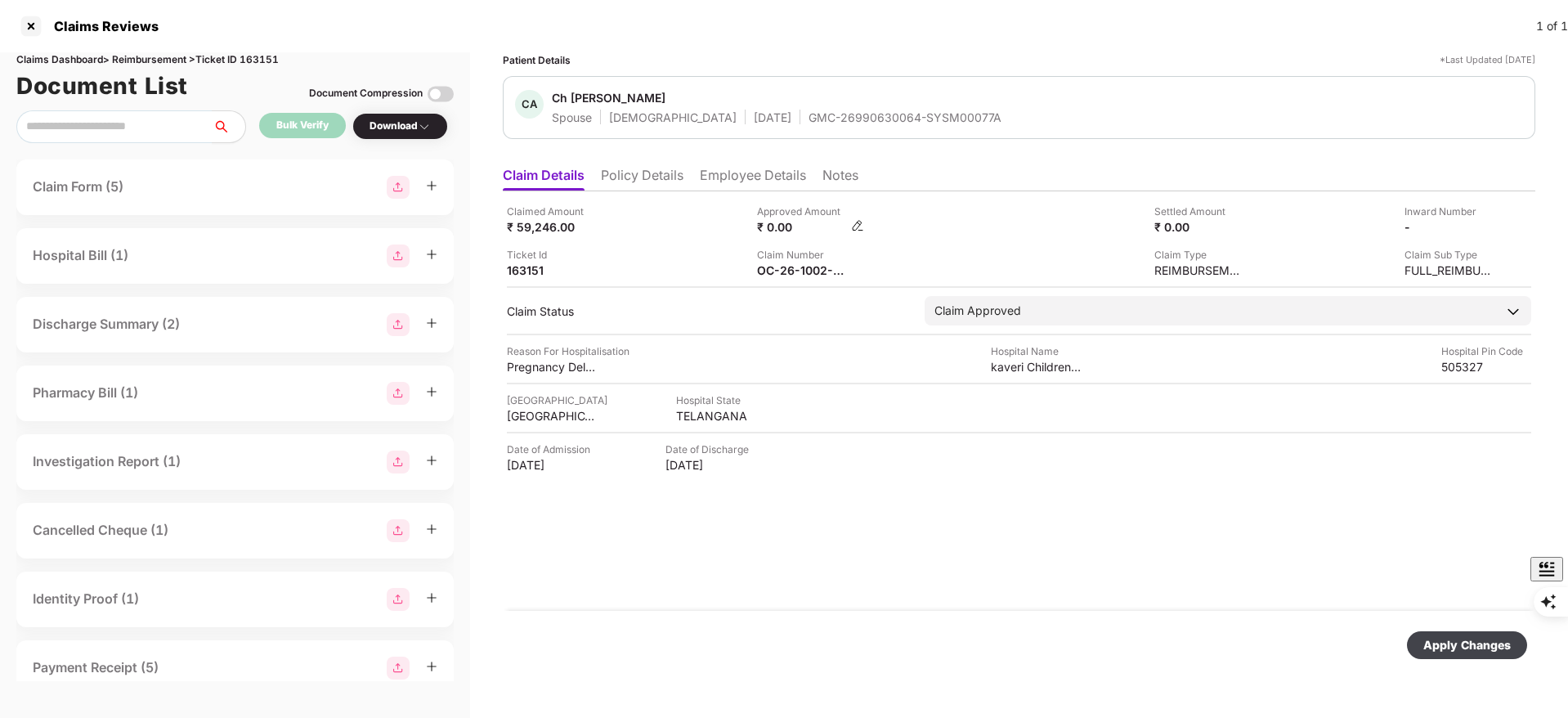
click at [854, 227] on img at bounding box center [857, 226] width 13 height 13
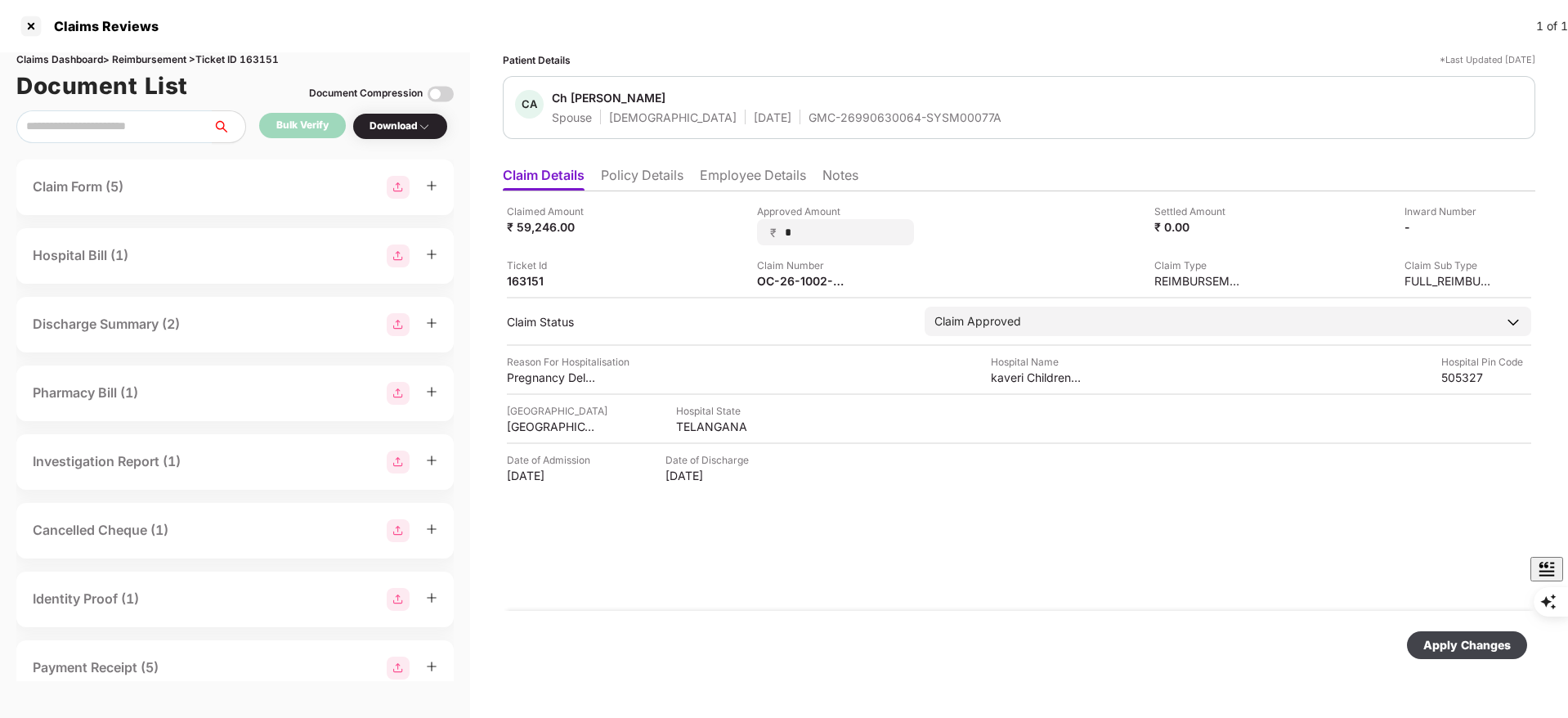
drag, startPoint x: 844, startPoint y: 230, endPoint x: 744, endPoint y: 232, distance: 100.0
click at [744, 232] on div "Claimed Amount ₹ 59,246.00 Approved Amount ₹ * Settled Amount ₹ 0.00 Inward Num…" at bounding box center [1019, 246] width 1024 height 85
type input "*****"
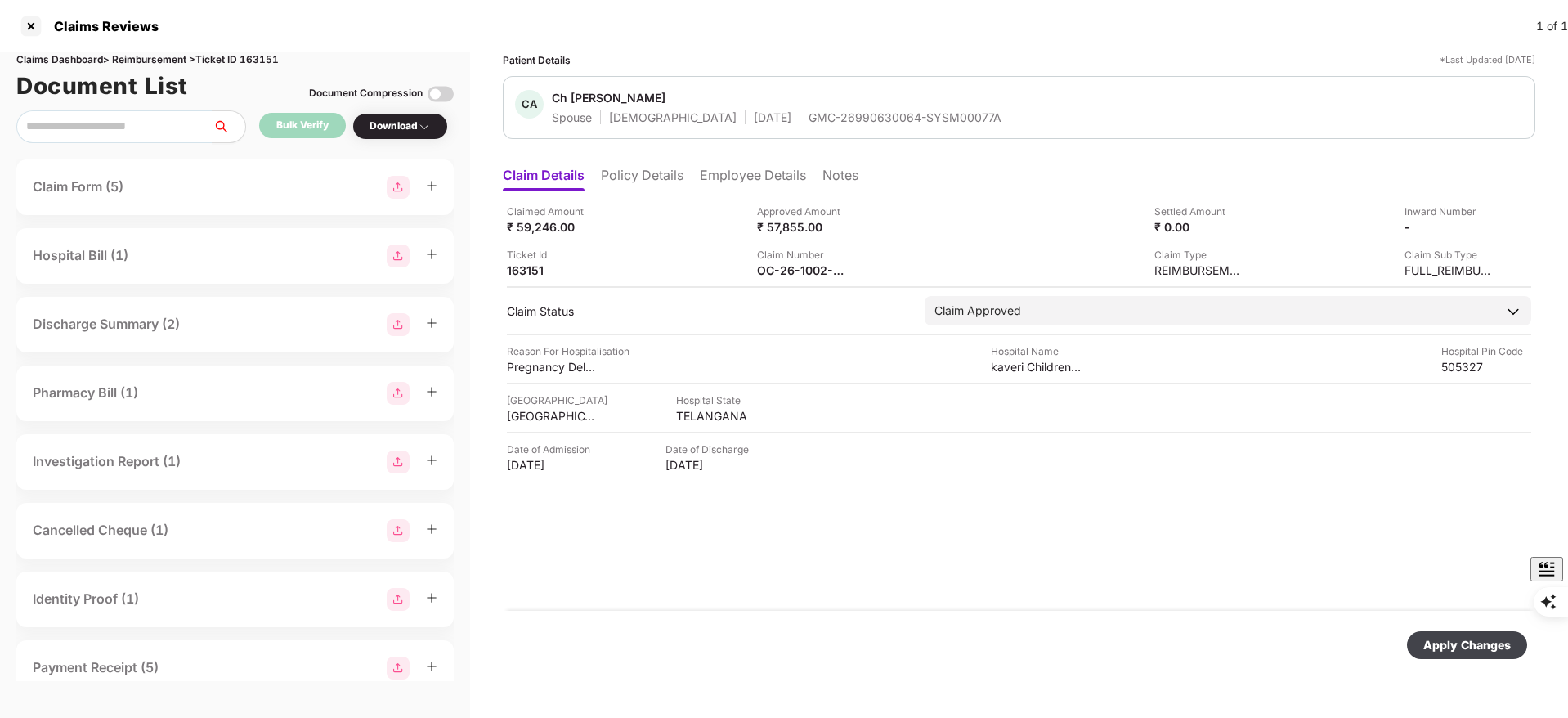
click at [1440, 643] on div "Apply Changes" at bounding box center [1467, 645] width 87 height 18
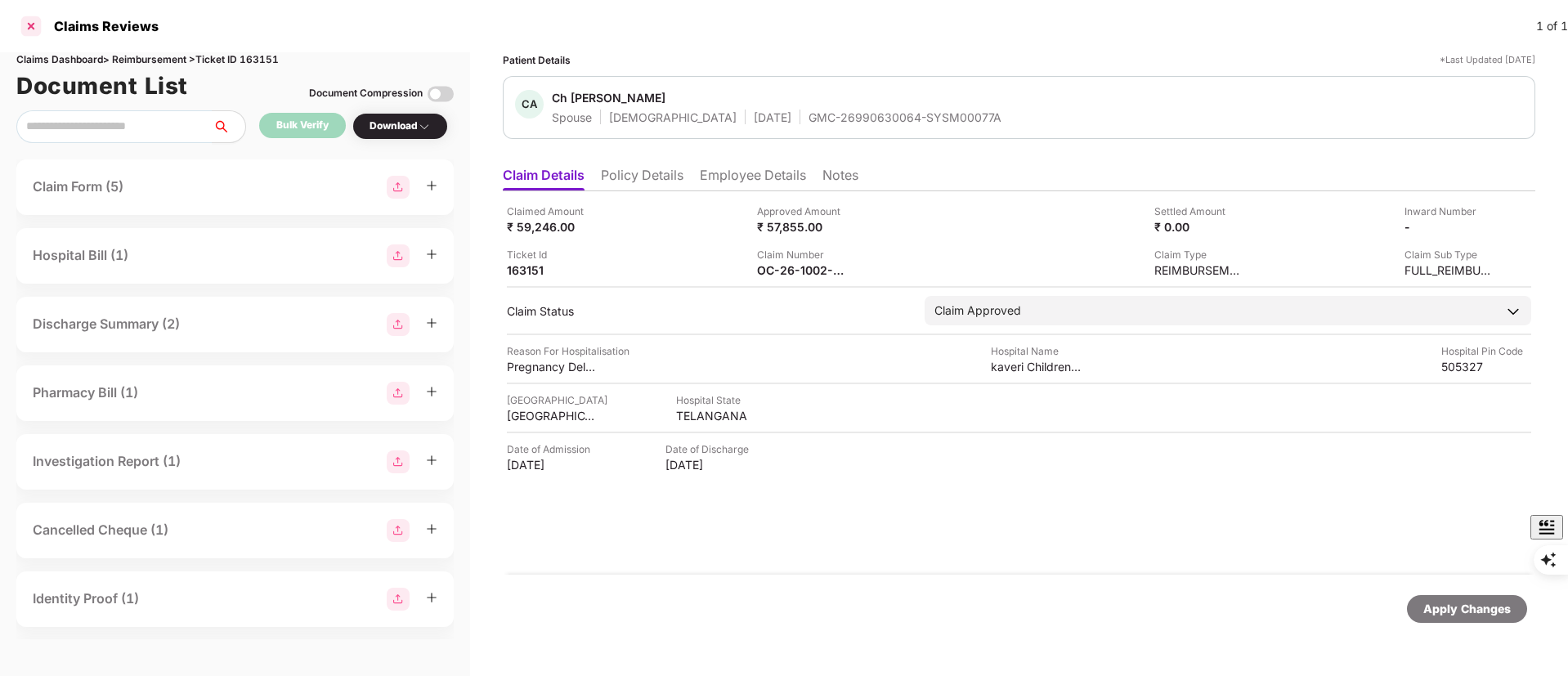
drag, startPoint x: 45, startPoint y: 28, endPoint x: 36, endPoint y: 26, distance: 9.2
click at [44, 28] on div "Claims Reviews" at bounding box center [101, 26] width 115 height 16
click at [34, 26] on div at bounding box center [31, 26] width 26 height 26
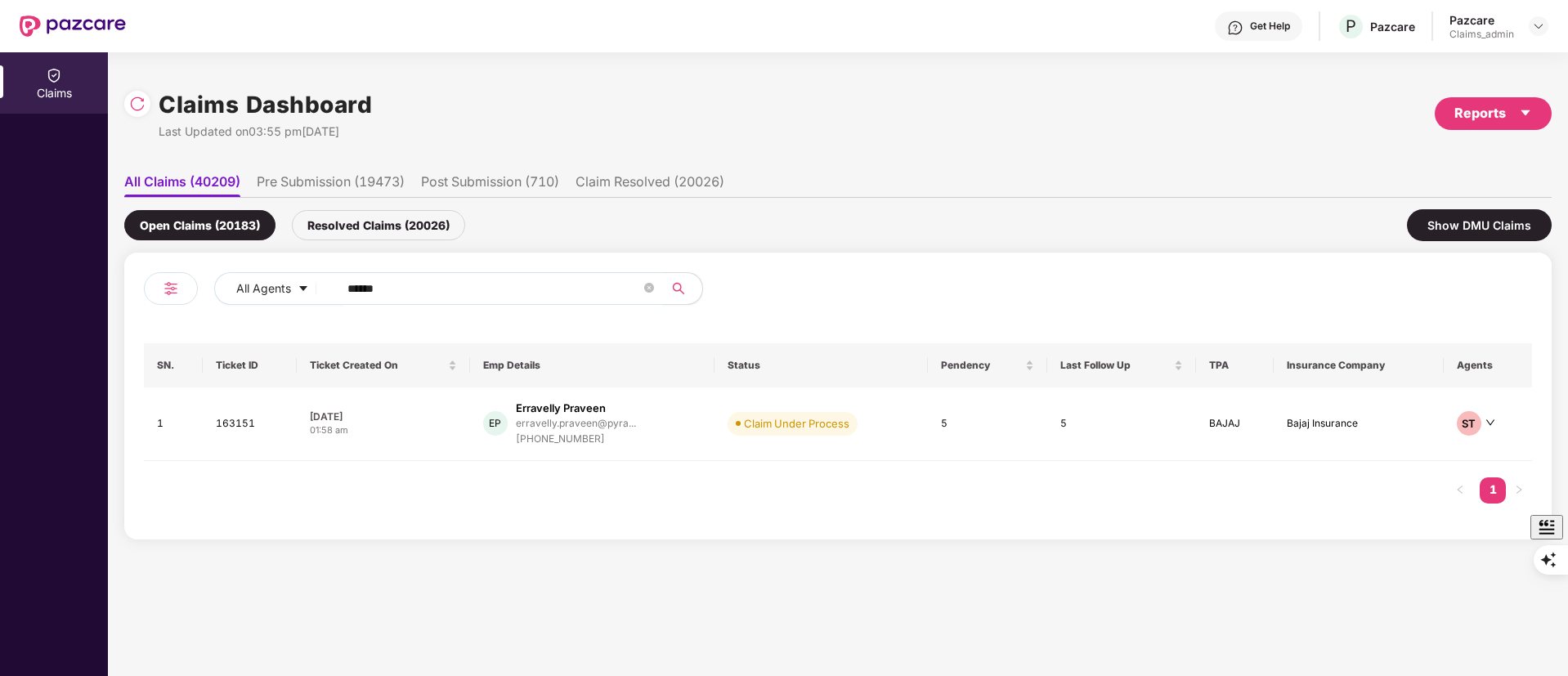
drag, startPoint x: 465, startPoint y: 286, endPoint x: 181, endPoint y: 286, distance: 284.0
click at [181, 286] on div "All Agents ******" at bounding box center [491, 295] width 694 height 46
paste input "text"
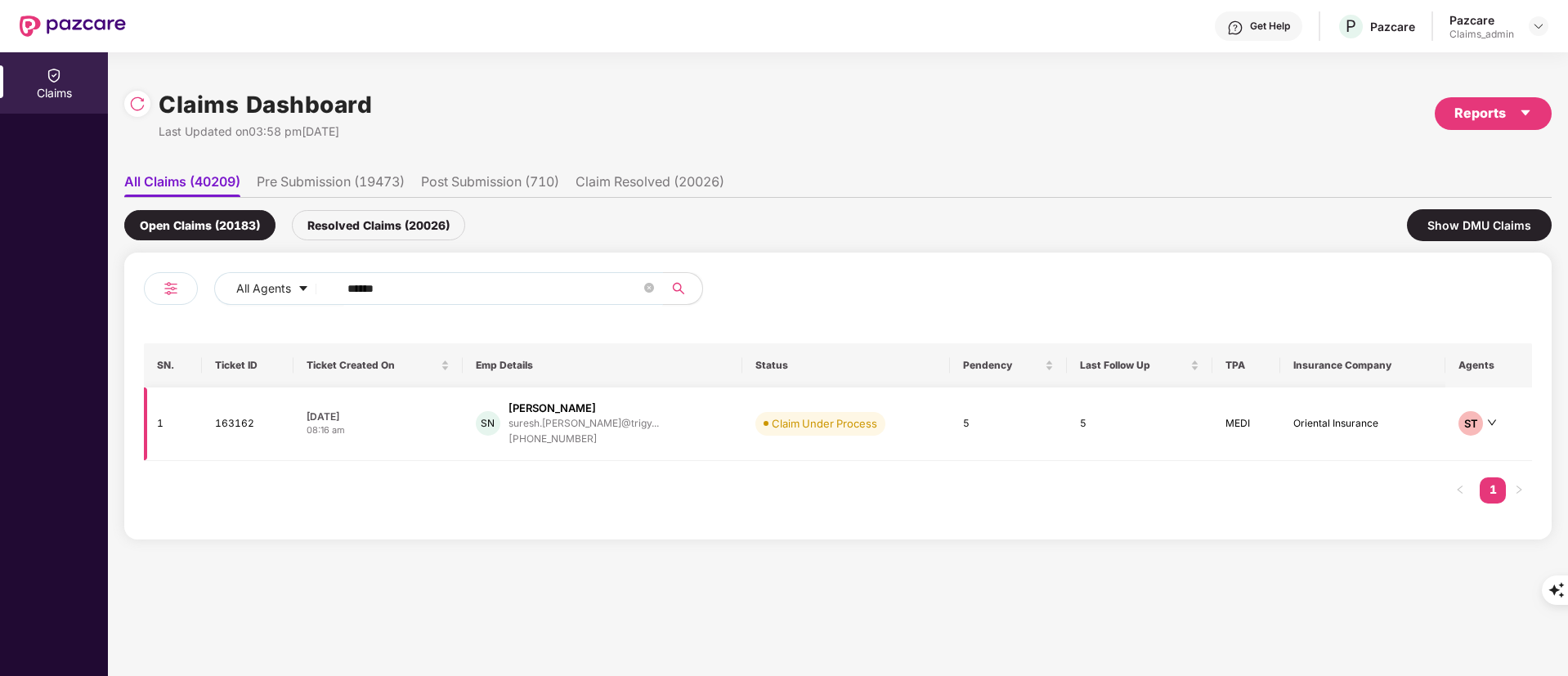
type input "******"
click at [594, 429] on div "suresh.nagarajan@trigy..." at bounding box center [583, 424] width 150 height 15
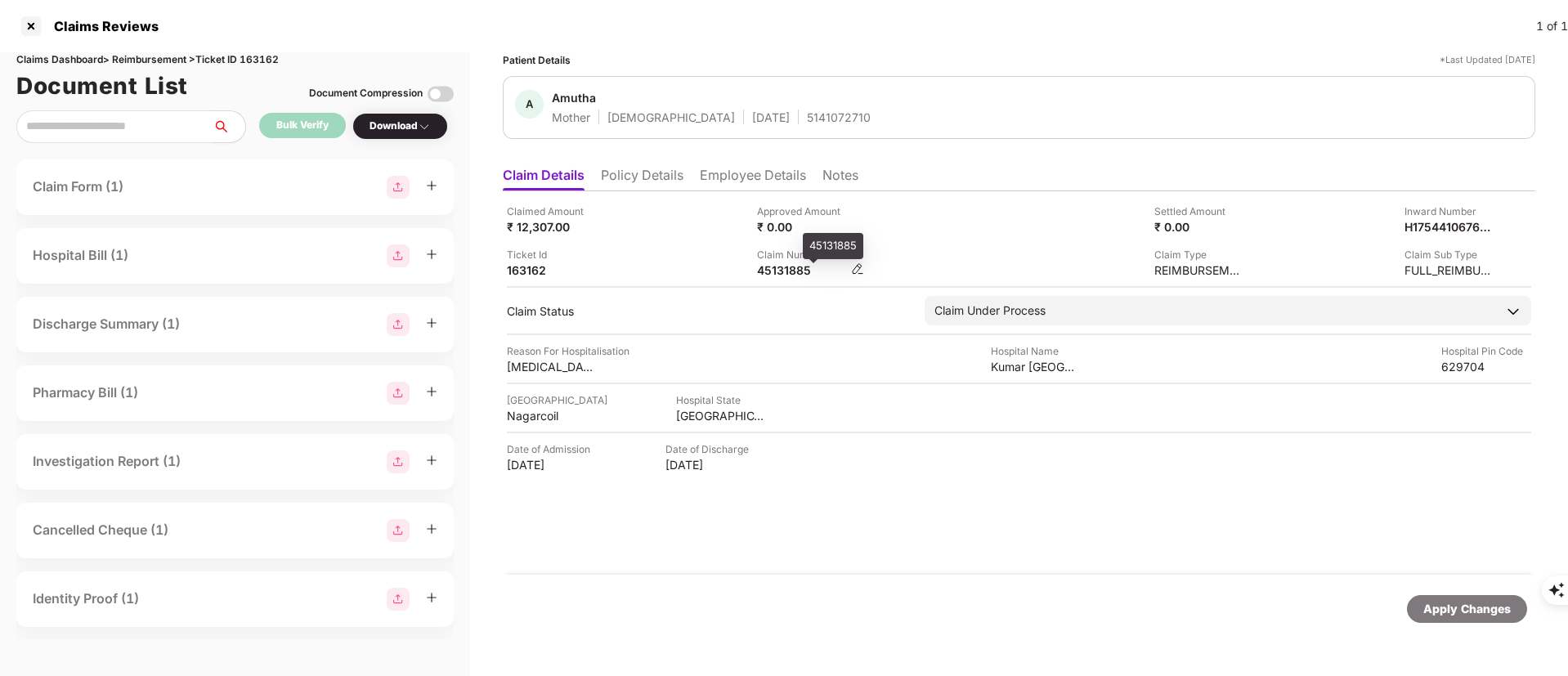
click at [779, 263] on div "45131885" at bounding box center [801, 270] width 90 height 15
copy div "45131885"
click at [24, 27] on div at bounding box center [31, 26] width 26 height 26
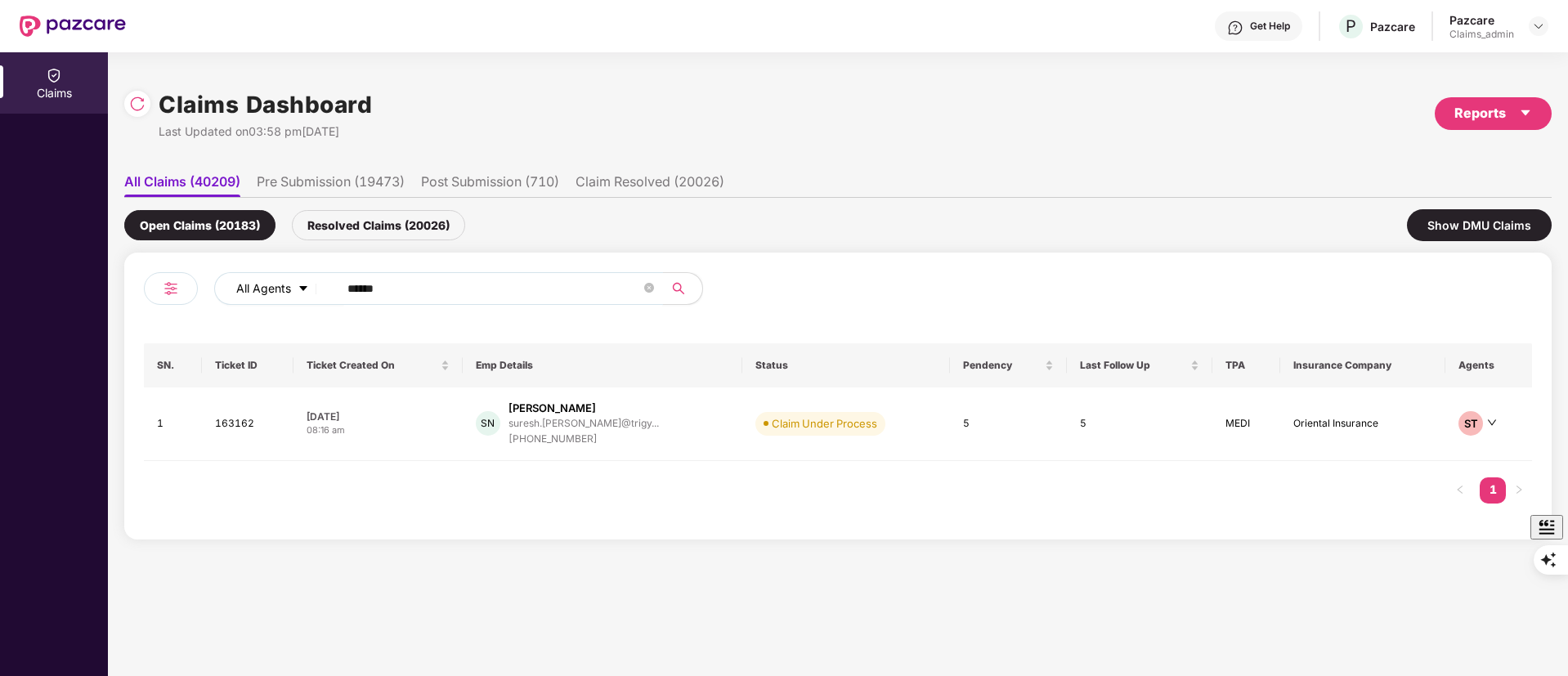
drag, startPoint x: 422, startPoint y: 291, endPoint x: 281, endPoint y: 283, distance: 141.2
click at [276, 283] on div "All Agents ******" at bounding box center [630, 289] width 833 height 33
paste input "text"
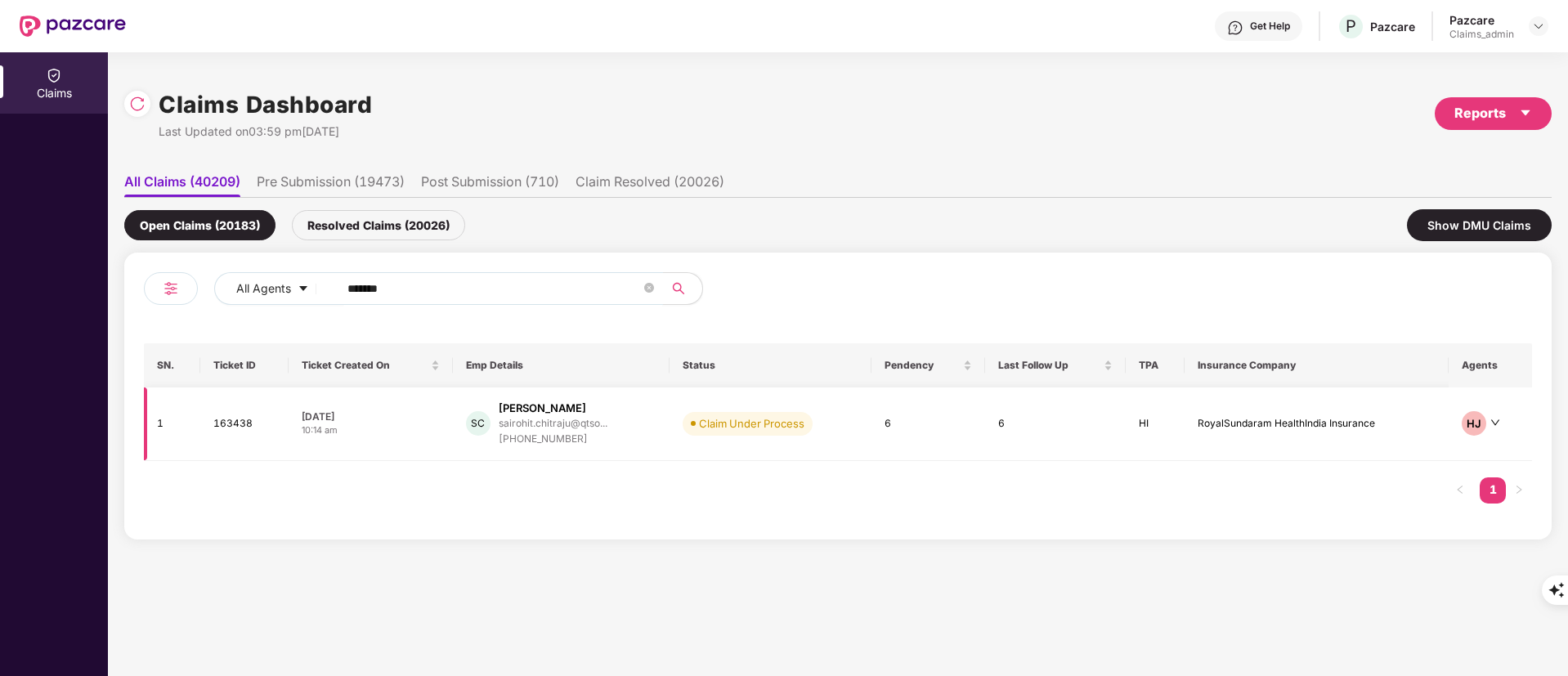
type input "******"
click at [616, 424] on div "SC Sai Rohit Chitraju sairohit.chitraju@qtso... +919757328549" at bounding box center [561, 424] width 190 height 46
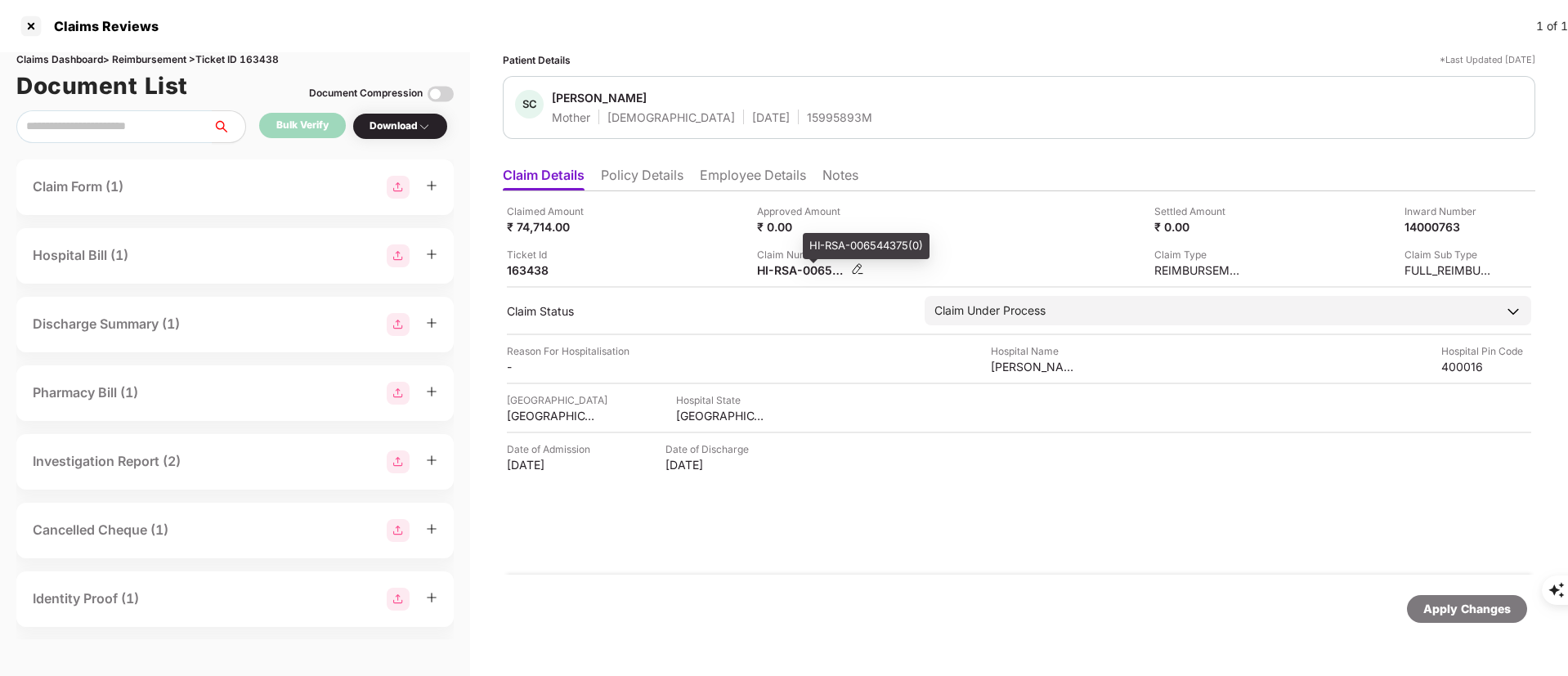
drag, startPoint x: 762, startPoint y: 262, endPoint x: 763, endPoint y: 272, distance: 10.0
click at [762, 263] on div "HI-RSA-006544375(0)" at bounding box center [801, 270] width 90 height 15
click at [819, 246] on div "HI-RSA-006544375(0)" at bounding box center [866, 246] width 127 height 26
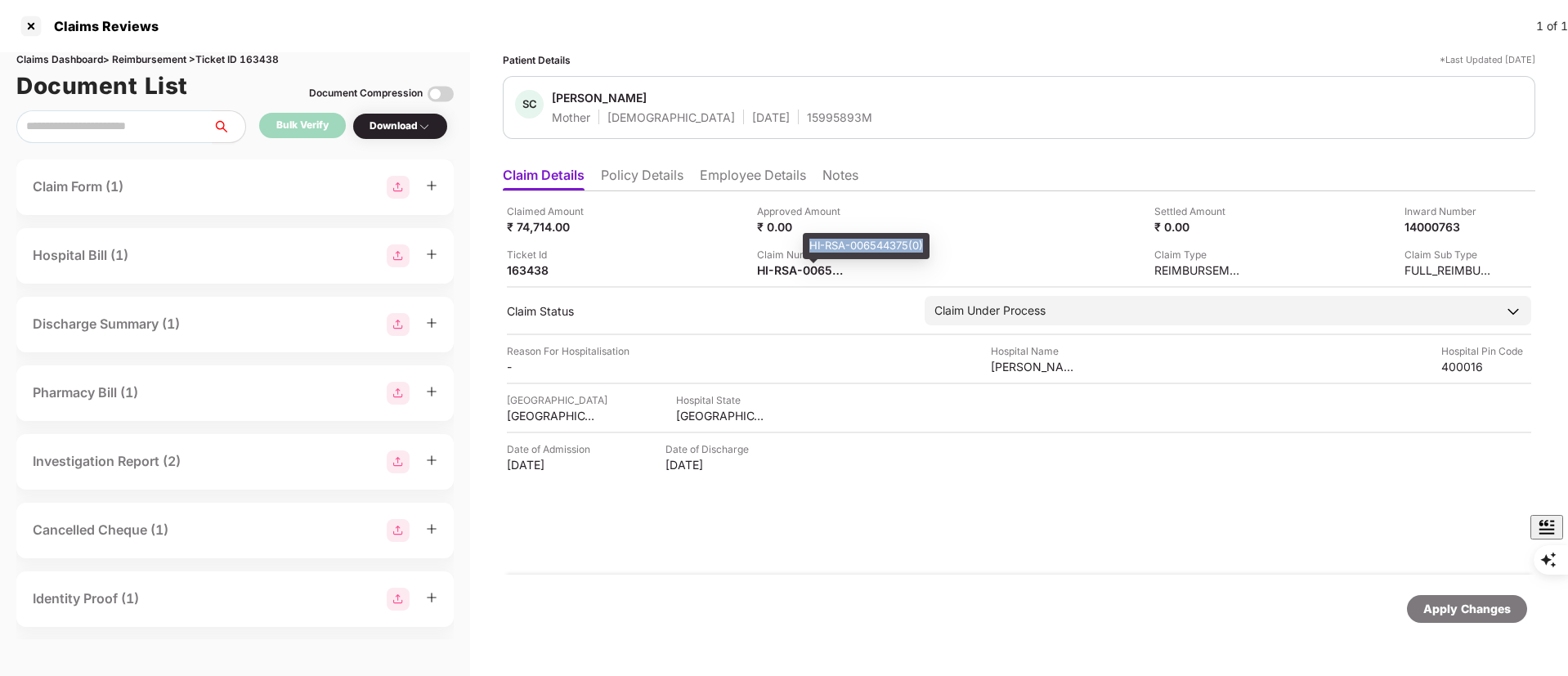
copy div "HI-RSA-006544375(0)"
click at [820, 246] on div "HI-RSA-006544375(0)" at bounding box center [866, 246] width 127 height 26
click at [25, 25] on div at bounding box center [31, 26] width 26 height 26
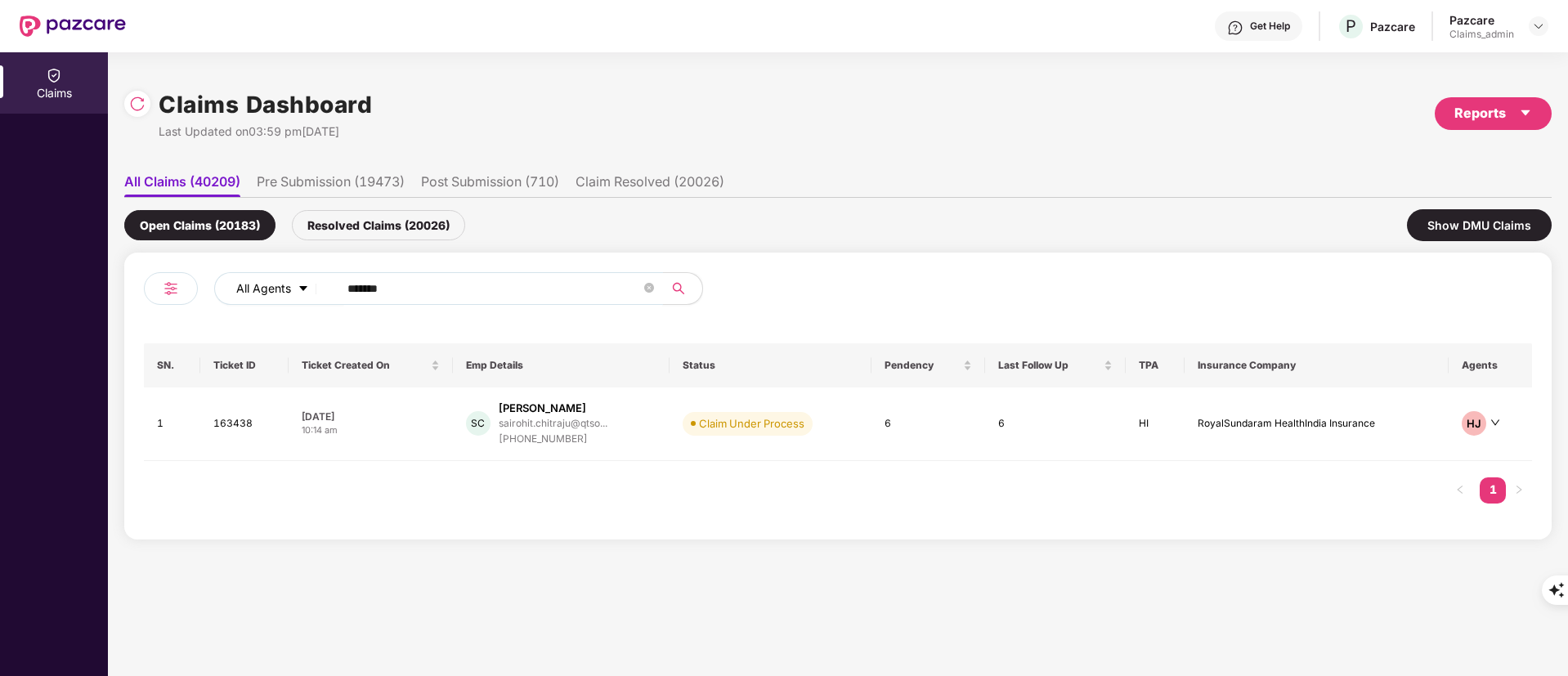
drag, startPoint x: 417, startPoint y: 280, endPoint x: 238, endPoint y: 283, distance: 179.0
click at [238, 283] on div "All Agents ******" at bounding box center [630, 289] width 833 height 33
paste input "text"
type input "******"
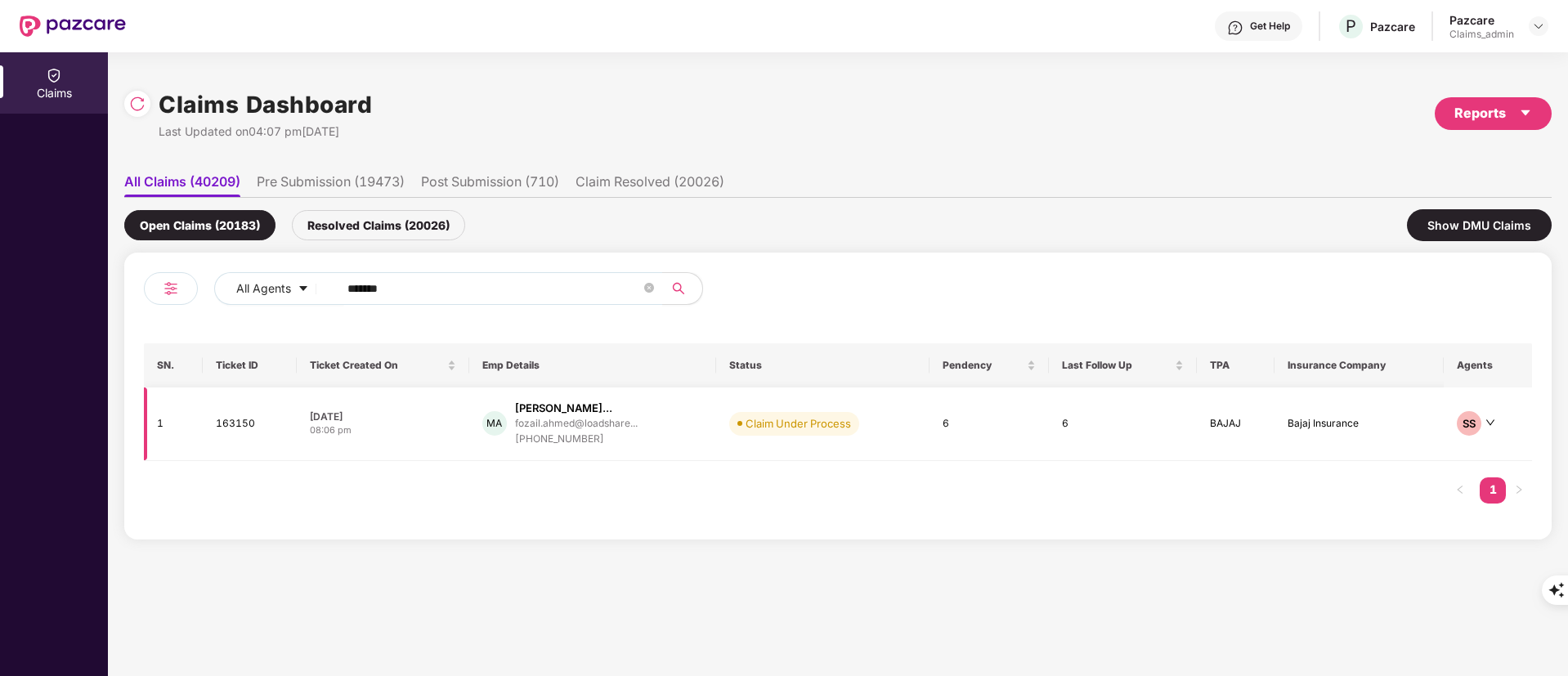
click at [584, 434] on div "[PHONE_NUMBER]" at bounding box center [576, 439] width 123 height 15
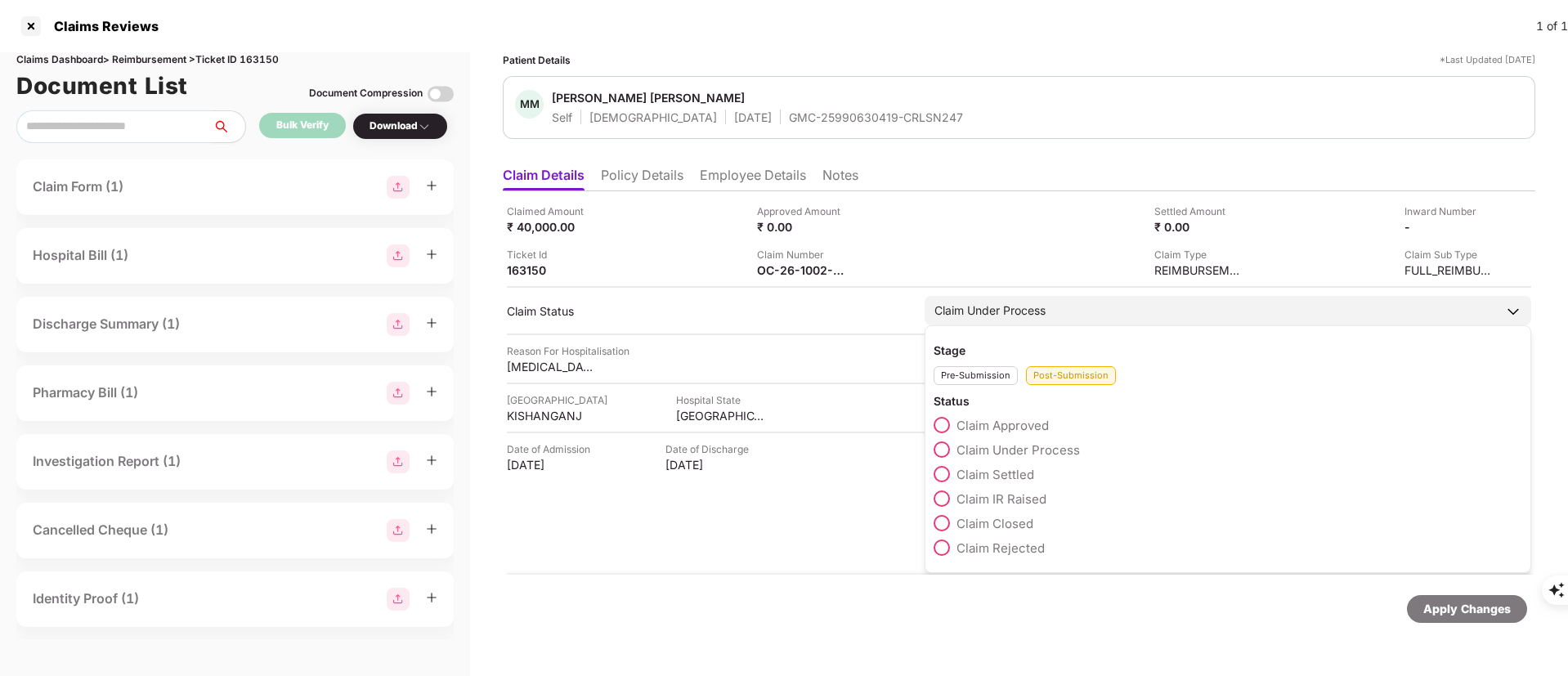
click at [1144, 318] on div "Claim Under Process" at bounding box center [1227, 311] width 606 height 29
click at [1028, 499] on span "Claim IR Raised" at bounding box center [1001, 498] width 90 height 15
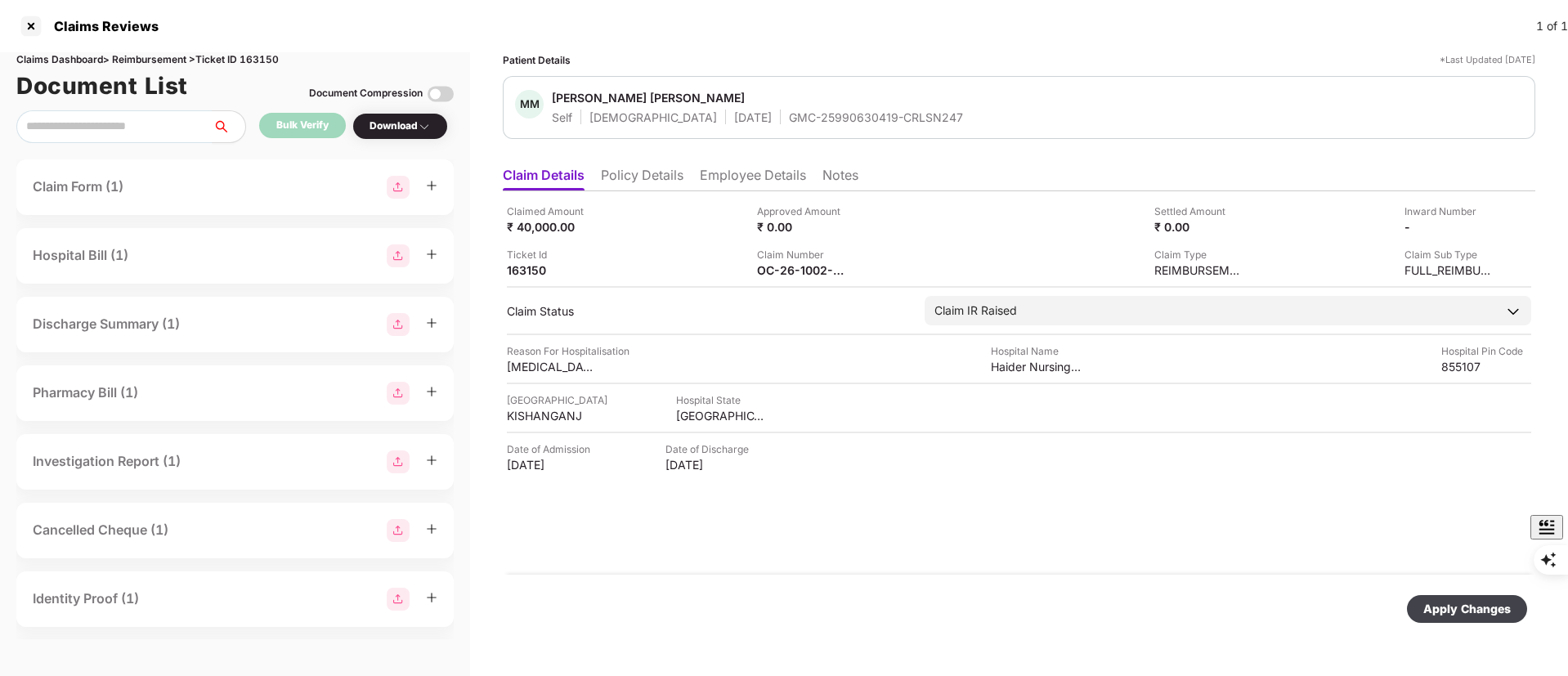
click at [1458, 602] on div "Apply Changes" at bounding box center [1467, 609] width 87 height 18
click at [23, 16] on div at bounding box center [31, 26] width 26 height 26
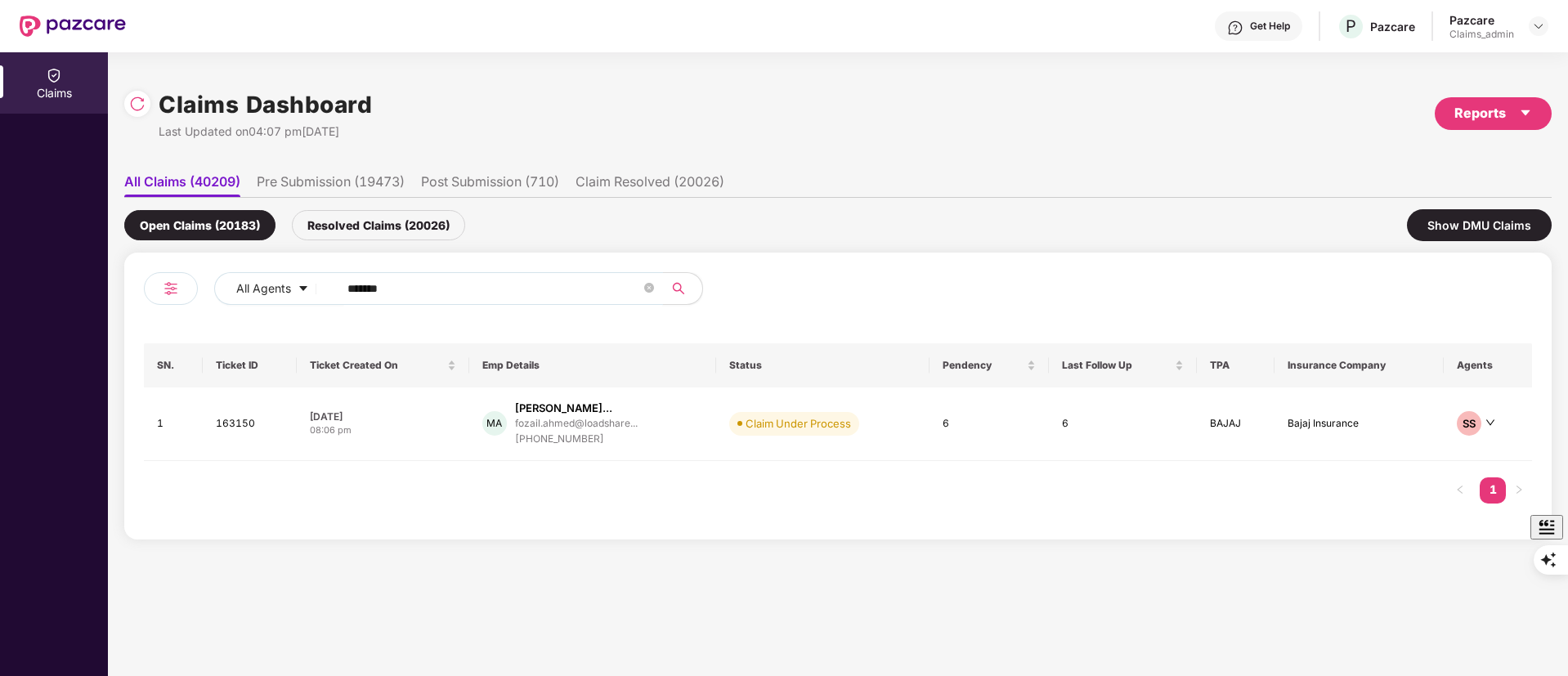
drag, startPoint x: 417, startPoint y: 293, endPoint x: 141, endPoint y: 292, distance: 276.0
click at [141, 292] on div "All Agents ****** SN. Ticket ID Ticket Created On Emp Details Status Pendency L…" at bounding box center [837, 395] width 1427 height 287
paste input "text"
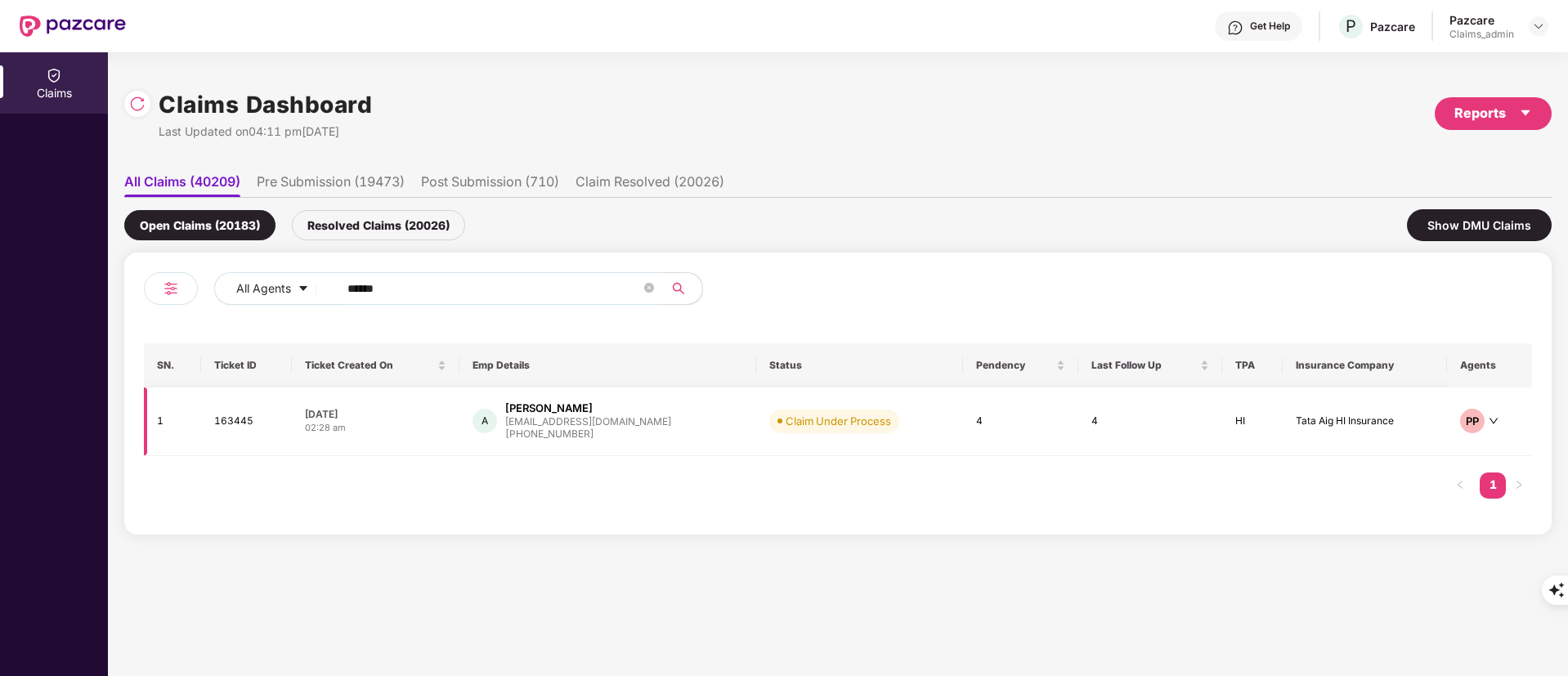
type input "******"
click at [610, 419] on div "[EMAIL_ADDRESS][DOMAIN_NAME]" at bounding box center [588, 422] width 166 height 11
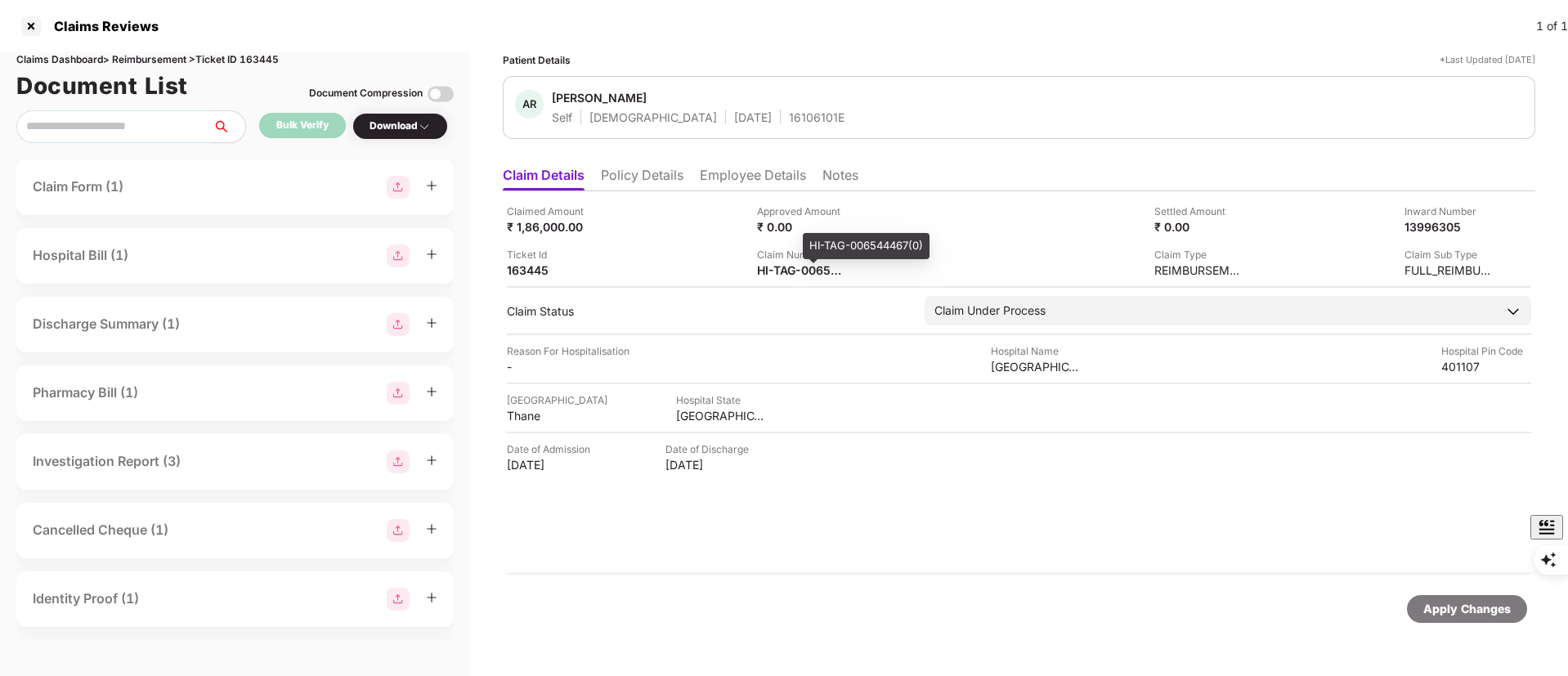
click at [825, 242] on div "HI-TAG-006544467(0)" at bounding box center [866, 246] width 127 height 26
click at [826, 241] on div "HI-TAG-006544467(0)" at bounding box center [866, 246] width 127 height 26
copy div "HI-TAG-006544467(0)"
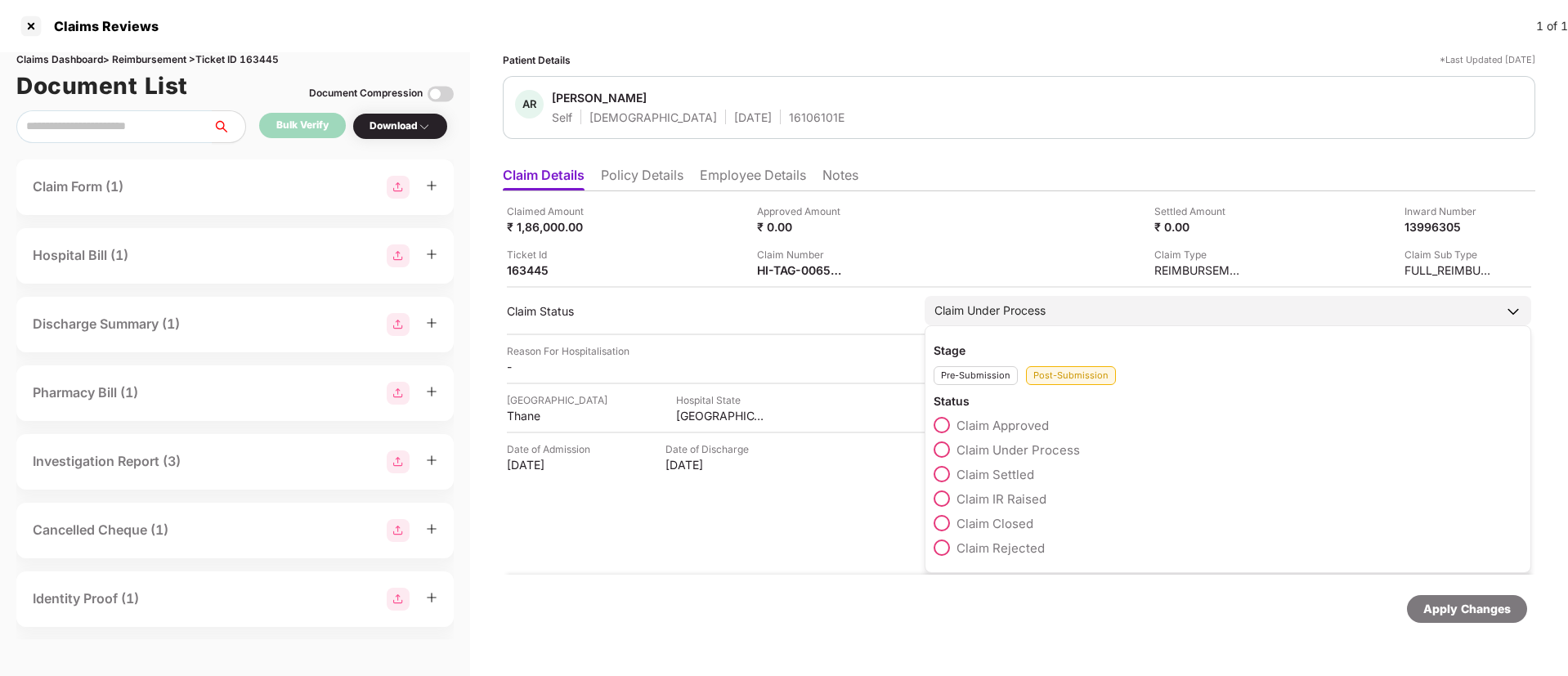
click at [1011, 498] on span "Claim IR Raised" at bounding box center [1001, 498] width 90 height 15
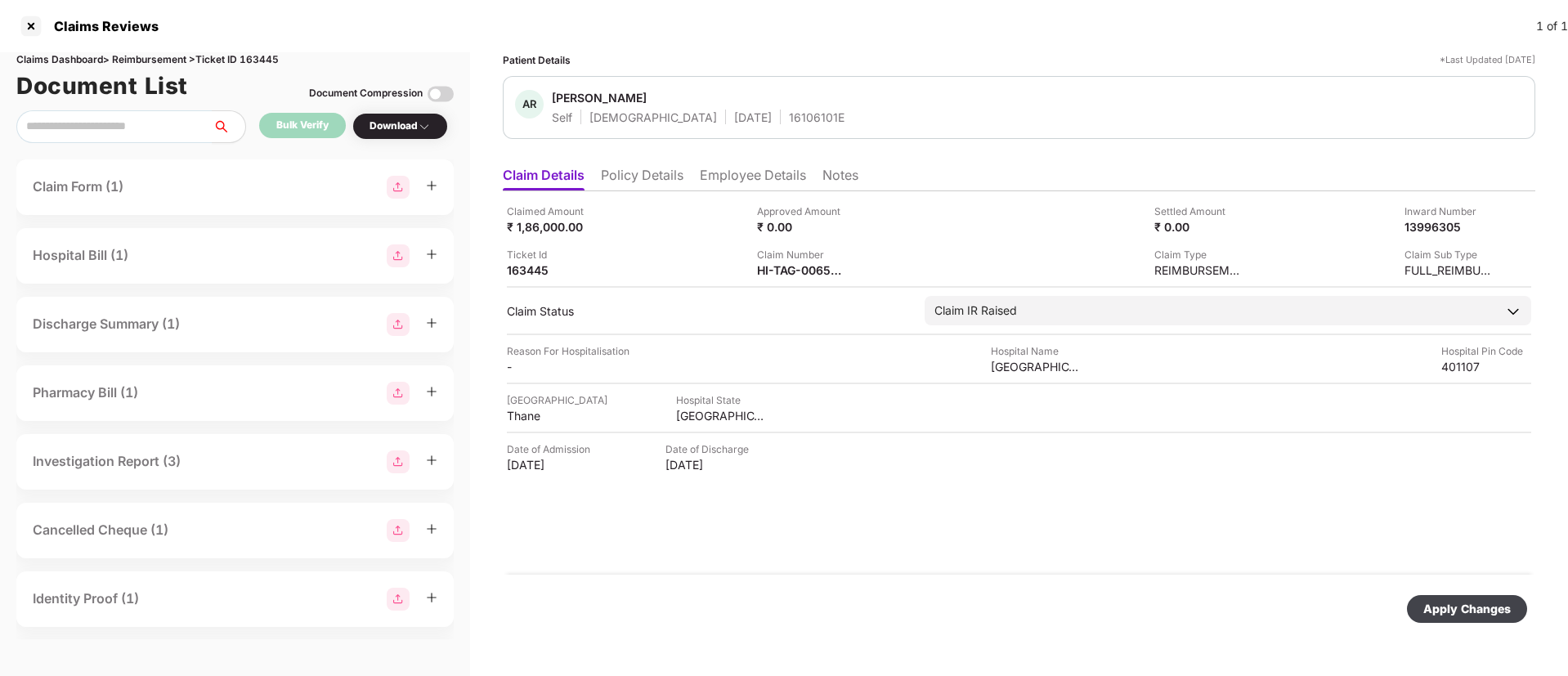
click at [1464, 606] on div "Apply Changes" at bounding box center [1467, 609] width 87 height 18
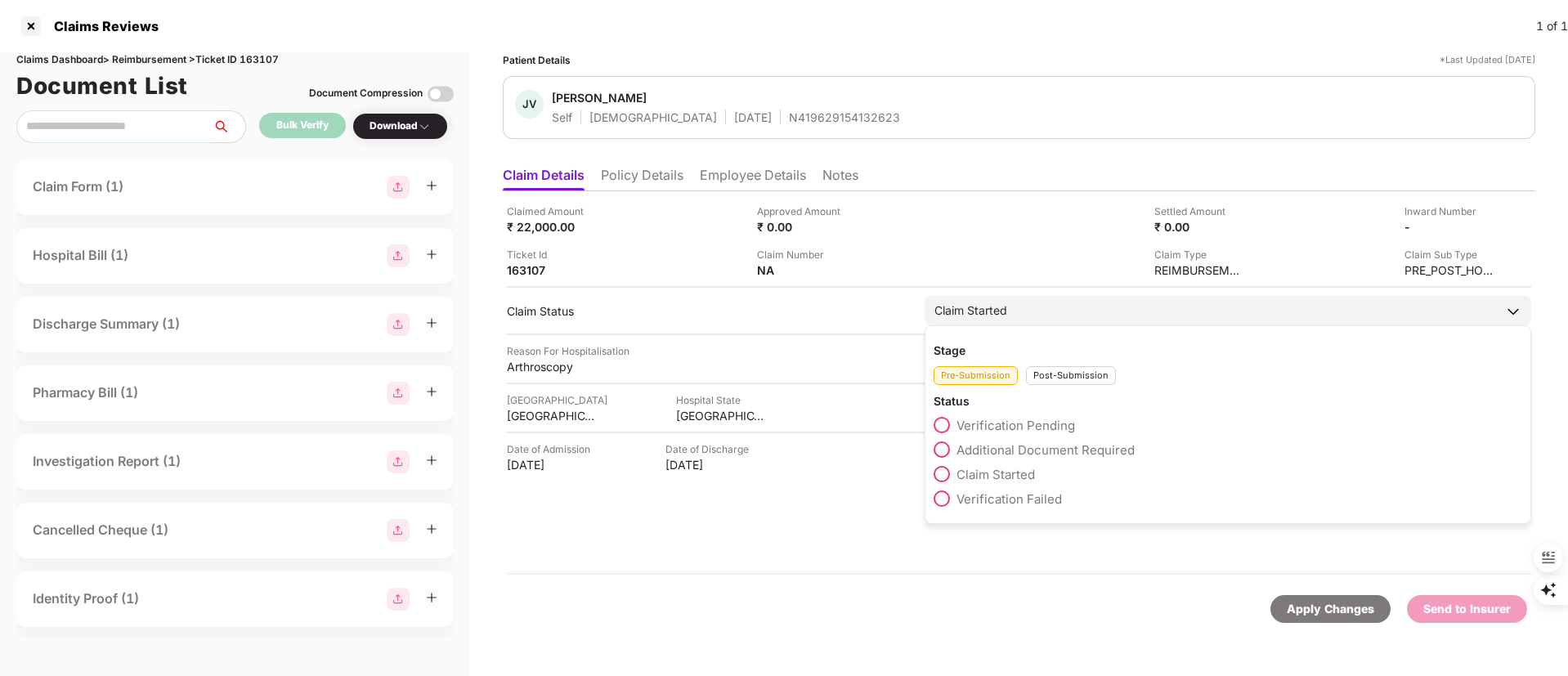
click at [1059, 372] on div "Post-Submission" at bounding box center [1071, 375] width 90 height 19
click at [1006, 497] on span "Claim IR Raised" at bounding box center [1001, 498] width 90 height 15
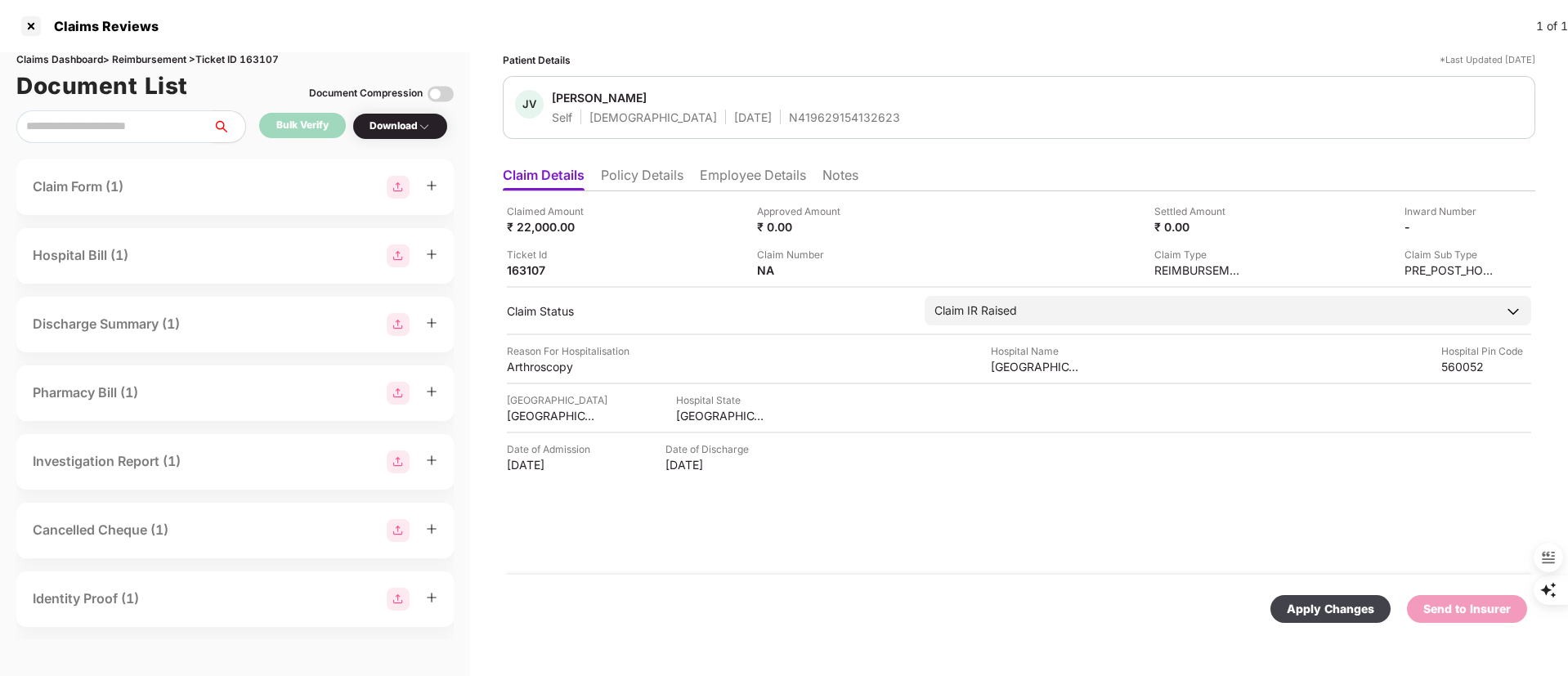
click at [1315, 611] on div "Apply Changes" at bounding box center [1330, 609] width 87 height 18
click at [854, 271] on img at bounding box center [857, 269] width 13 height 13
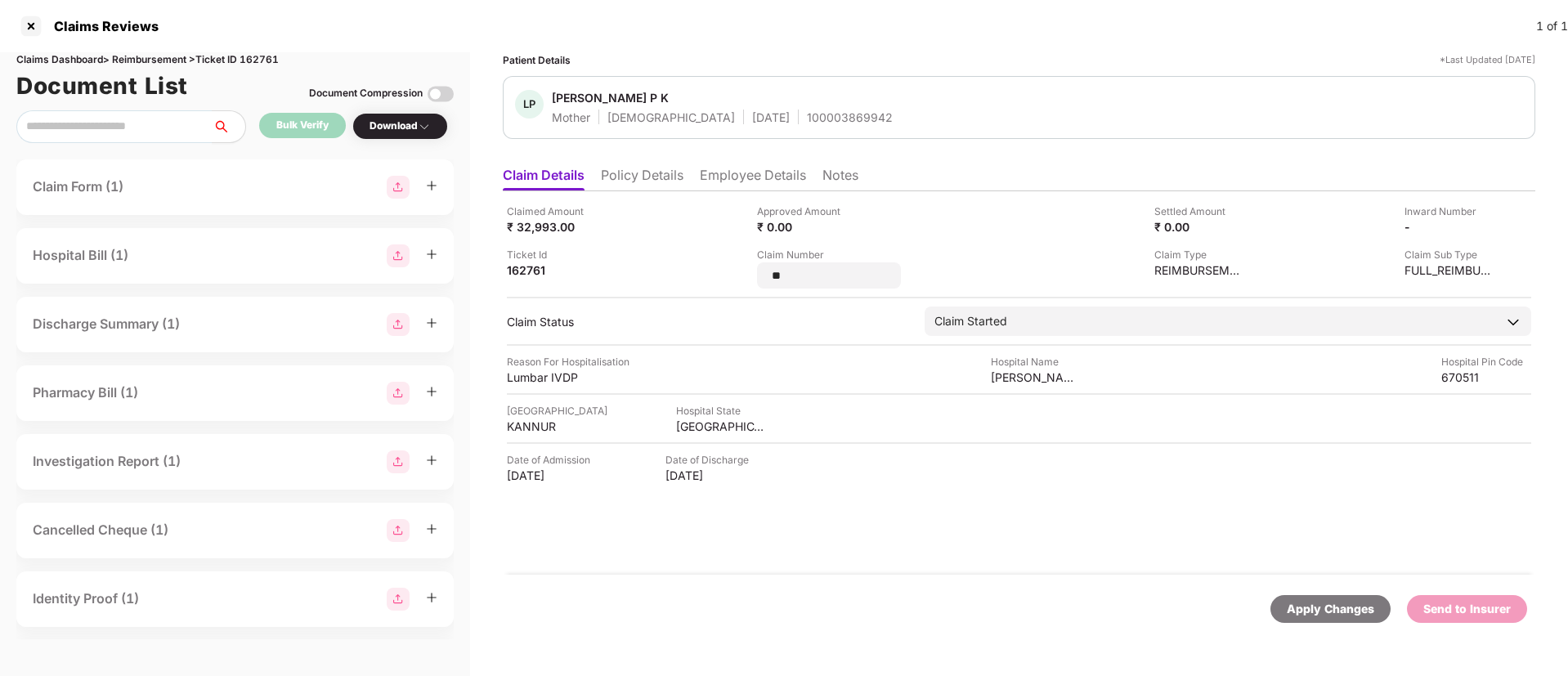
drag, startPoint x: 818, startPoint y: 275, endPoint x: 704, endPoint y: 275, distance: 114.0
click at [704, 275] on div "Claimed Amount ₹ 32,993.00 Approved Amount ₹ 0.00 Settled Amount ₹ 0.00 Inward …" at bounding box center [1019, 246] width 1024 height 85
type input "**********"
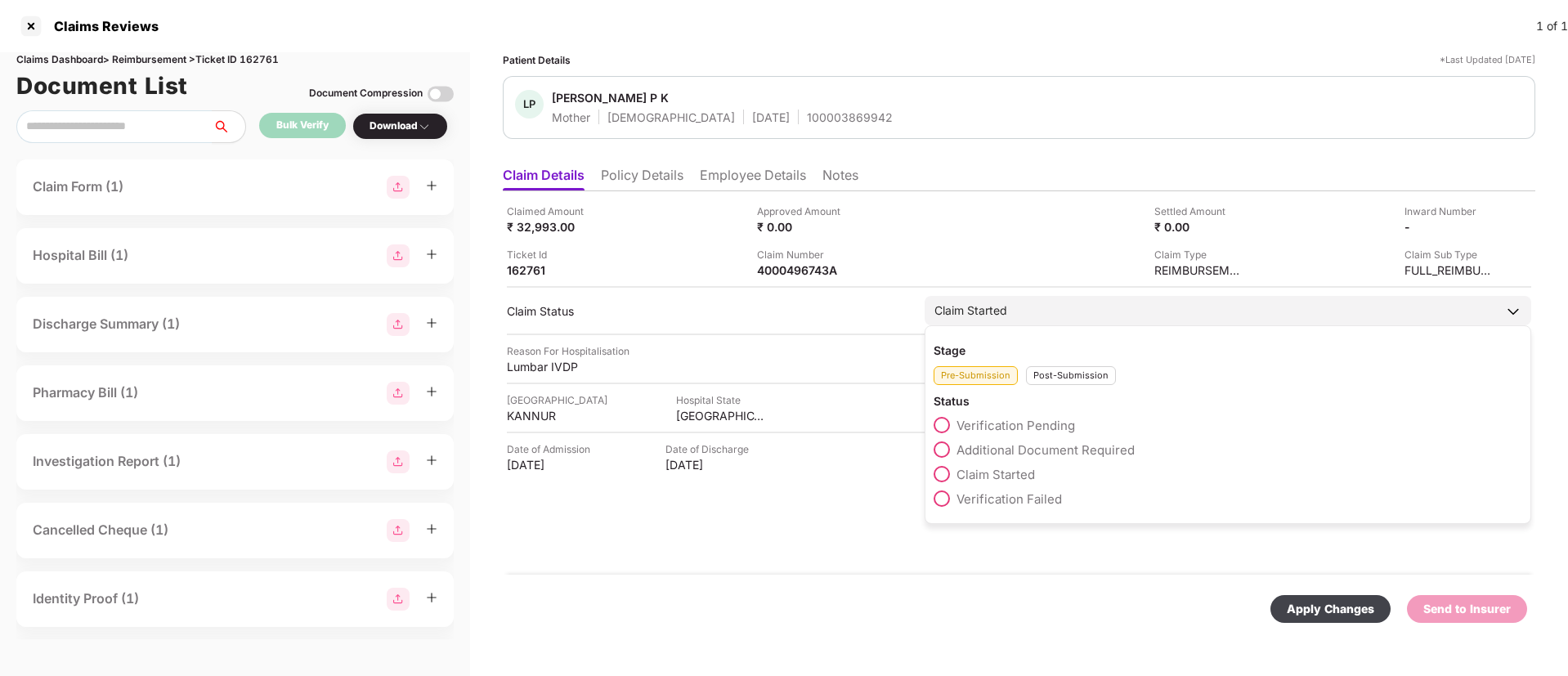
click at [1064, 394] on div "Stage Pre-Submission Post-Submission Status Verification Pending Additional Doc…" at bounding box center [1227, 425] width 606 height 199
click at [1059, 383] on div "Post-Submission" at bounding box center [1071, 375] width 90 height 19
click at [995, 494] on span "Claim IR Raised" at bounding box center [1001, 498] width 90 height 15
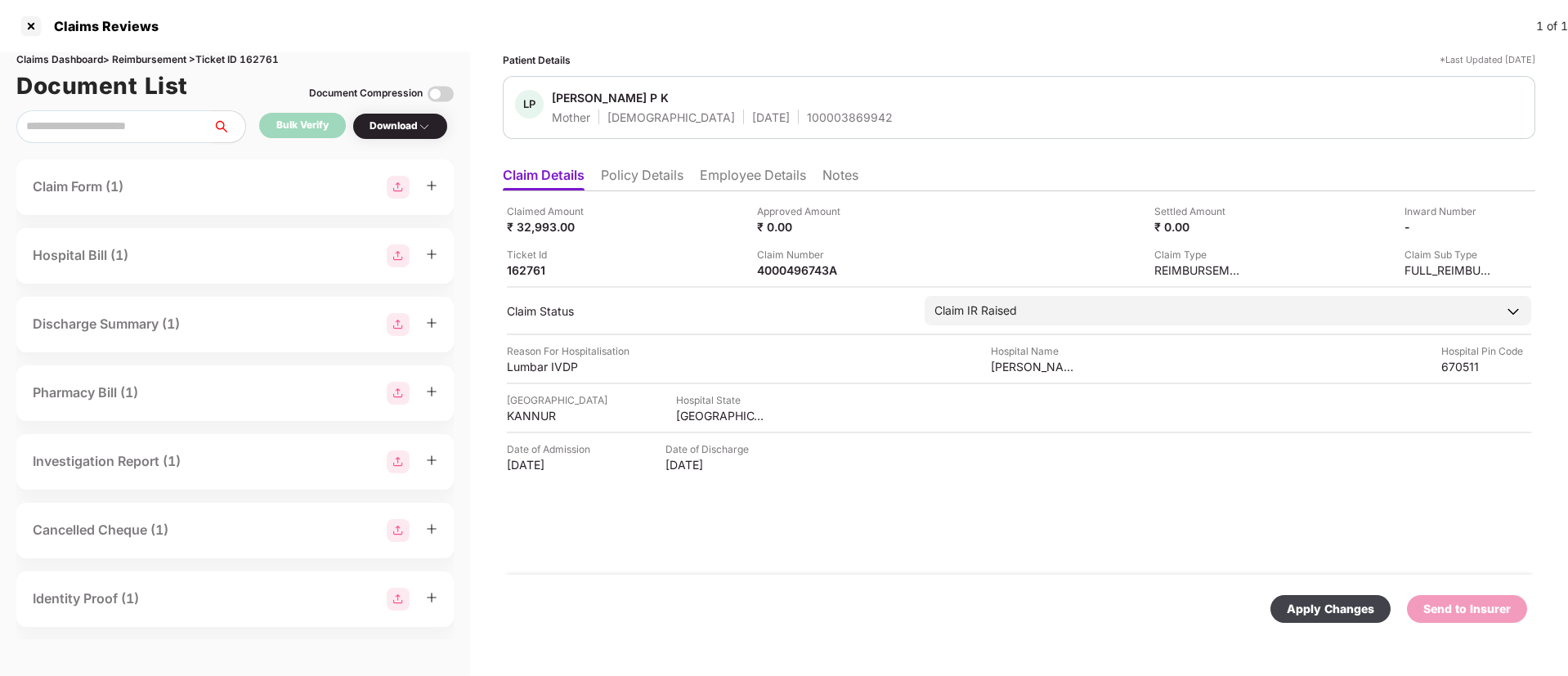
click at [1323, 609] on div "Apply Changes" at bounding box center [1330, 609] width 87 height 18
click at [616, 169] on li "Policy Details" at bounding box center [642, 179] width 83 height 24
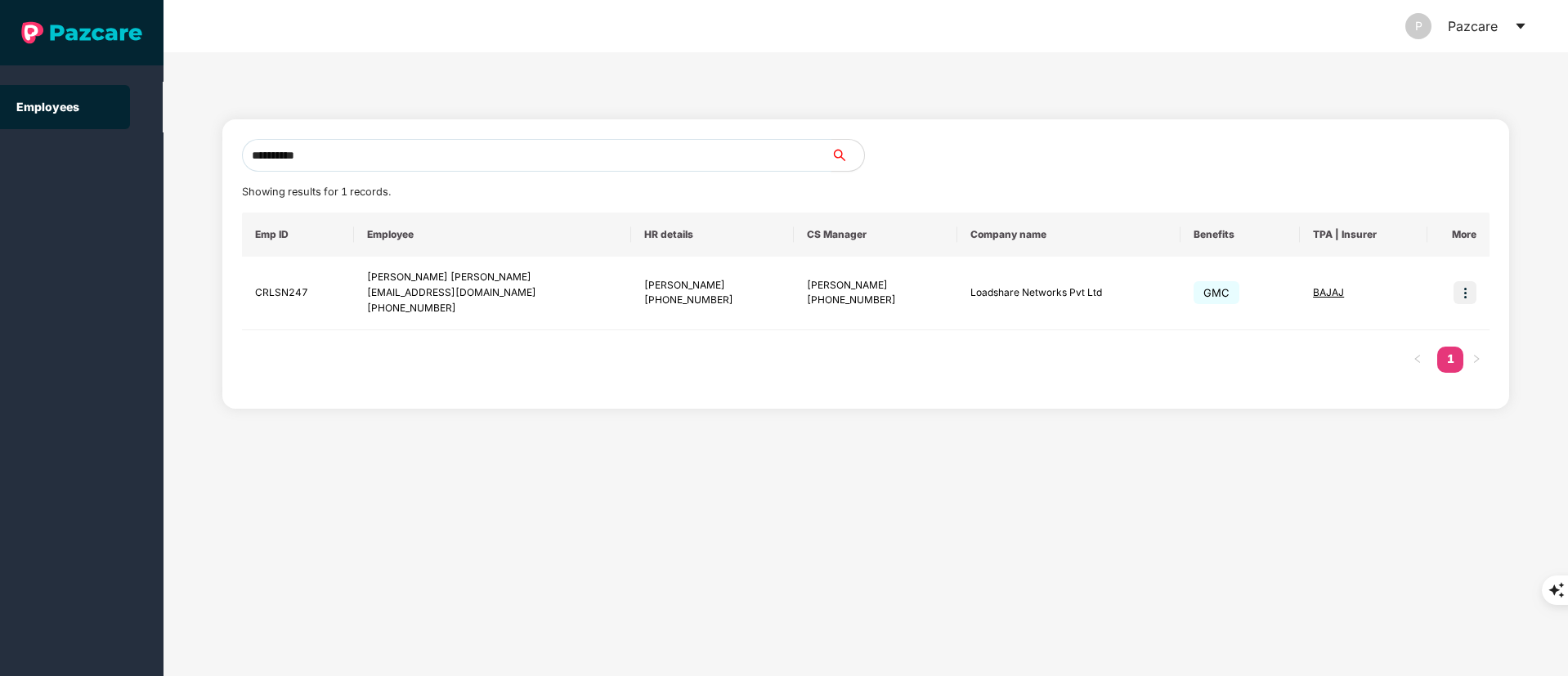
drag, startPoint x: 361, startPoint y: 162, endPoint x: 171, endPoint y: 164, distance: 190.0
click at [171, 164] on div "**********" at bounding box center [866, 364] width 1404 height 624
paste input "text"
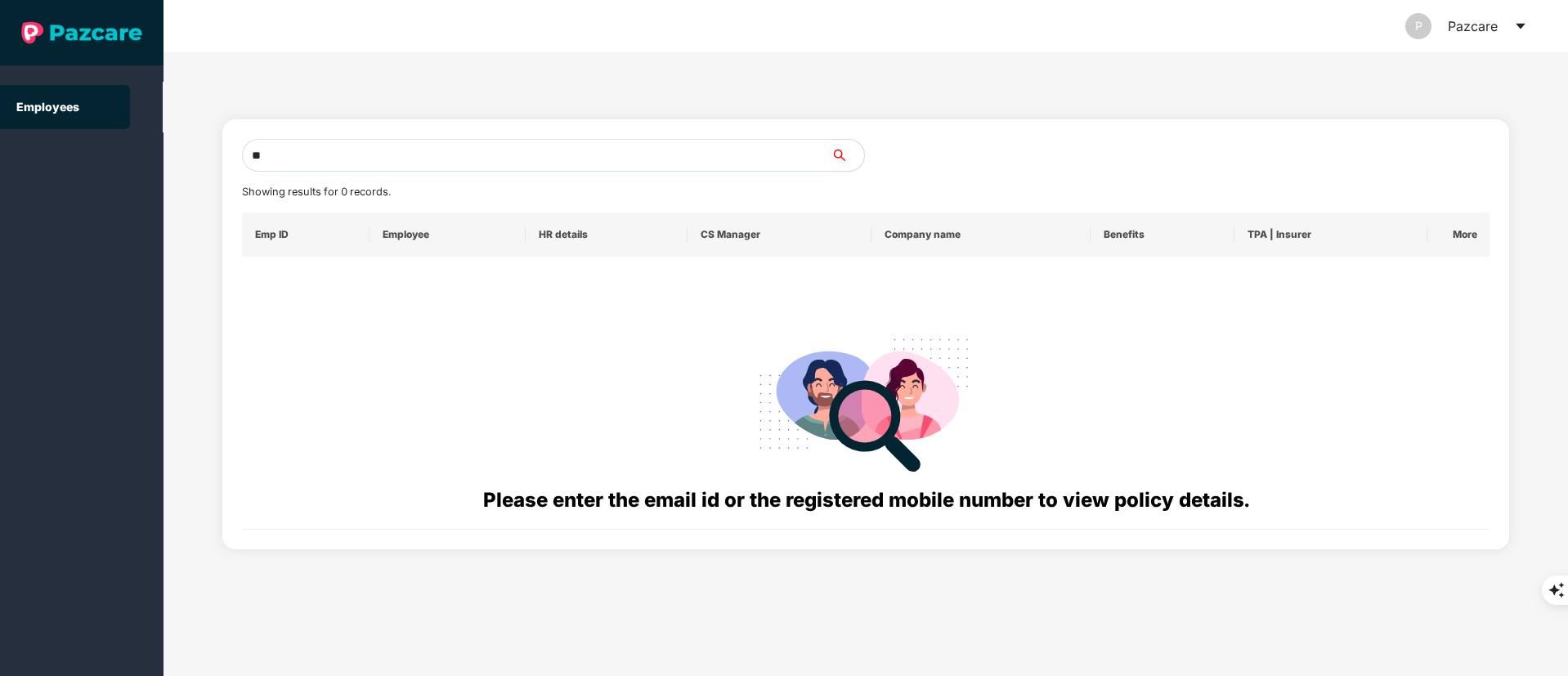
type input "*"
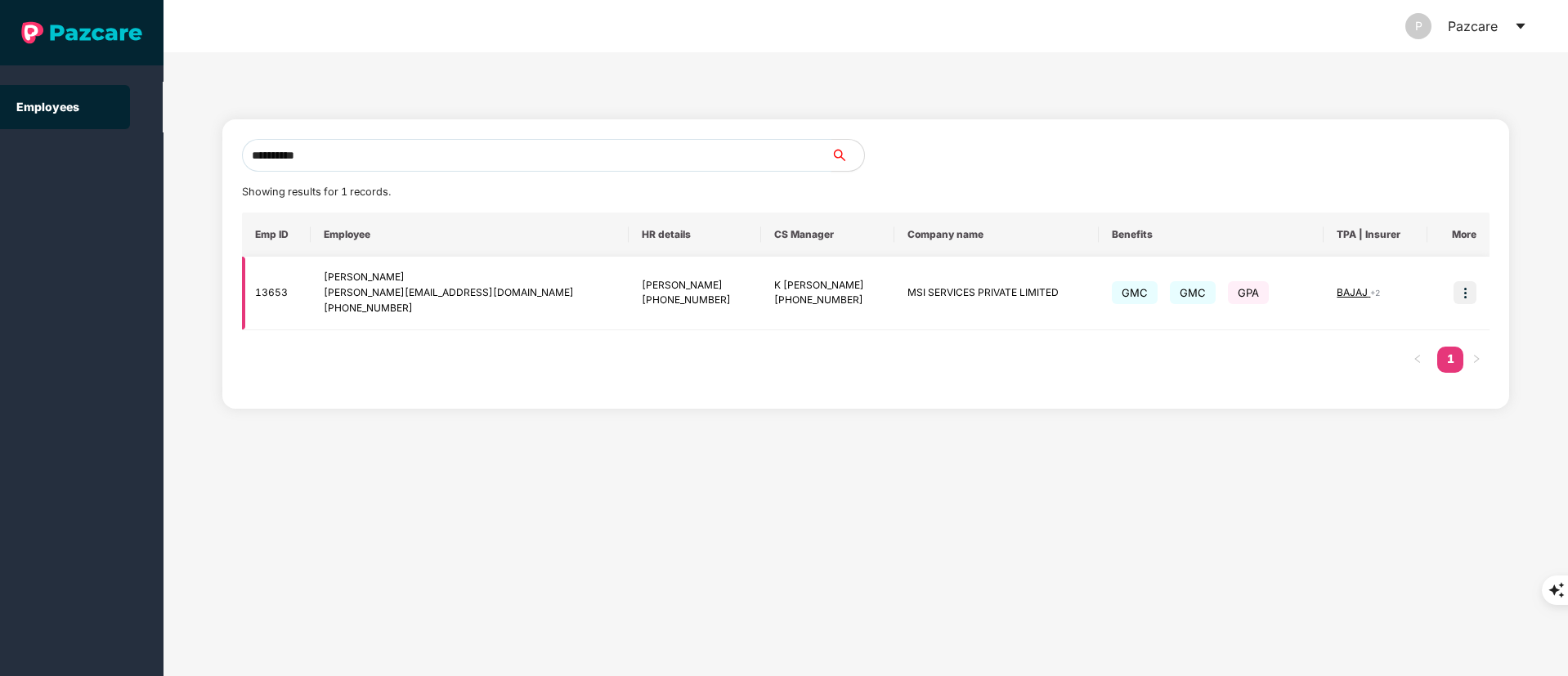
type input "**********"
click at [1461, 285] on img at bounding box center [1464, 292] width 23 height 23
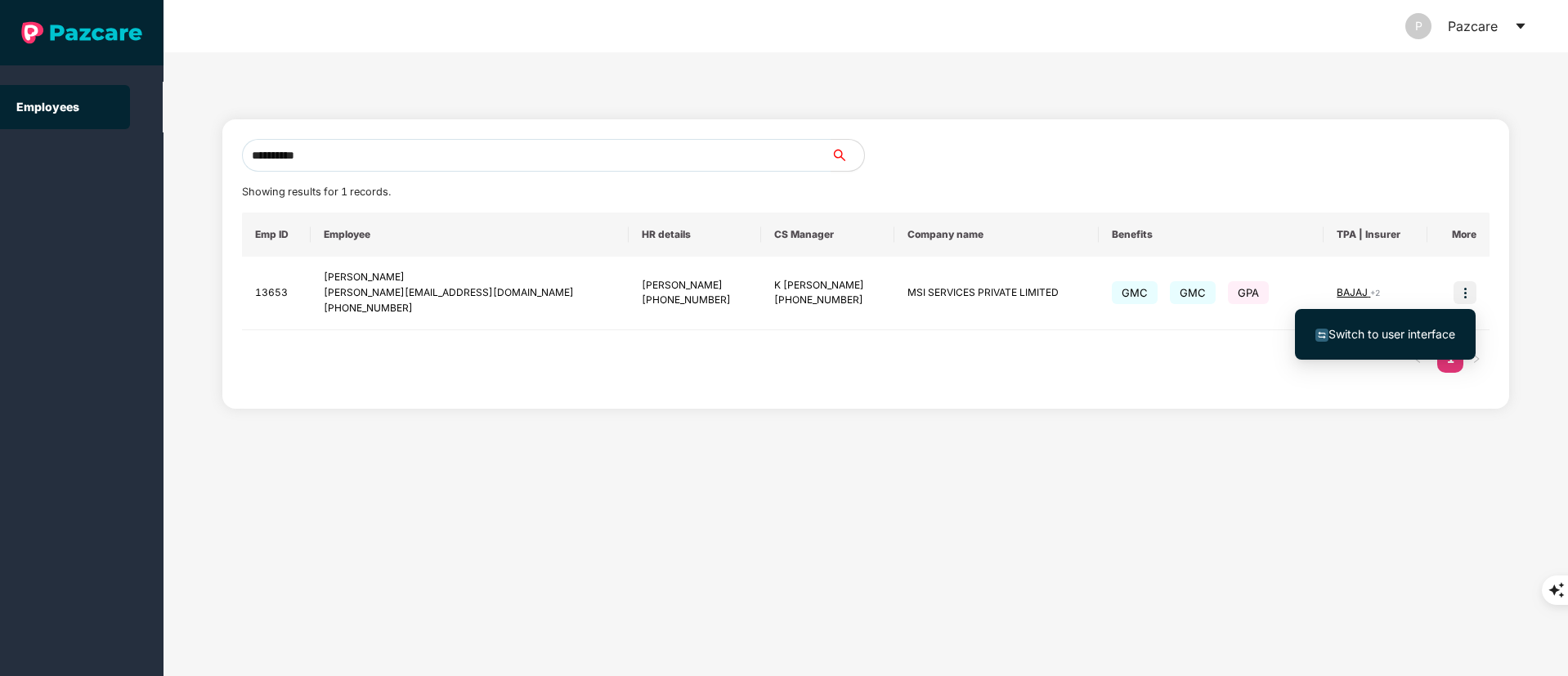
click at [1339, 321] on li "Switch to user interface" at bounding box center [1385, 334] width 180 height 35
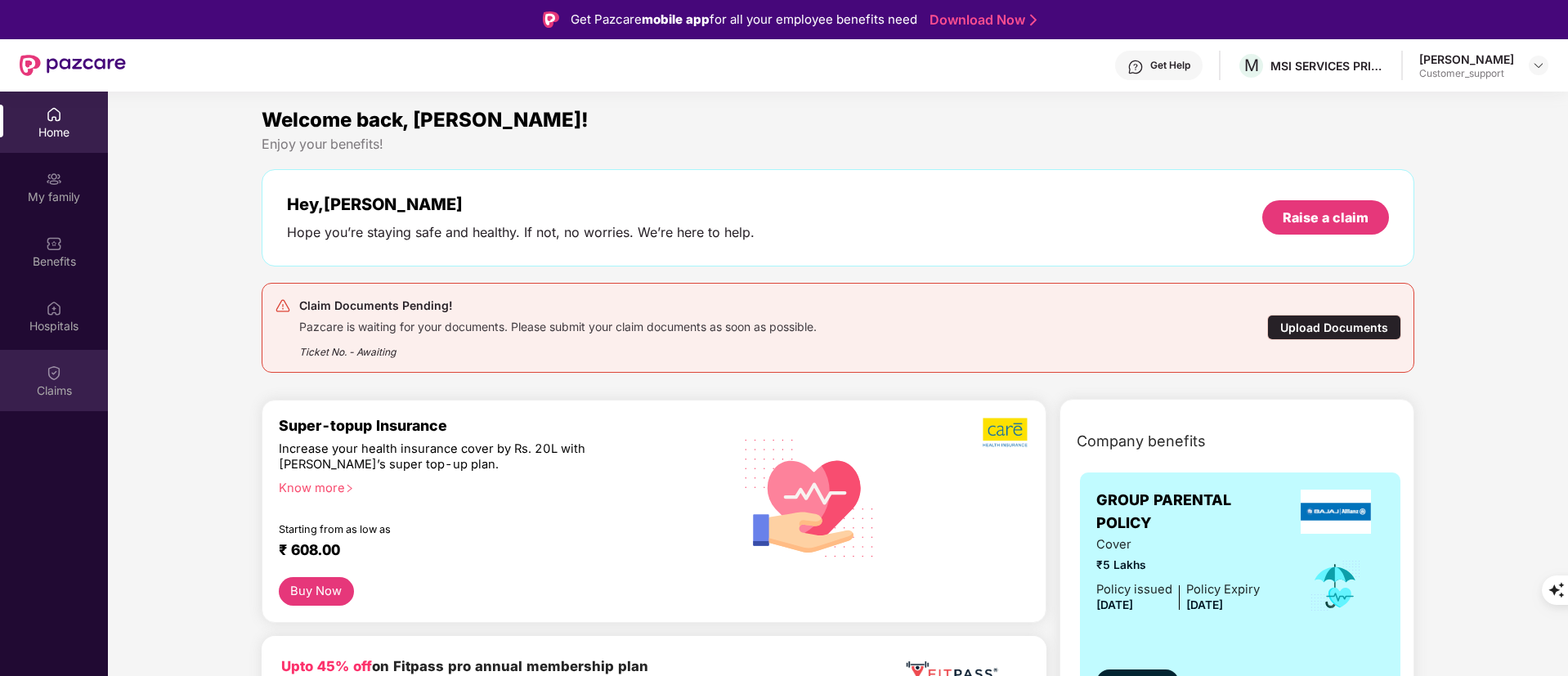
click at [34, 365] on div "Claims" at bounding box center [54, 380] width 107 height 61
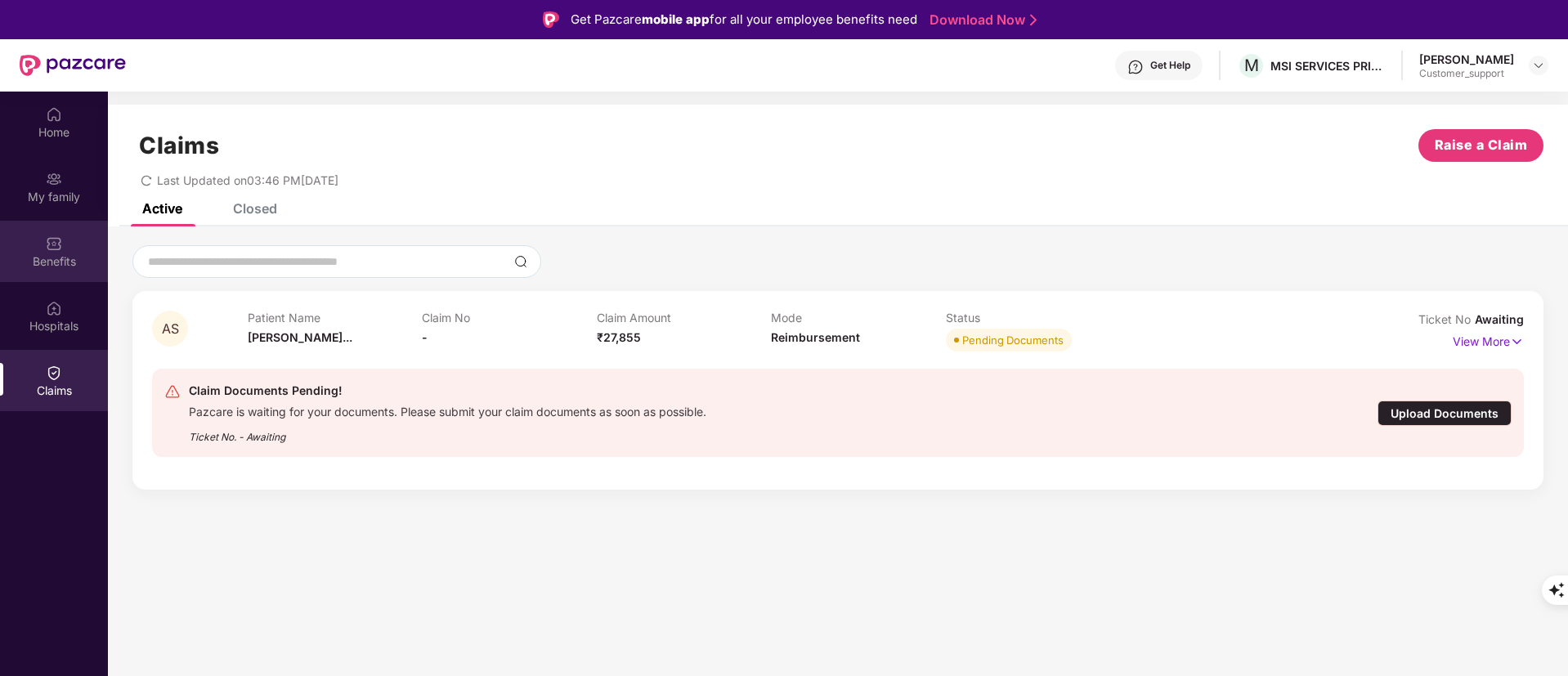
click at [66, 224] on div "Benefits" at bounding box center [54, 251] width 107 height 61
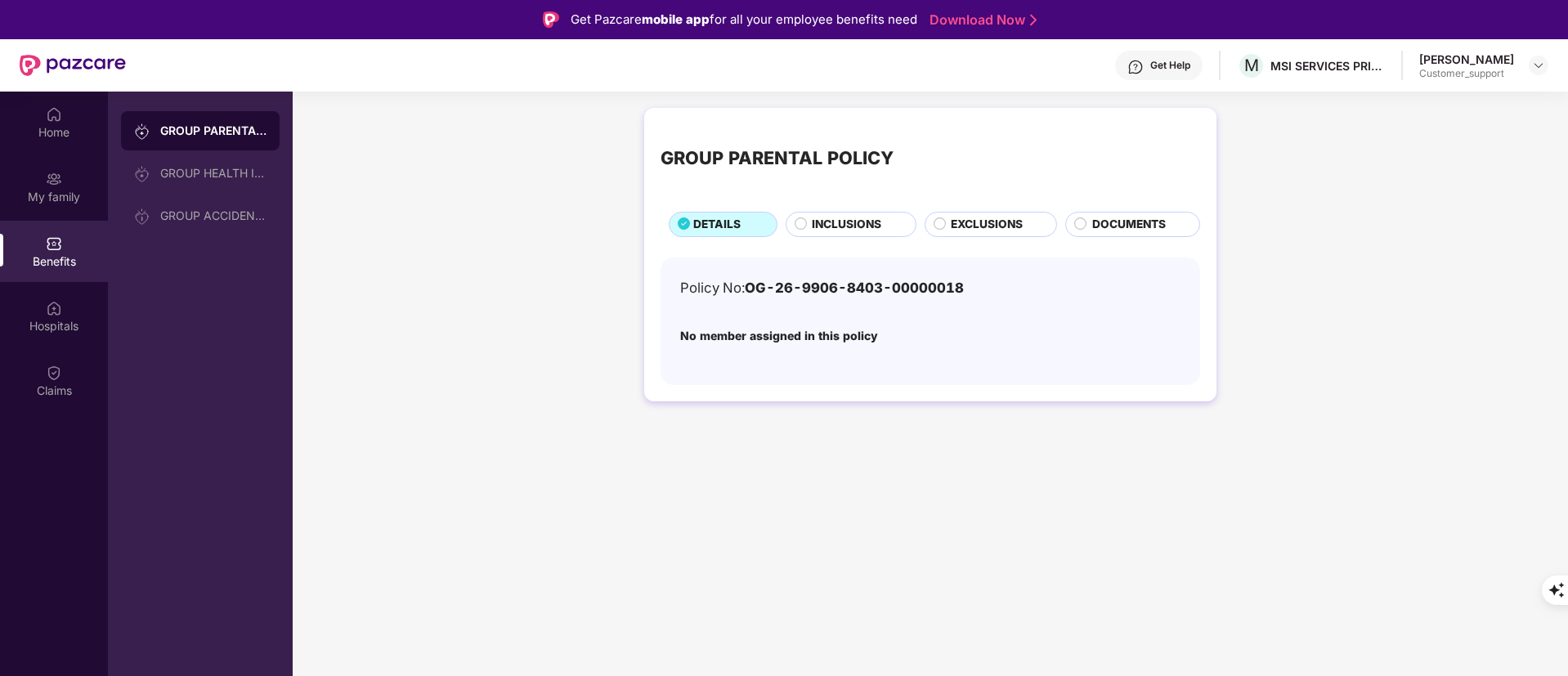
click at [1099, 220] on span "DOCUMENTS" at bounding box center [1128, 225] width 74 height 18
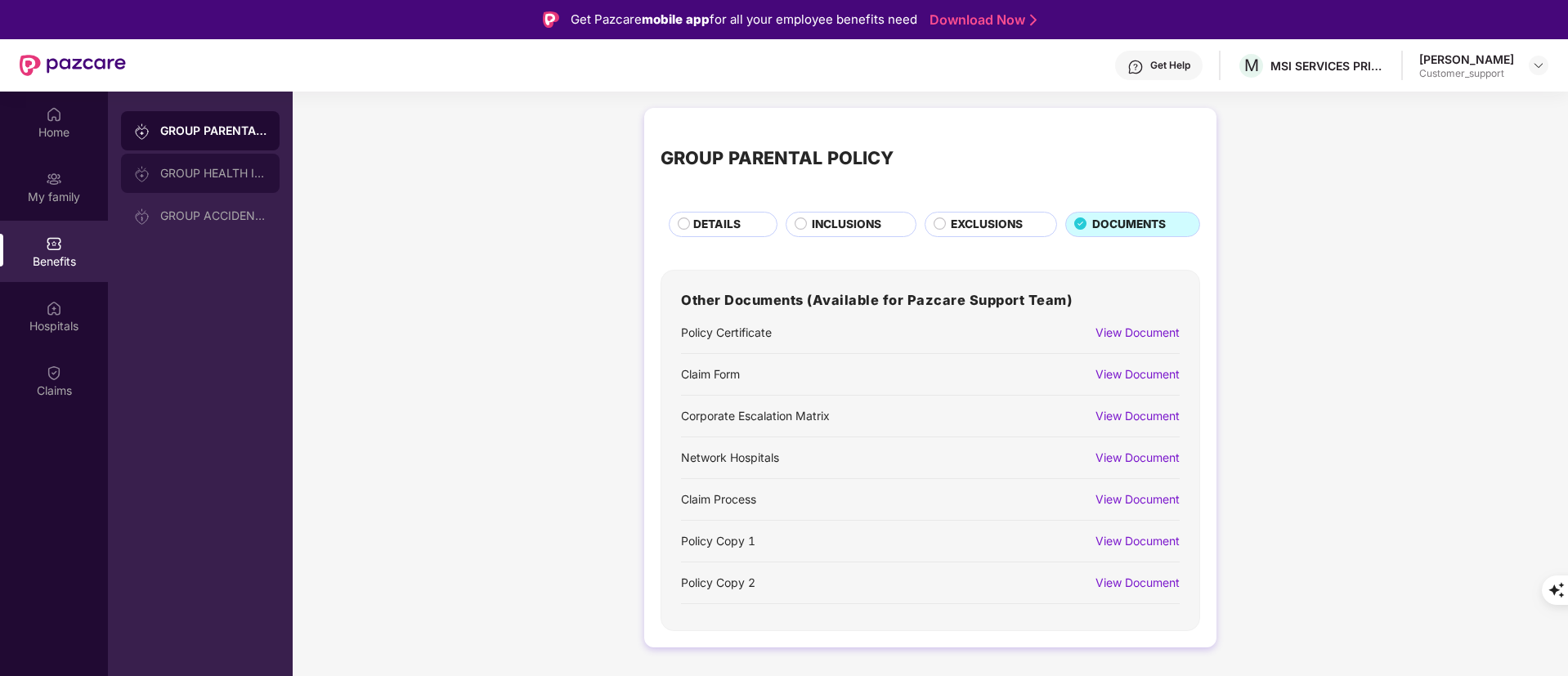
click at [238, 156] on div "GROUP HEALTH INSURANCE" at bounding box center [200, 173] width 158 height 39
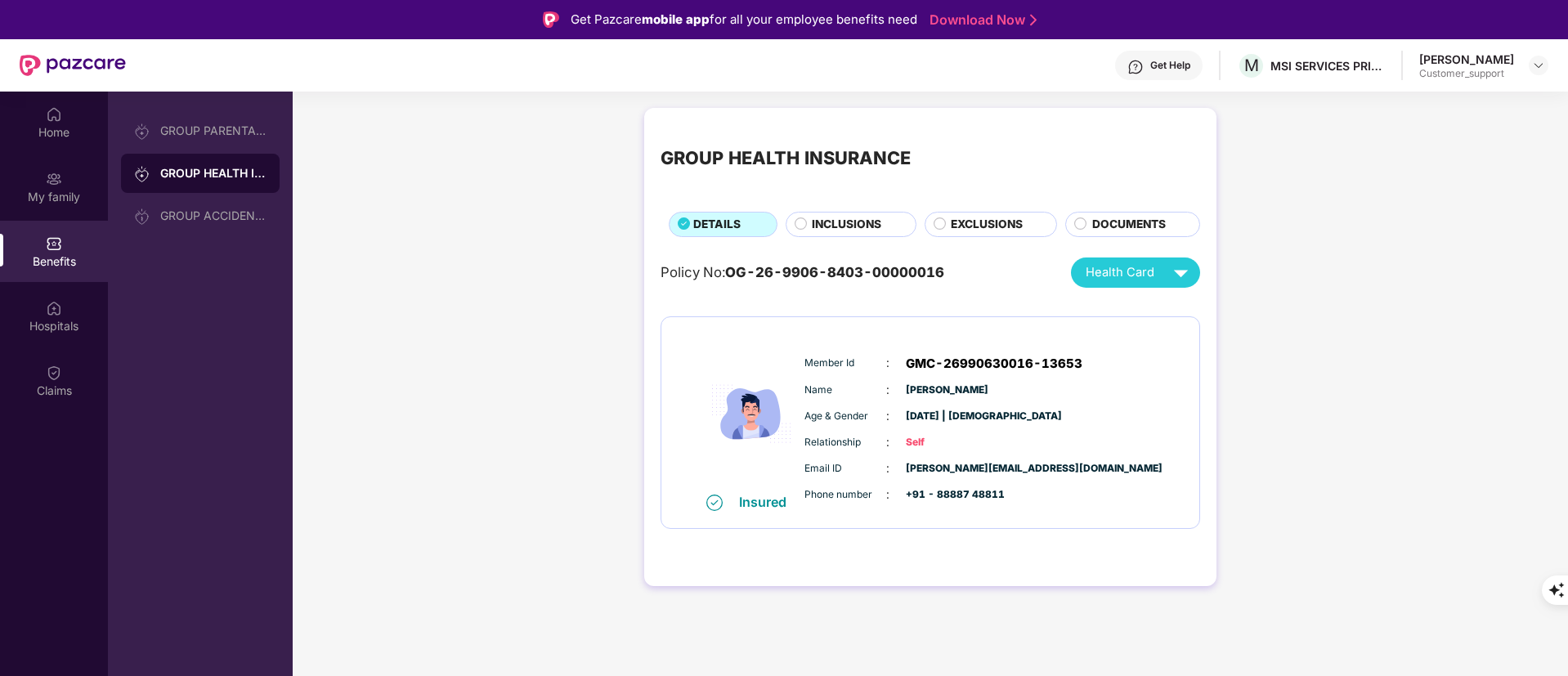
click at [1149, 224] on span "DOCUMENTS" at bounding box center [1128, 225] width 74 height 18
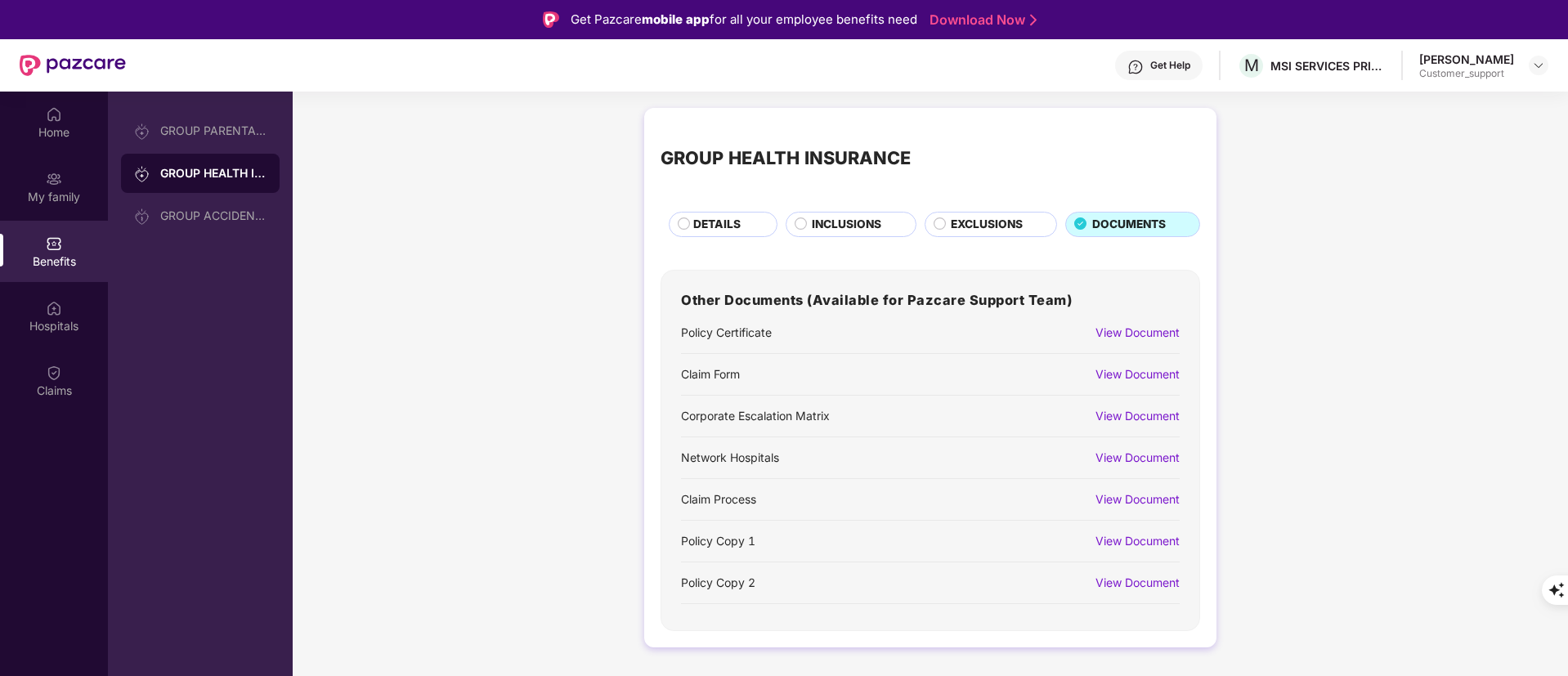
click at [1118, 379] on div "View Document" at bounding box center [1137, 374] width 84 height 18
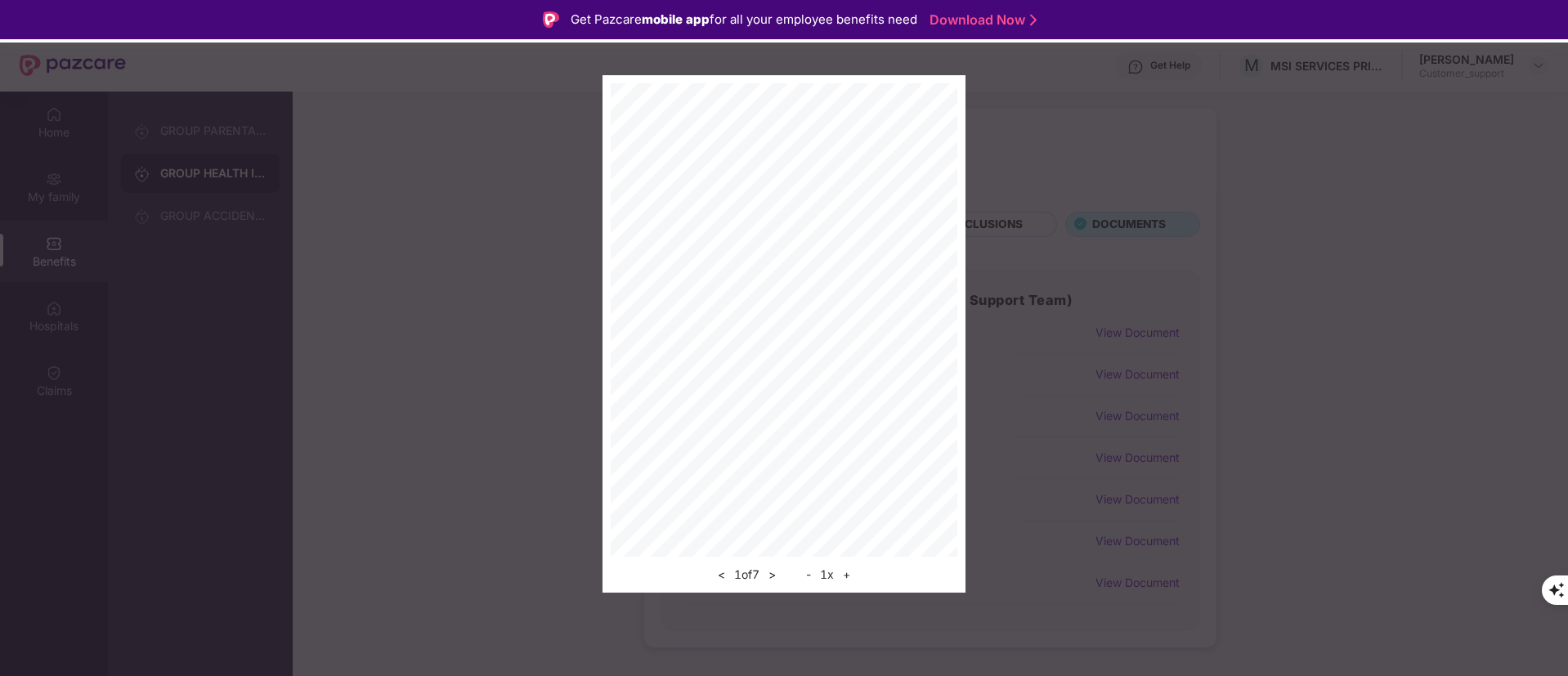
click at [850, 575] on button "+" at bounding box center [846, 575] width 17 height 20
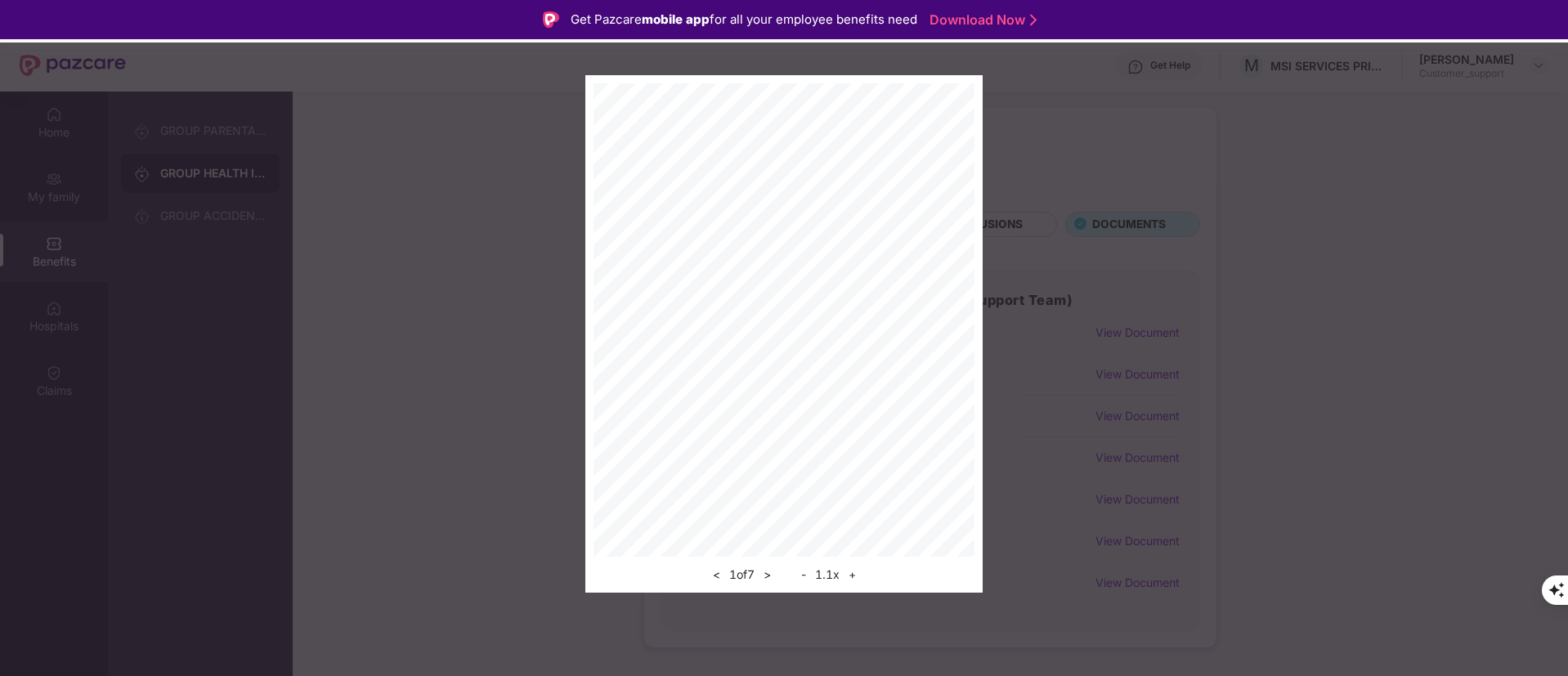
click at [850, 575] on button "+" at bounding box center [851, 575] width 17 height 20
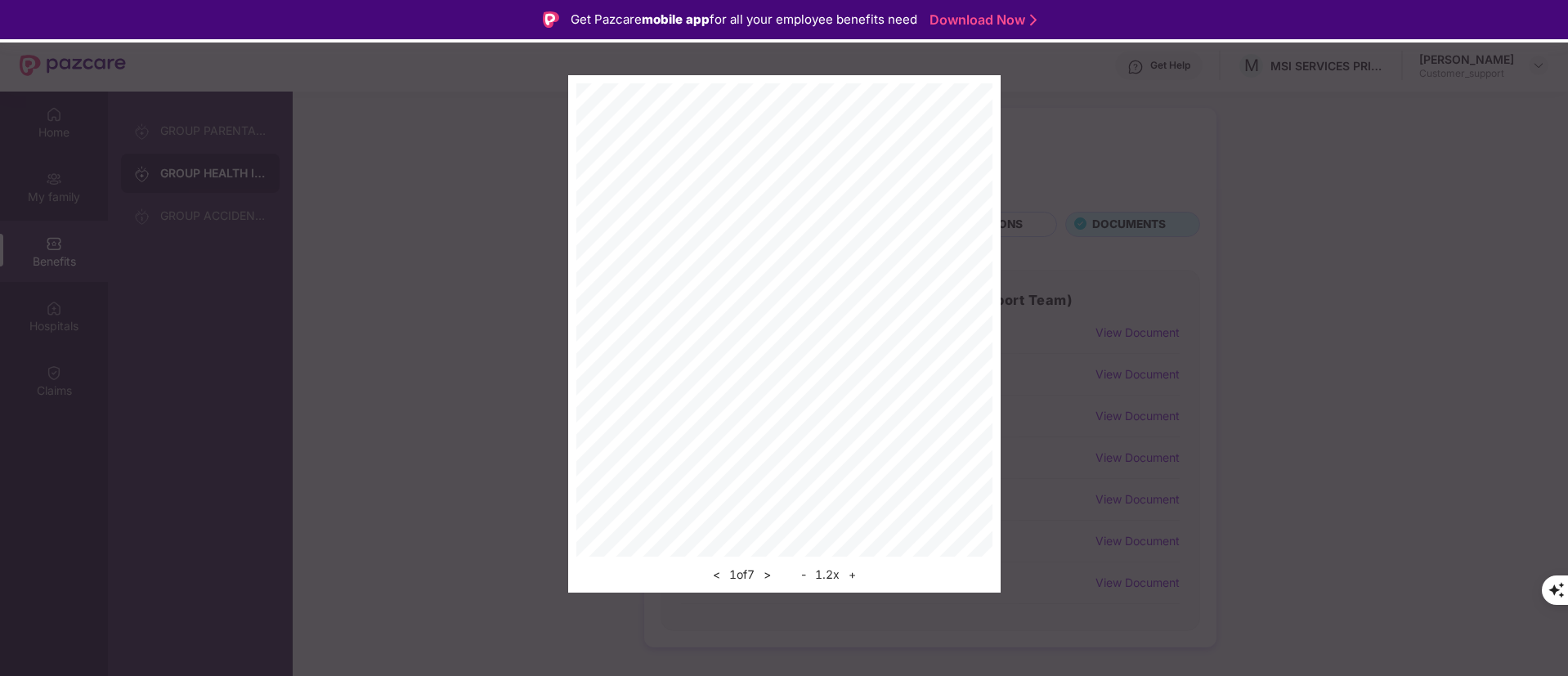
click at [850, 575] on button "+" at bounding box center [851, 575] width 17 height 20
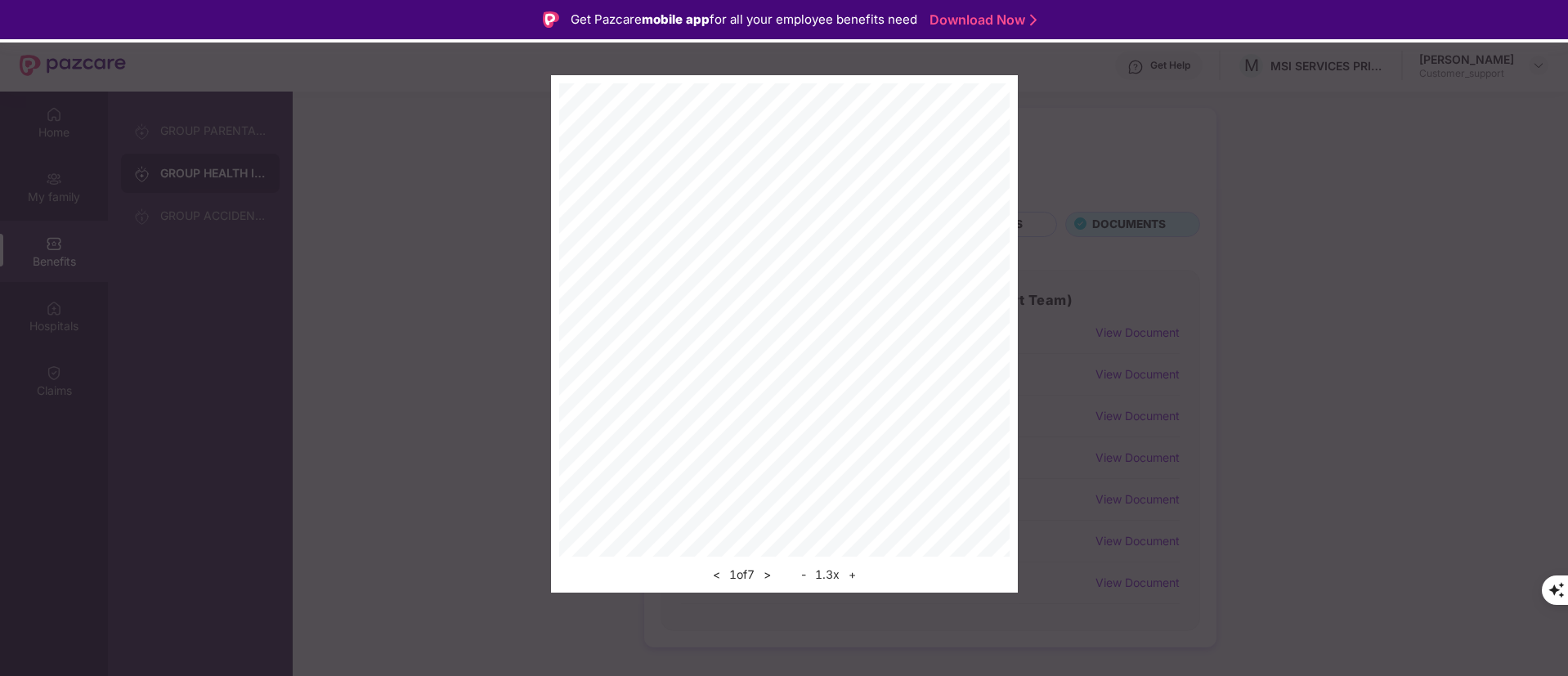
click at [850, 575] on button "+" at bounding box center [851, 575] width 17 height 20
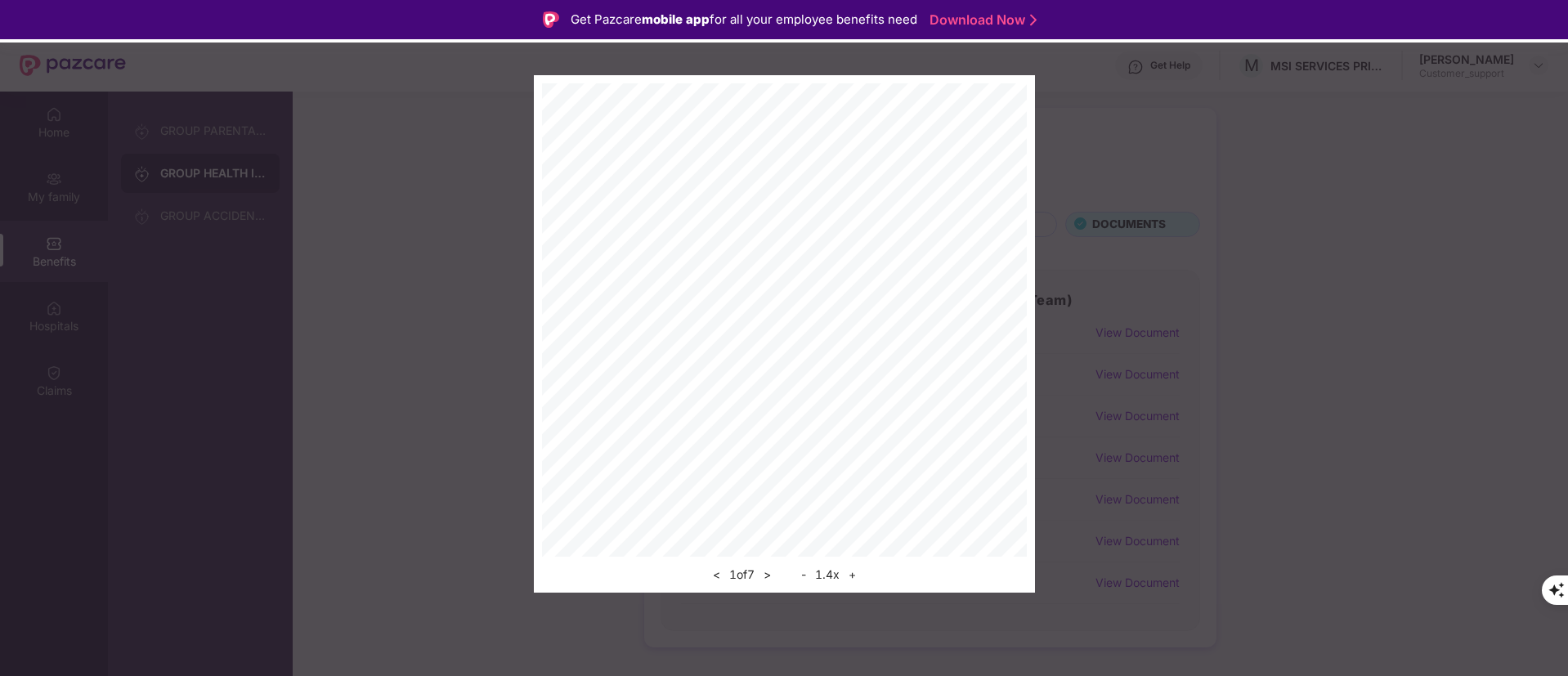
click at [850, 575] on button "+" at bounding box center [851, 575] width 17 height 20
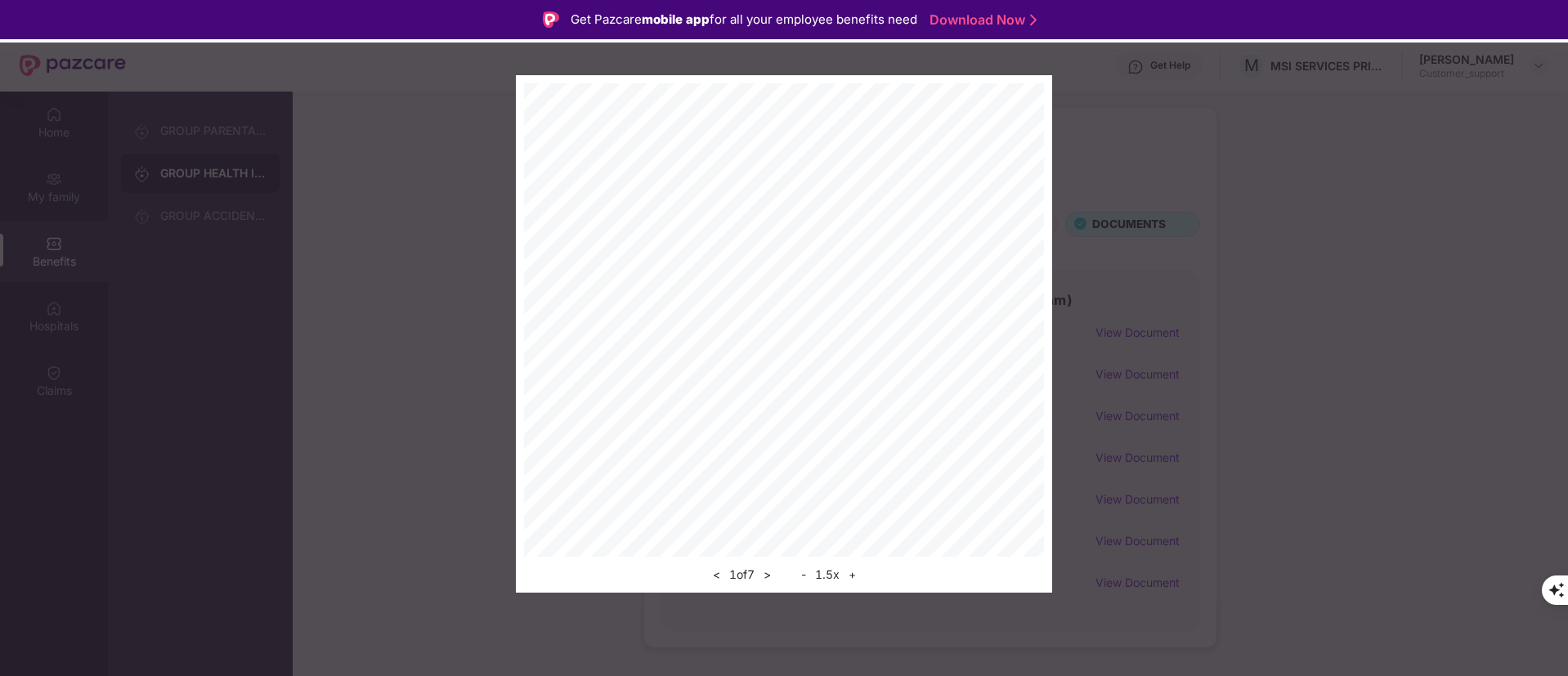
click at [850, 575] on button "+" at bounding box center [851, 575] width 17 height 20
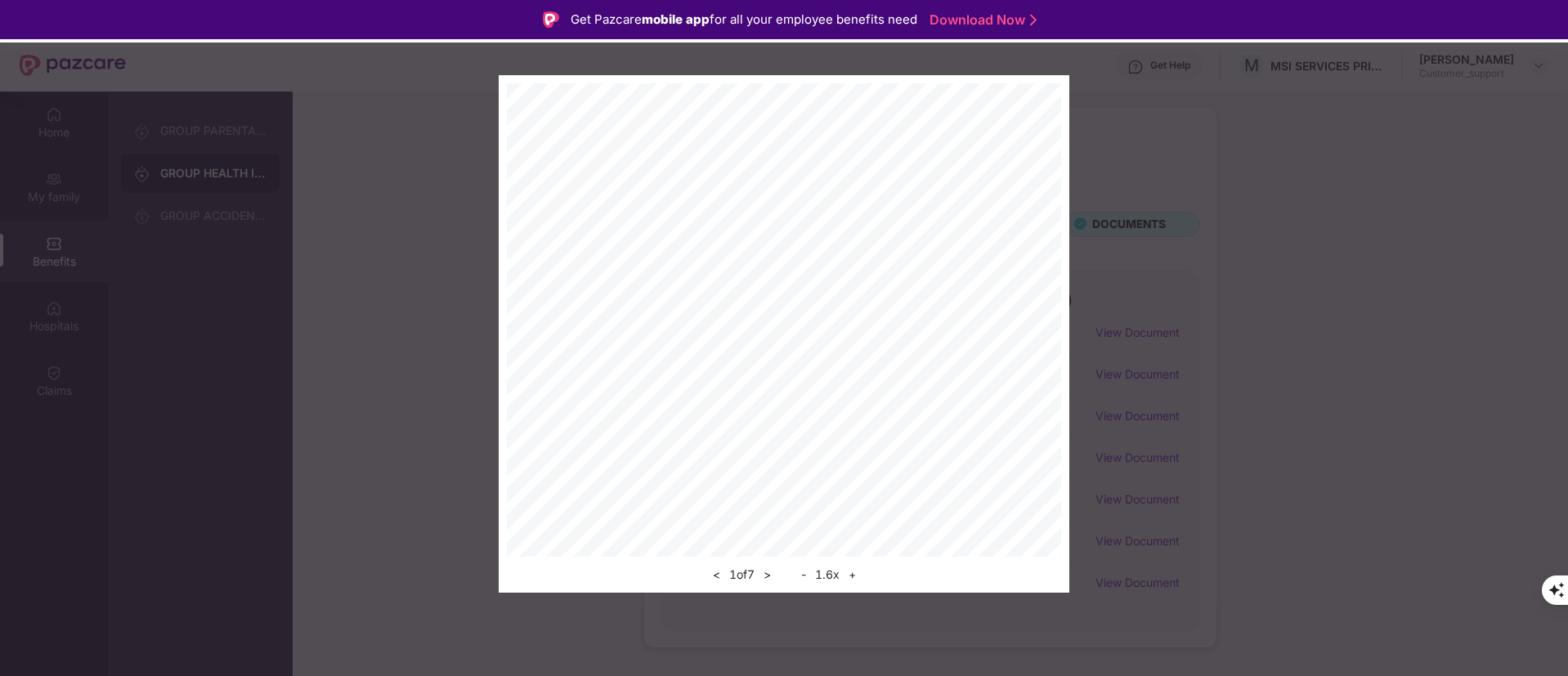
click at [850, 575] on button "+" at bounding box center [851, 575] width 17 height 20
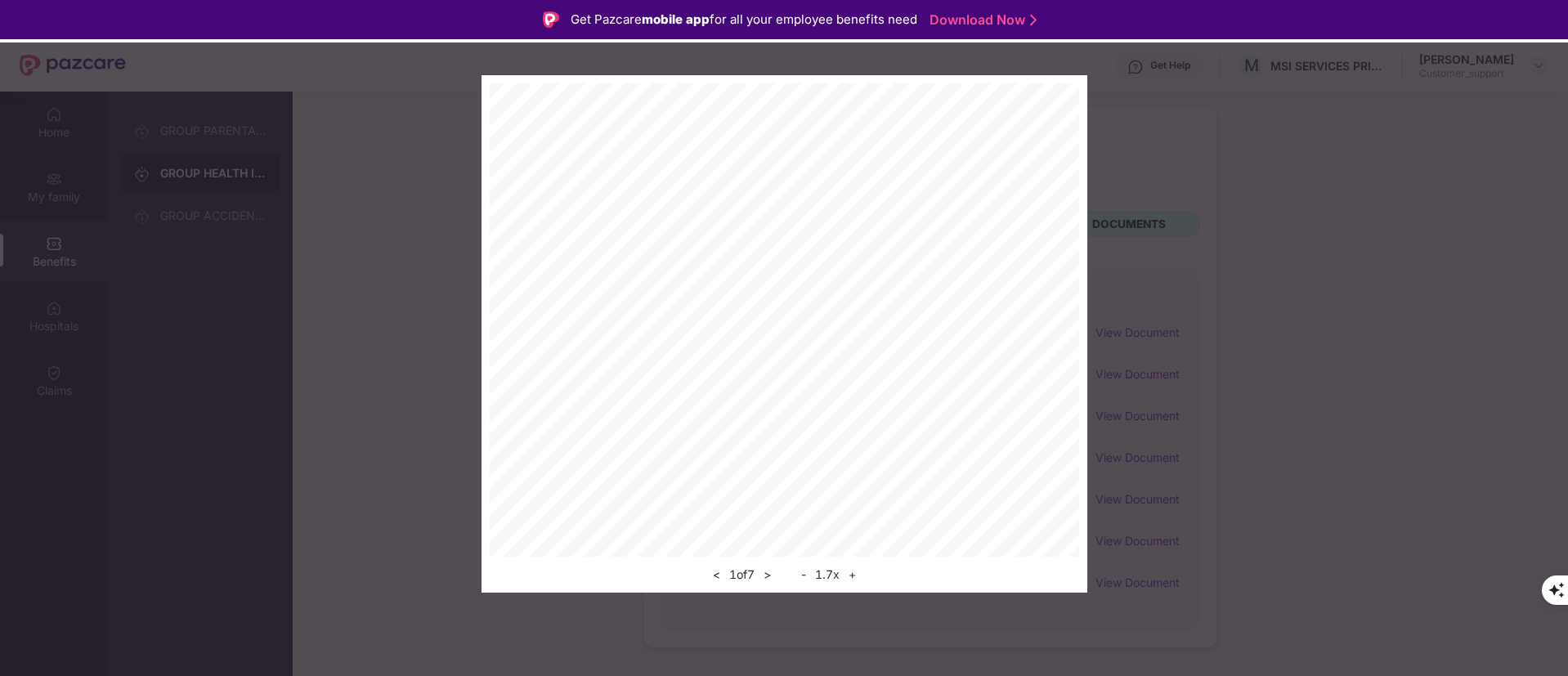
click at [850, 575] on button "+" at bounding box center [851, 575] width 17 height 20
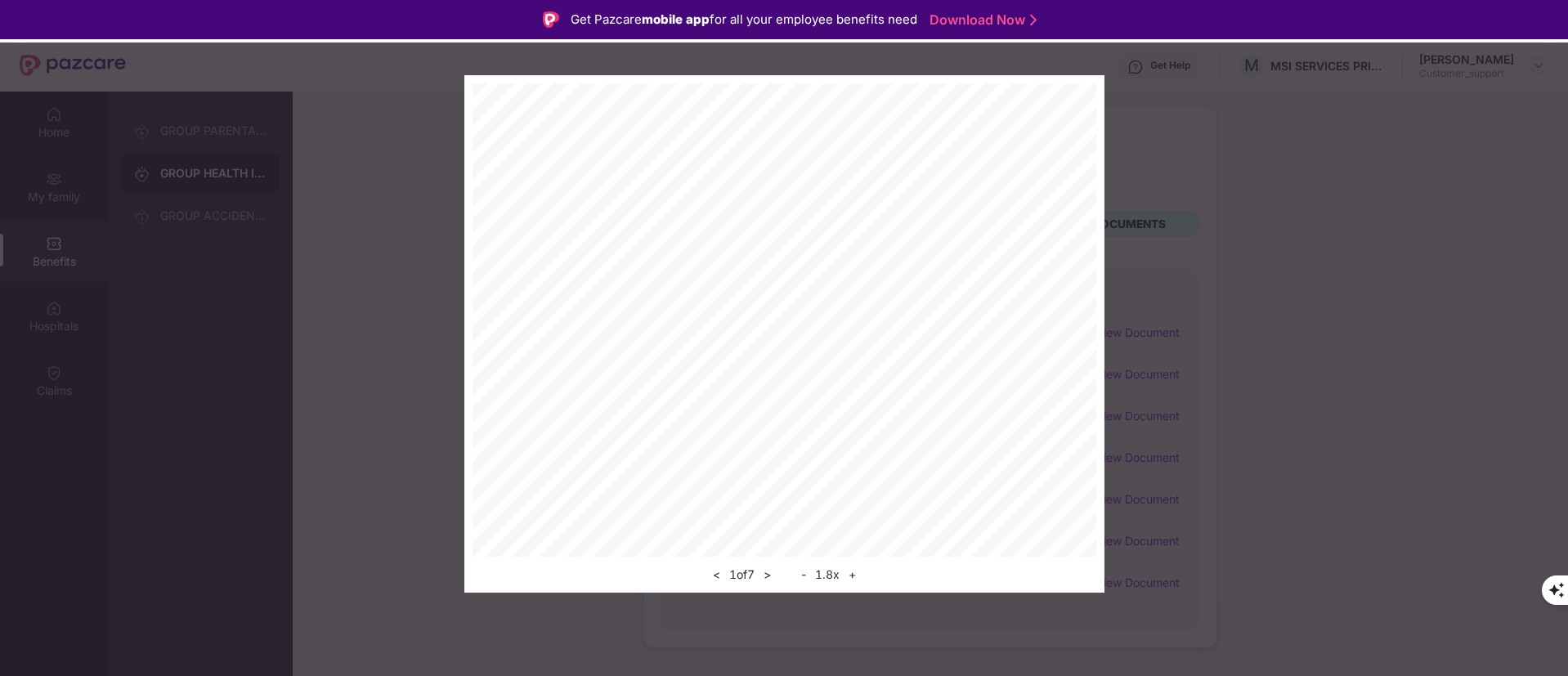
click at [850, 575] on button "+" at bounding box center [851, 575] width 17 height 20
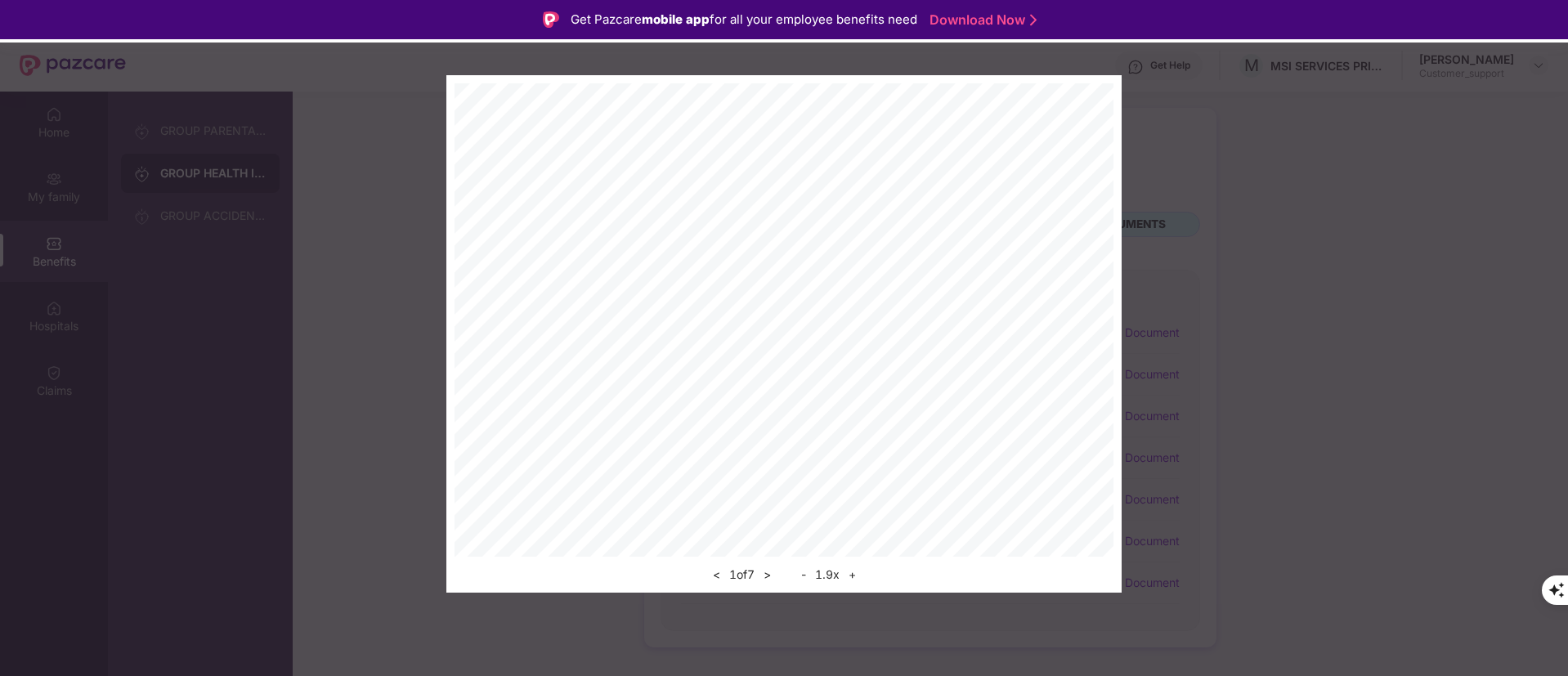
scroll to position [92, 0]
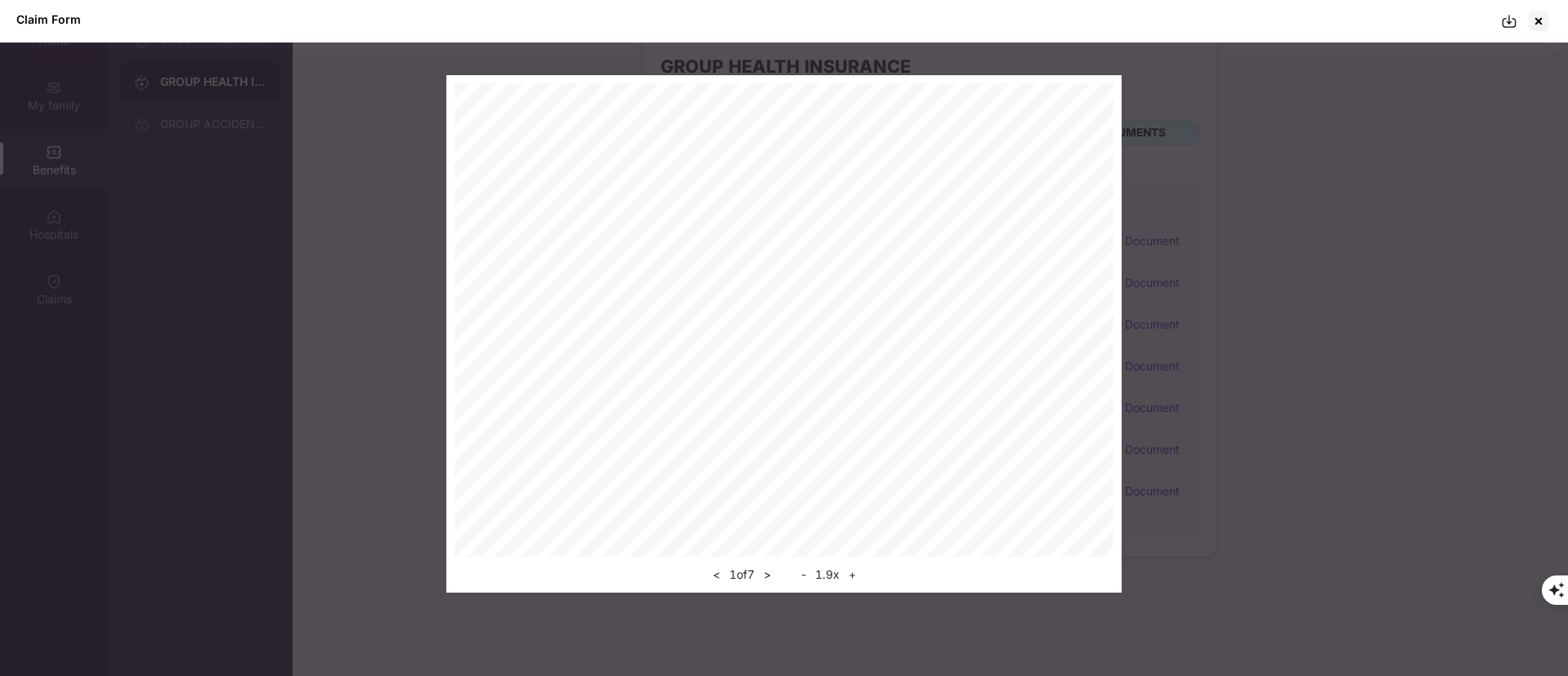
click at [770, 575] on button ">" at bounding box center [767, 575] width 17 height 20
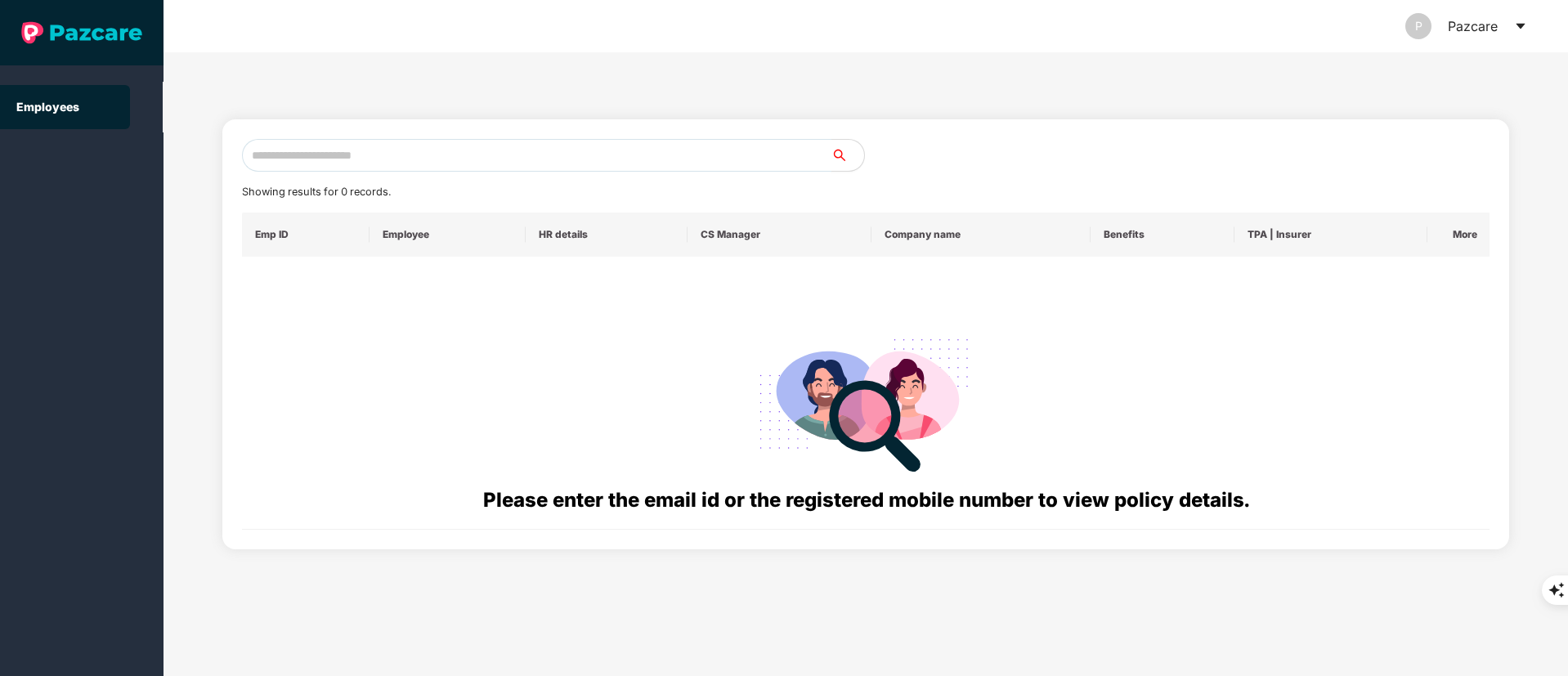
click at [360, 157] on input "text" at bounding box center [536, 156] width 589 height 33
paste input "**********"
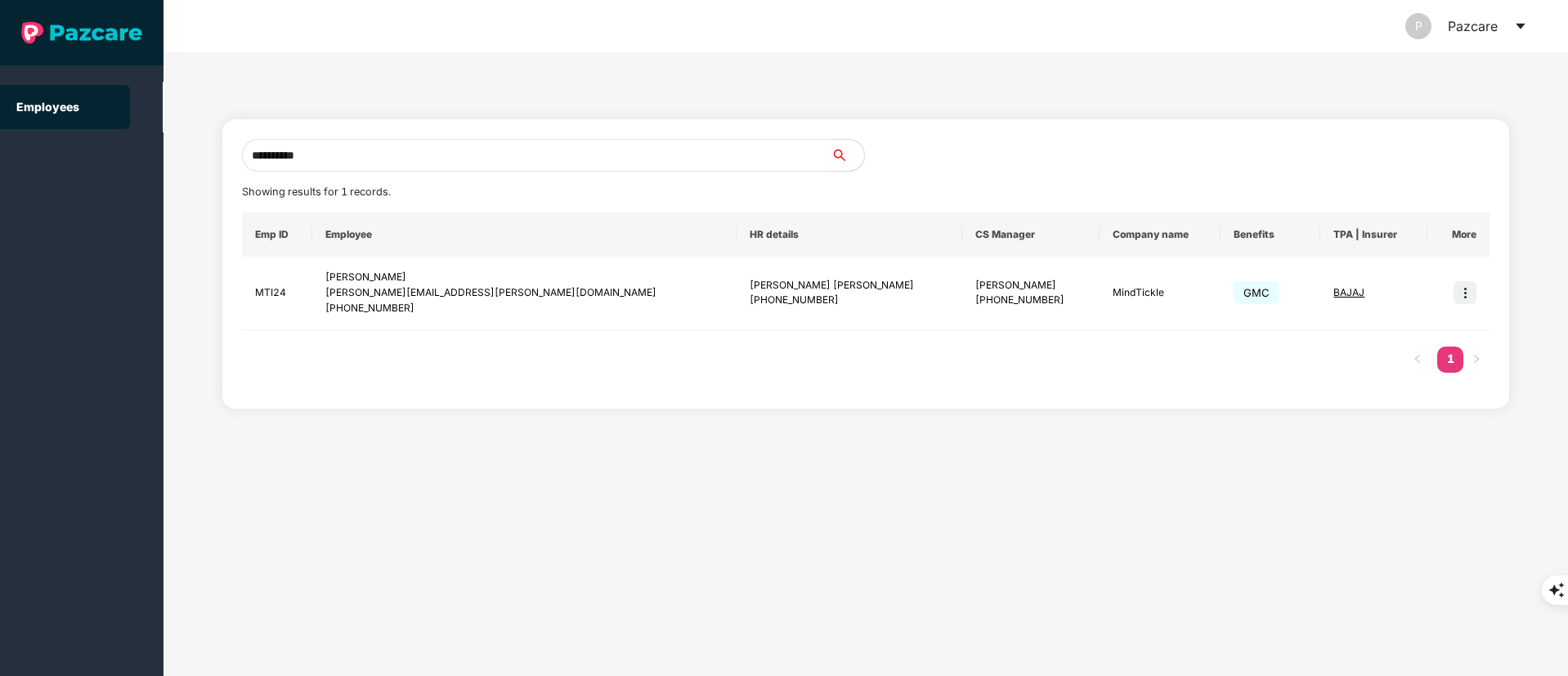
drag, startPoint x: 372, startPoint y: 159, endPoint x: 192, endPoint y: 163, distance: 180.0
click at [186, 158] on div "**********" at bounding box center [866, 364] width 1404 height 624
paste input "text"
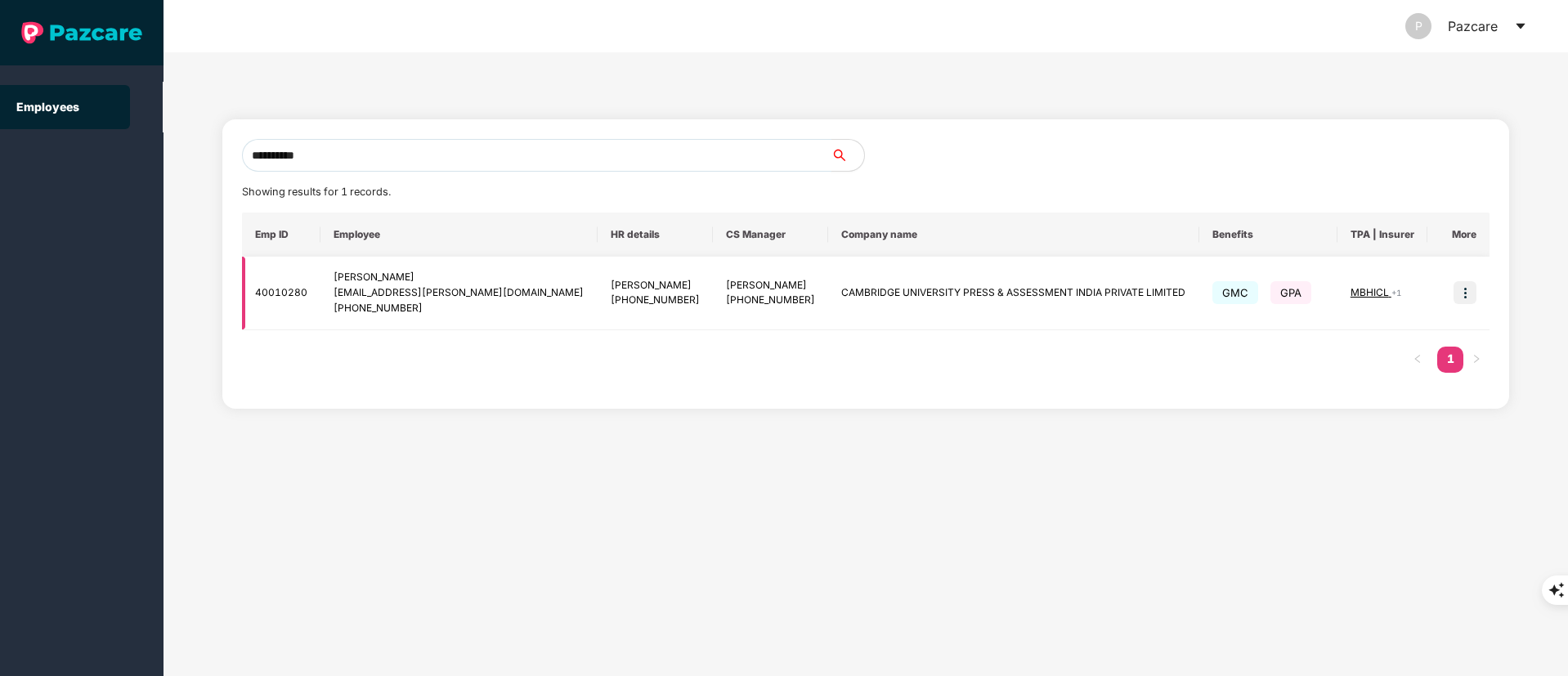
type input "**********"
click at [1466, 295] on img at bounding box center [1464, 292] width 23 height 23
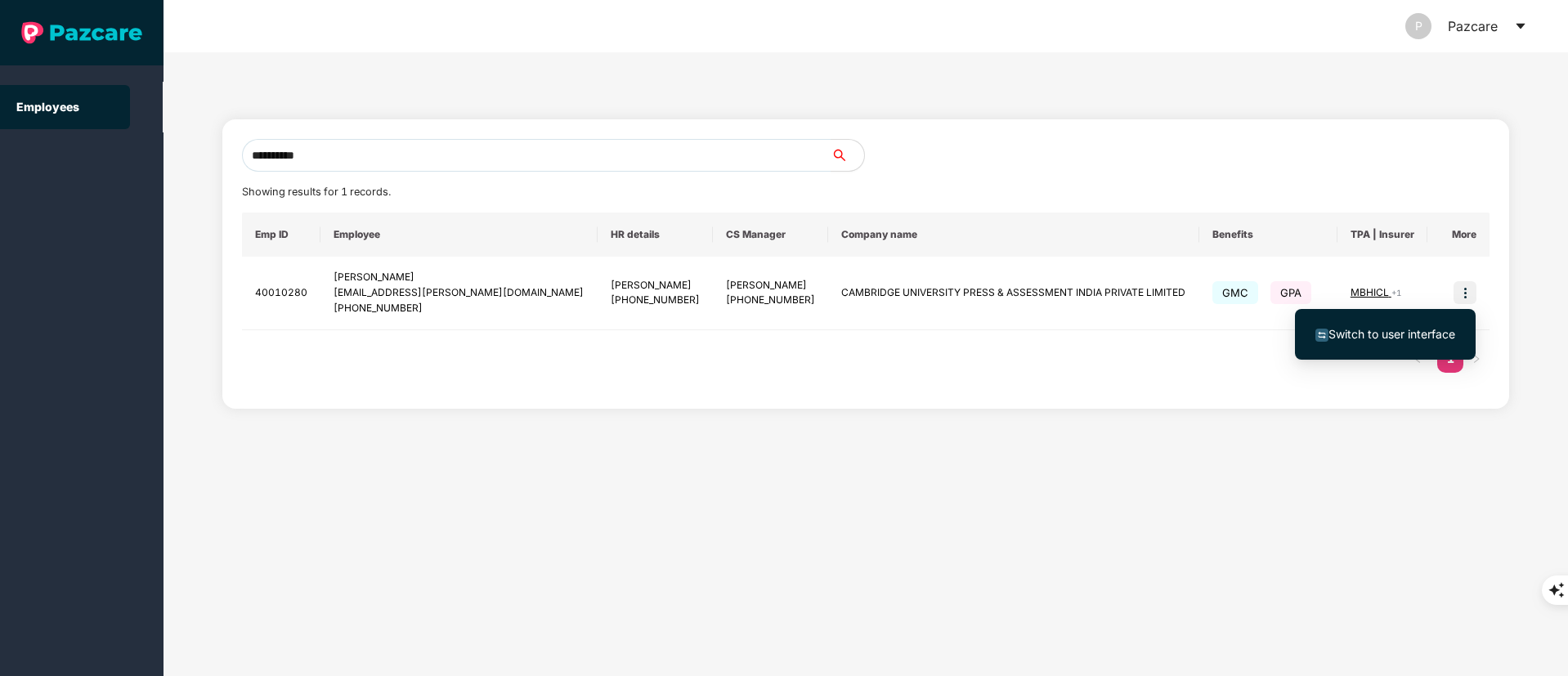
click at [1421, 321] on li "Switch to user interface" at bounding box center [1385, 334] width 180 height 35
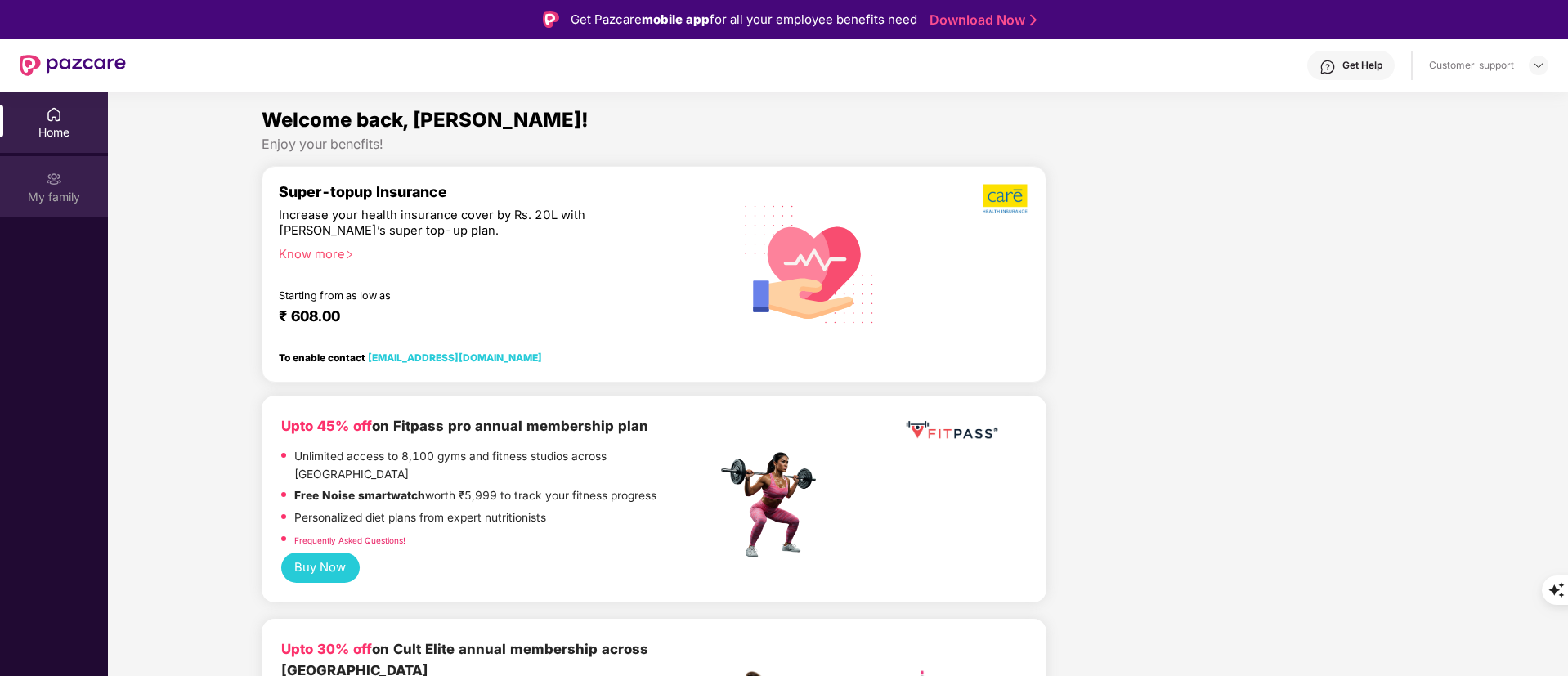
click at [53, 180] on img at bounding box center [54, 179] width 16 height 16
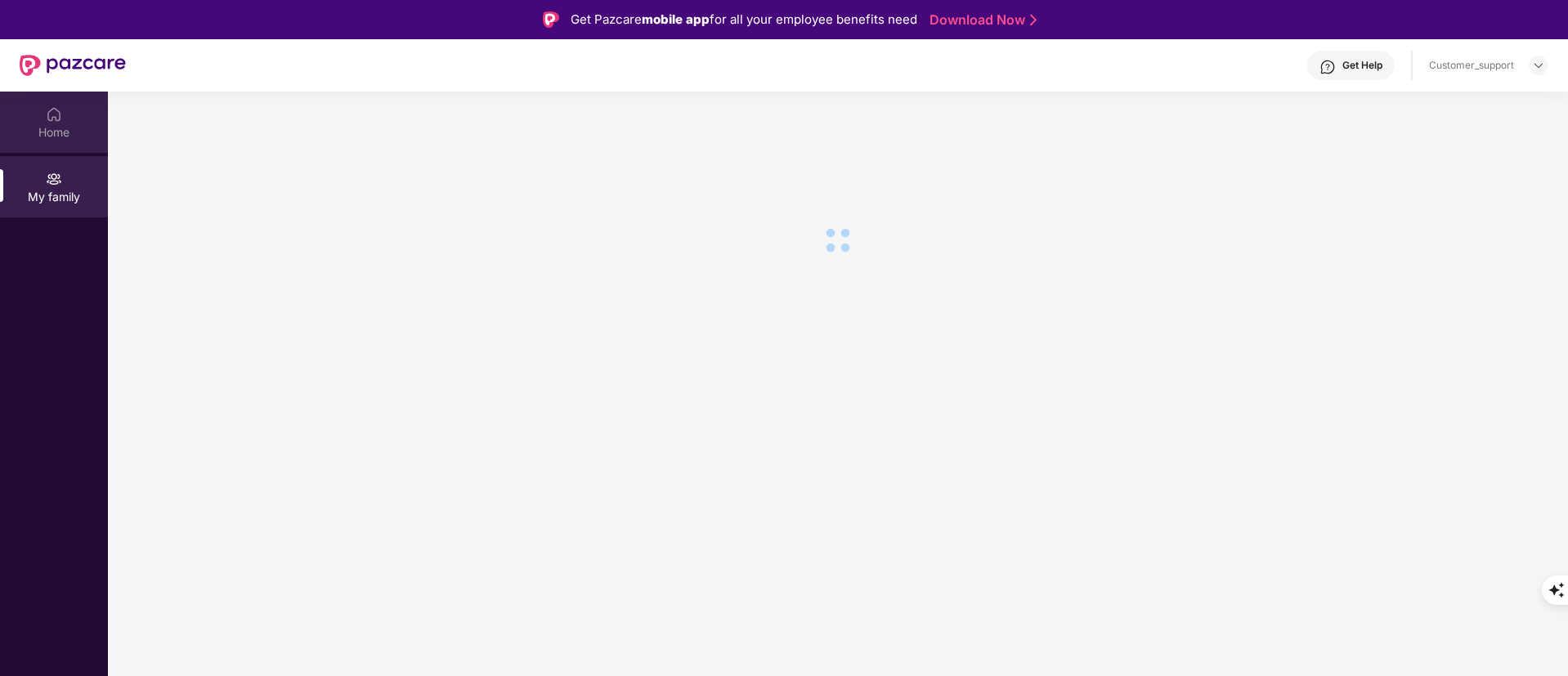
click at [63, 128] on div "Home" at bounding box center [54, 132] width 107 height 16
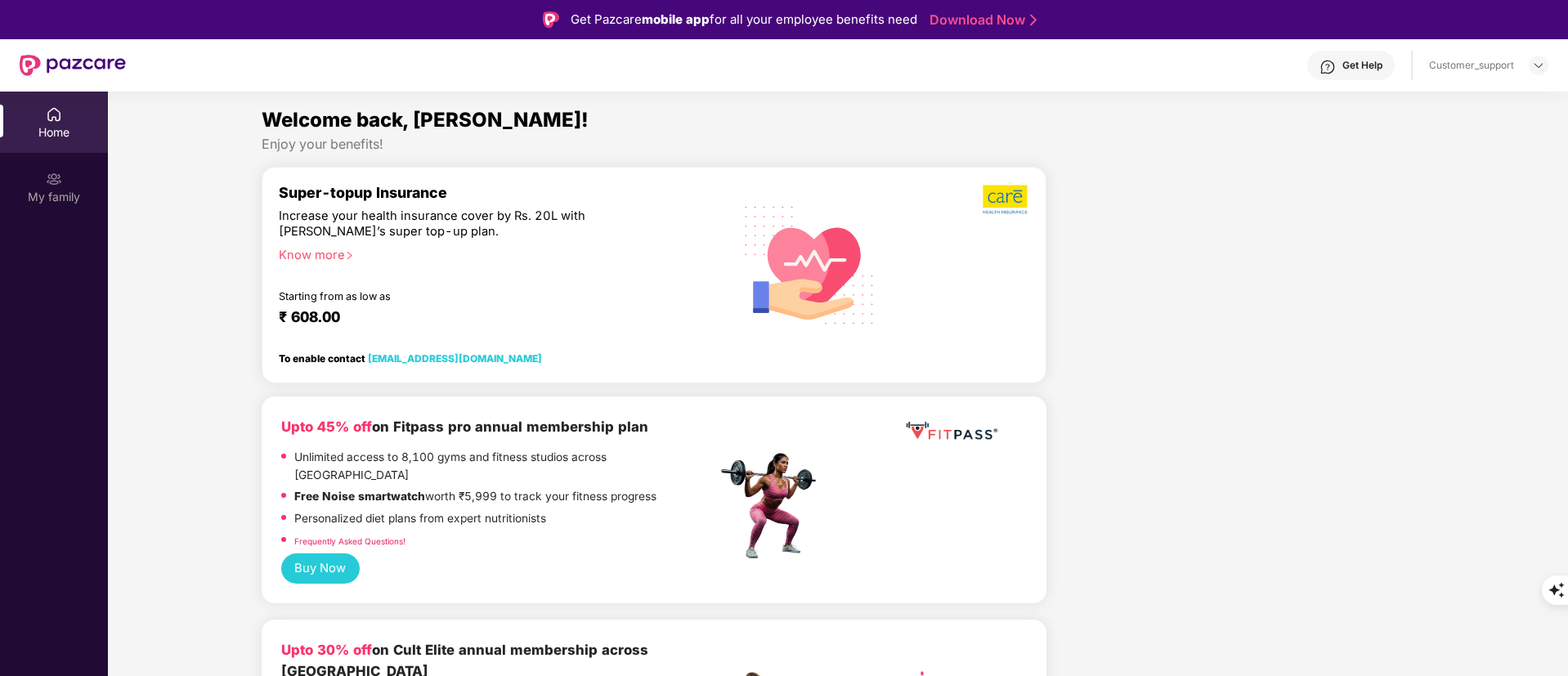
click at [77, 190] on div "My family" at bounding box center [54, 197] width 107 height 16
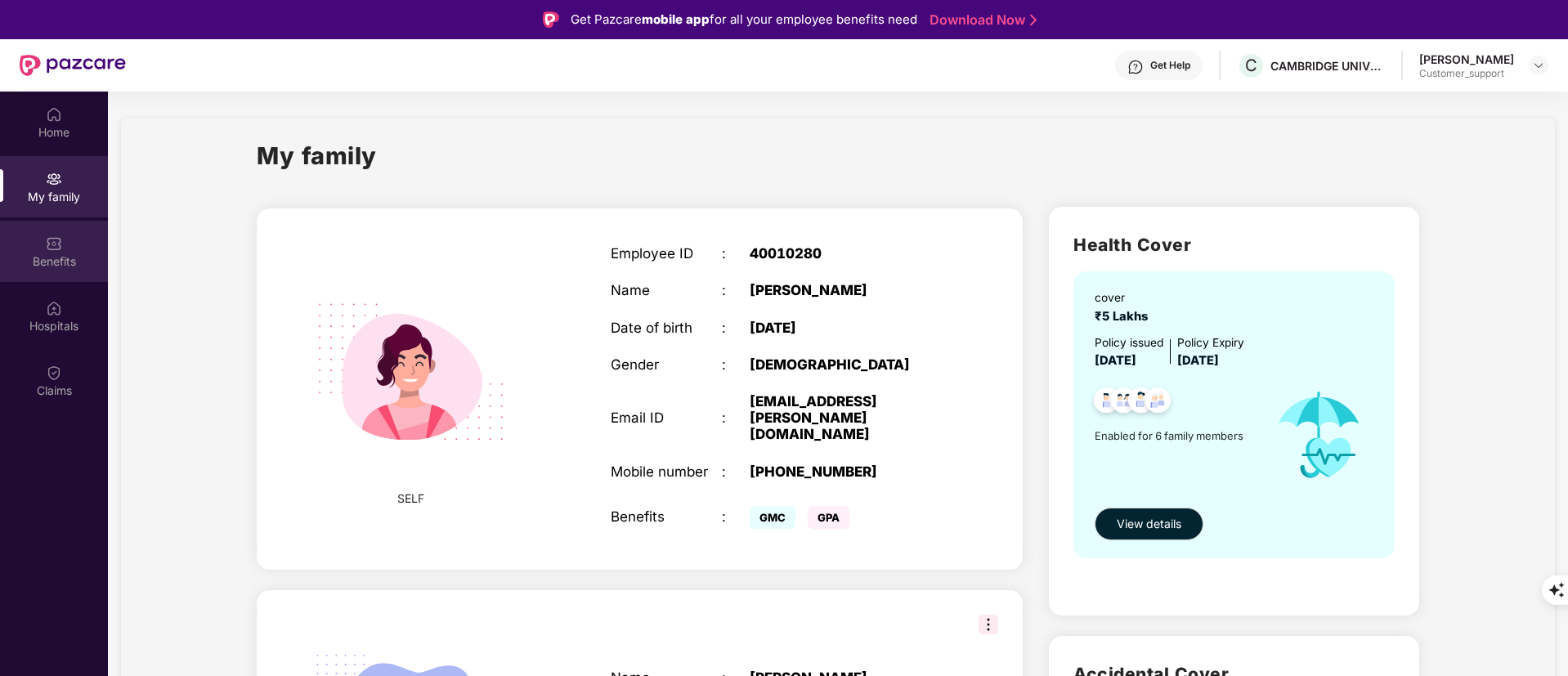
click at [61, 248] on img at bounding box center [54, 244] width 16 height 16
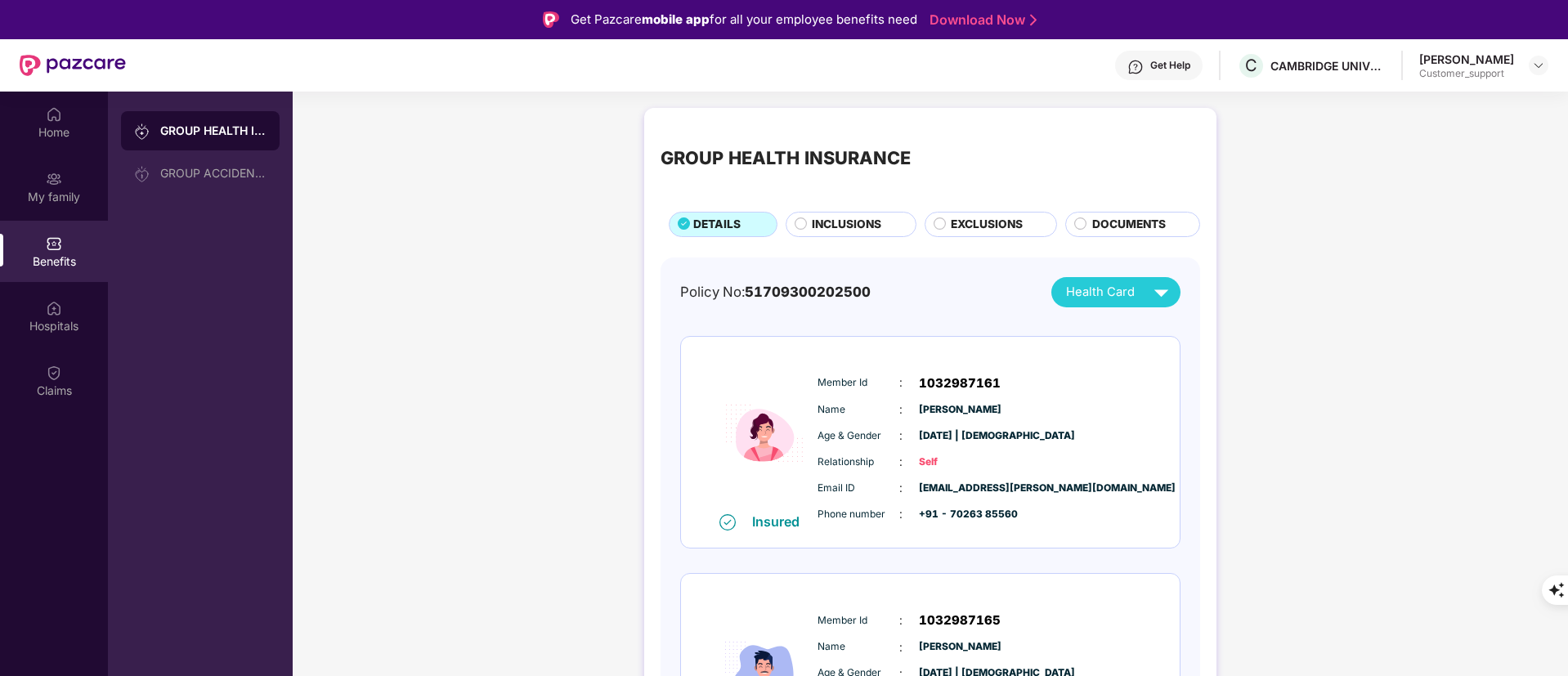
click at [830, 226] on span "INCLUSIONS" at bounding box center [846, 225] width 69 height 18
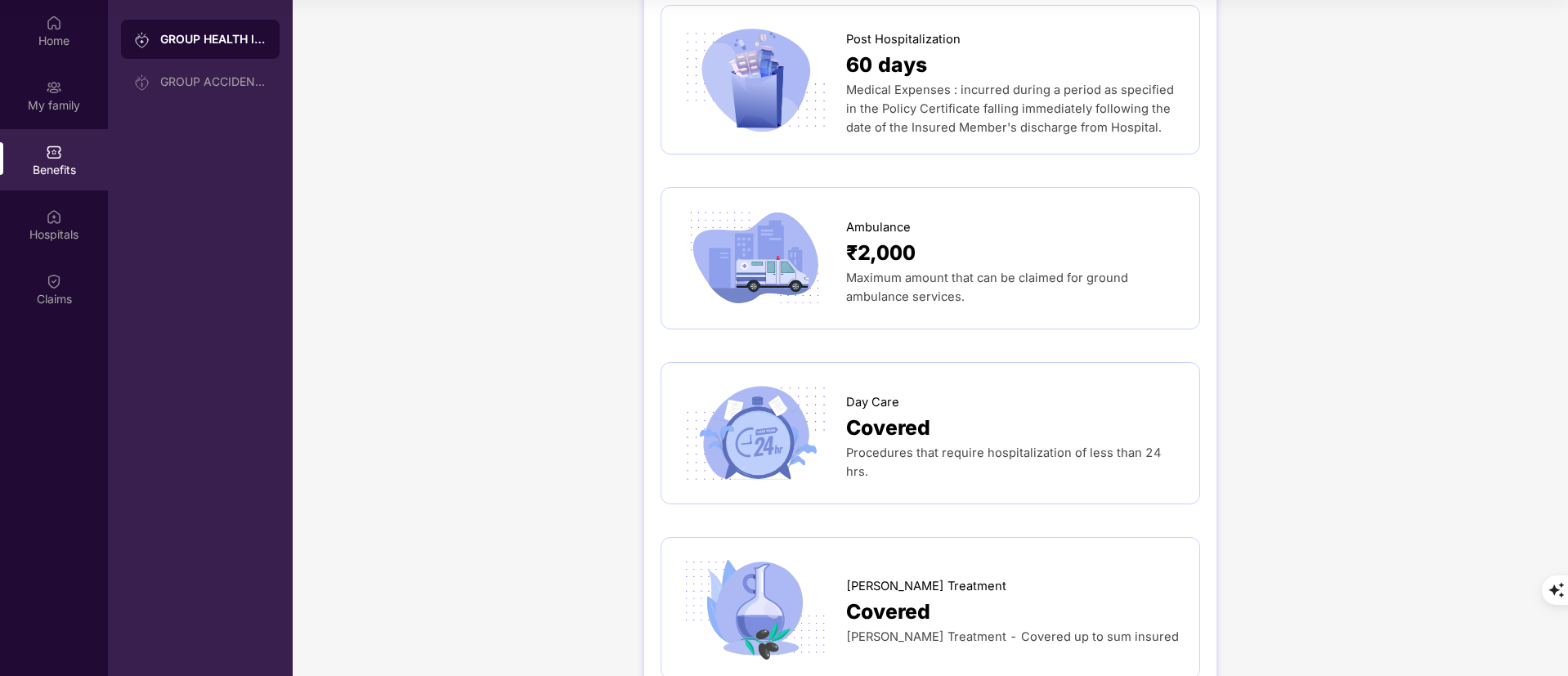
scroll to position [1071, 0]
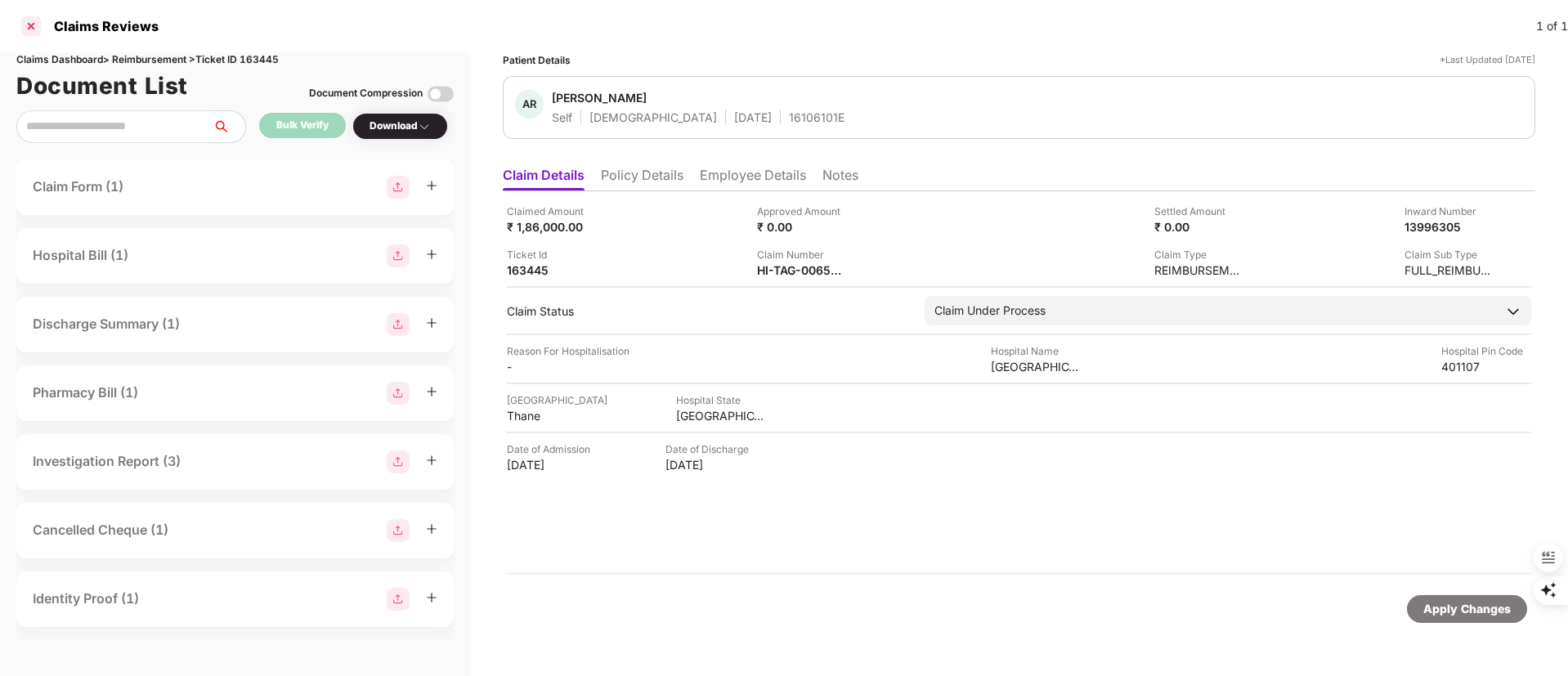
click at [30, 33] on div at bounding box center [31, 26] width 26 height 26
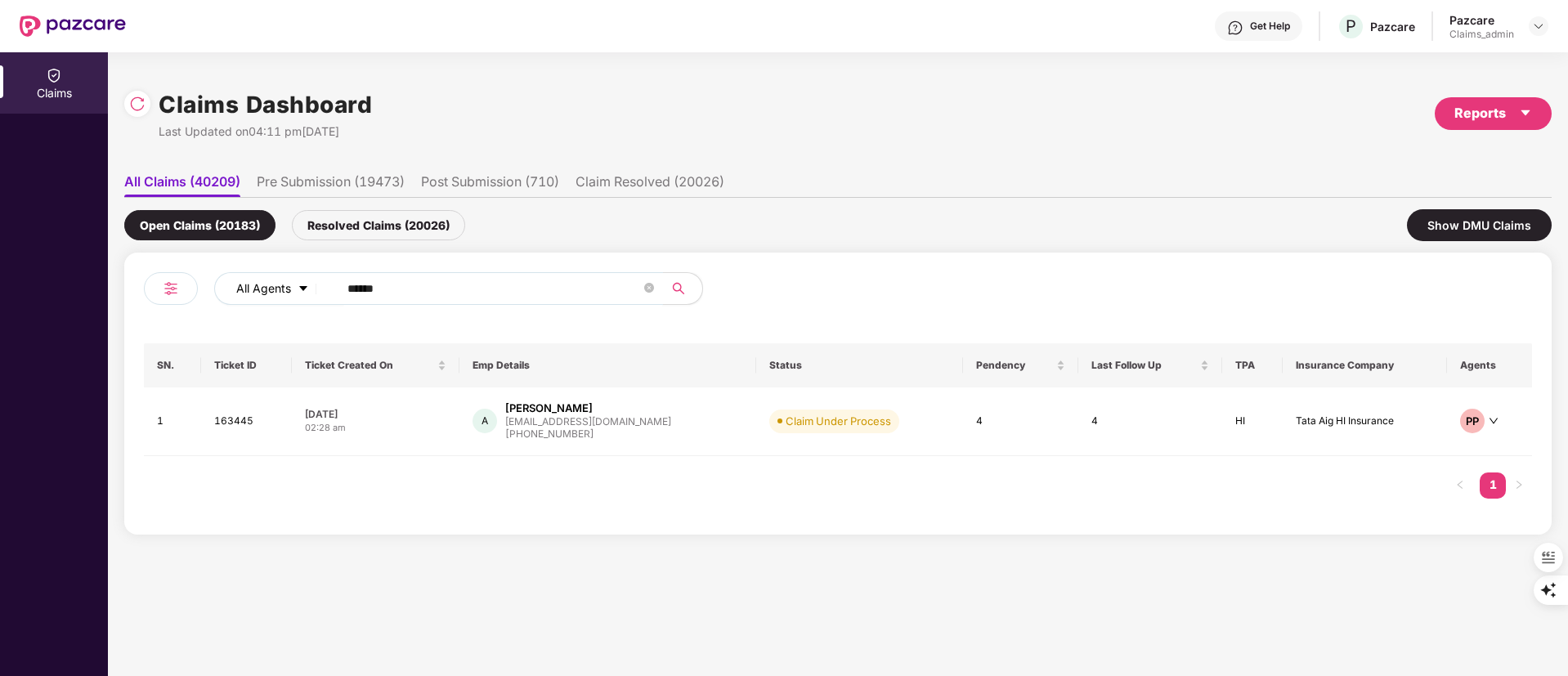
drag, startPoint x: 399, startPoint y: 284, endPoint x: 283, endPoint y: 285, distance: 116.0
click at [283, 285] on div "All Agents ******" at bounding box center [630, 289] width 833 height 33
paste input "text"
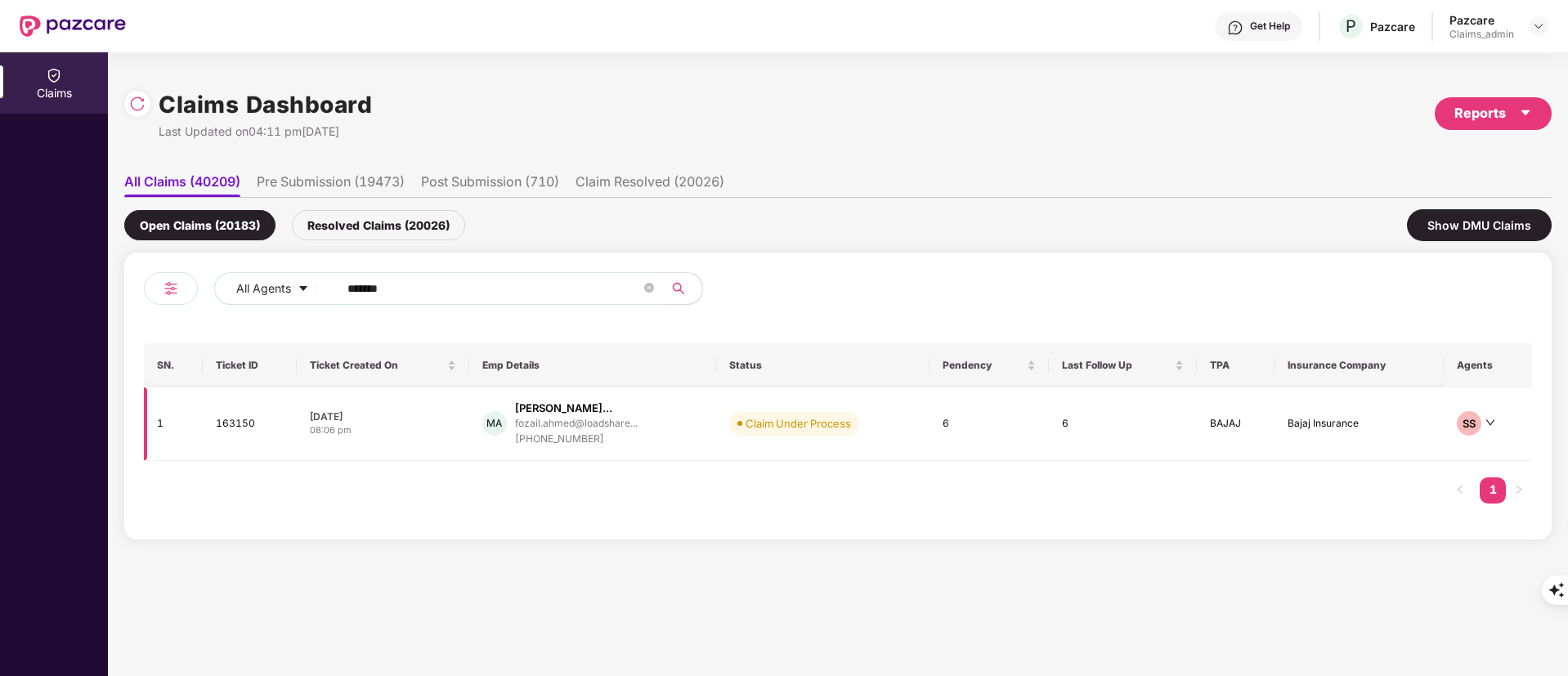
type input "******"
click at [633, 426] on div "fozail.ahmed@loadshare..." at bounding box center [576, 424] width 123 height 15
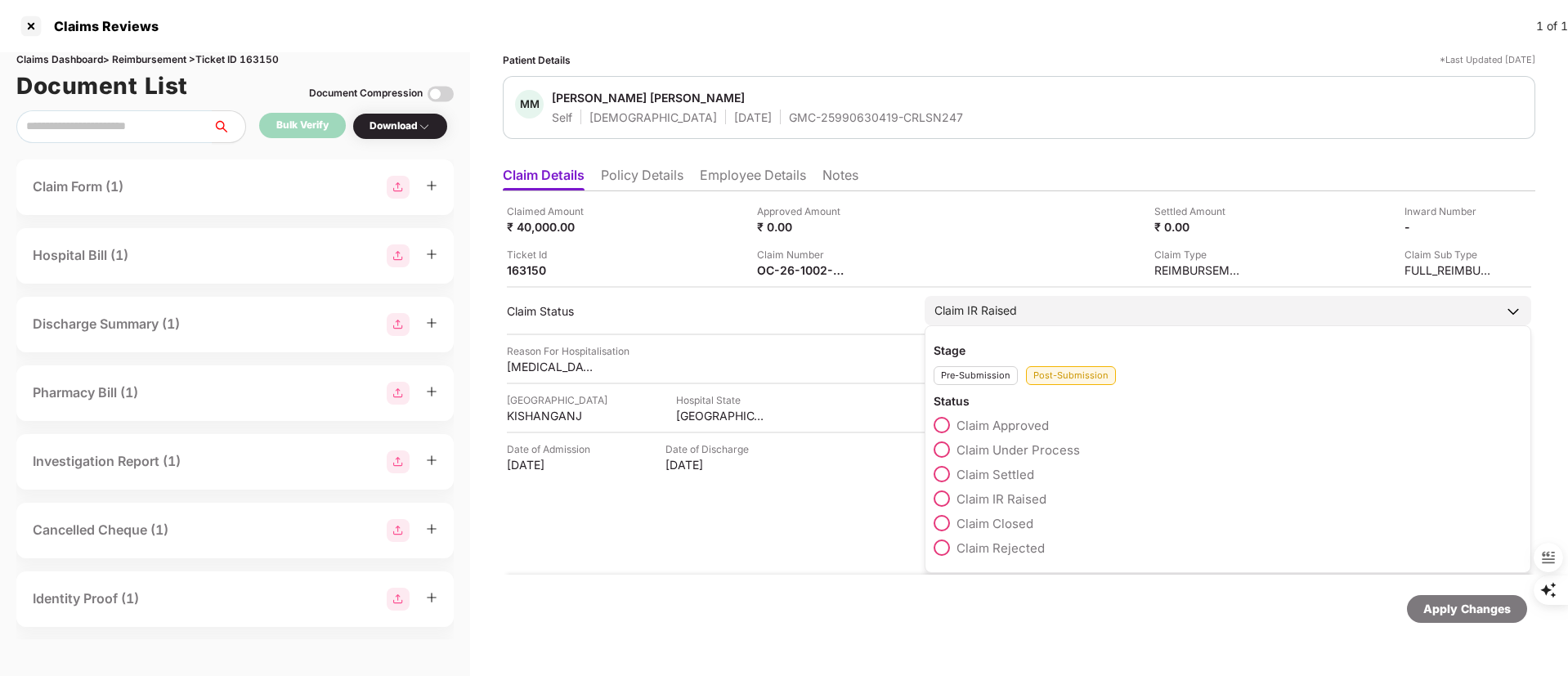
click at [978, 450] on span "Claim Under Process" at bounding box center [1018, 450] width 124 height 15
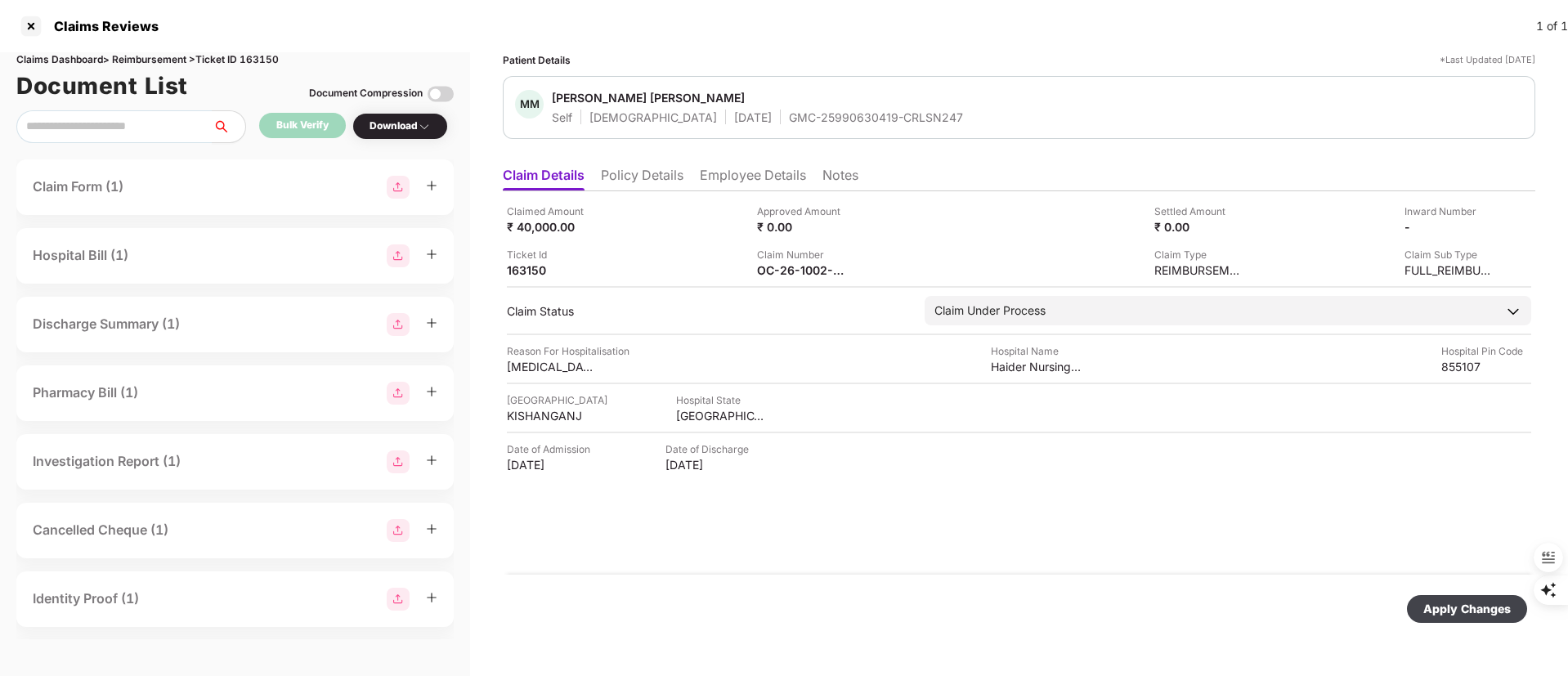
click at [1433, 610] on div "Apply Changes" at bounding box center [1467, 609] width 87 height 18
